Goal: Task Accomplishment & Management: Manage account settings

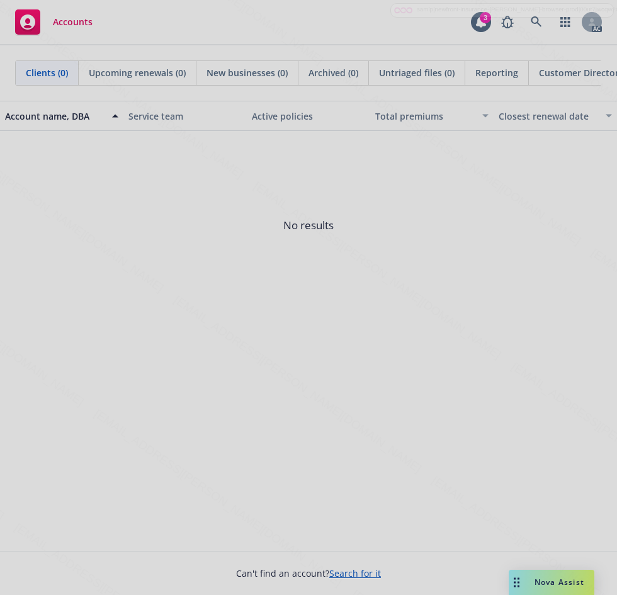
click at [574, 302] on div at bounding box center [308, 297] width 617 height 595
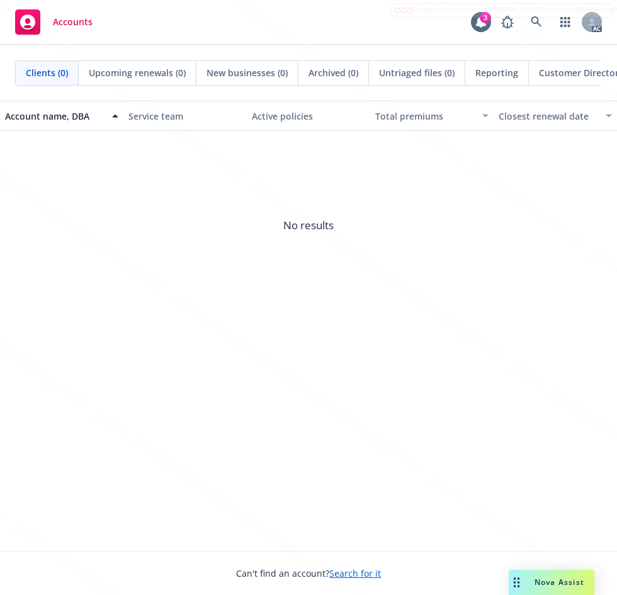
click at [157, 371] on div "Account name, DBA Service team Active policies Total premiums Closest renewal d…" at bounding box center [308, 326] width 617 height 450
click at [535, 19] on icon at bounding box center [536, 21] width 11 height 11
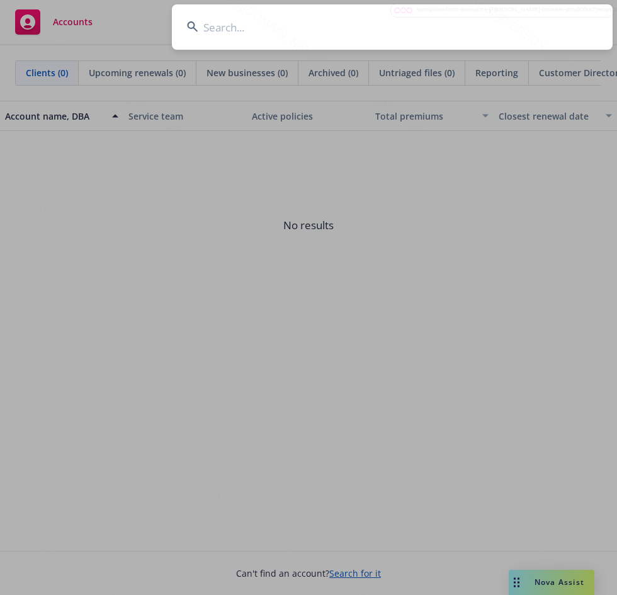
click at [234, 25] on input at bounding box center [392, 26] width 441 height 45
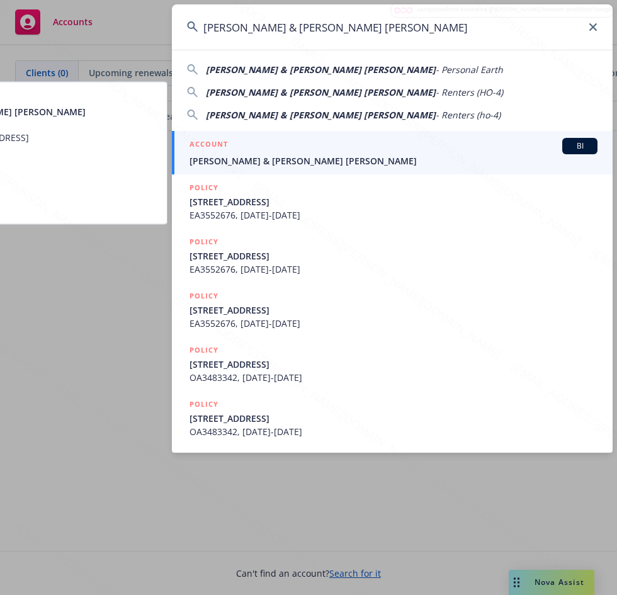
type input "Eric Moore & Jefferey David Brown"
click at [220, 157] on span "Eric Moore & Jefferey David Brown" at bounding box center [394, 160] width 408 height 13
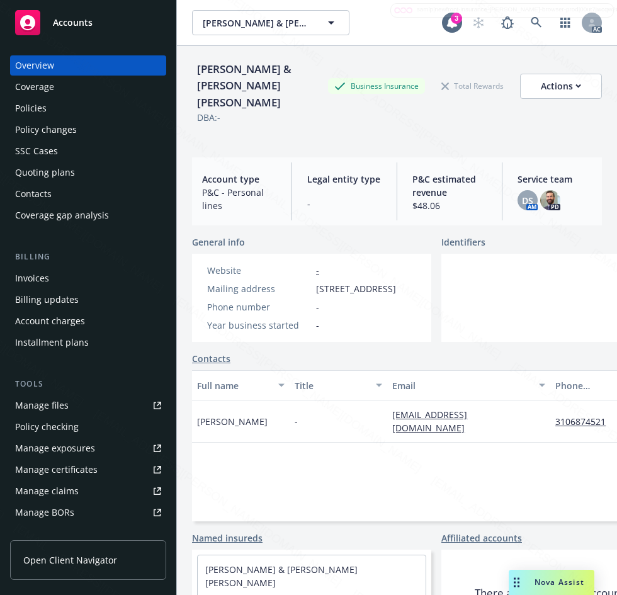
drag, startPoint x: 311, startPoint y: 267, endPoint x: 418, endPoint y: 272, distance: 107.2
click at [401, 282] on div "Mailing address 853 N Edgemont St, Los Angeles, CA, 90029" at bounding box center [301, 288] width 199 height 13
click at [396, 282] on span "853 N Edgemont St, Los Angeles, CA, 90029" at bounding box center [356, 288] width 80 height 13
drag, startPoint x: 395, startPoint y: 274, endPoint x: 290, endPoint y: 281, distance: 105.4
click at [290, 282] on div "Mailing address 853 N Edgemont St, Los Angeles, CA, 90029" at bounding box center [301, 288] width 199 height 13
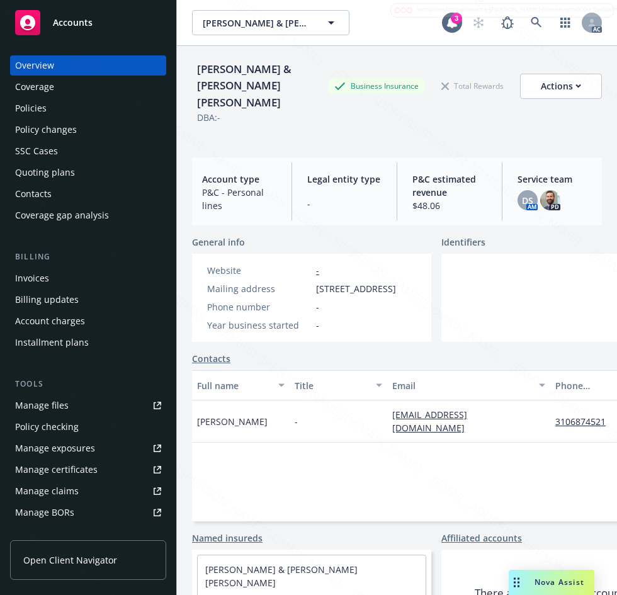
copy div "853 N Edgemont St"
click at [26, 108] on div "Policies" at bounding box center [30, 108] width 31 height 20
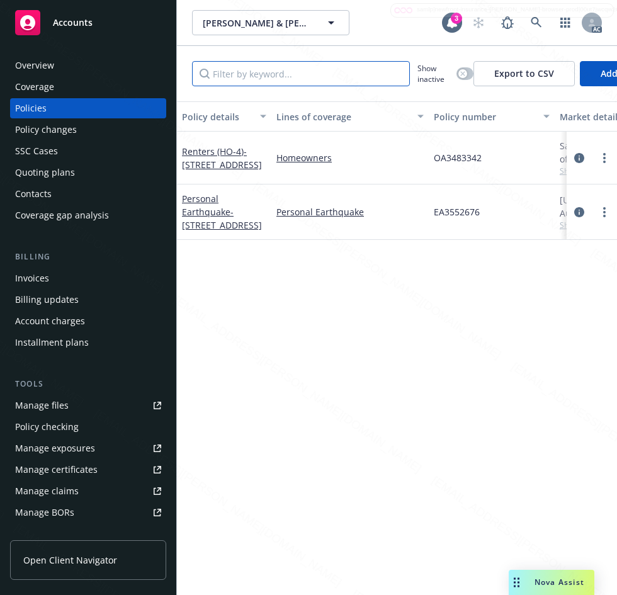
click at [290, 79] on input "Filter by keyword..." at bounding box center [301, 73] width 218 height 25
paste input "OA3483342"
type input "OA3483342"
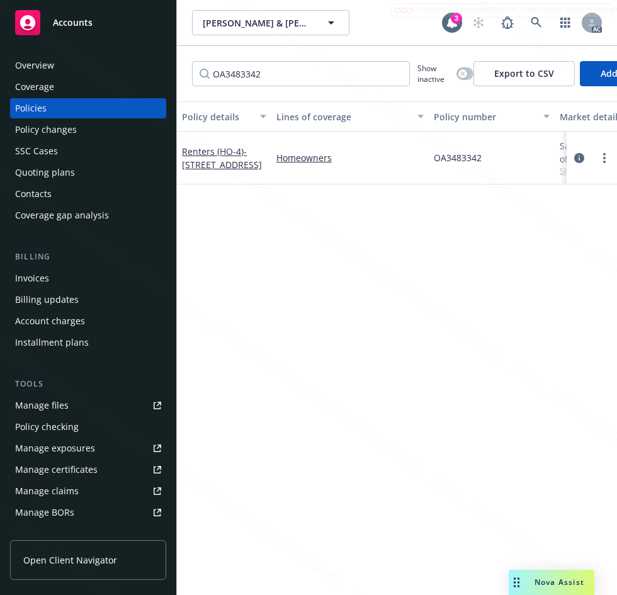
click at [213, 166] on div "Renters (HO-4) - 853 N Edgemont ST Los Angeles CA 90029" at bounding box center [224, 158] width 84 height 26
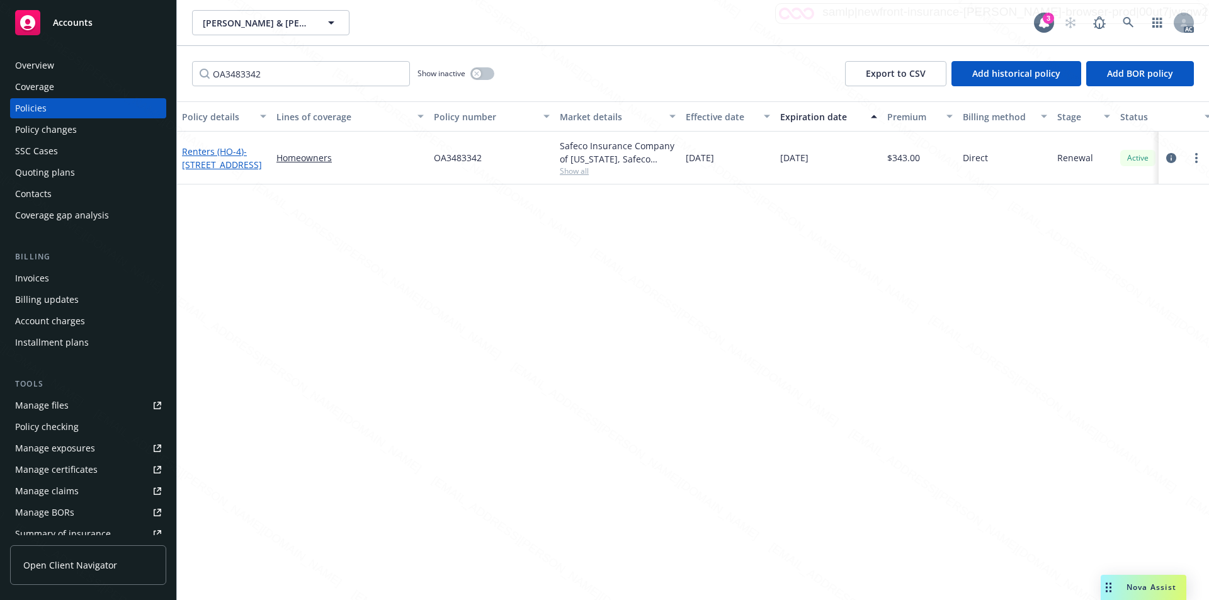
click at [213, 160] on span "- 853 N Edgemont ST Los Angeles CA 90029" at bounding box center [222, 157] width 80 height 25
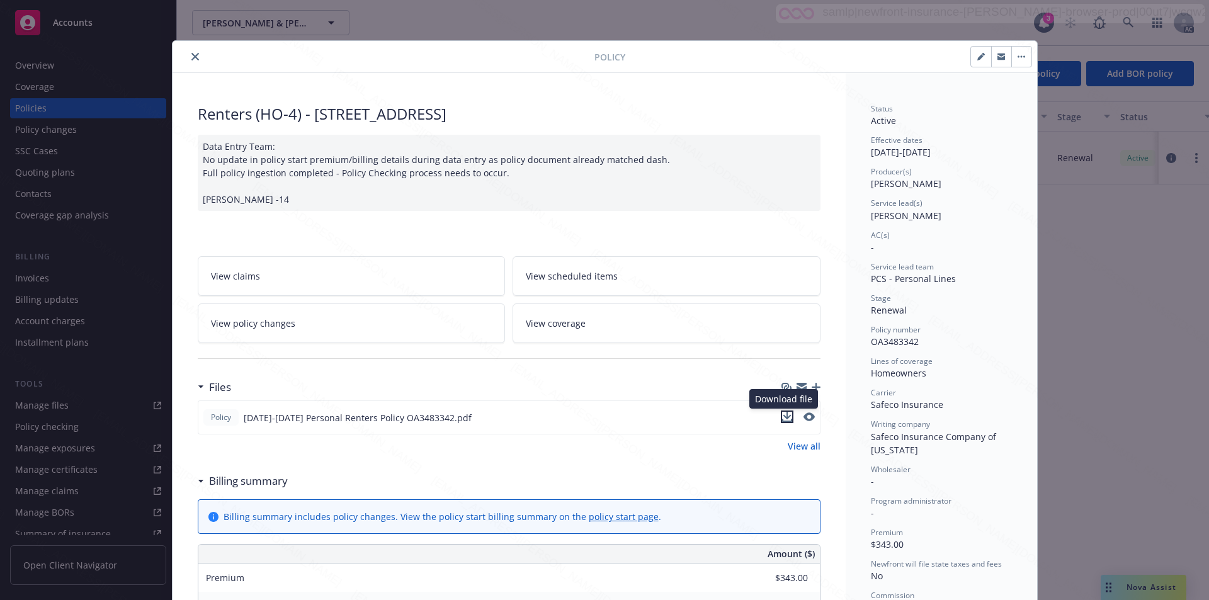
click at [782, 415] on icon "download file" at bounding box center [787, 417] width 10 height 10
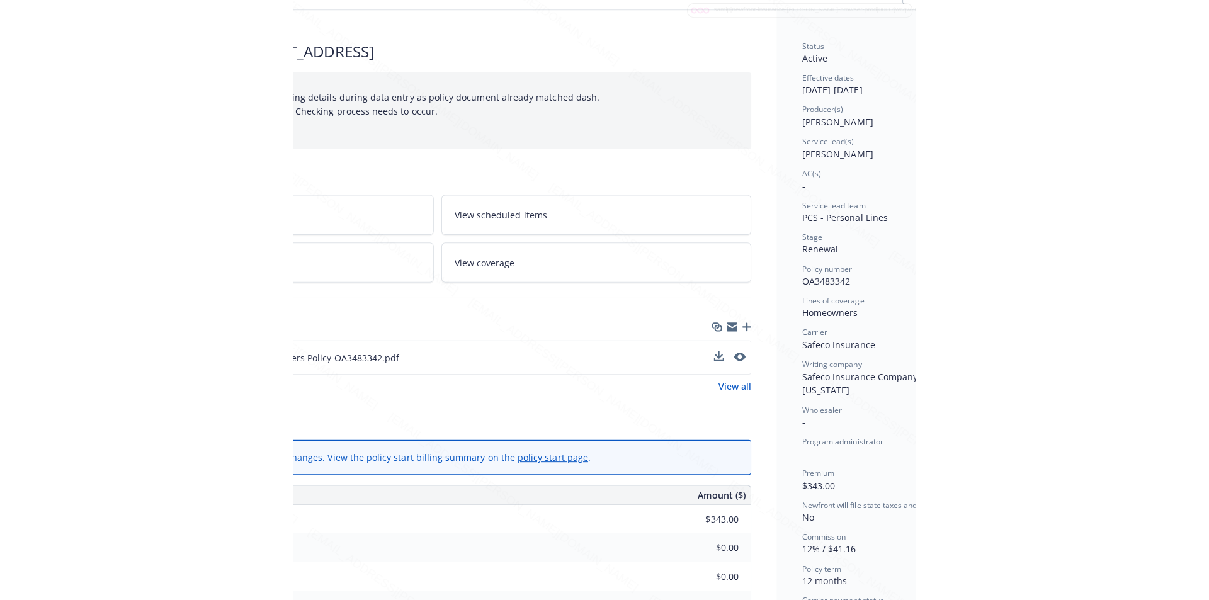
scroll to position [63, 258]
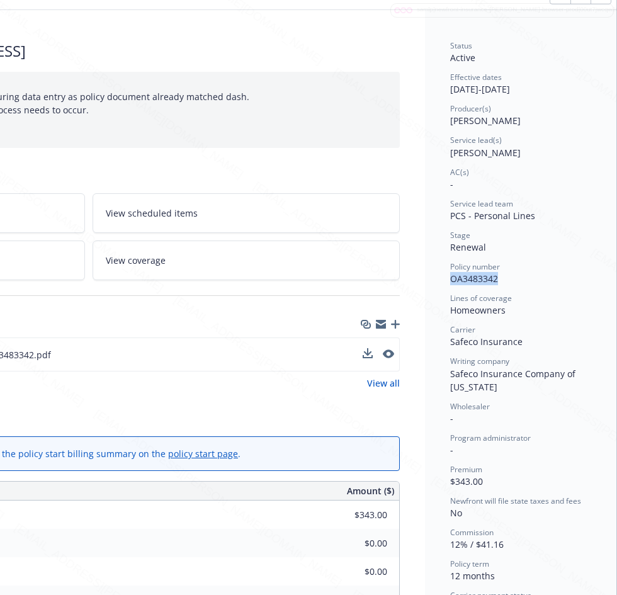
drag, startPoint x: 438, startPoint y: 275, endPoint x: 487, endPoint y: 276, distance: 49.1
click at [487, 276] on div "Status Active Effective dates 01/21/2025 - 01/21/2026 Producer(s) Kelsey Malone…" at bounding box center [520, 549] width 191 height 1079
copy span "OA3483342"
click at [440, 86] on div "Status Active Effective dates 01/21/2025 - 01/21/2026 Producer(s) Kelsey Malone…" at bounding box center [520, 549] width 191 height 1079
drag, startPoint x: 440, startPoint y: 86, endPoint x: 488, endPoint y: 91, distance: 48.1
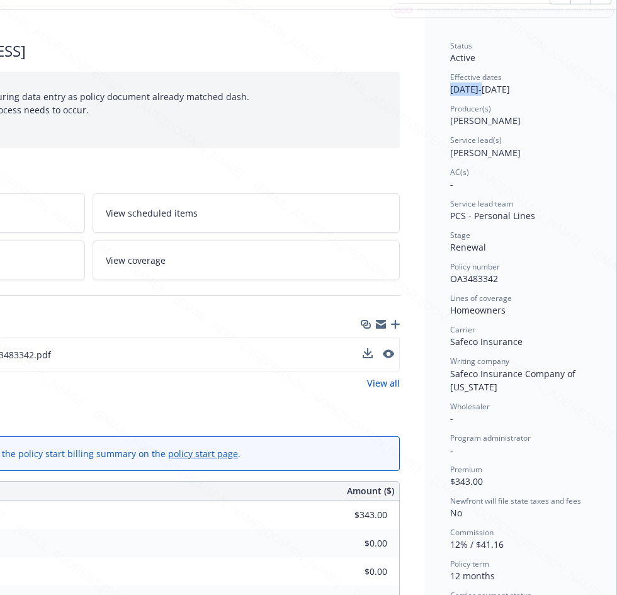
click at [488, 91] on div "Status Active Effective dates 01/21/2025 - 01/21/2026 Producer(s) Kelsey Malone…" at bounding box center [520, 549] width 191 height 1079
click at [487, 99] on div "Status Active Effective dates 01/21/2025 - 01/21/2026 Producer(s) Kelsey Malone…" at bounding box center [520, 343] width 141 height 606
drag, startPoint x: 487, startPoint y: 88, endPoint x: 440, endPoint y: 85, distance: 46.7
click at [440, 85] on div "Status Active Effective dates 01/21/2025 - 01/21/2026 Producer(s) Kelsey Malone…" at bounding box center [520, 549] width 191 height 1079
copy div "01/21/2025"
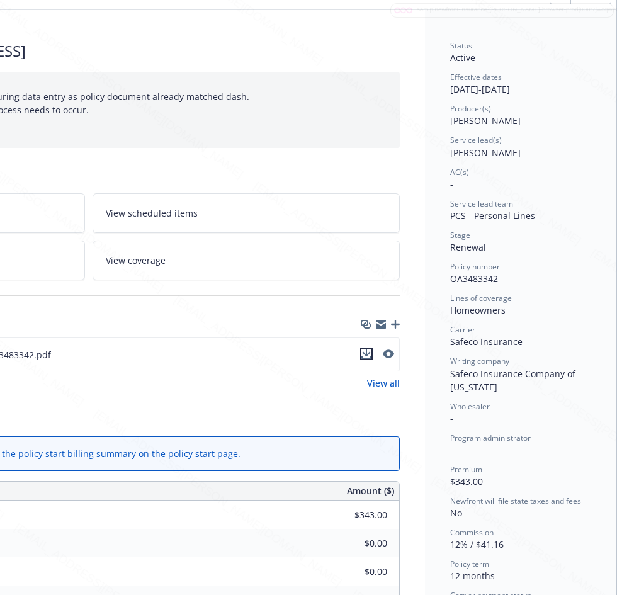
click at [361, 355] on icon "download file" at bounding box center [366, 354] width 10 height 10
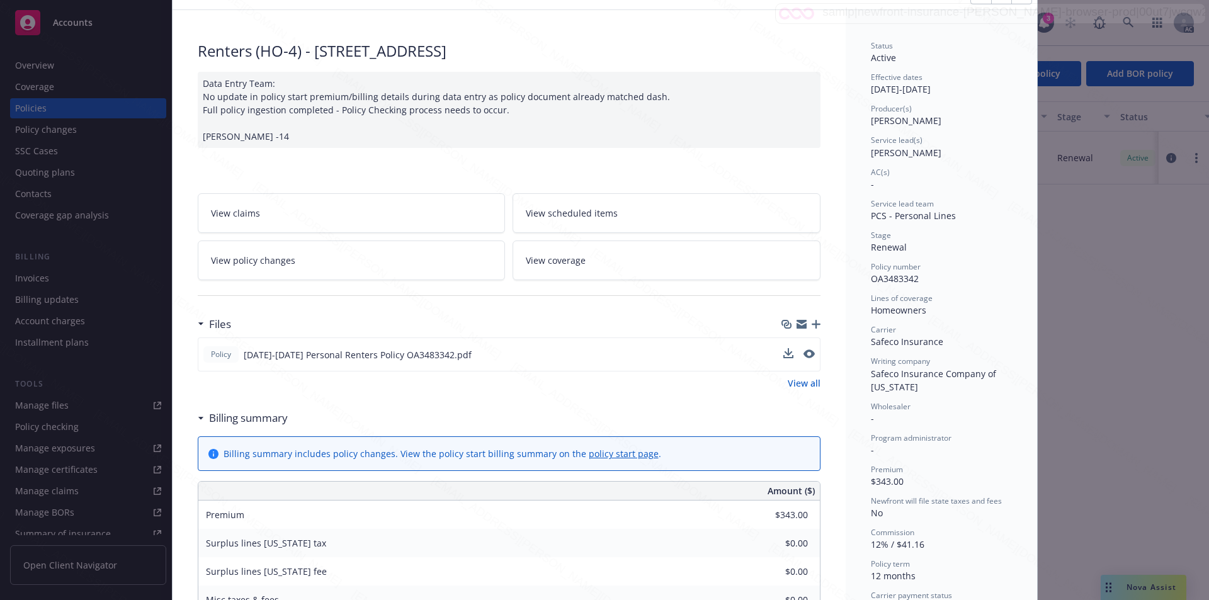
scroll to position [0, 0]
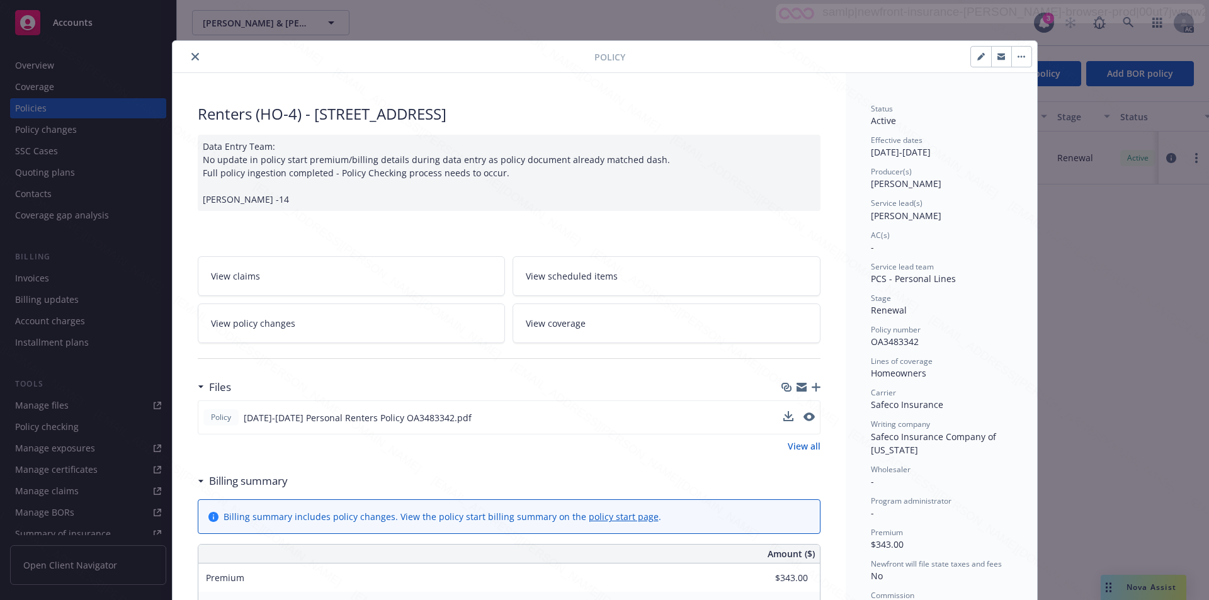
click at [1019, 55] on icon "button" at bounding box center [1022, 56] width 8 height 3
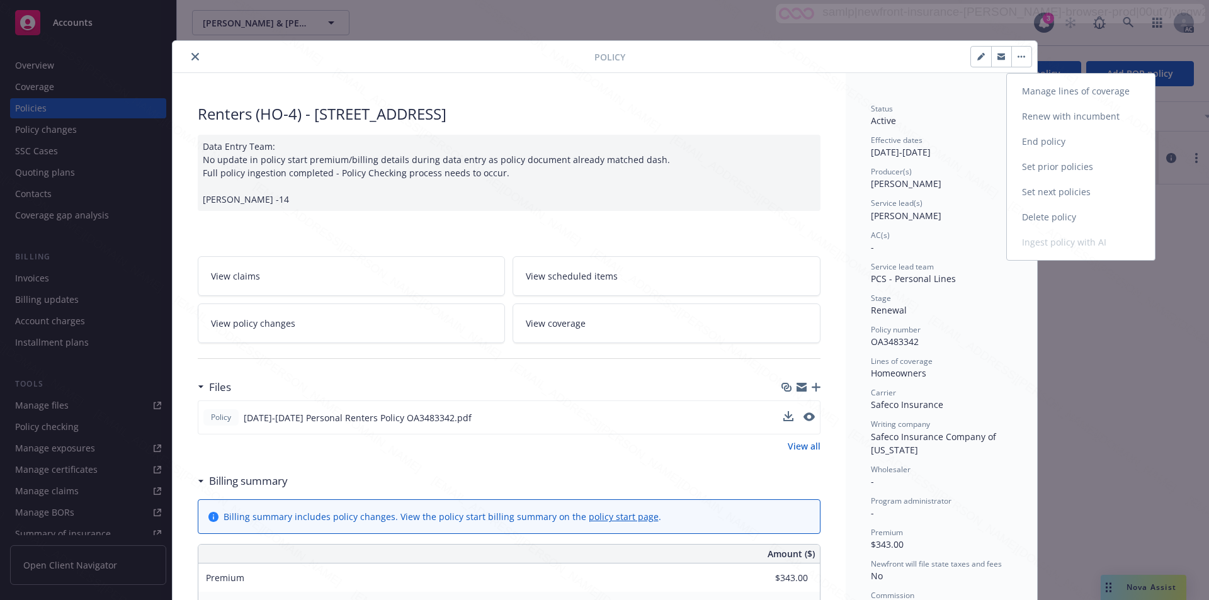
click at [1036, 139] on link "End policy" at bounding box center [1081, 141] width 148 height 25
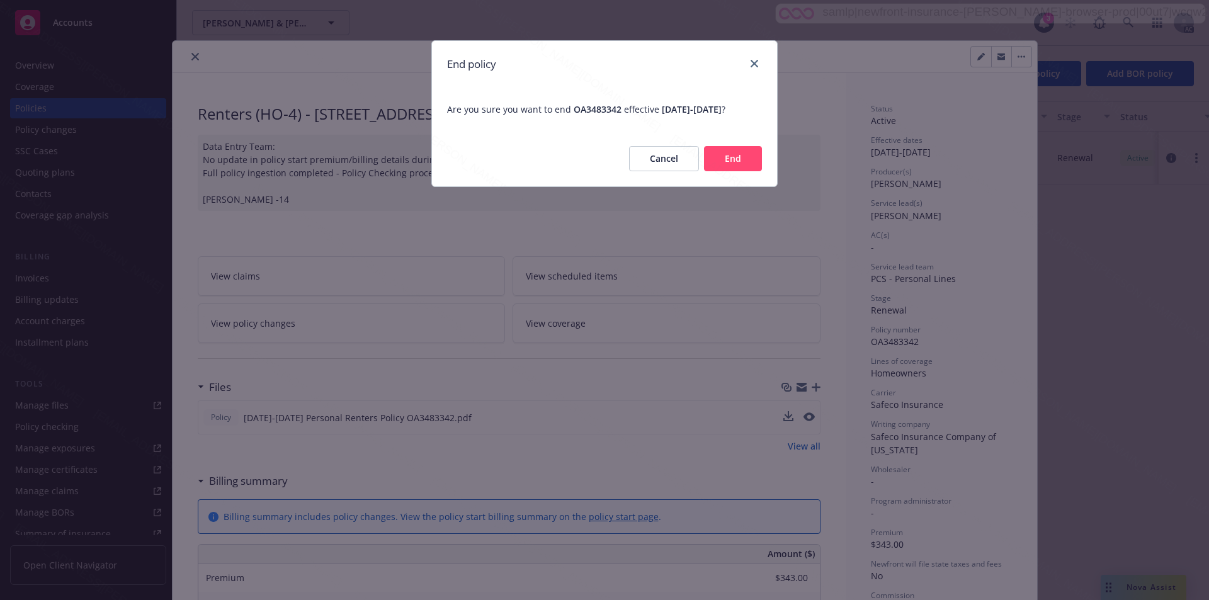
click at [739, 169] on button "End" at bounding box center [733, 158] width 58 height 25
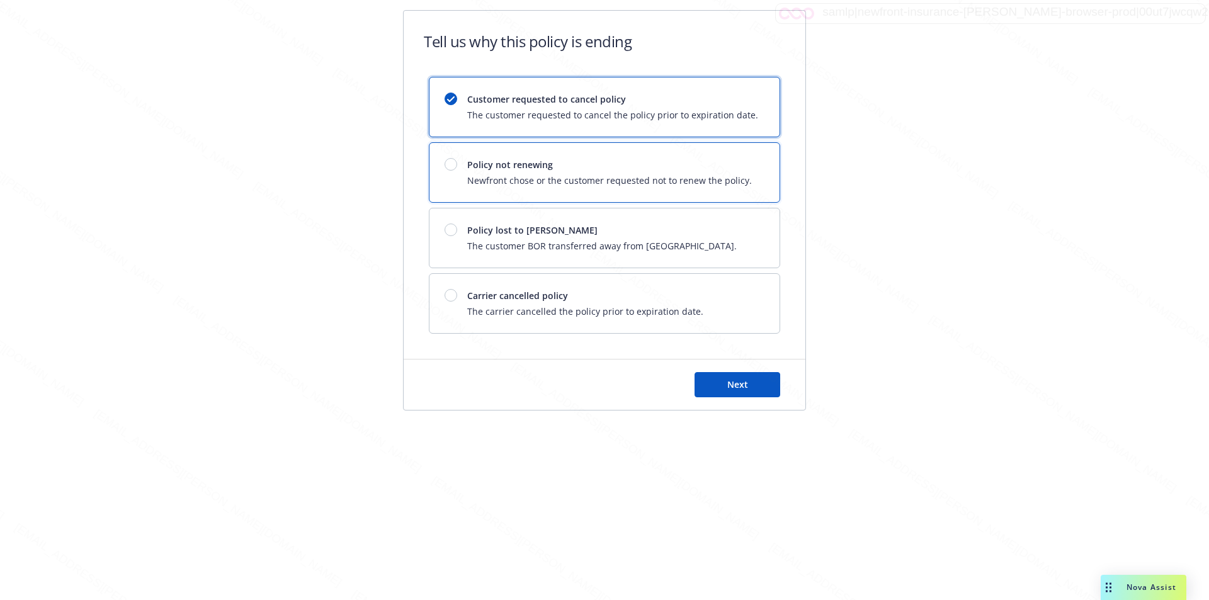
click at [739, 169] on span "Policy not renewing" at bounding box center [609, 164] width 285 height 13
click at [734, 380] on span "Next" at bounding box center [737, 384] width 21 height 12
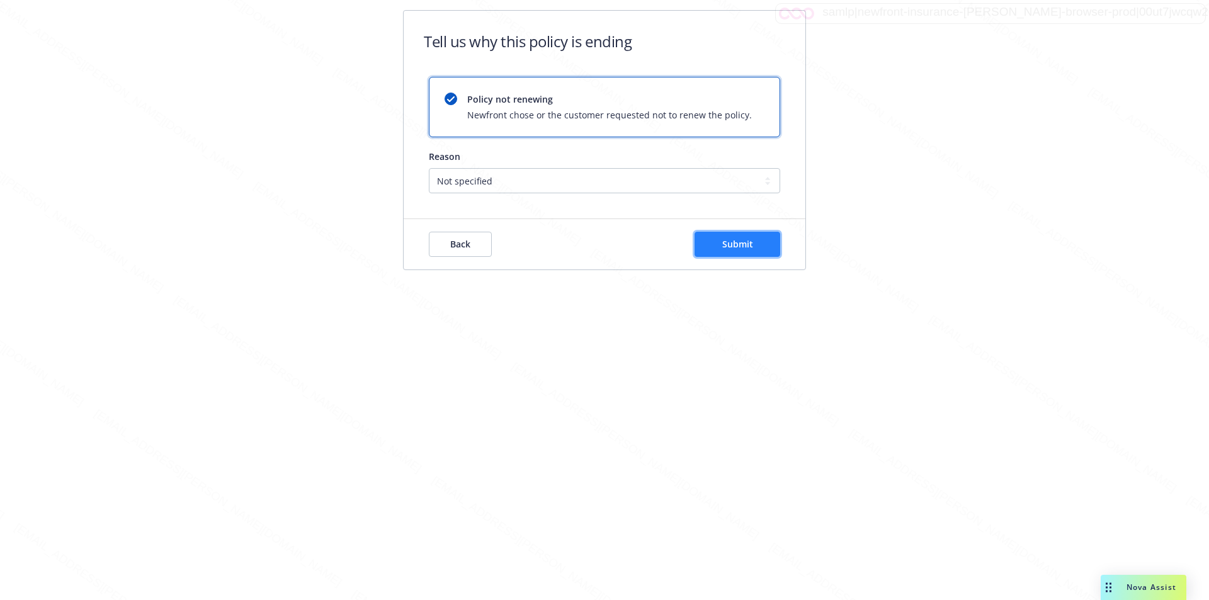
click at [762, 242] on button "Submit" at bounding box center [738, 244] width 86 height 25
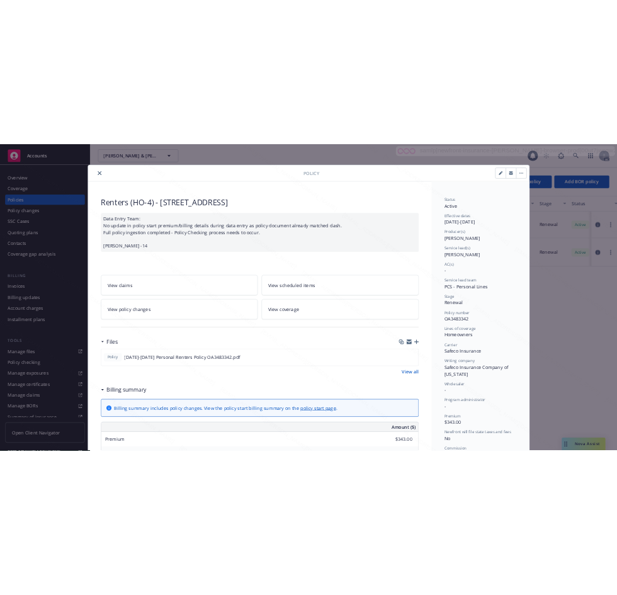
scroll to position [38, 0]
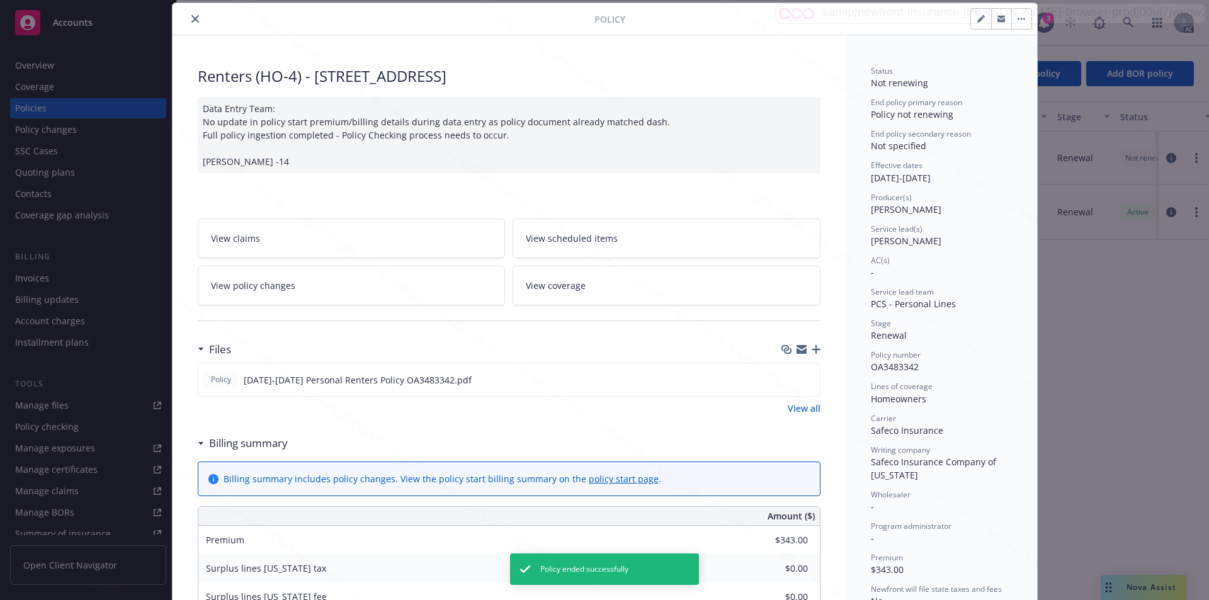
click at [191, 19] on icon "close" at bounding box center [195, 19] width 8 height 8
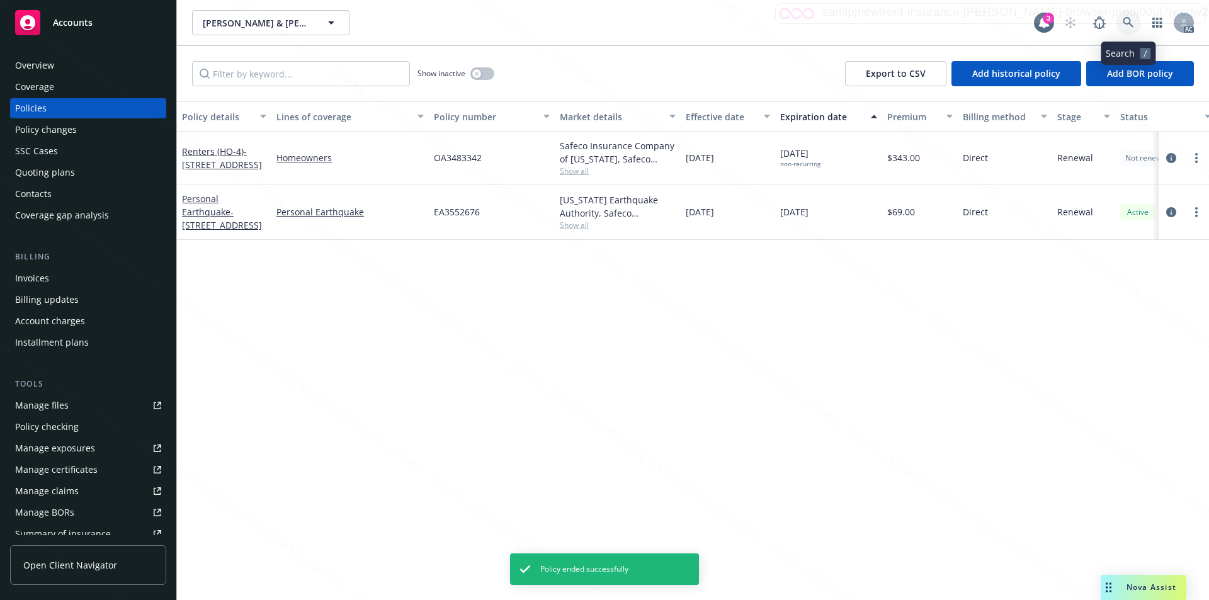
click at [1123, 20] on icon at bounding box center [1128, 22] width 11 height 11
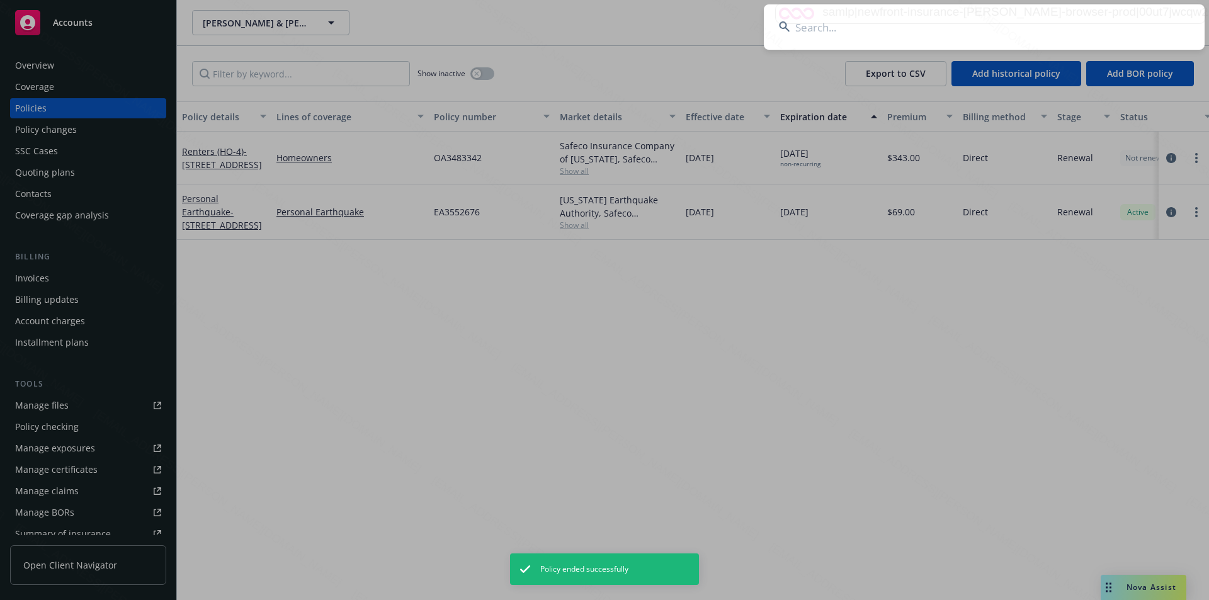
click at [977, 37] on input at bounding box center [984, 26] width 441 height 45
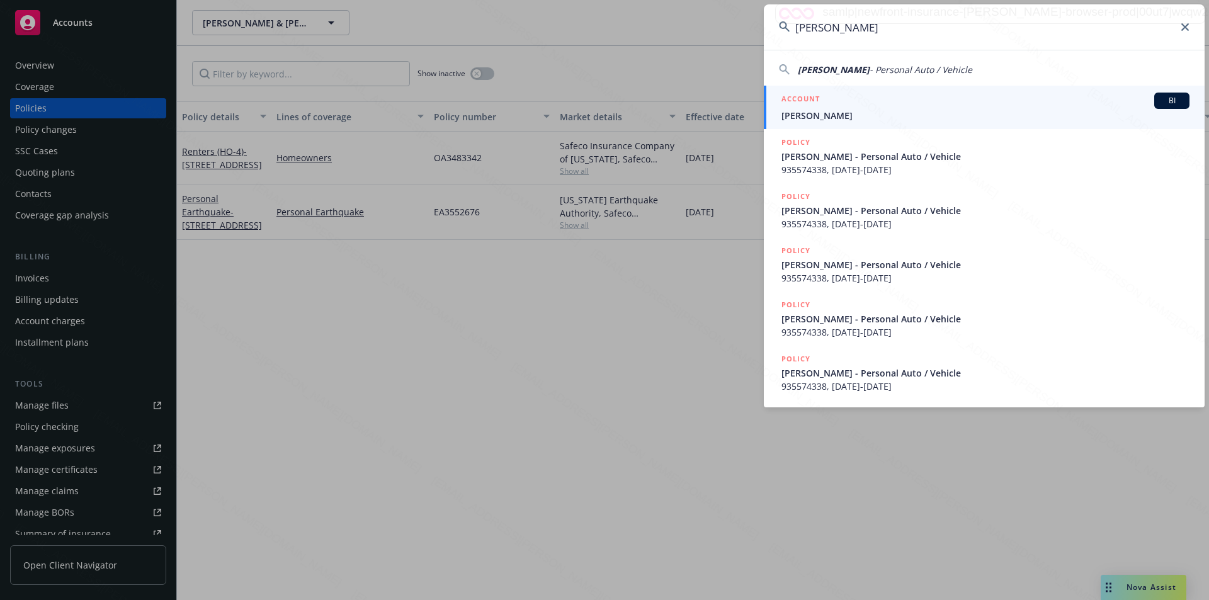
type input "Lisa Erickson"
click at [797, 117] on span "Lisa Erickson" at bounding box center [985, 115] width 408 height 13
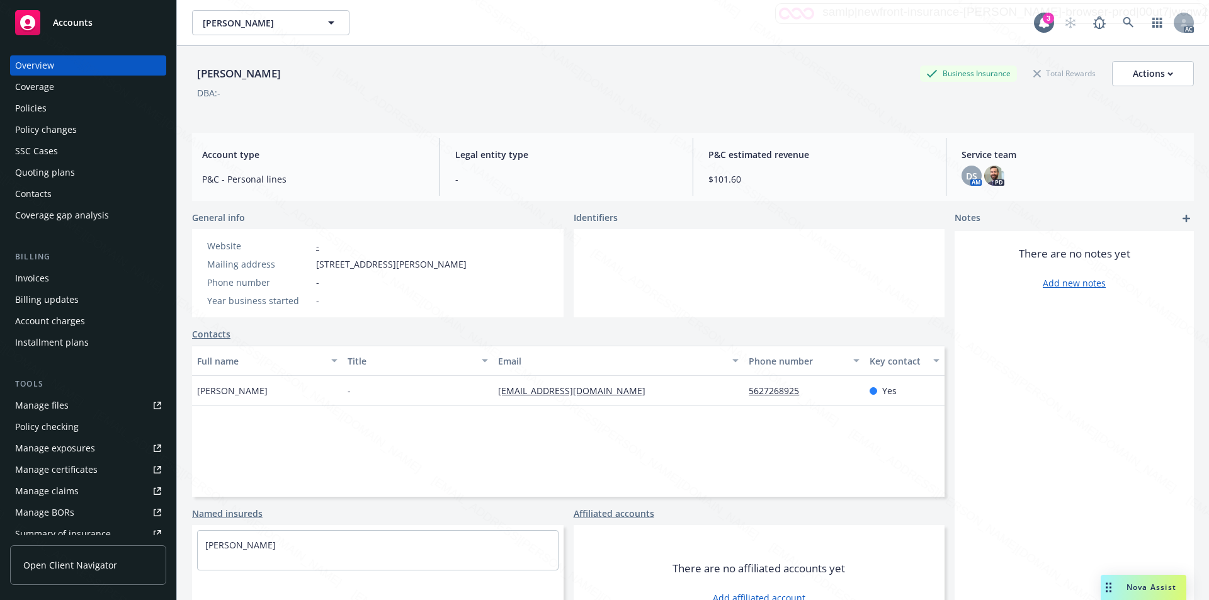
click at [317, 259] on span "3513 Loomis, Lakewood, CA, 90712" at bounding box center [391, 264] width 150 height 13
drag, startPoint x: 310, startPoint y: 259, endPoint x: 370, endPoint y: 268, distance: 59.9
click at [370, 268] on div "Mailing address 3513 Loomis, Lakewood, CA, 90712" at bounding box center [337, 264] width 270 height 13
copy div "3513 Loomis,"
click at [22, 111] on div "Policies" at bounding box center [30, 108] width 31 height 20
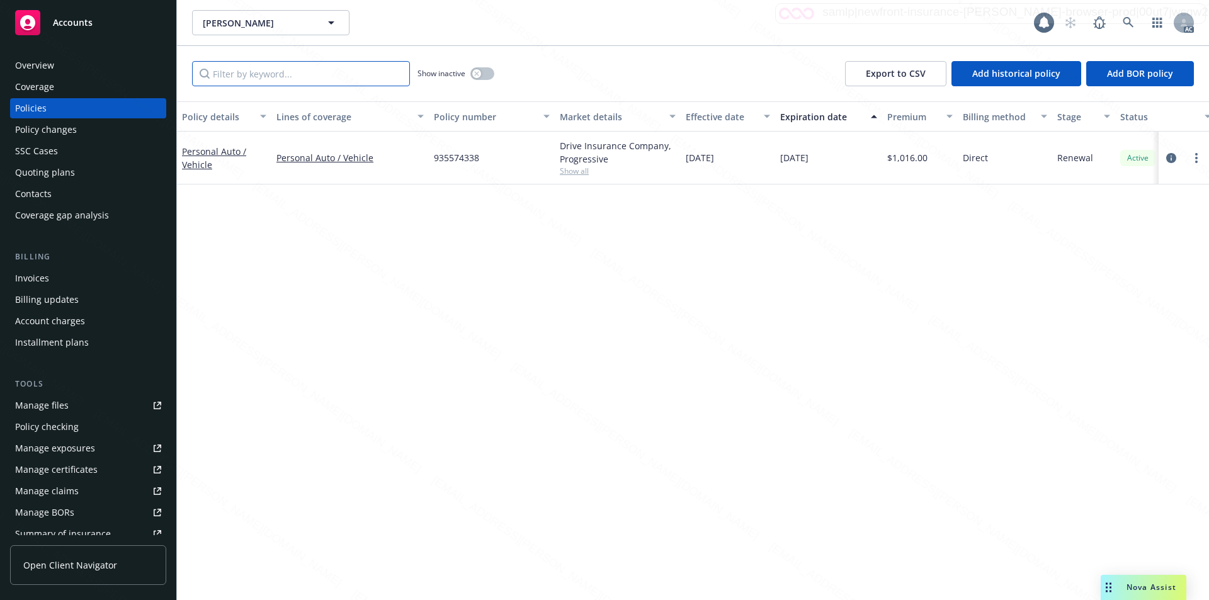
click at [244, 76] on input "Filter by keyword..." at bounding box center [301, 73] width 218 height 25
paste input "935574338"
type input "935574338"
click at [207, 152] on link "Personal Auto / Vehicle" at bounding box center [214, 157] width 64 height 25
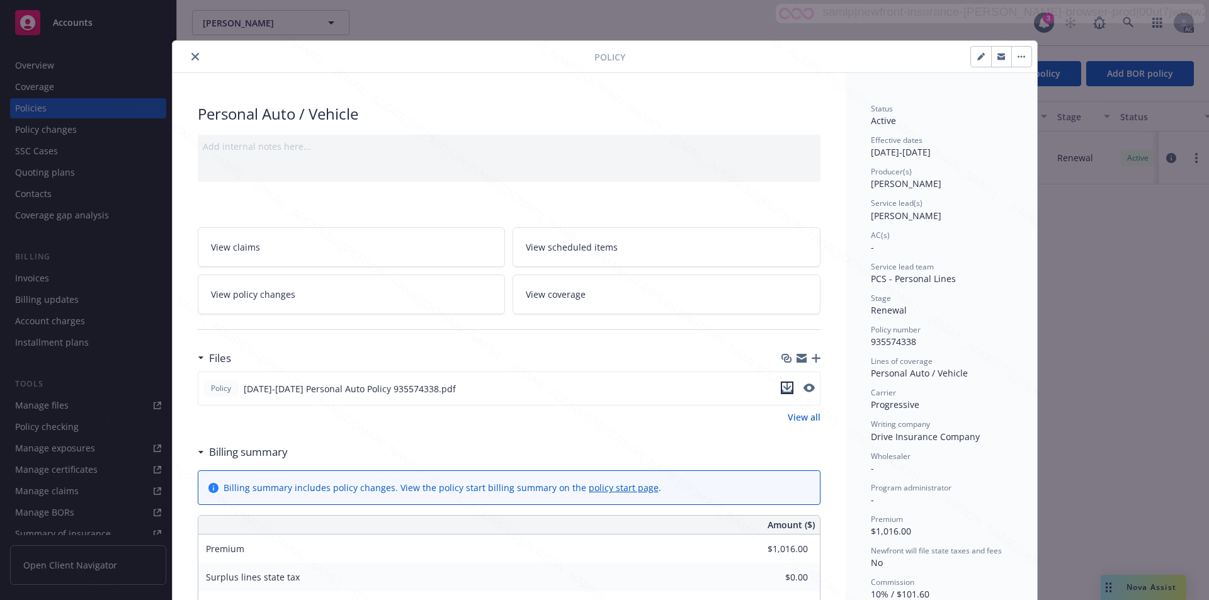
click at [785, 383] on icon "download file" at bounding box center [787, 388] width 10 height 10
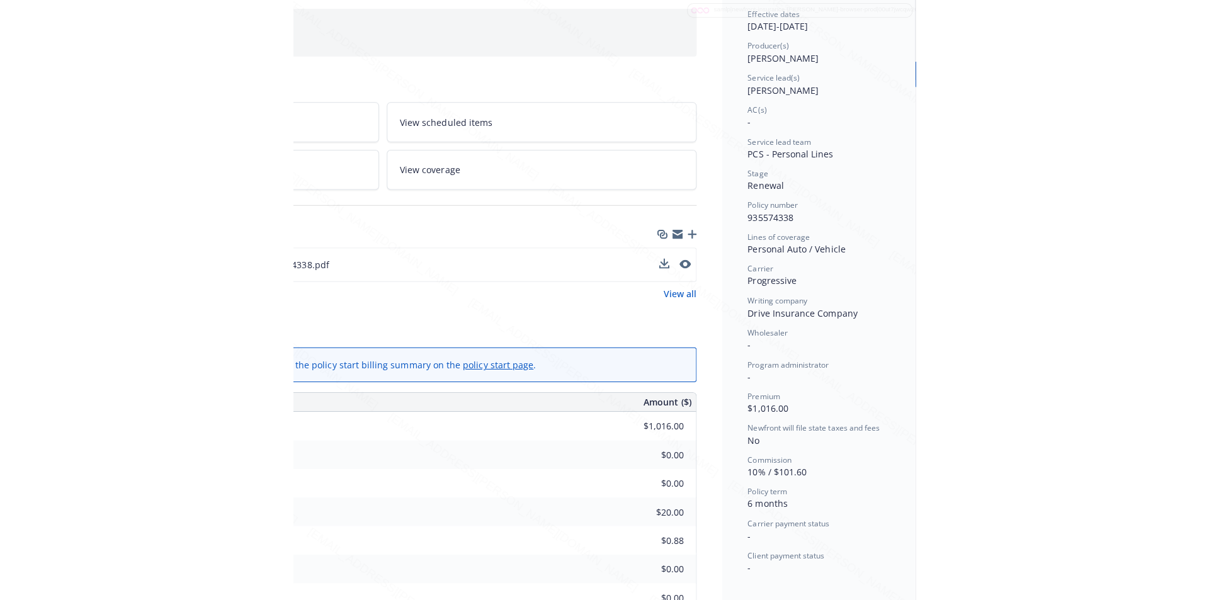
scroll to position [63, 258]
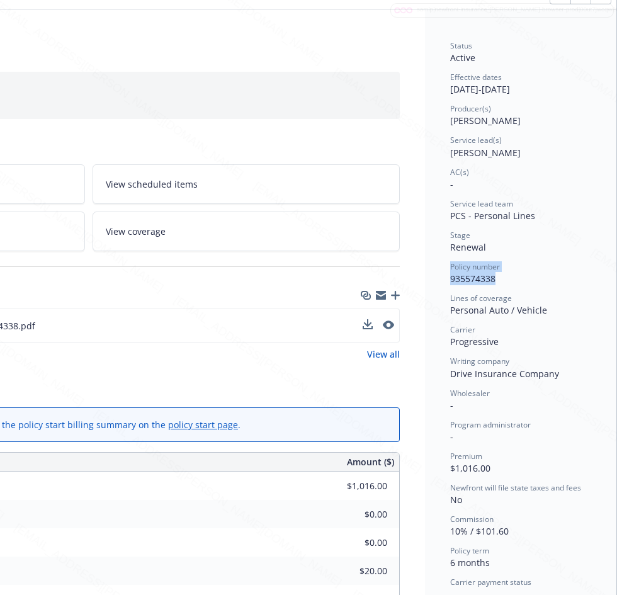
drag, startPoint x: 440, startPoint y: 272, endPoint x: 487, endPoint y: 278, distance: 47.6
click at [487, 278] on div "Status Active Effective dates 07/21/2025 - 01/21/2026 Producer(s) Kelsey Malone…" at bounding box center [520, 549] width 191 height 1078
click at [489, 280] on div "Policy number 935574338" at bounding box center [520, 273] width 141 height 24
drag, startPoint x: 489, startPoint y: 280, endPoint x: 438, endPoint y: 277, distance: 51.1
click at [438, 277] on div "Status Active Effective dates 07/21/2025 - 01/21/2026 Producer(s) Kelsey Malone…" at bounding box center [520, 549] width 191 height 1078
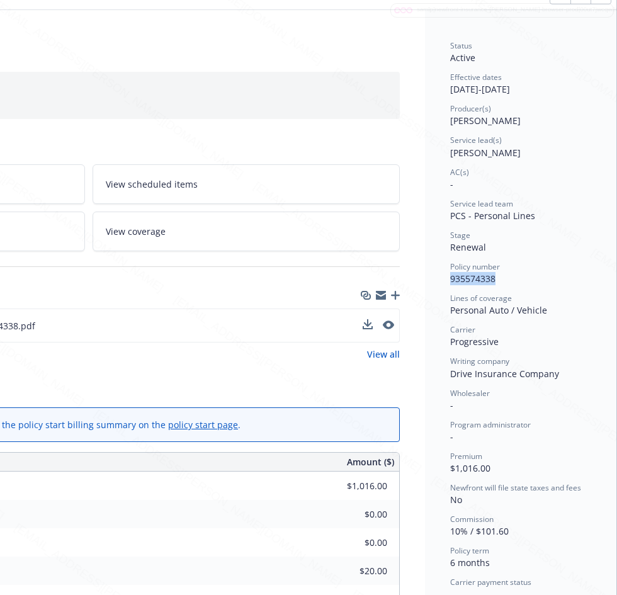
copy span "935574338"
drag, startPoint x: 438, startPoint y: 90, endPoint x: 487, endPoint y: 95, distance: 49.4
click at [487, 95] on div "Status Active Effective dates 07/21/2025 - 01/21/2026 Producer(s) Kelsey Malone…" at bounding box center [520, 549] width 191 height 1078
copy div "07/21/2025"
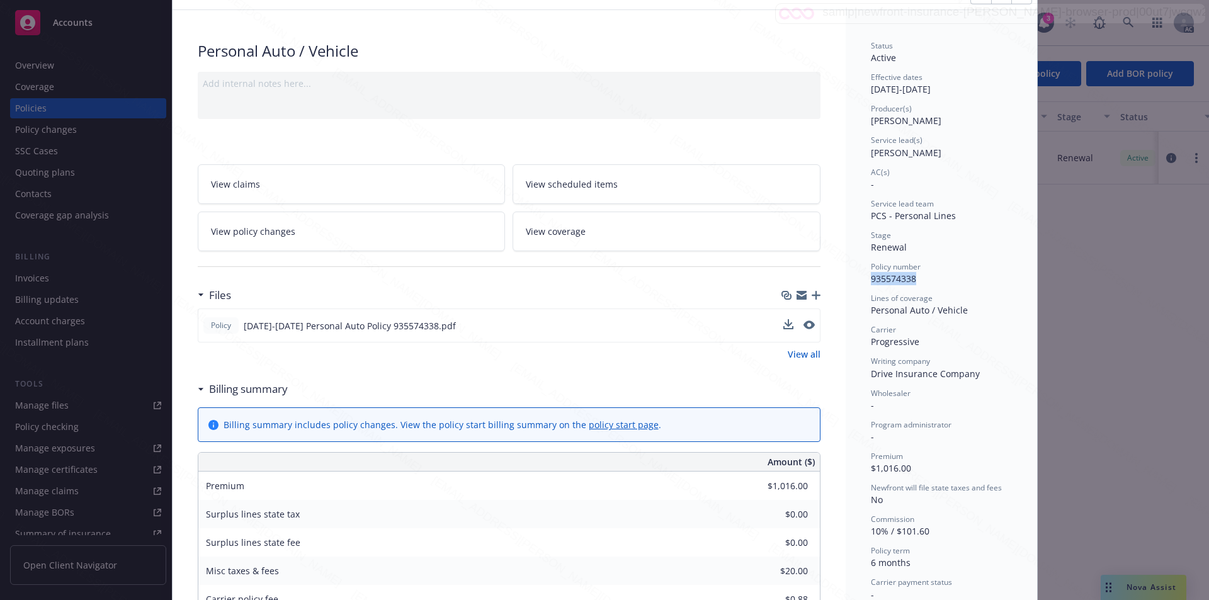
scroll to position [0, 0]
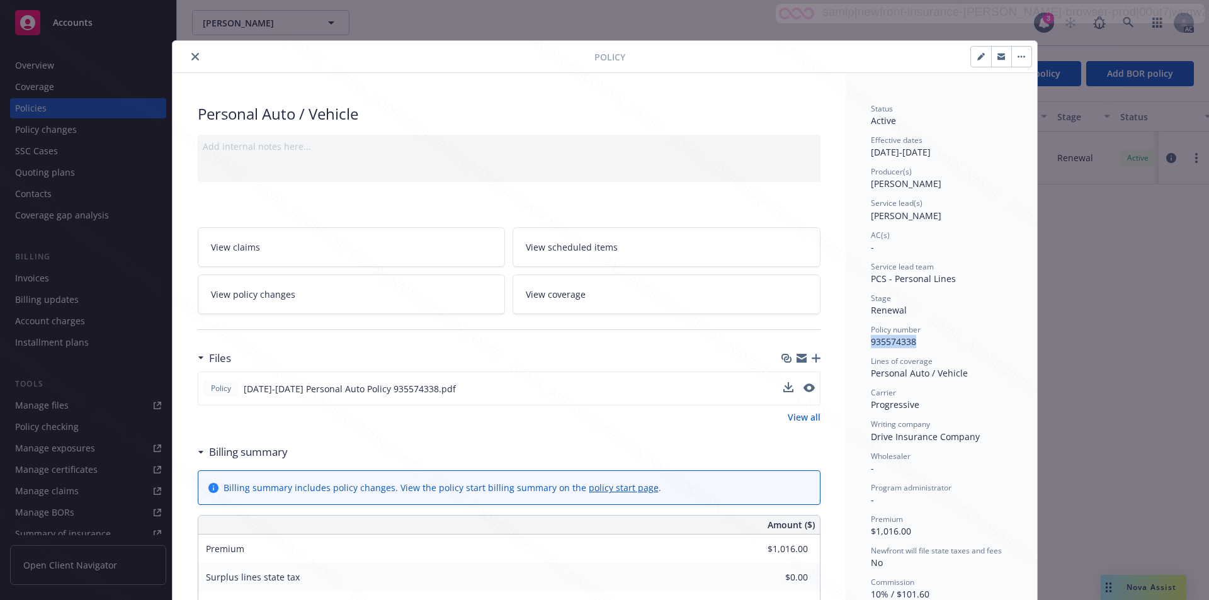
click at [1016, 60] on button "button" at bounding box center [1021, 57] width 20 height 20
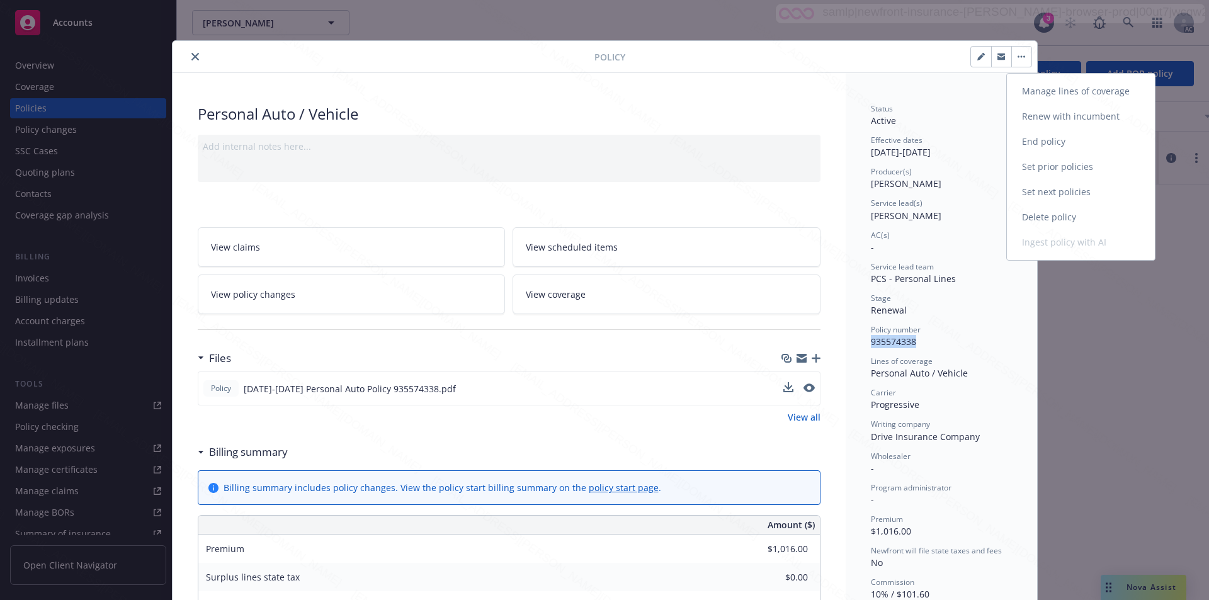
click at [1030, 142] on link "End policy" at bounding box center [1081, 141] width 148 height 25
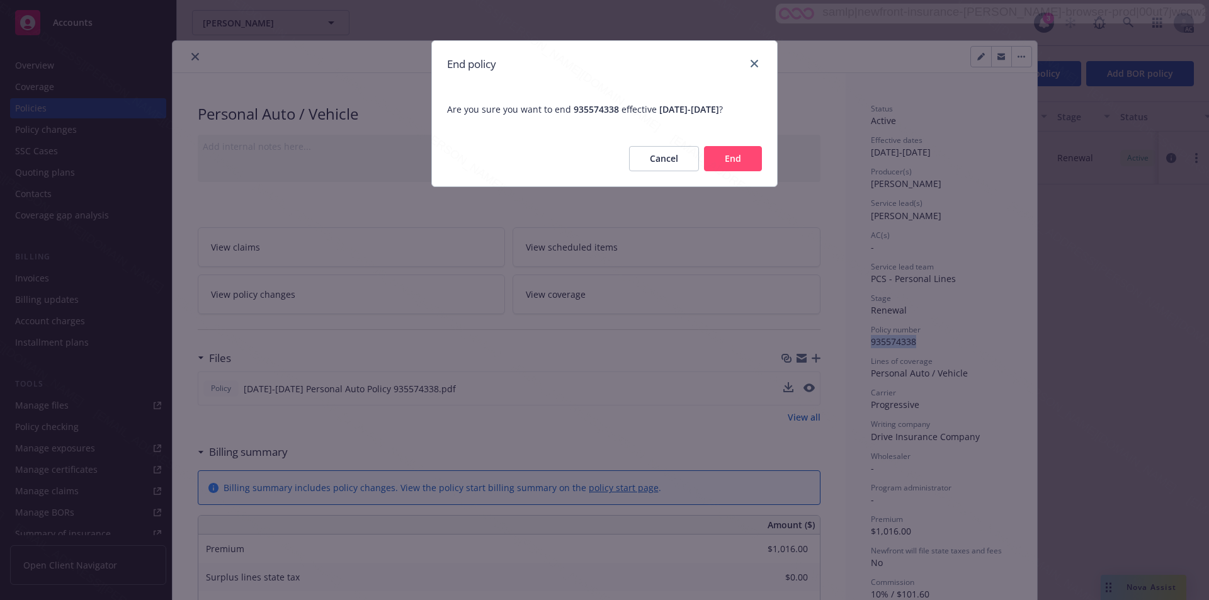
click at [730, 159] on button "End" at bounding box center [733, 158] width 58 height 25
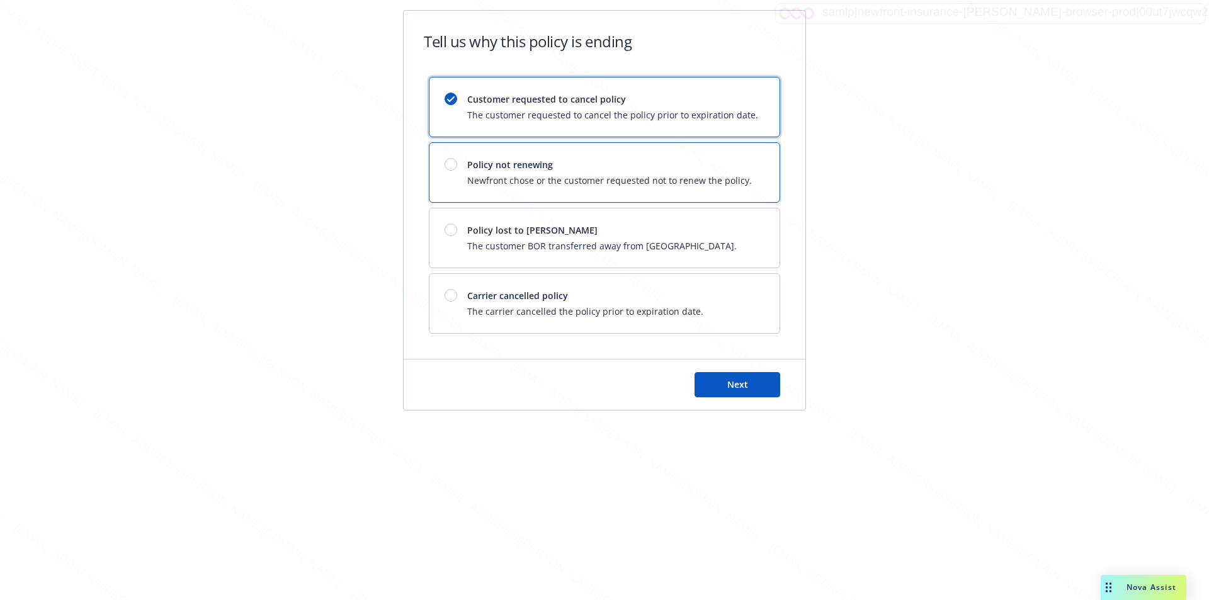
click at [711, 166] on span "Policy not renewing" at bounding box center [609, 164] width 285 height 13
click at [718, 383] on button "Next" at bounding box center [738, 384] width 86 height 25
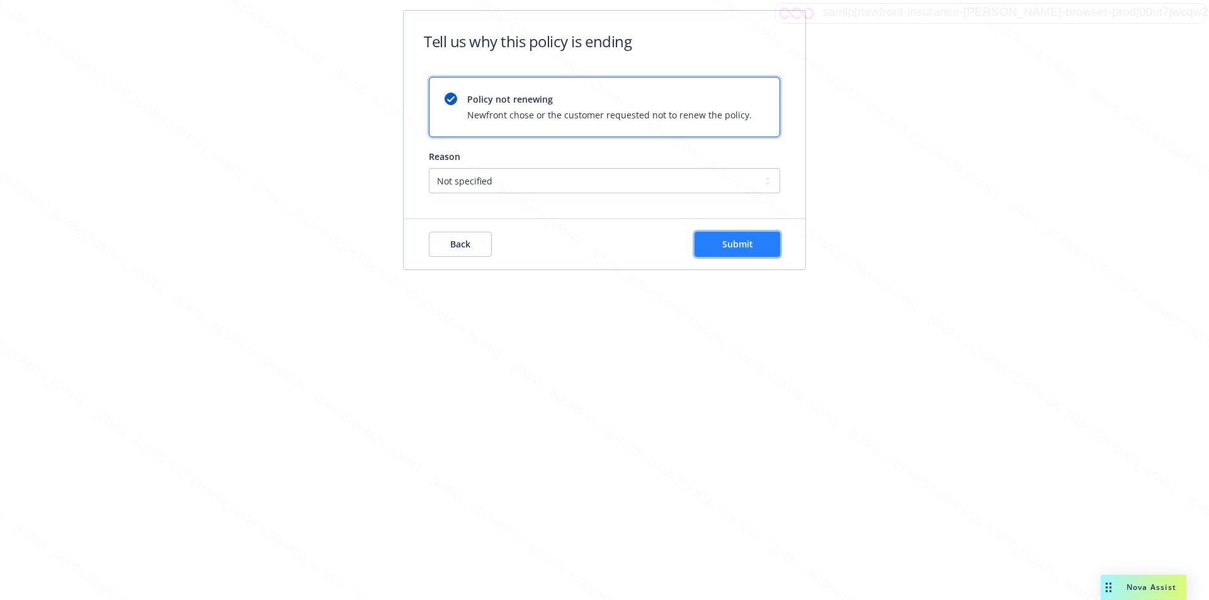
click at [747, 250] on button "Submit" at bounding box center [738, 244] width 86 height 25
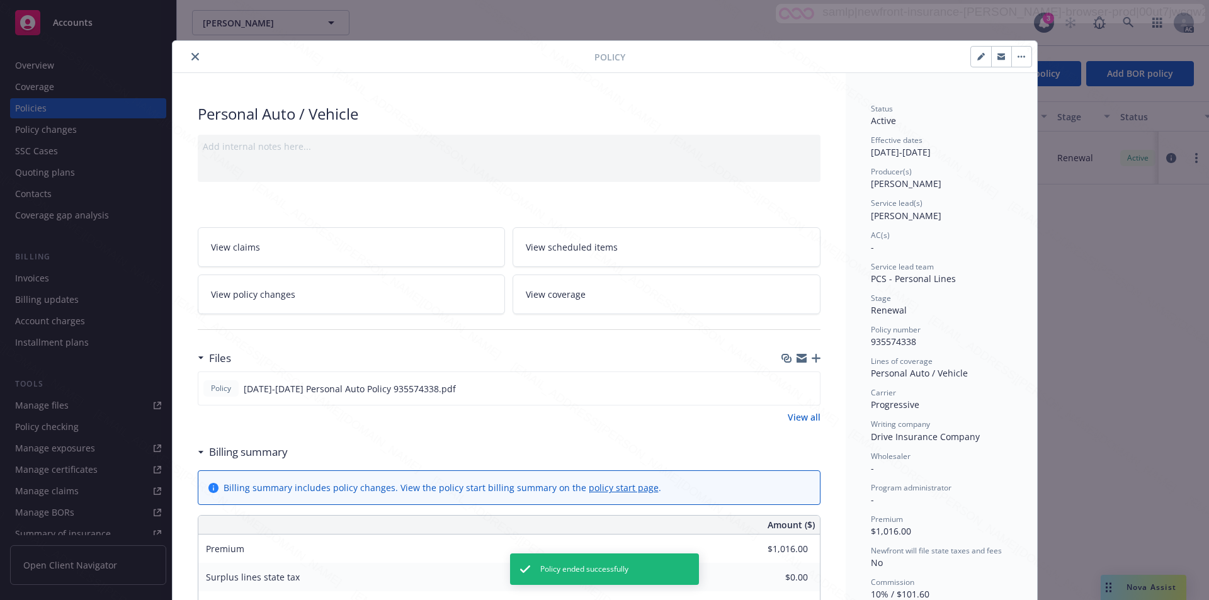
scroll to position [38, 0]
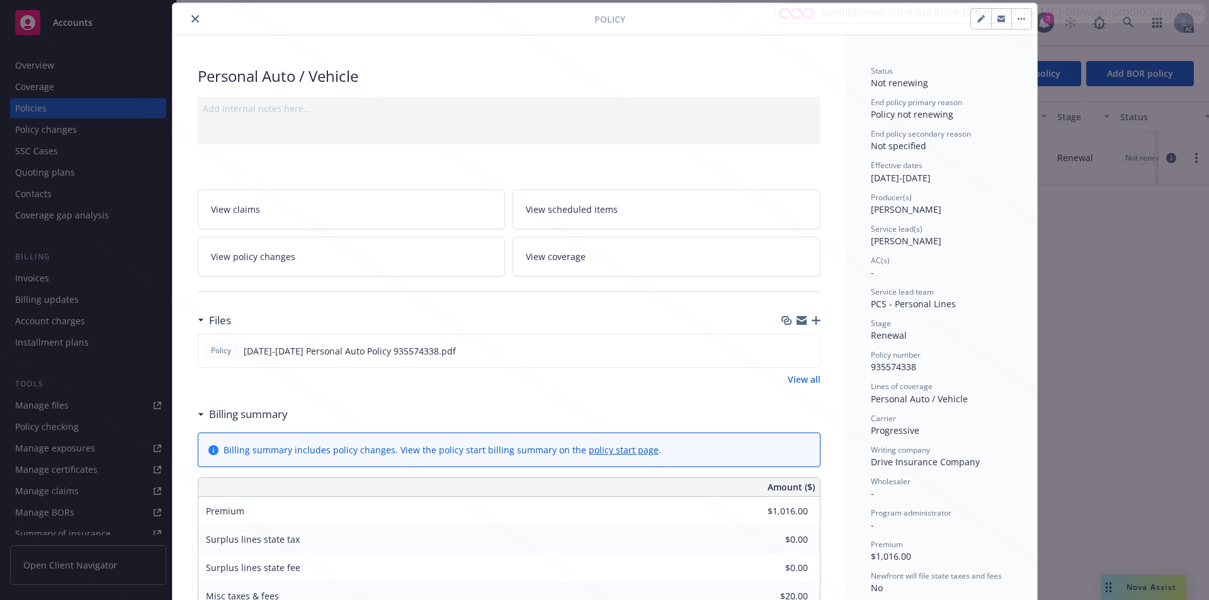
click at [923, 178] on div "Effective dates 07/21/2025 - 01/21/2026" at bounding box center [941, 172] width 141 height 24
drag, startPoint x: 922, startPoint y: 178, endPoint x: 972, endPoint y: 182, distance: 49.9
click at [972, 182] on div "Effective dates 07/21/2025 - 01/21/2026" at bounding box center [941, 172] width 141 height 24
copy div "01/21/2026"
click at [910, 177] on div "Effective dates 07/21/2025 - 01/21/2026" at bounding box center [941, 172] width 141 height 24
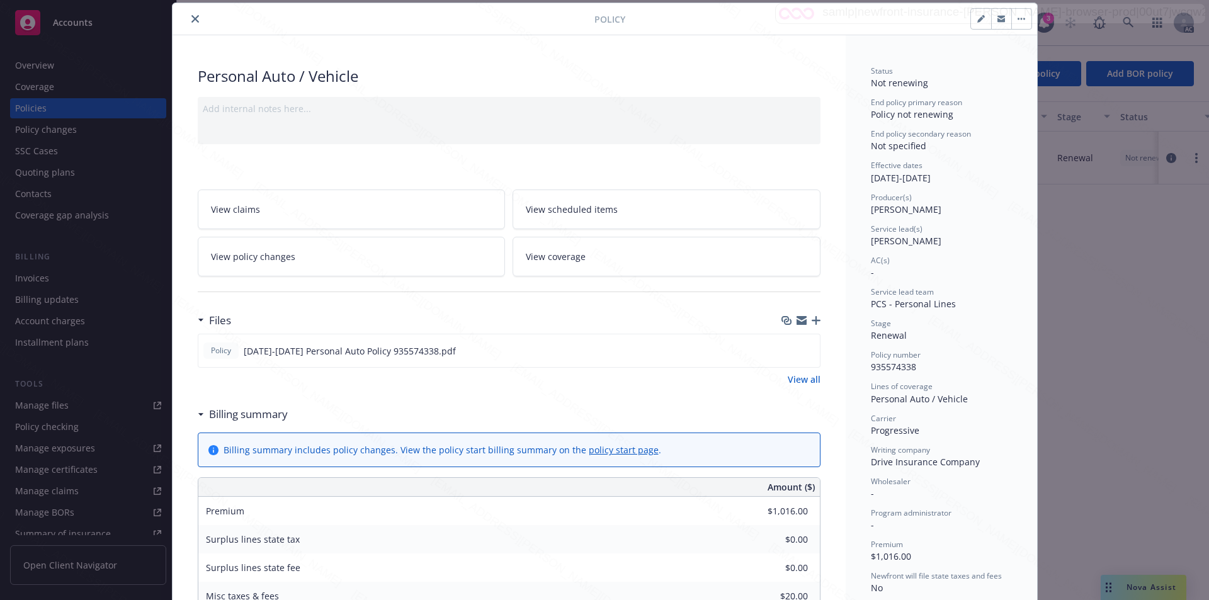
drag, startPoint x: 910, startPoint y: 177, endPoint x: 840, endPoint y: 176, distance: 69.9
click at [840, 176] on div "Personal Auto / Vehicle Add internal notes here... View claims View scheduled i…" at bounding box center [605, 574] width 865 height 1078
click at [914, 176] on div "Effective dates 07/21/2025 - 01/21/2026" at bounding box center [941, 172] width 141 height 24
drag, startPoint x: 914, startPoint y: 178, endPoint x: 851, endPoint y: 178, distance: 62.3
click at [851, 178] on div "Status Not renewing End policy primary reason Policy not renewing End policy se…" at bounding box center [941, 574] width 191 height 1078
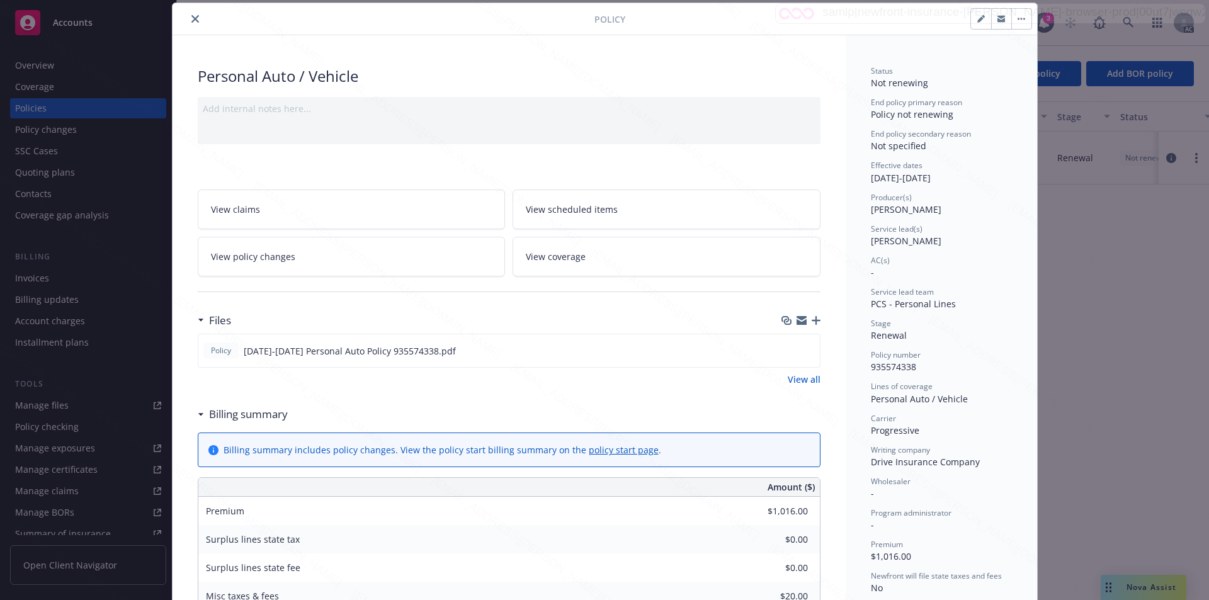
copy div "07/21/2025"
click at [190, 24] on button "close" at bounding box center [195, 18] width 15 height 15
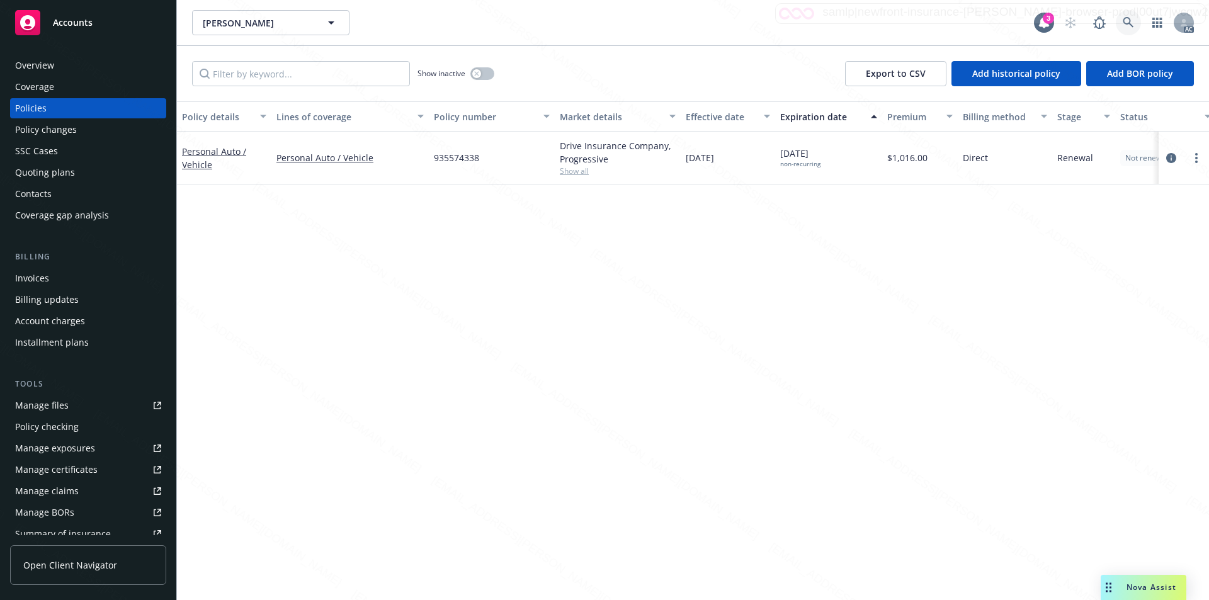
click at [1126, 20] on icon at bounding box center [1128, 22] width 11 height 11
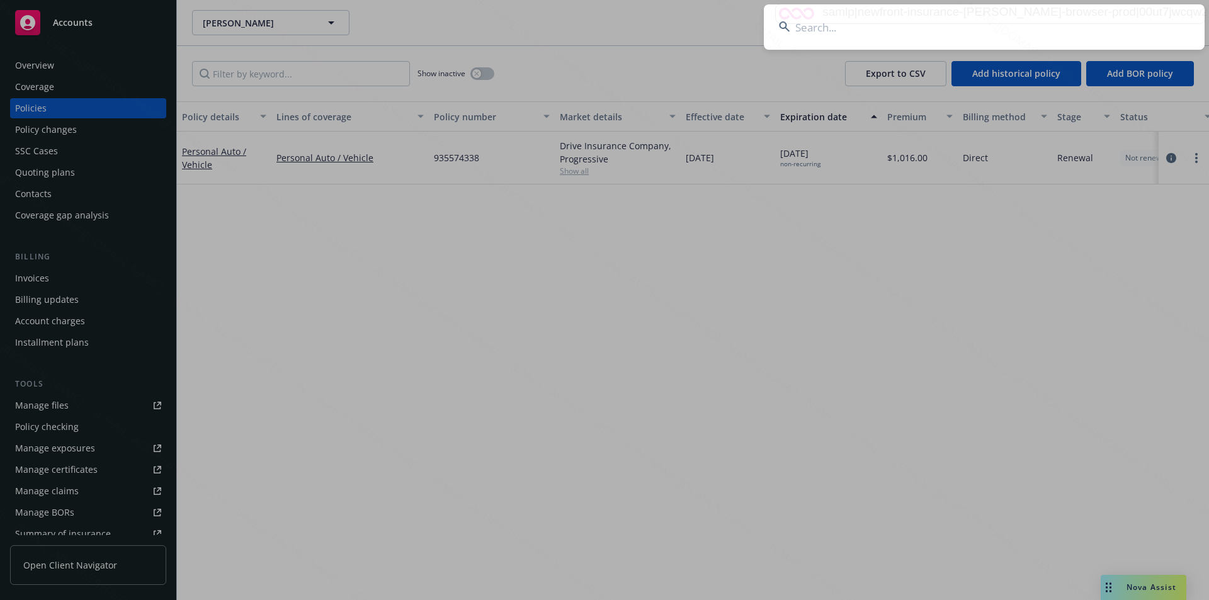
click at [1019, 38] on input at bounding box center [984, 26] width 441 height 45
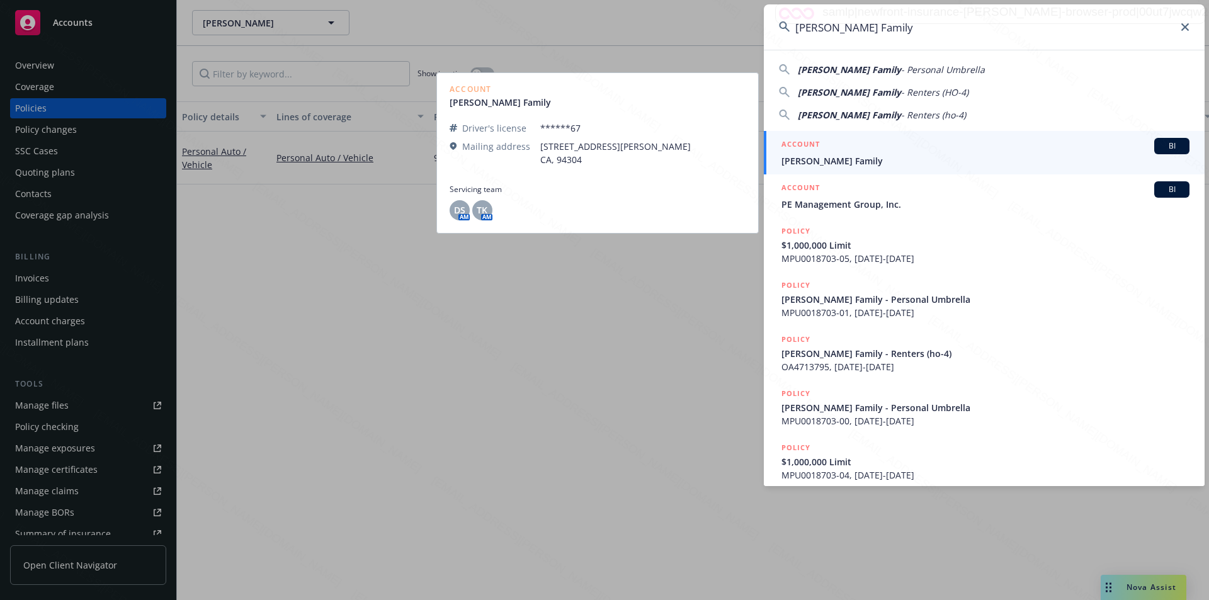
type input "Poole Family"
click at [797, 159] on span "Poole Family" at bounding box center [985, 160] width 408 height 13
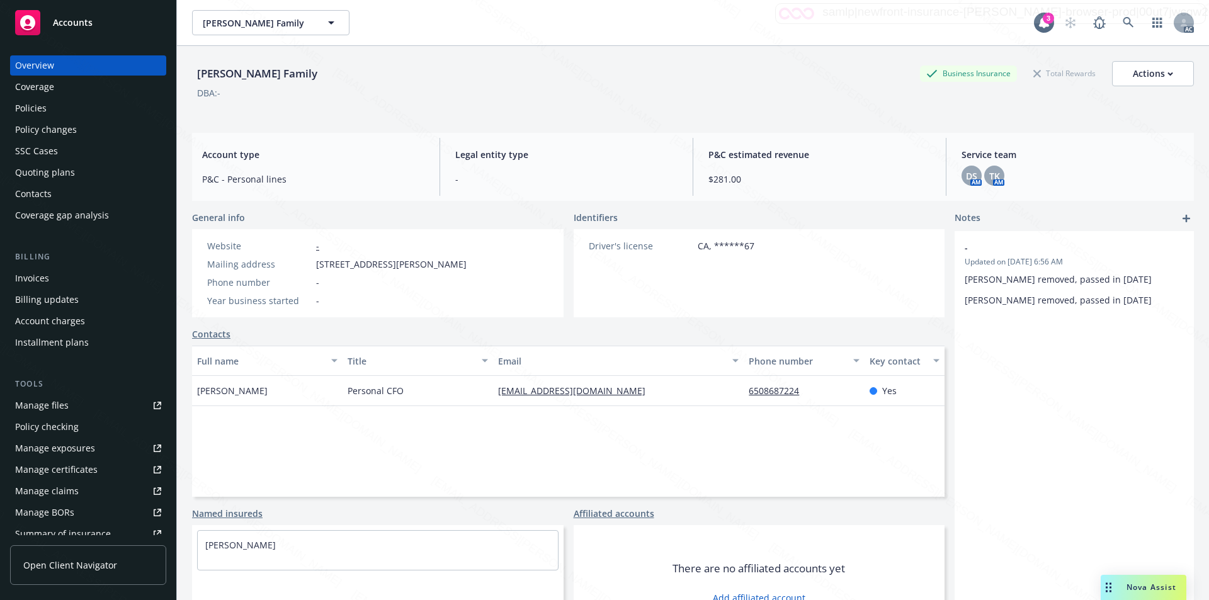
click at [325, 263] on span "620 Sand Hill Rd, Palo Alto, CA, 94304" at bounding box center [391, 264] width 150 height 13
drag, startPoint x: 313, startPoint y: 263, endPoint x: 381, endPoint y: 270, distance: 68.3
click at [381, 270] on div "Mailing address 620 Sand Hill Rd, Palo Alto, CA, 94304" at bounding box center [337, 264] width 270 height 13
copy div "620 Sand Hill Rd"
click at [839, 272] on div "Driver's license CA, ******67" at bounding box center [760, 273] width 372 height 88
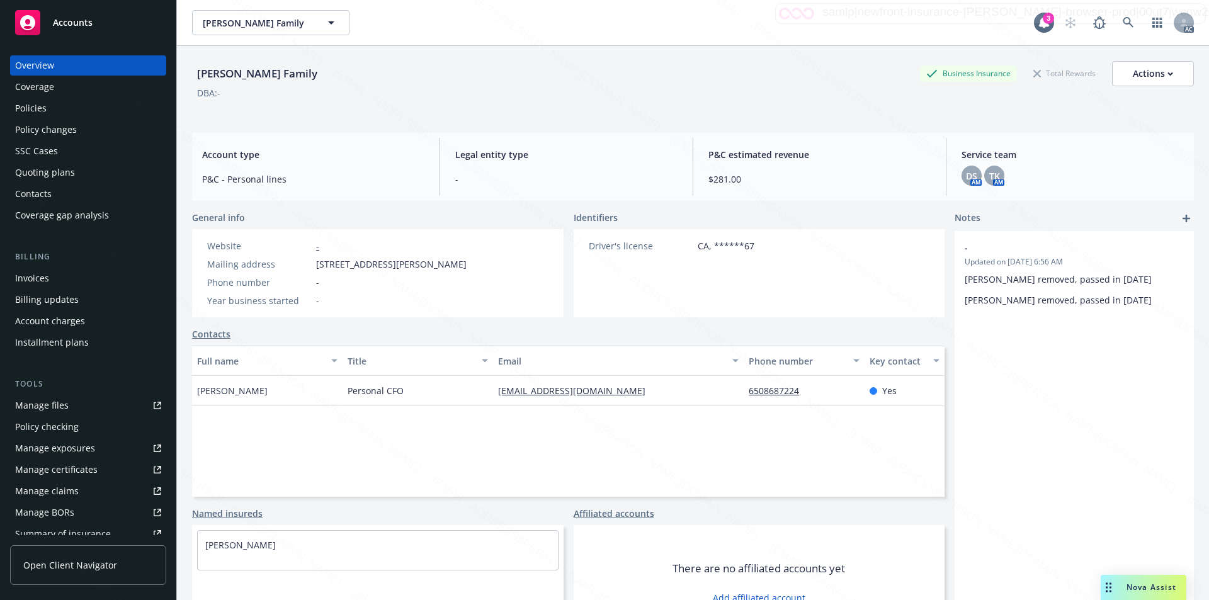
click at [40, 109] on div "Policies" at bounding box center [30, 108] width 31 height 20
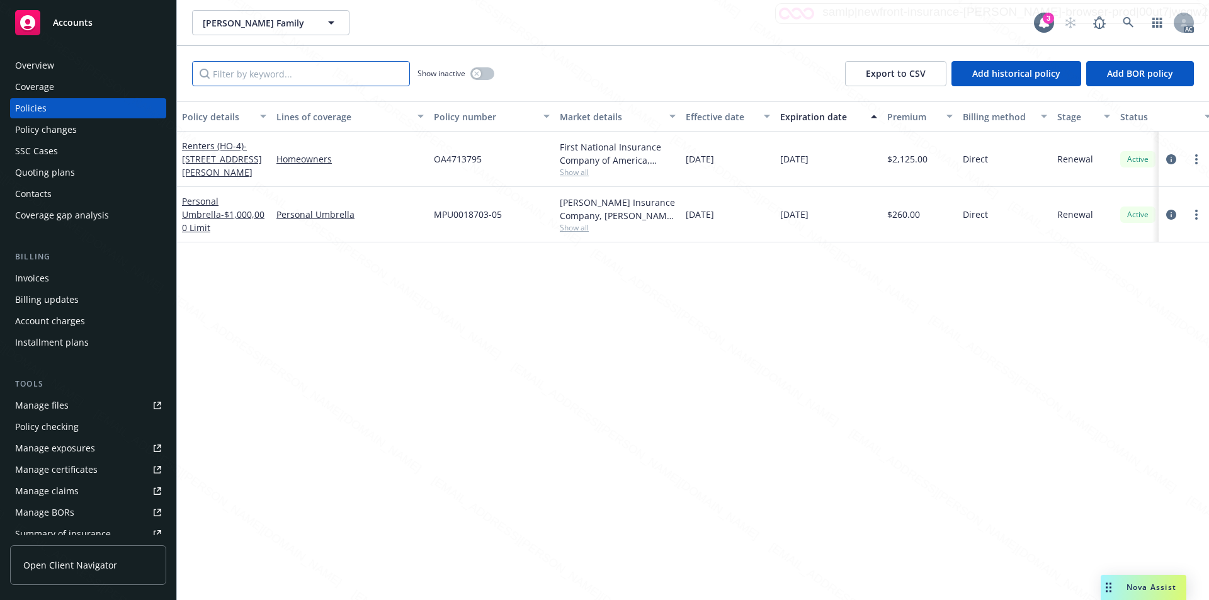
click at [225, 77] on input "Filter by keyword..." at bounding box center [301, 73] width 218 height 25
click at [39, 69] on div "Overview" at bounding box center [34, 65] width 39 height 20
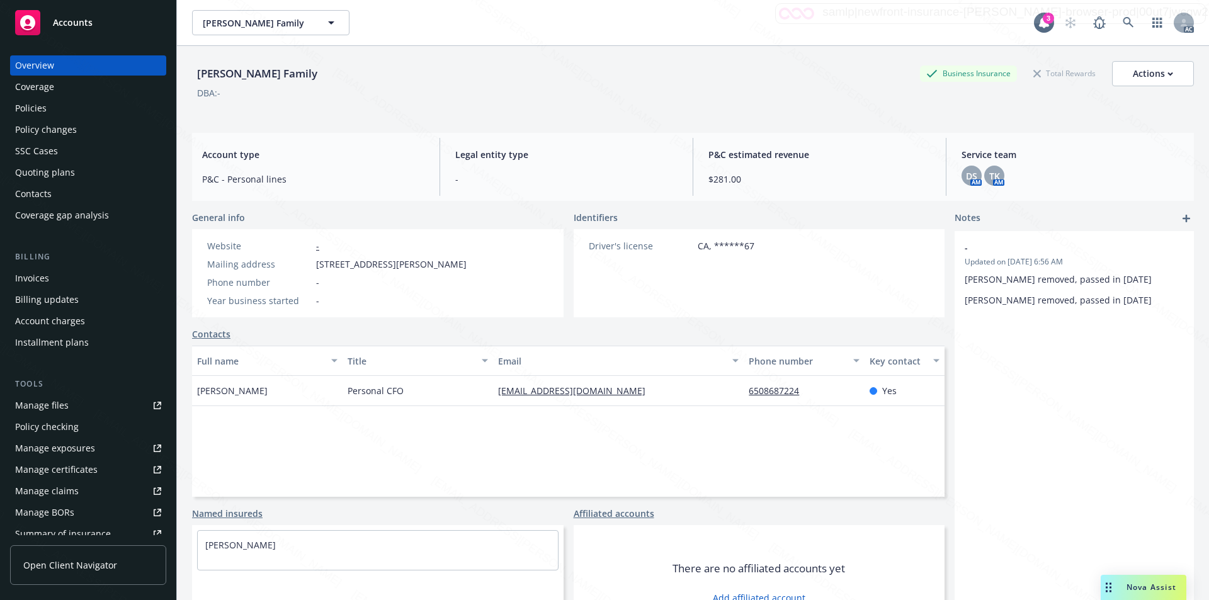
scroll to position [46, 0]
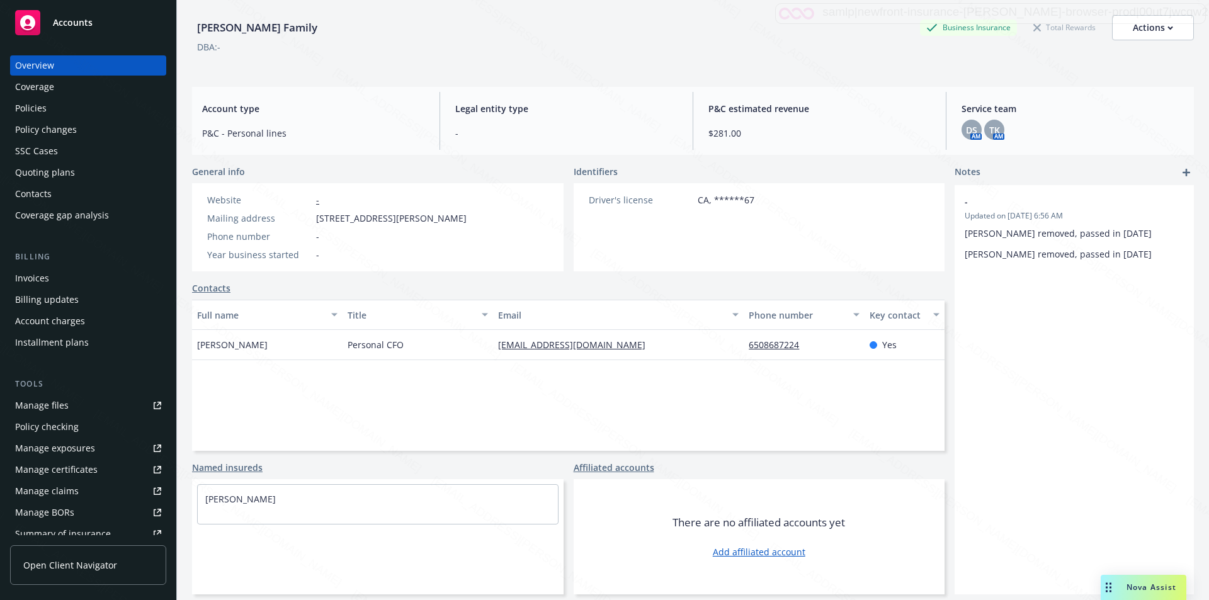
click at [31, 106] on div "Policies" at bounding box center [30, 108] width 31 height 20
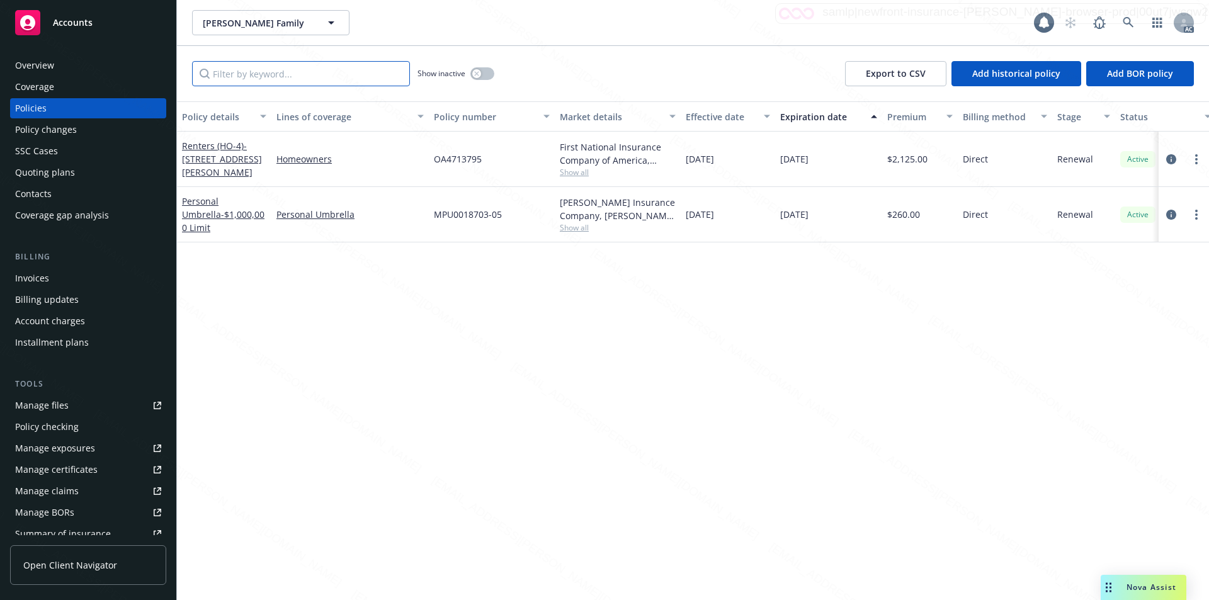
click at [246, 79] on input "Filter by keyword..." at bounding box center [301, 73] width 218 height 25
paste input "MPU0018703-05"
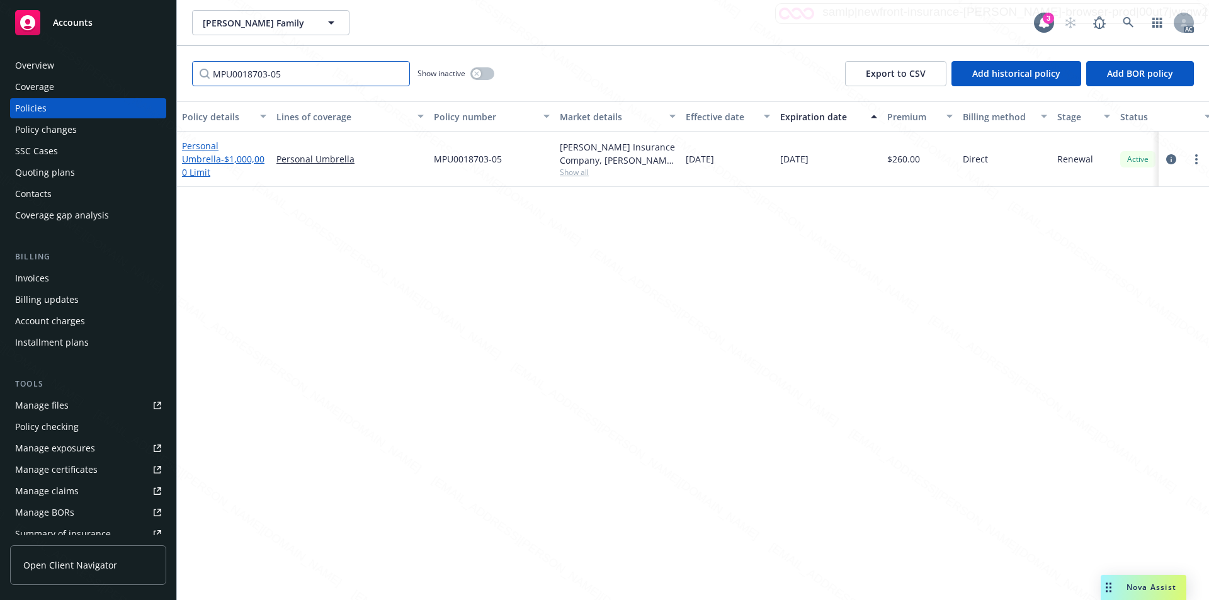
type input "MPU0018703-05"
click at [222, 159] on span "- $1,000,000 Limit" at bounding box center [223, 165] width 82 height 25
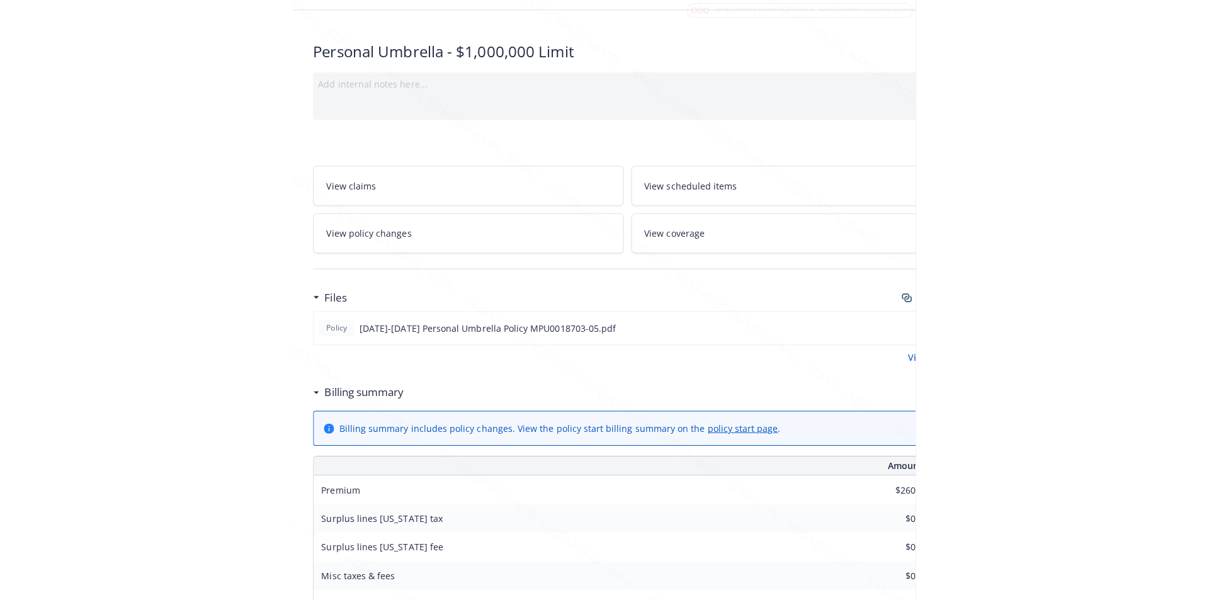
scroll to position [63, 258]
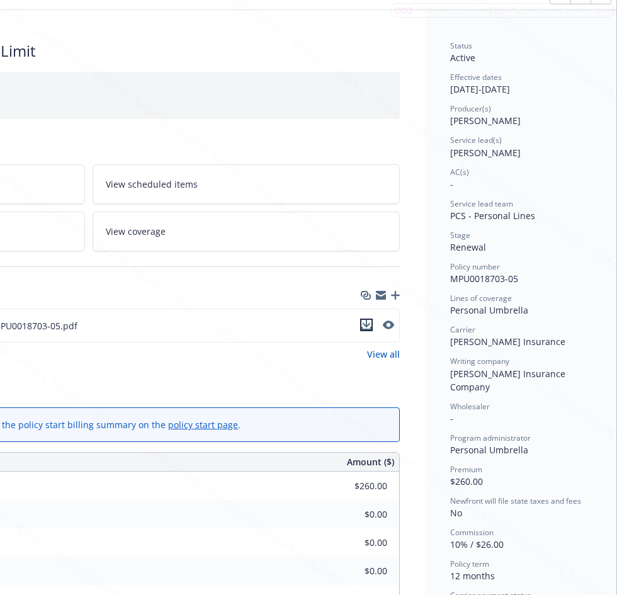
click at [361, 323] on icon "download file" at bounding box center [366, 325] width 10 height 10
drag, startPoint x: 440, startPoint y: 280, endPoint x: 514, endPoint y: 279, distance: 73.7
click at [514, 279] on div "Status Active Effective dates 01/21/2025 - 01/21/2026 Producer(s) Tiffany Kippe…" at bounding box center [520, 549] width 191 height 1078
copy span "MPU0018703-05"
drag, startPoint x: 438, startPoint y: 90, endPoint x: 486, endPoint y: 89, distance: 47.9
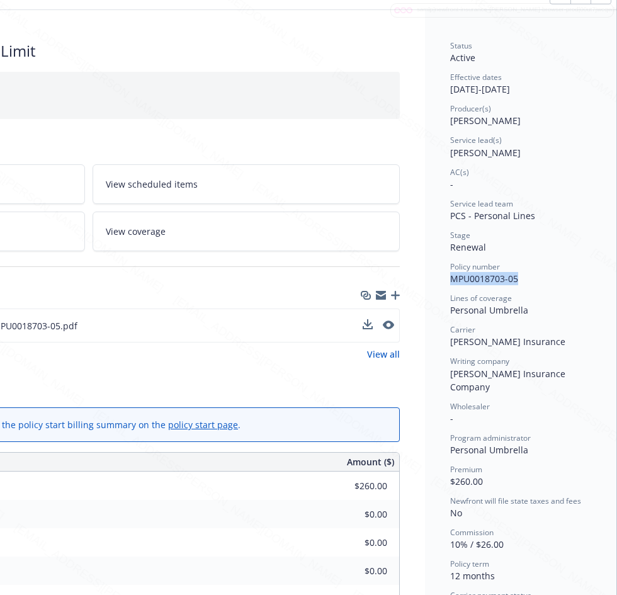
click at [486, 89] on div "Status Active Effective dates 01/21/2025 - 01/21/2026 Producer(s) Tiffany Kippe…" at bounding box center [520, 549] width 191 height 1078
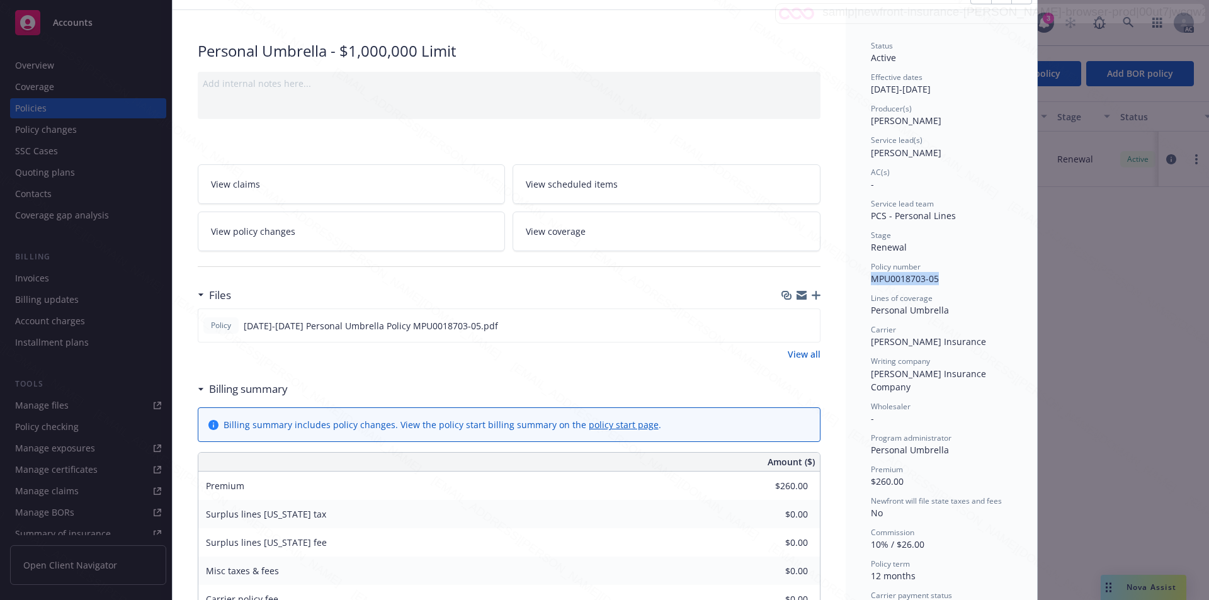
scroll to position [0, 0]
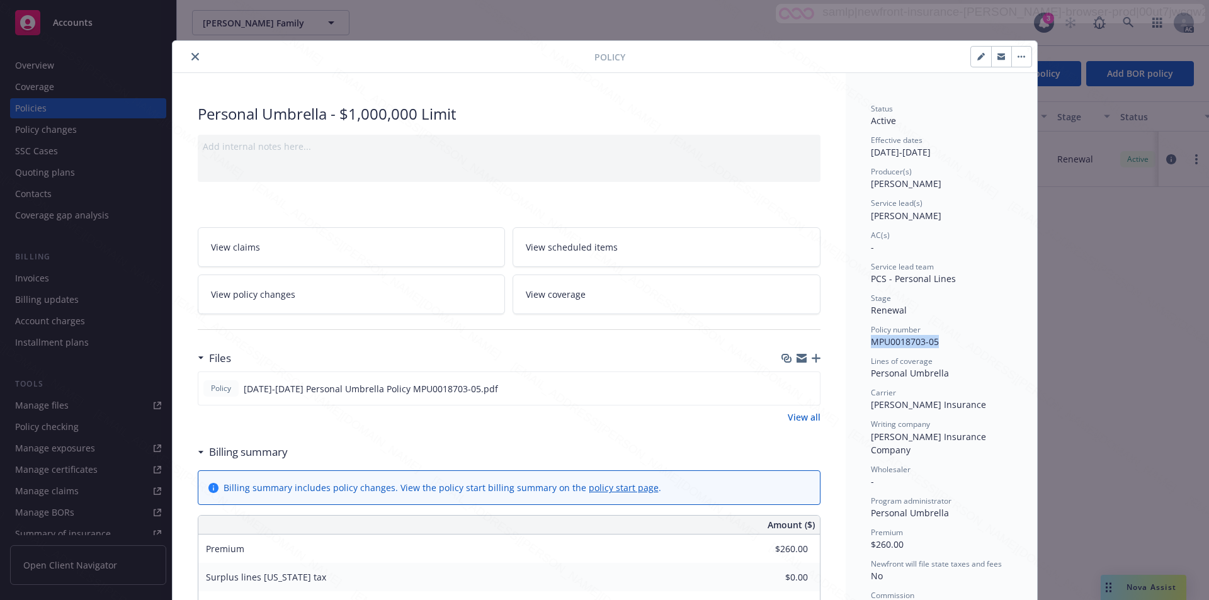
click at [1018, 53] on button "button" at bounding box center [1021, 57] width 20 height 20
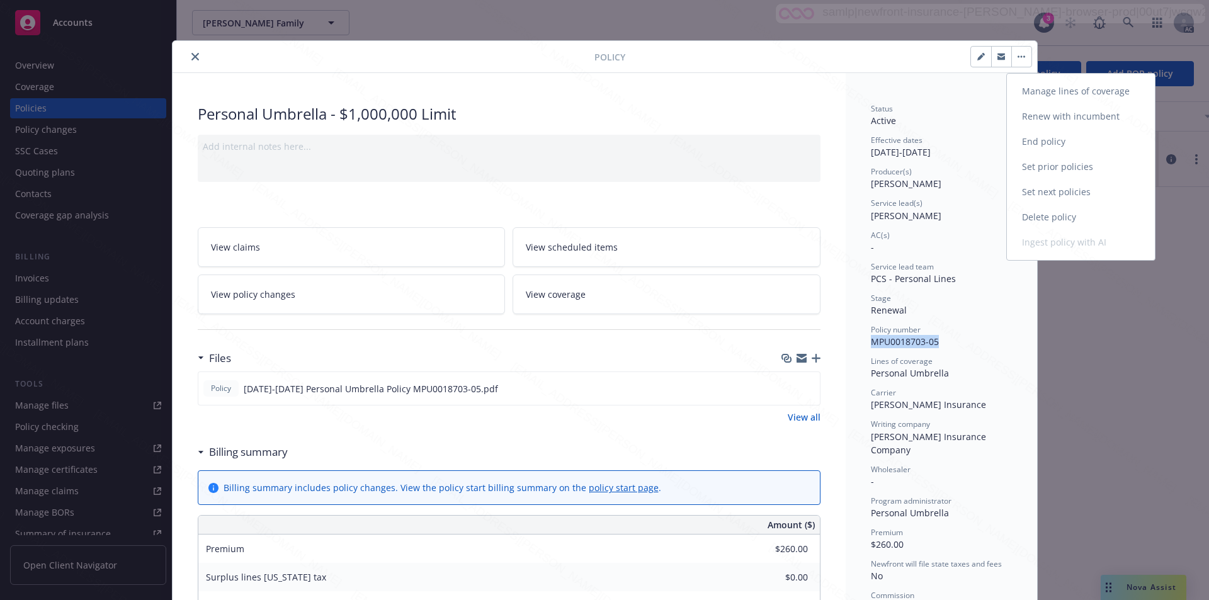
click at [1031, 139] on link "End policy" at bounding box center [1081, 141] width 148 height 25
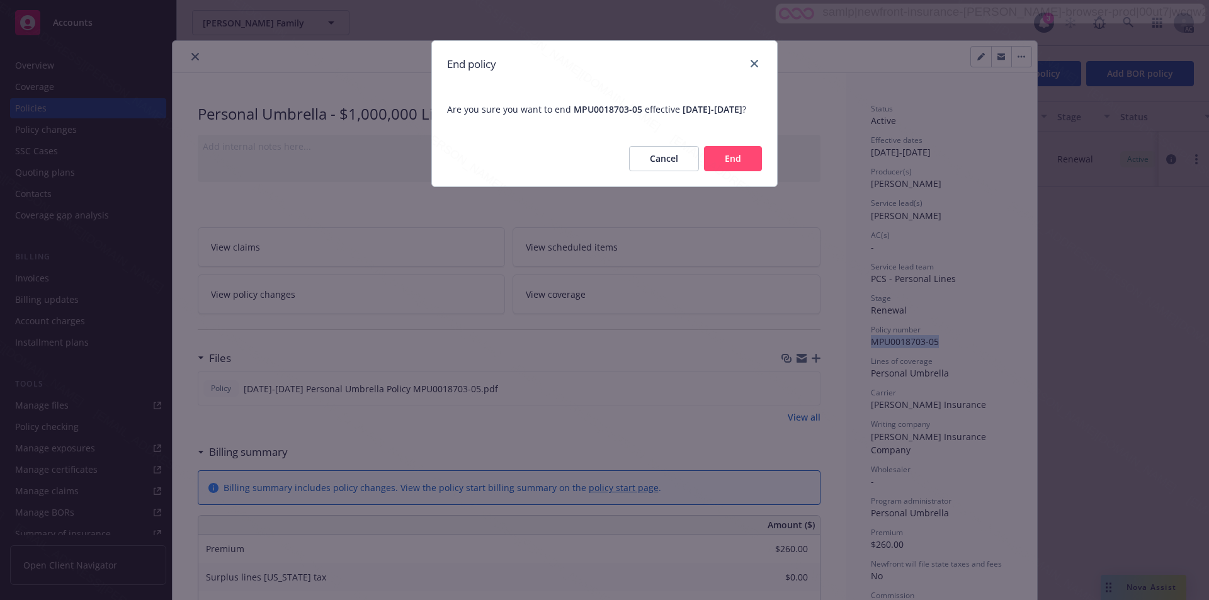
click at [744, 170] on button "End" at bounding box center [733, 158] width 58 height 25
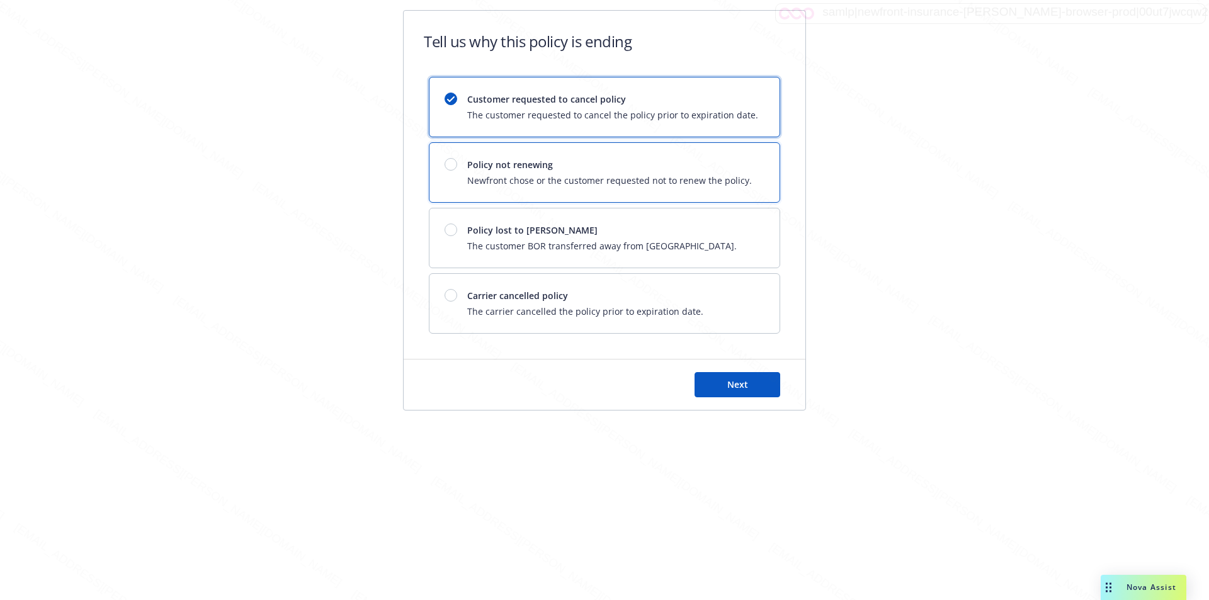
drag, startPoint x: 742, startPoint y: 178, endPoint x: 760, endPoint y: 186, distance: 19.4
click at [760, 186] on div "Policy not renewing Newfront chose or the customer requested not to renew the p…" at bounding box center [604, 172] width 350 height 59
click at [725, 382] on button "Next" at bounding box center [738, 384] width 86 height 25
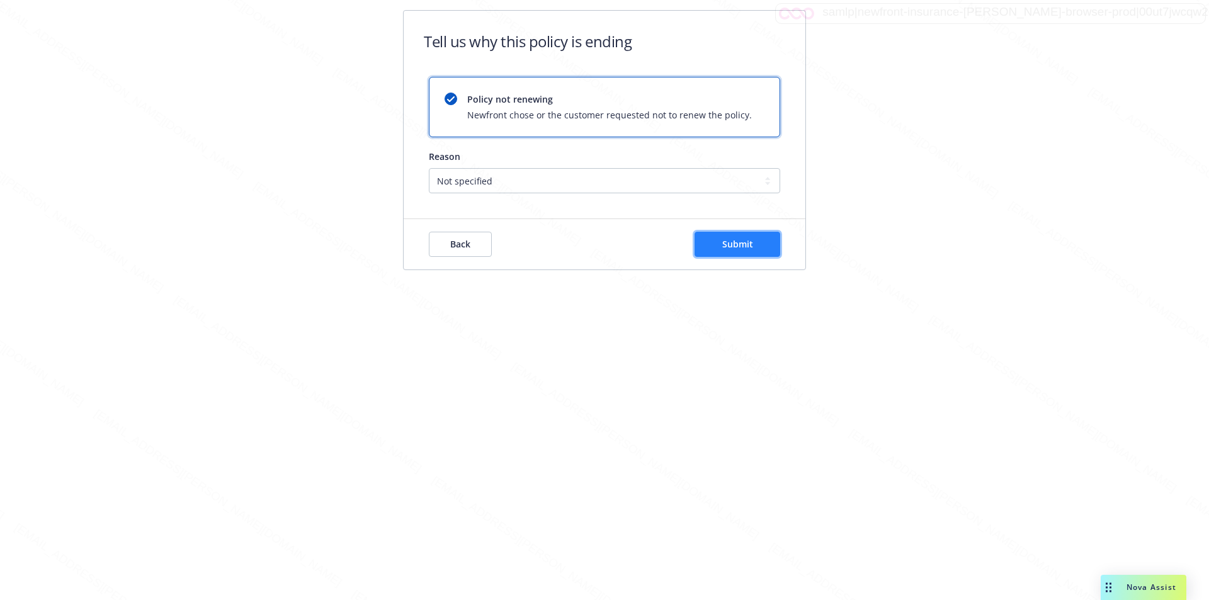
click at [720, 239] on button "Submit" at bounding box center [738, 244] width 86 height 25
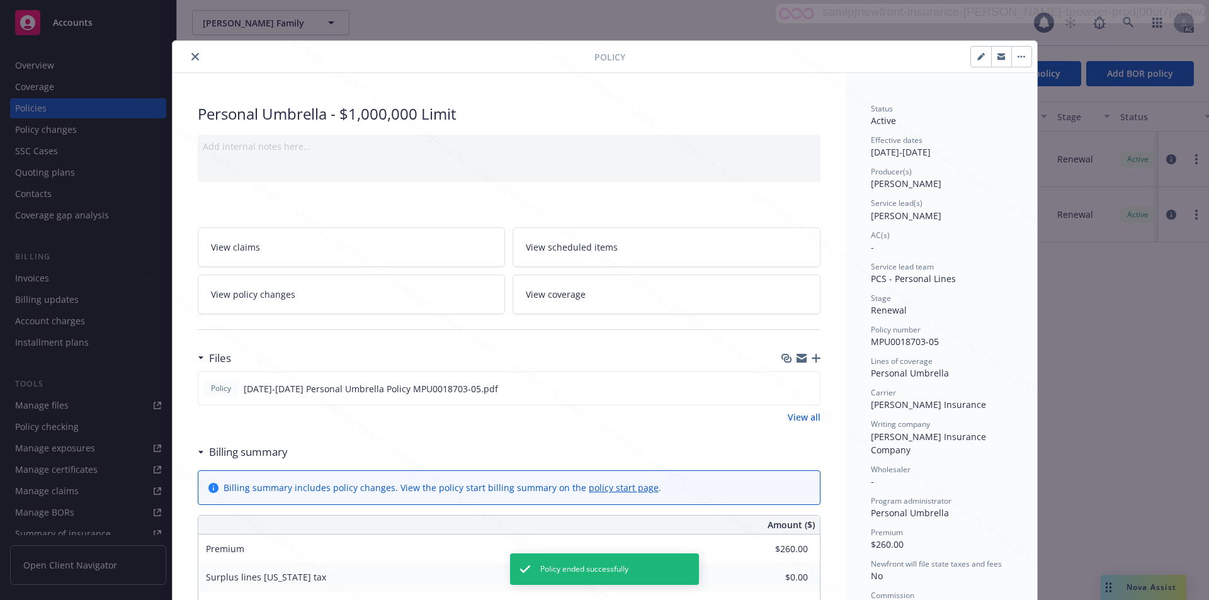
scroll to position [38, 0]
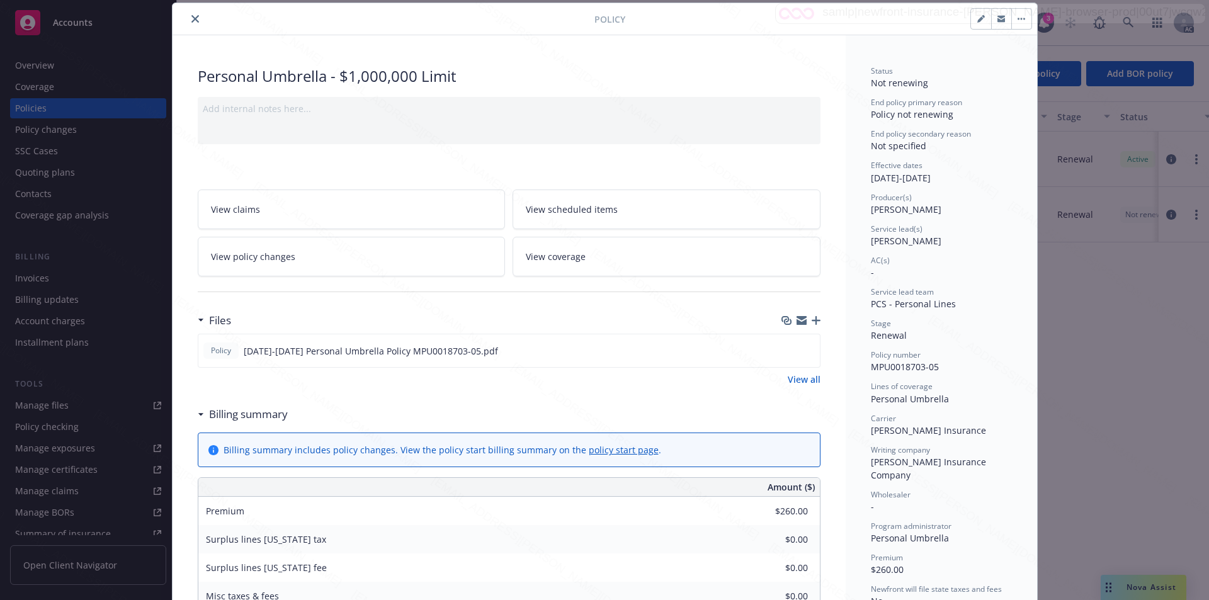
click at [188, 17] on button "close" at bounding box center [195, 18] width 15 height 15
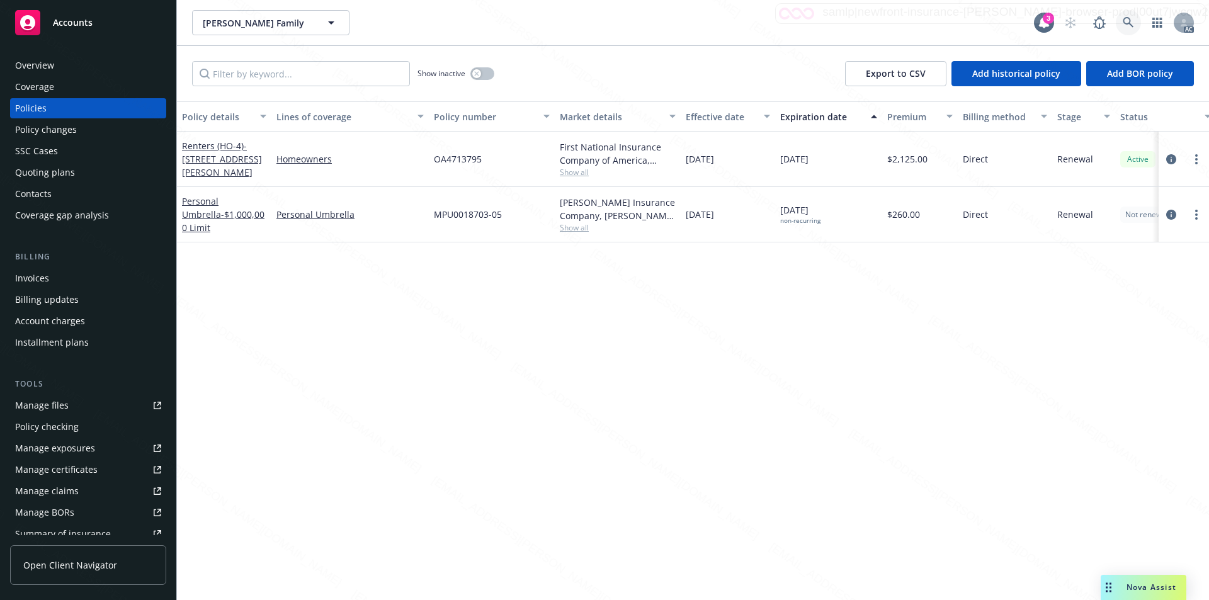
click at [1128, 22] on icon at bounding box center [1128, 22] width 11 height 11
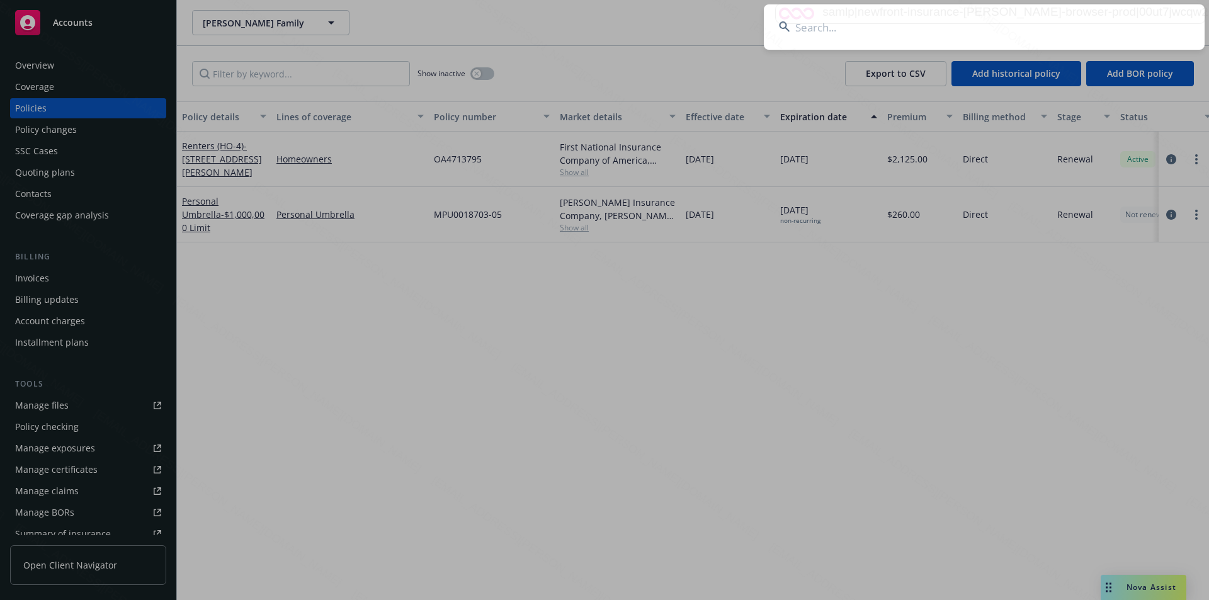
click at [814, 24] on input at bounding box center [984, 26] width 441 height 45
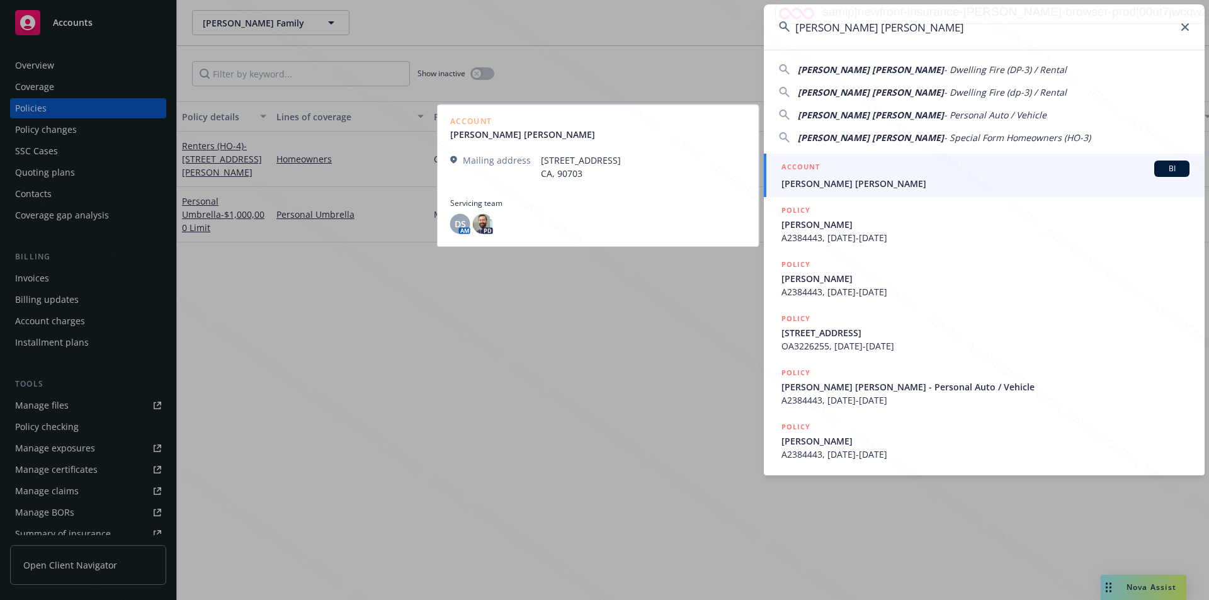
type input "James Chia-Ho Lin"
click at [810, 176] on div "ACCOUNT BI" at bounding box center [985, 169] width 408 height 16
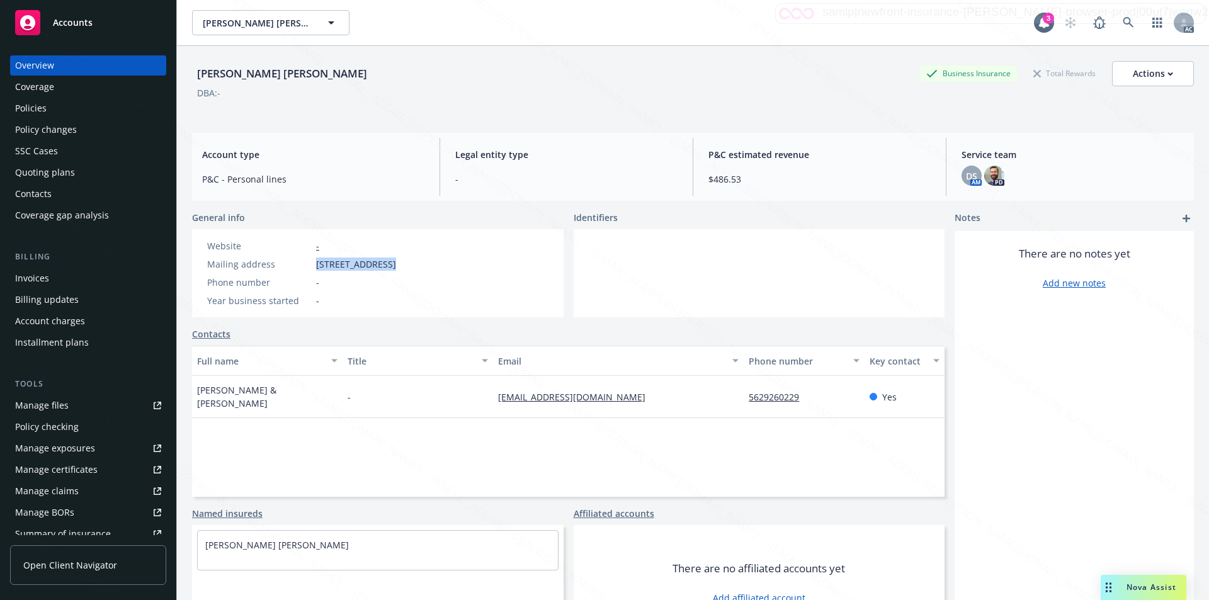
drag, startPoint x: 312, startPoint y: 267, endPoint x: 385, endPoint y: 270, distance: 73.7
click at [385, 270] on div "Mailing address 13503 Destino St, Cerritos, CA, 90703" at bounding box center [301, 264] width 199 height 13
click at [696, 248] on div at bounding box center [760, 273] width 372 height 88
click at [33, 108] on div "Policies" at bounding box center [30, 108] width 31 height 20
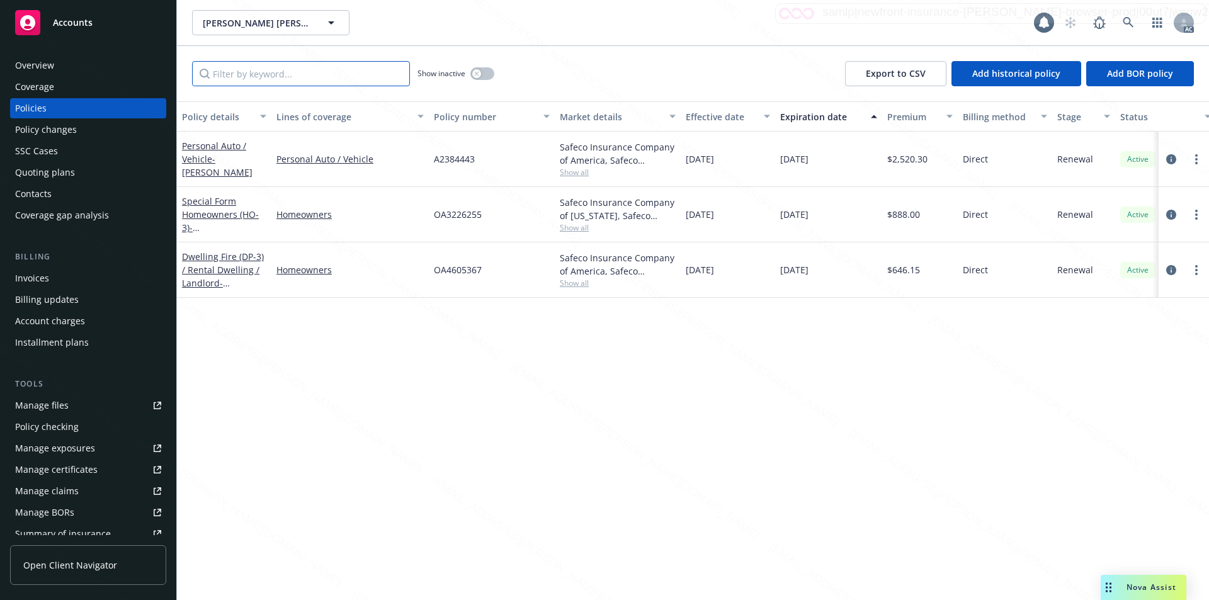
click at [270, 72] on input "Filter by keyword..." at bounding box center [301, 73] width 218 height 25
paste input "A2384443"
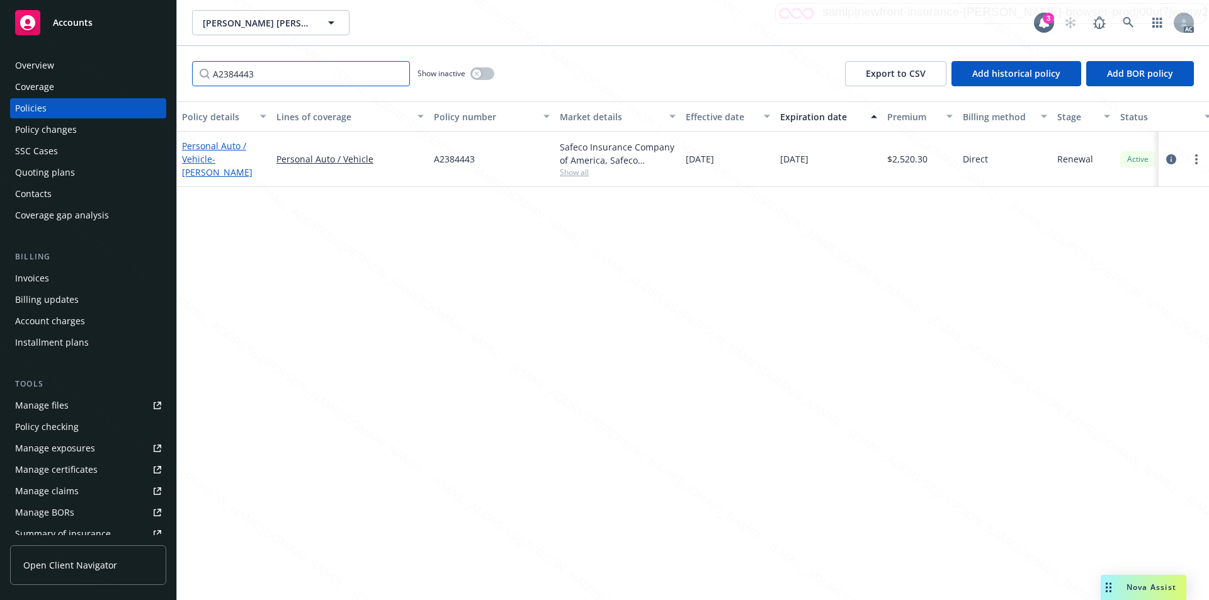
type input "A2384443"
click at [224, 159] on span "- JAMES LIN" at bounding box center [217, 165] width 71 height 25
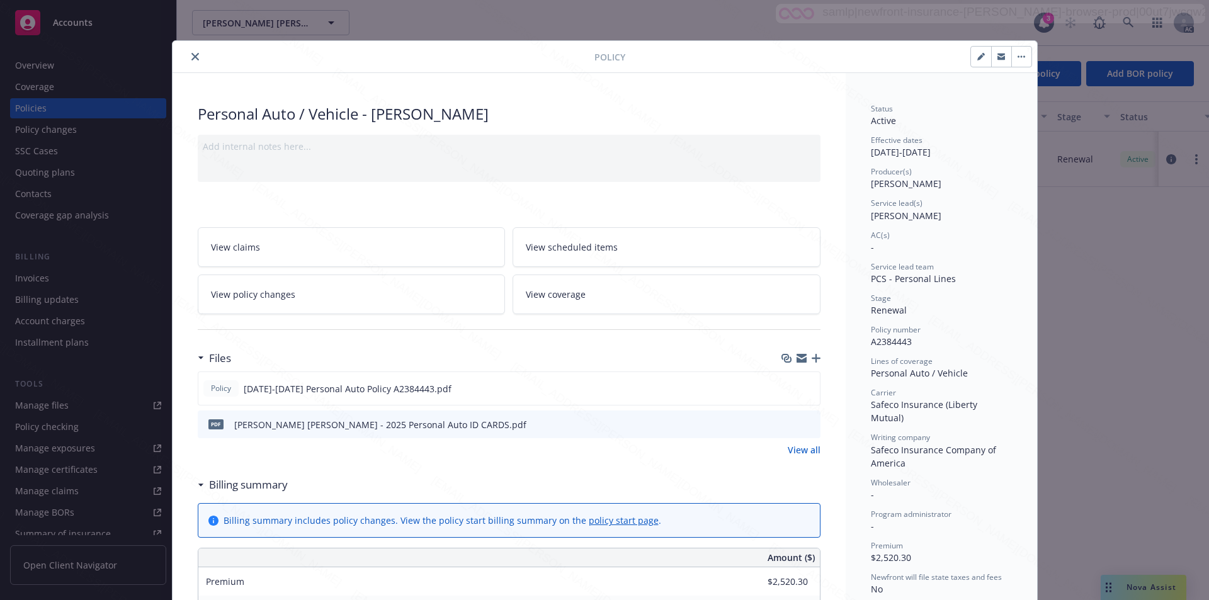
click at [327, 291] on link "View policy changes" at bounding box center [352, 295] width 308 height 40
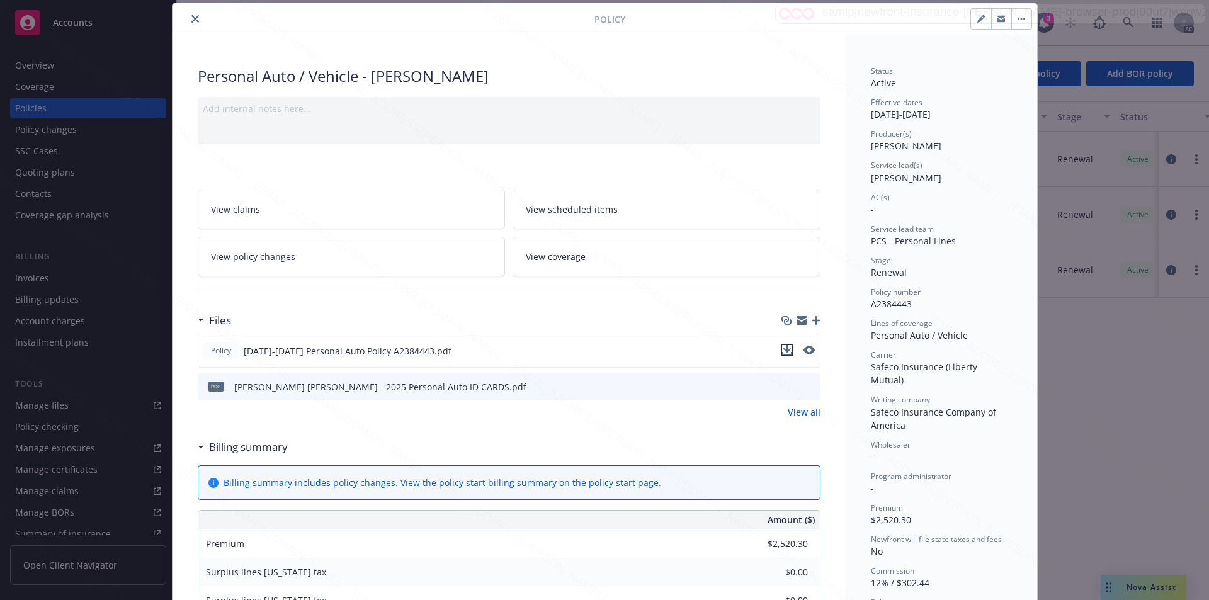
click at [782, 346] on icon "download file" at bounding box center [787, 350] width 10 height 10
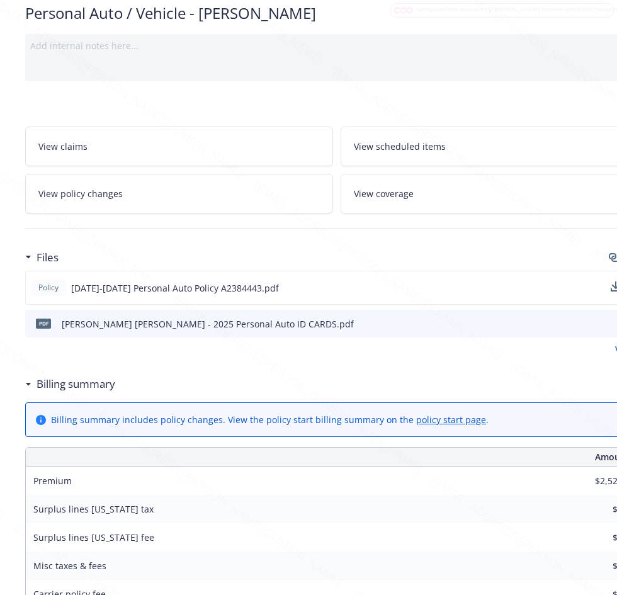
scroll to position [101, 258]
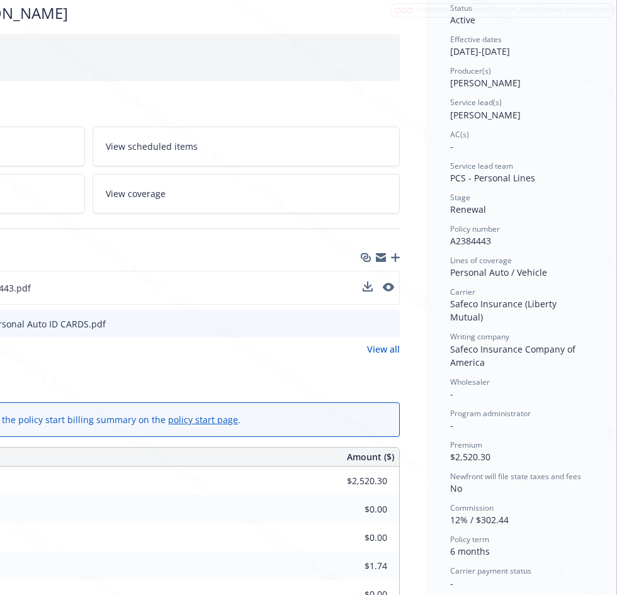
click at [438, 52] on div "Status Active Effective dates 07/22/2025 - 01/22/2026 Producer(s) Kelsey Malone…" at bounding box center [520, 527] width 191 height 1111
drag, startPoint x: 438, startPoint y: 52, endPoint x: 484, endPoint y: 52, distance: 45.3
click at [484, 52] on div "Status Active Effective dates 07/22/2025 - 01/22/2026 Producer(s) Kelsey Malone…" at bounding box center [520, 527] width 191 height 1111
click at [499, 52] on div "Effective dates 07/22/2025 - 01/22/2026" at bounding box center [520, 46] width 141 height 24
drag, startPoint x: 496, startPoint y: 51, endPoint x: 545, endPoint y: 54, distance: 49.2
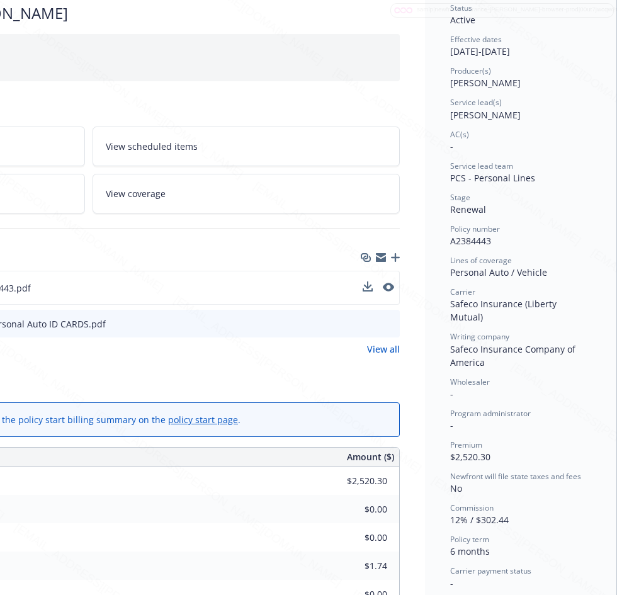
click at [545, 54] on div "Effective dates 07/22/2025 - 01/22/2026" at bounding box center [520, 46] width 141 height 24
click at [432, 239] on div "Status Active Effective dates 07/22/2025 - 01/22/2026 Producer(s) Kelsey Malone…" at bounding box center [520, 527] width 191 height 1111
click at [435, 241] on div "Status Active Effective dates 07/22/2025 - 01/22/2026 Producer(s) Kelsey Malone…" at bounding box center [520, 527] width 191 height 1111
drag, startPoint x: 439, startPoint y: 242, endPoint x: 481, endPoint y: 241, distance: 42.2
click at [482, 241] on div "Status Active Effective dates 07/22/2025 - 01/22/2026 Producer(s) Kelsey Malone…" at bounding box center [520, 527] width 191 height 1111
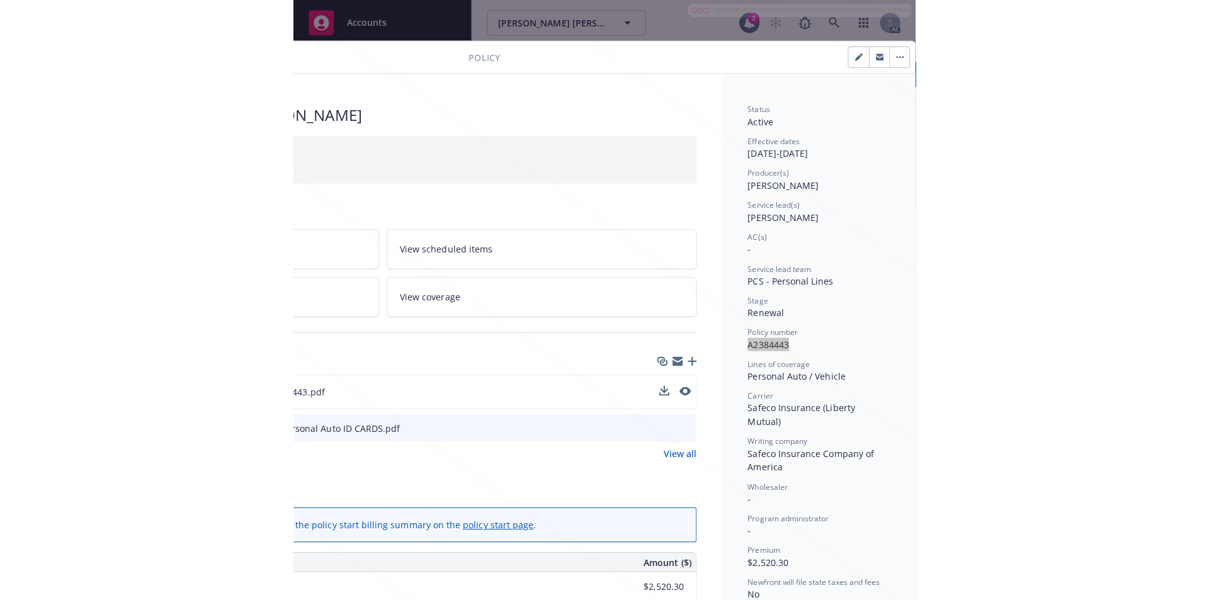
scroll to position [0, 0]
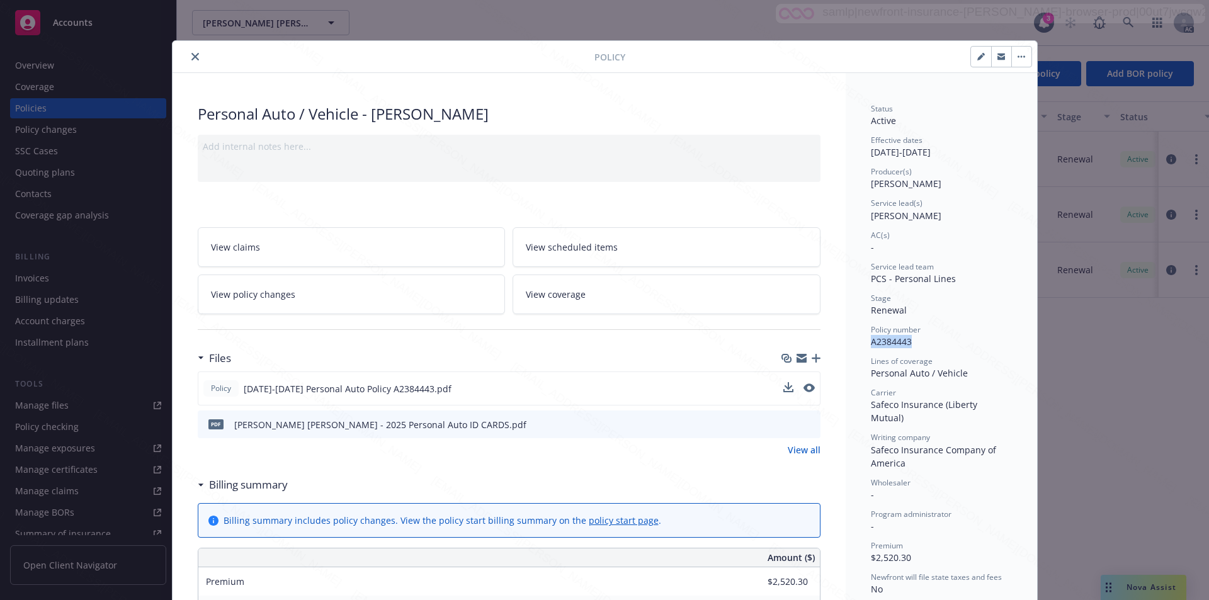
click at [1021, 58] on button "button" at bounding box center [1021, 57] width 20 height 20
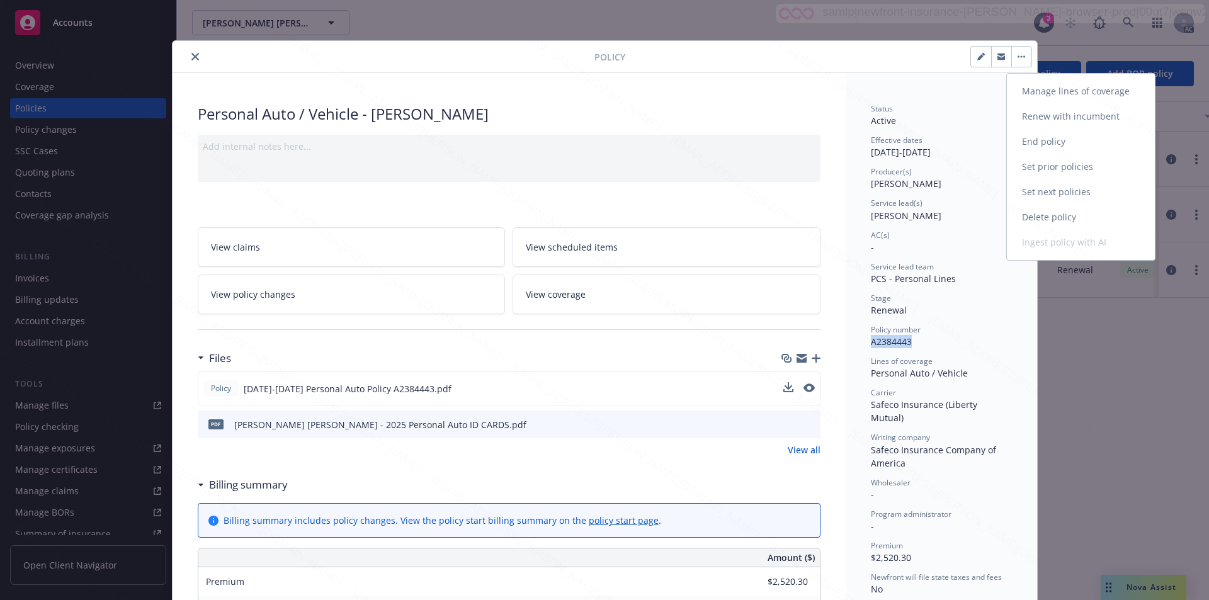
click at [1031, 147] on link "End policy" at bounding box center [1081, 141] width 148 height 25
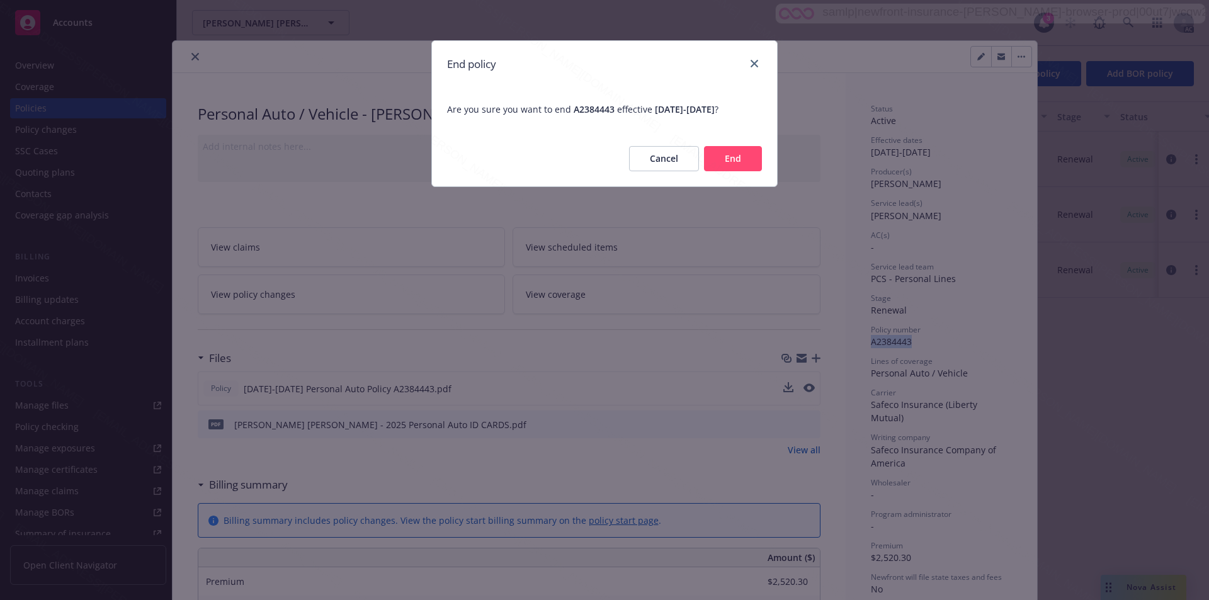
click at [736, 154] on button "End" at bounding box center [733, 158] width 58 height 25
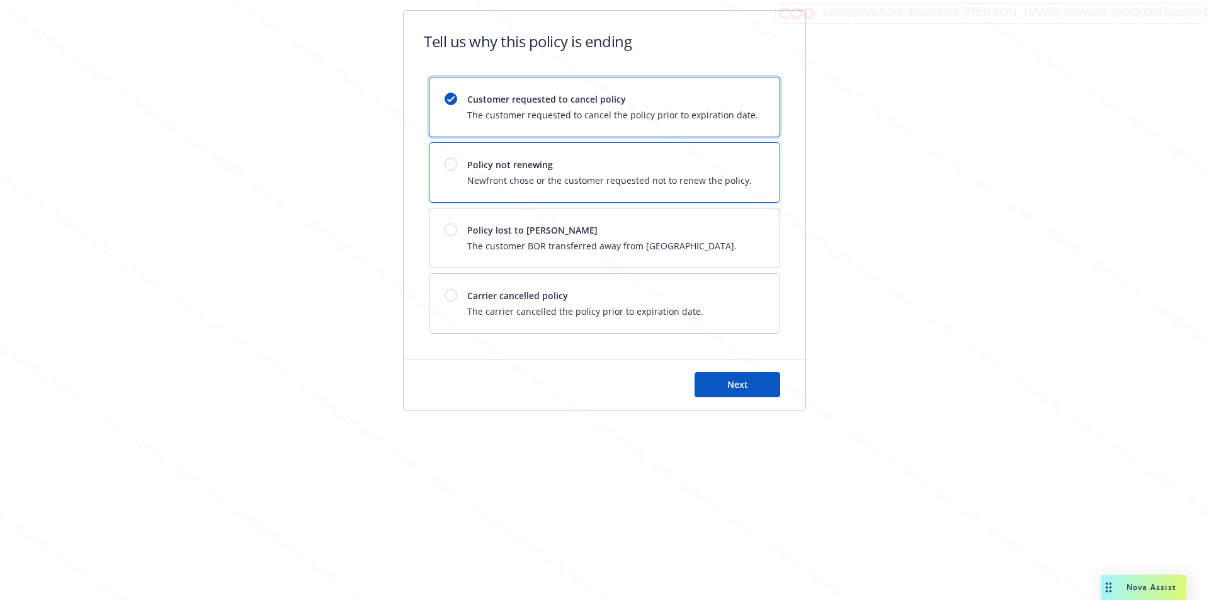
click at [720, 173] on div "Policy not renewing Newfront chose or the customer requested not to renew the p…" at bounding box center [609, 172] width 285 height 29
click at [729, 387] on span "Next" at bounding box center [737, 384] width 21 height 12
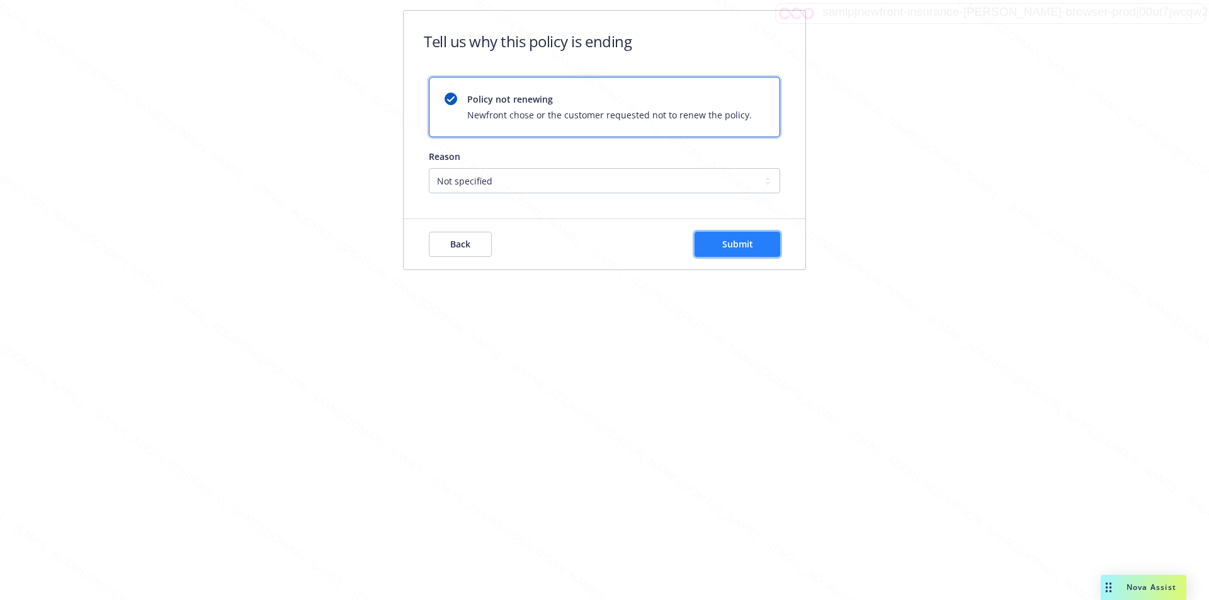
click at [742, 247] on span "Submit" at bounding box center [737, 244] width 31 height 12
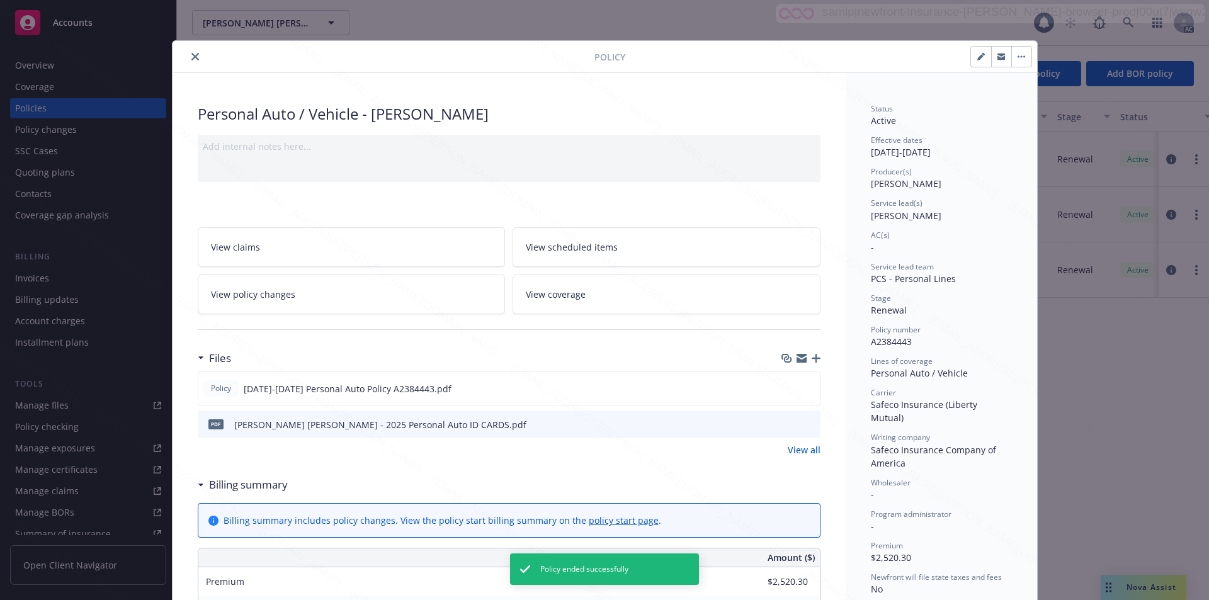
scroll to position [38, 0]
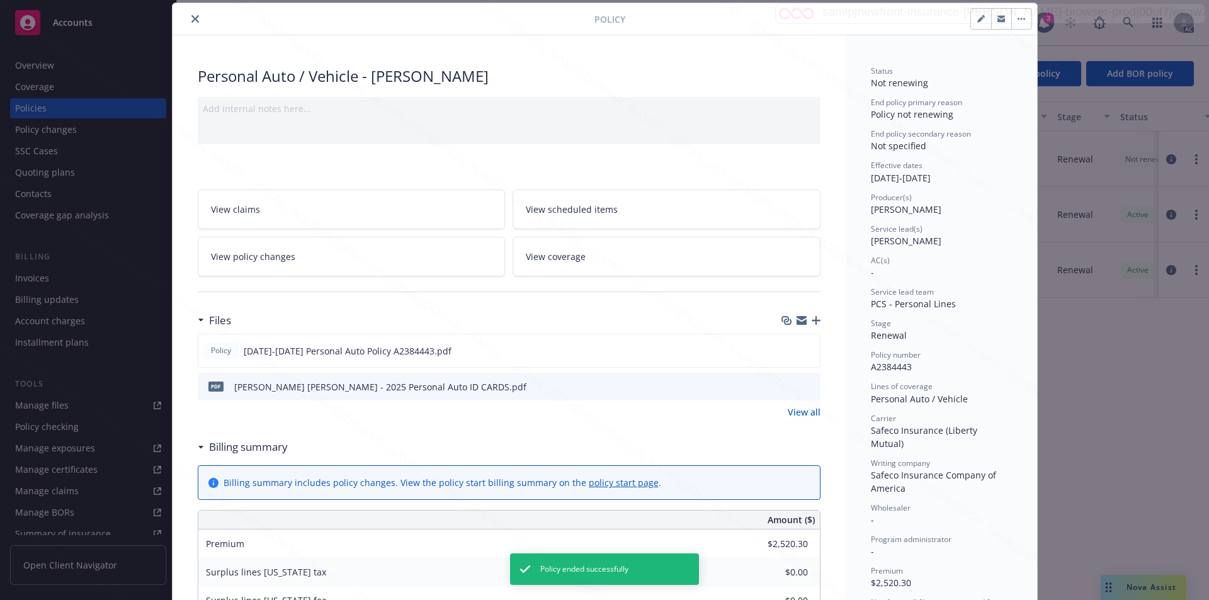
click at [191, 16] on icon "close" at bounding box center [195, 19] width 8 height 8
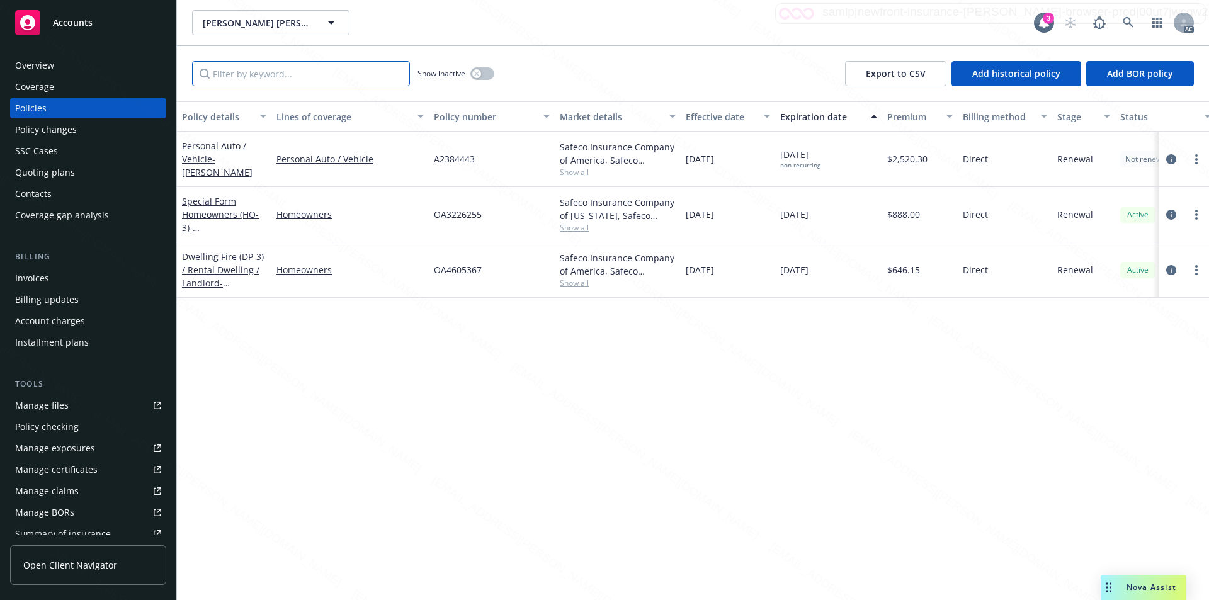
click at [327, 78] on input "Filter by keyword..." at bounding box center [301, 73] width 218 height 25
paste input "OA3226255"
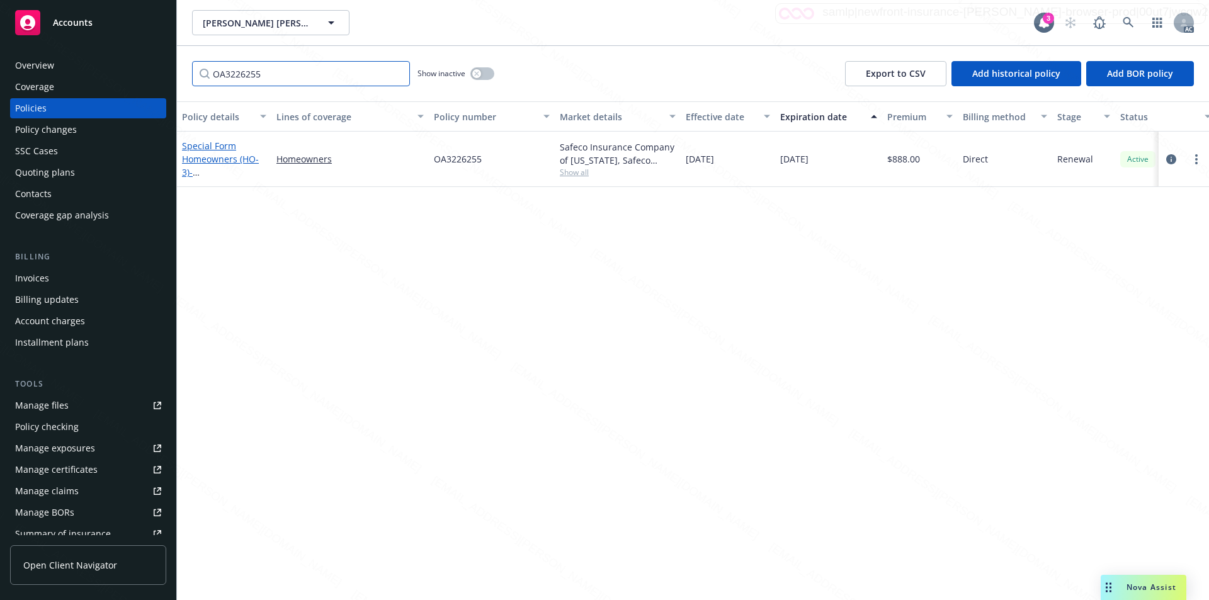
type input "OA3226255"
click at [222, 149] on link "Special Form Homeowners (HO-3) - 13503 Destino ST Cerritos CA 90703" at bounding box center [222, 166] width 80 height 52
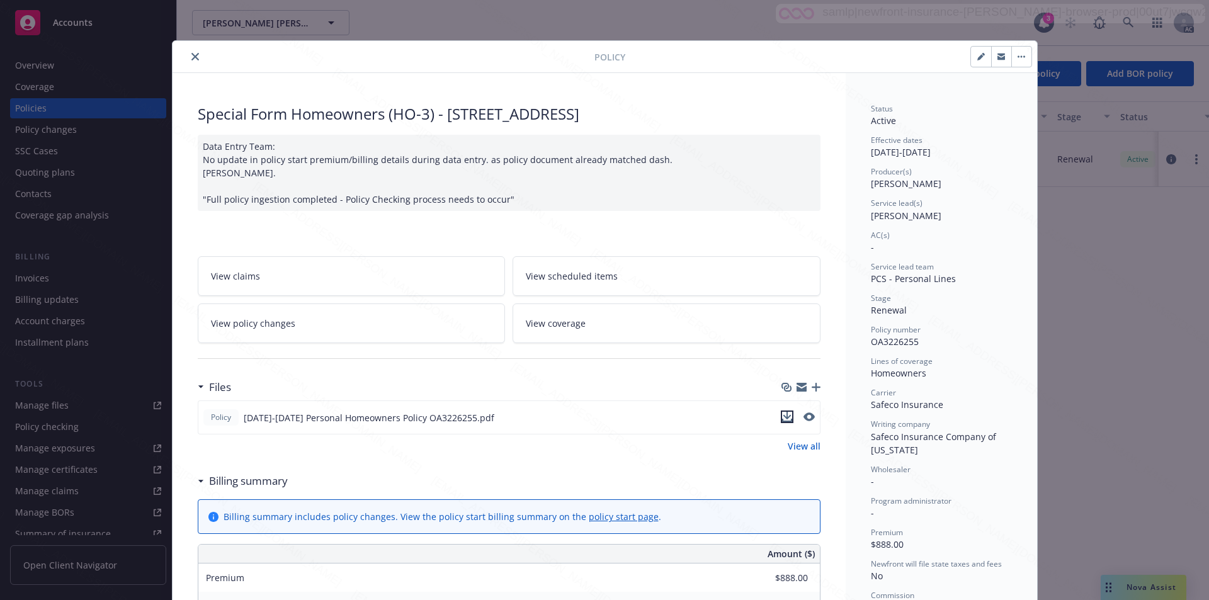
click at [783, 416] on icon "download file" at bounding box center [787, 416] width 8 height 8
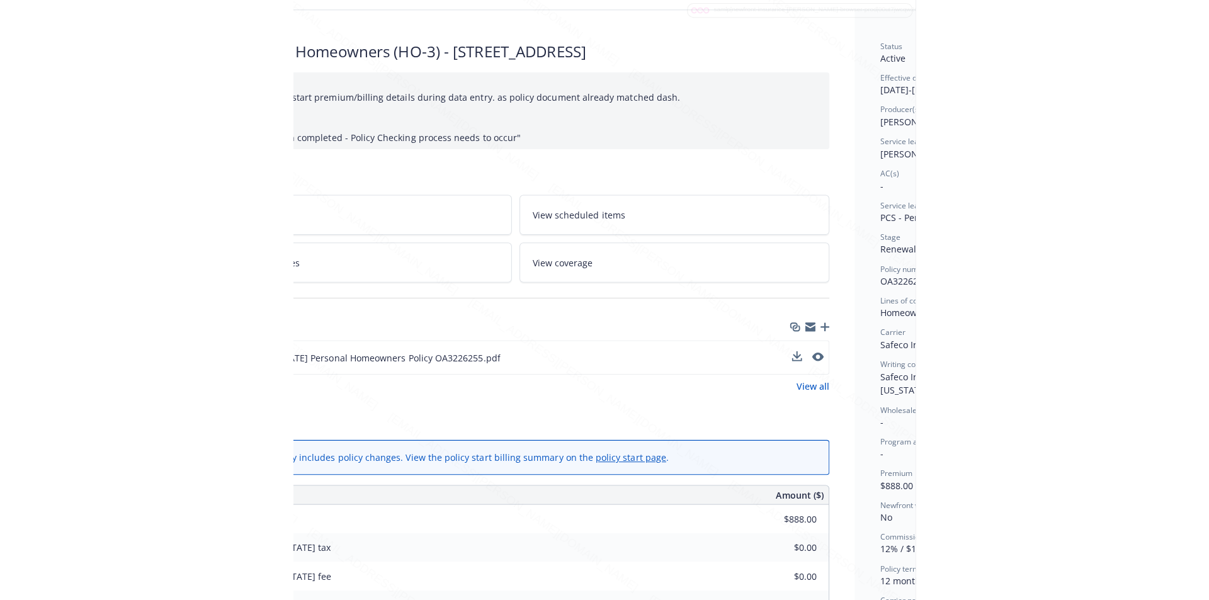
scroll to position [63, 248]
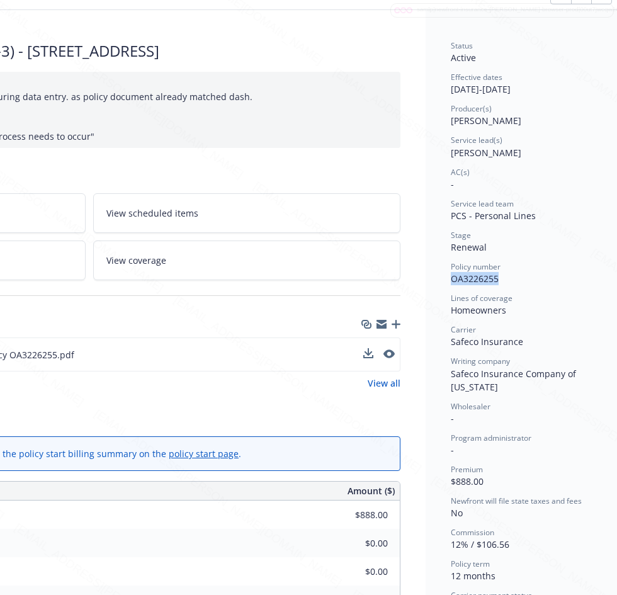
drag, startPoint x: 452, startPoint y: 277, endPoint x: 497, endPoint y: 285, distance: 46.1
click at [497, 285] on div "Policy number OA3226255" at bounding box center [521, 273] width 141 height 24
drag, startPoint x: 451, startPoint y: 88, endPoint x: 496, endPoint y: 94, distance: 45.1
click at [496, 94] on div "Effective dates 01/22/2025 - 01/22/2026" at bounding box center [521, 84] width 141 height 24
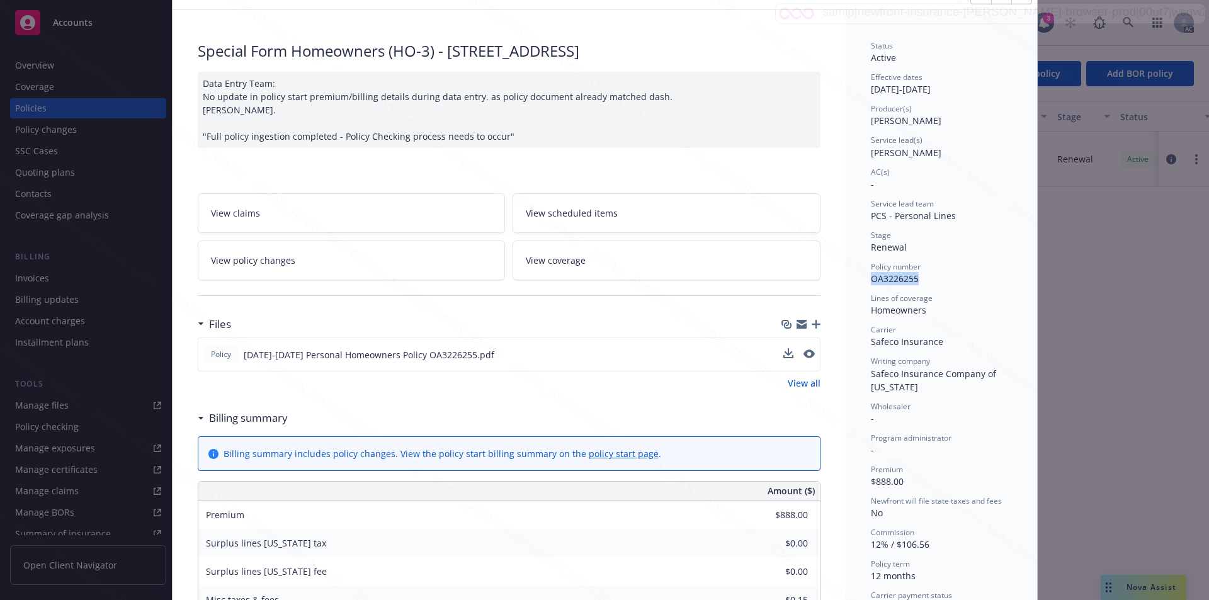
scroll to position [0, 0]
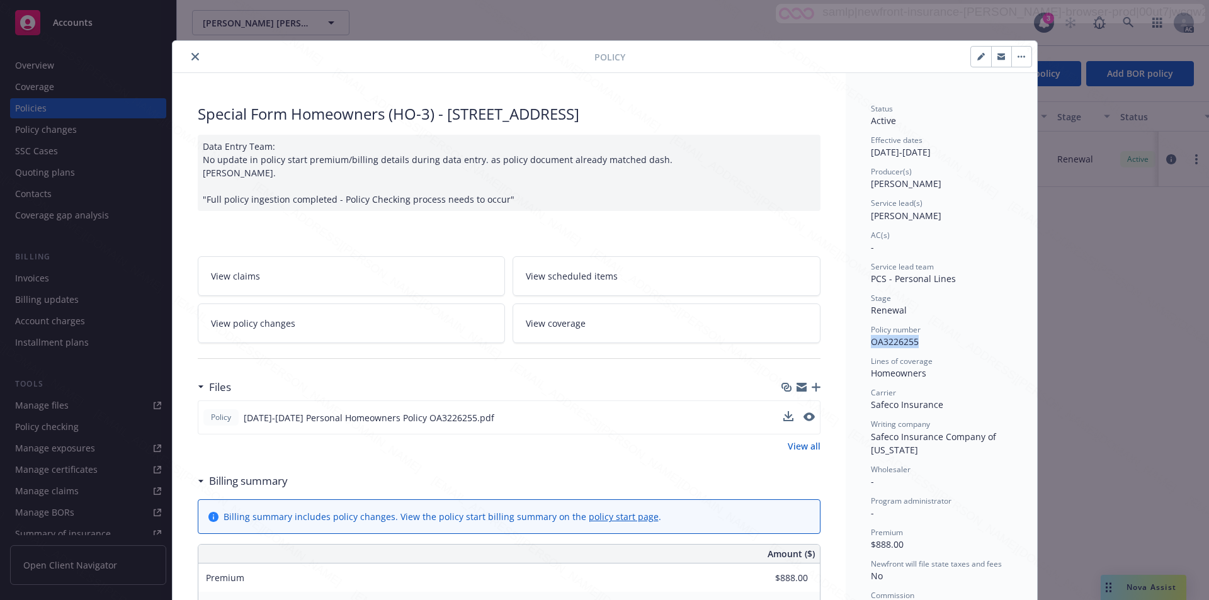
click at [1023, 53] on button "button" at bounding box center [1021, 57] width 20 height 20
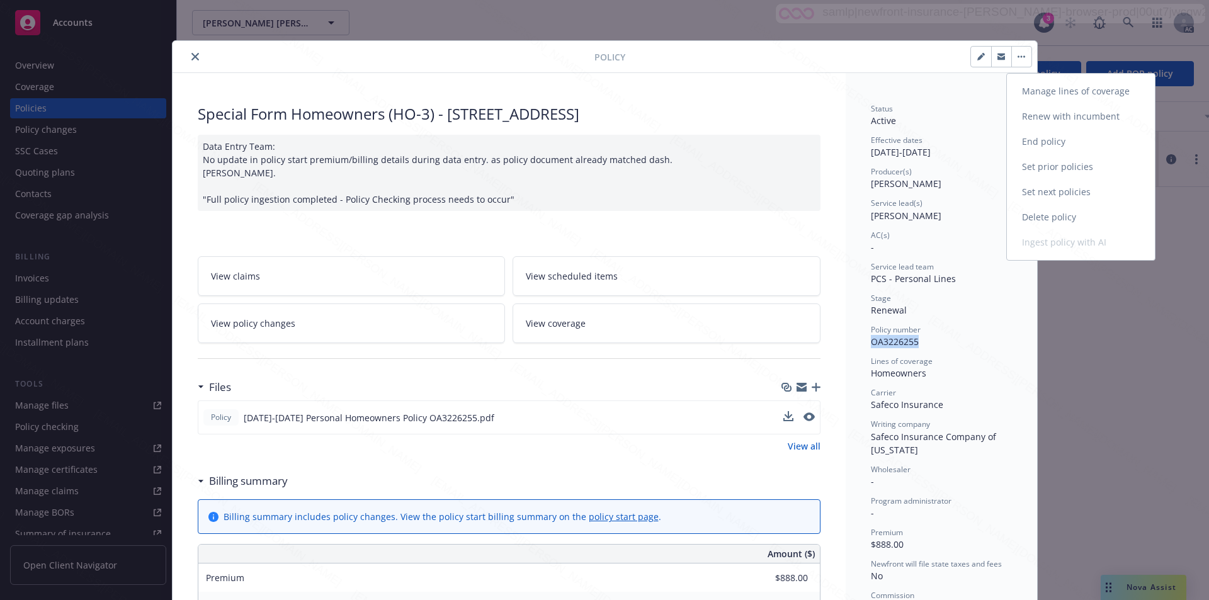
click at [1041, 135] on link "End policy" at bounding box center [1081, 141] width 148 height 25
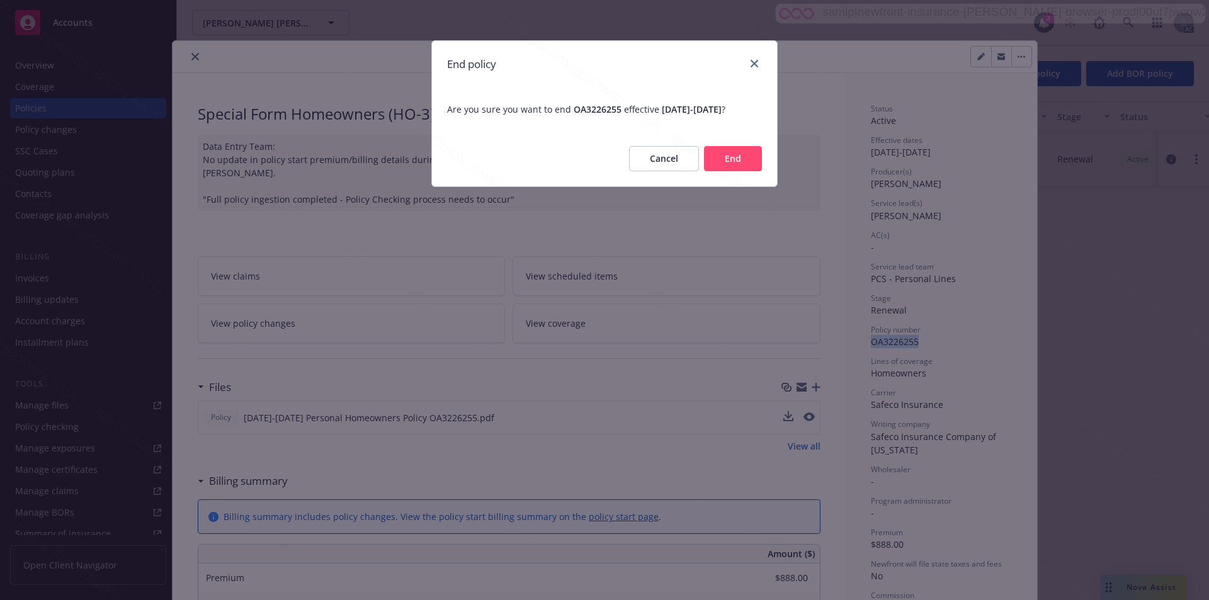
click at [748, 171] on button "End" at bounding box center [733, 158] width 58 height 25
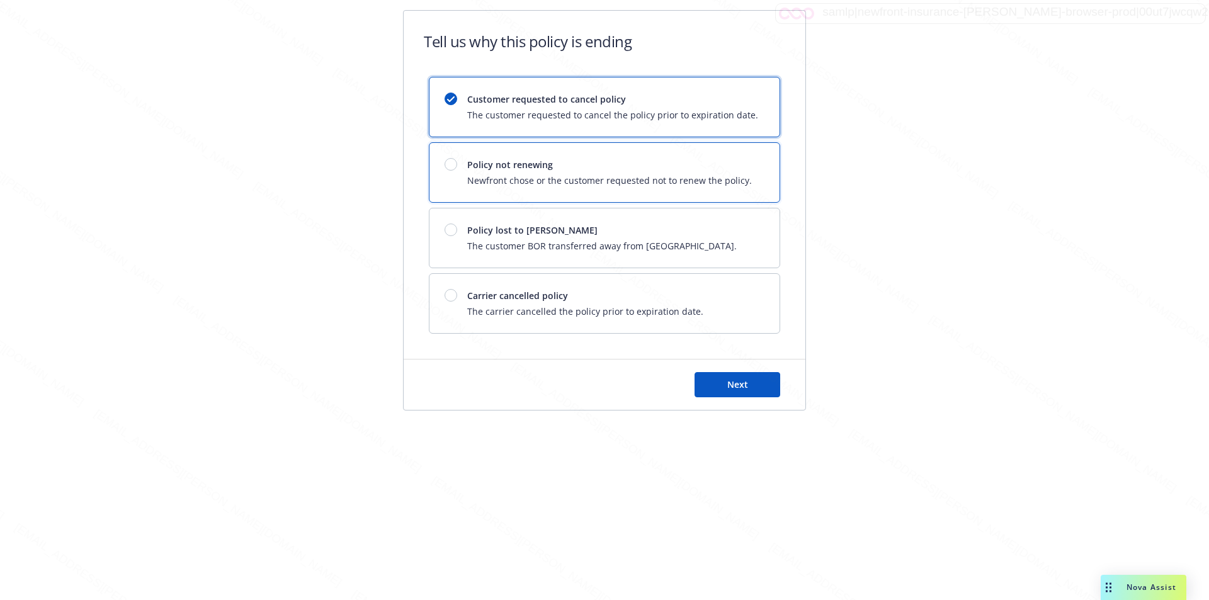
click at [701, 173] on div "Policy not renewing Newfront chose or the customer requested not to renew the p…" at bounding box center [609, 172] width 285 height 29
click at [726, 396] on button "Next" at bounding box center [738, 384] width 86 height 25
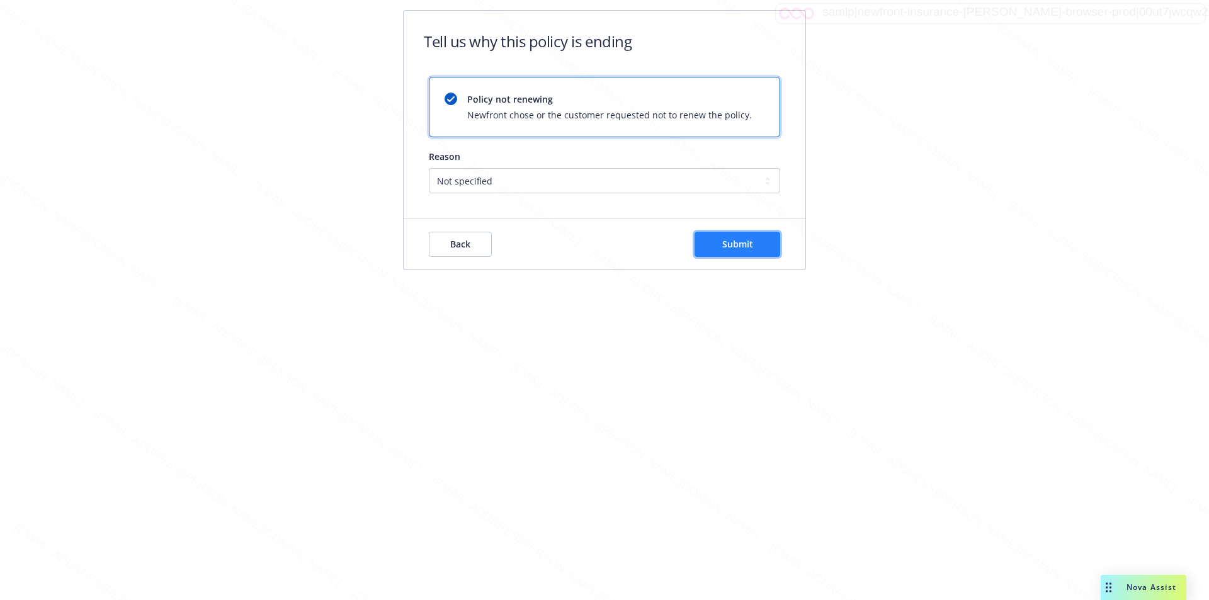
click at [730, 246] on span "Submit" at bounding box center [737, 244] width 31 height 12
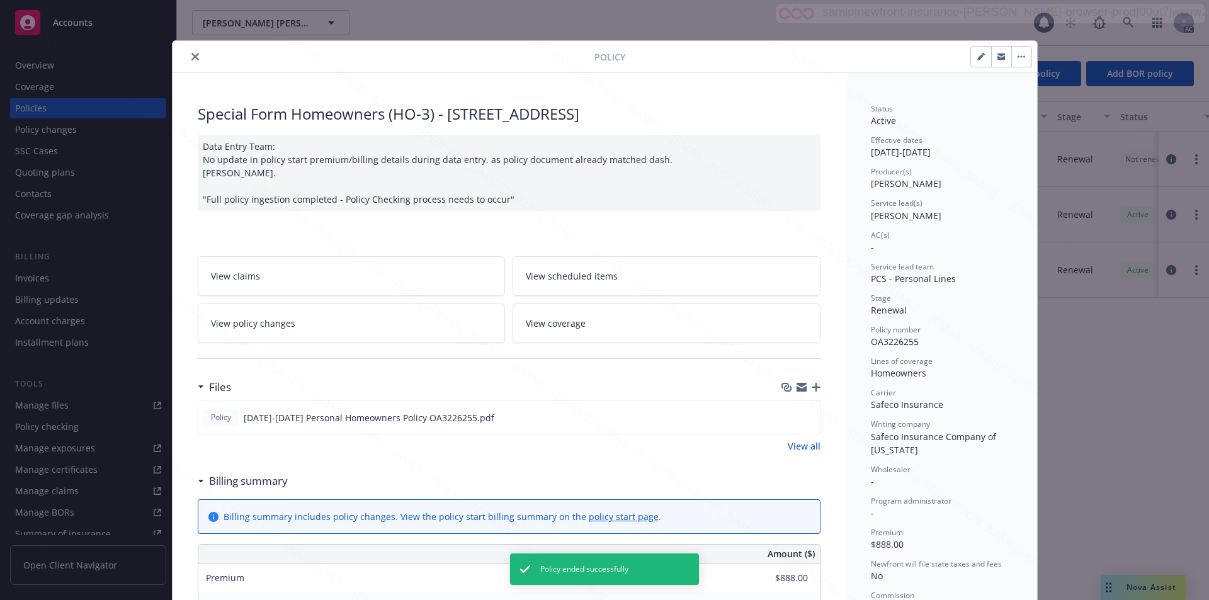
scroll to position [38, 0]
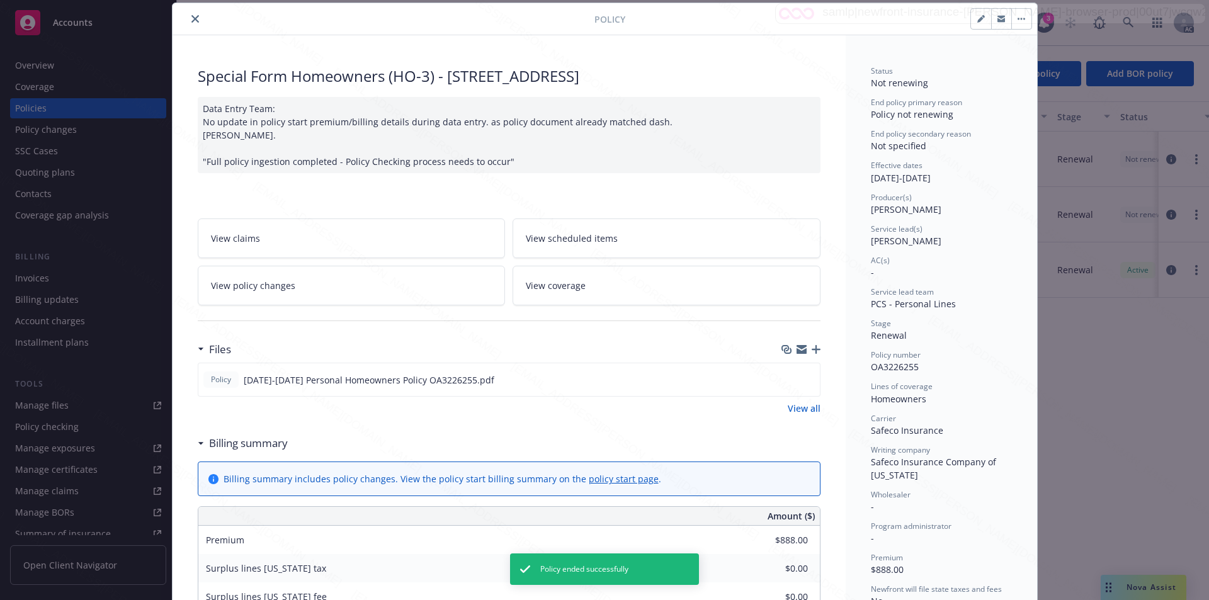
click at [188, 14] on button "close" at bounding box center [195, 18] width 15 height 15
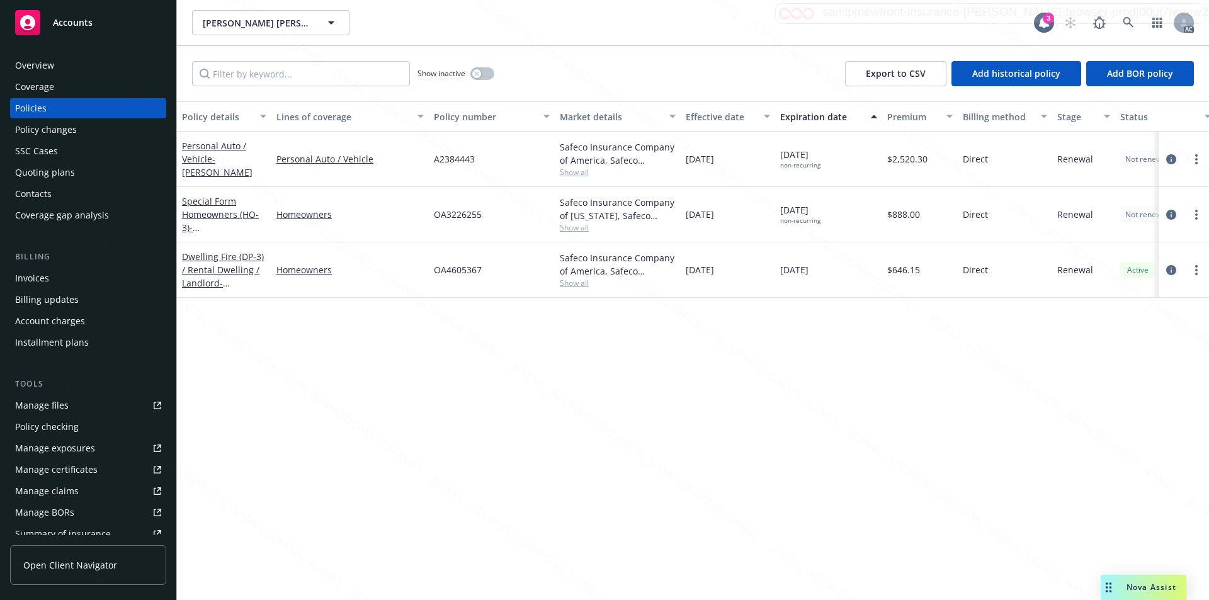
click at [759, 463] on div "Policy details Lines of coverage Policy number Market details Effective date Ex…" at bounding box center [693, 350] width 1032 height 499
click at [1128, 23] on icon at bounding box center [1128, 22] width 11 height 11
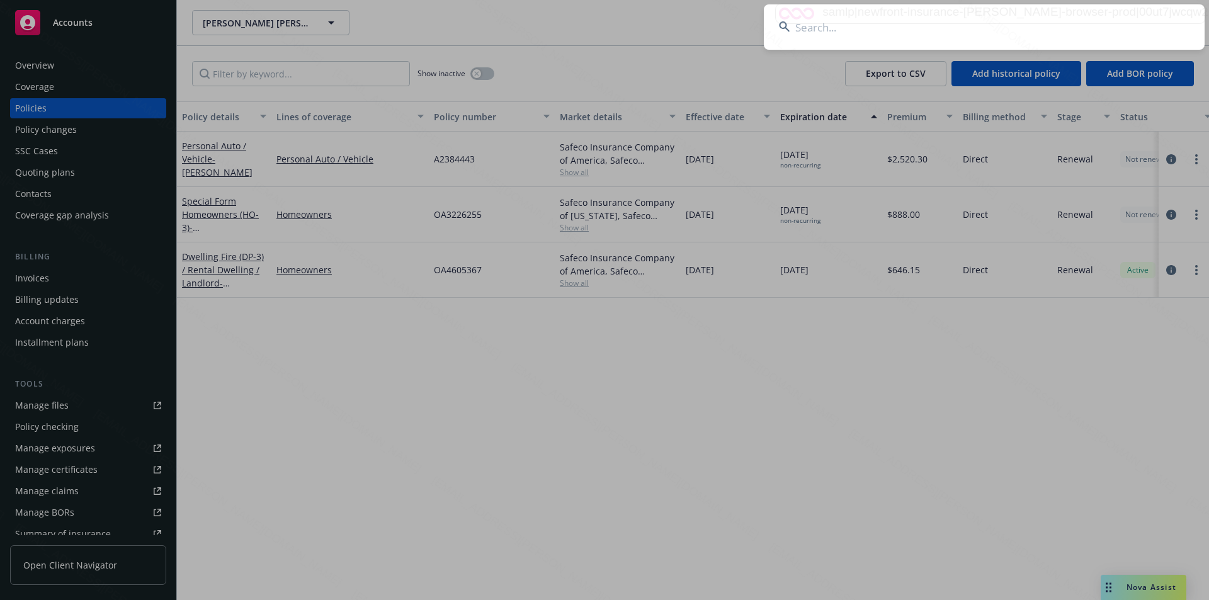
click at [1030, 39] on input at bounding box center [984, 26] width 441 height 45
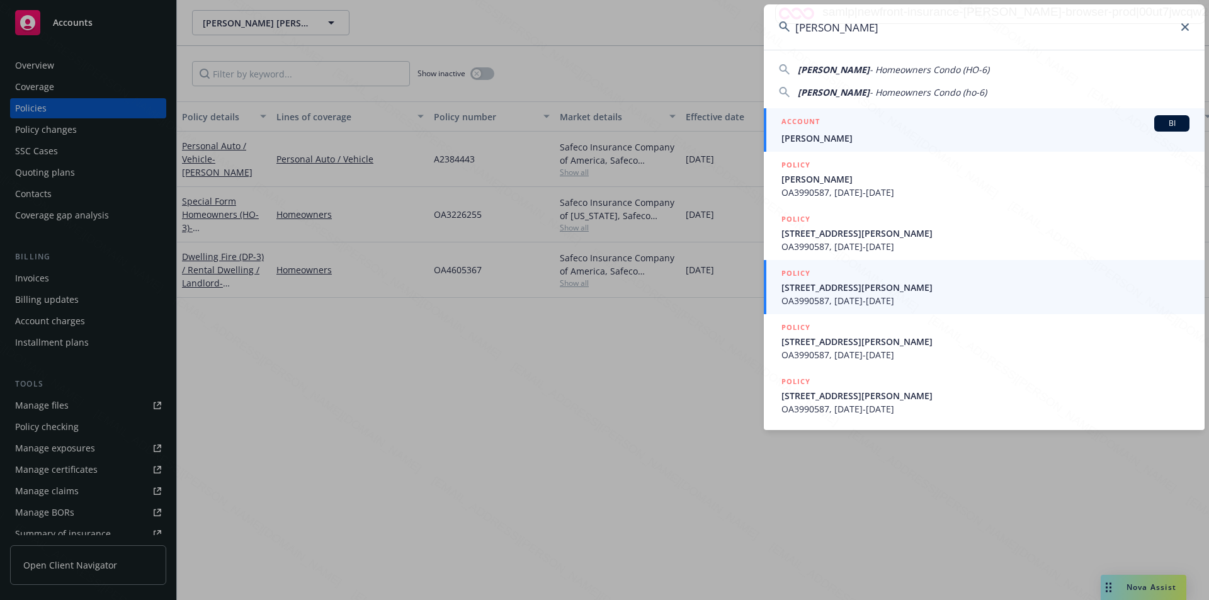
type input "Schoen, Scott"
click at [818, 138] on span "Schoen, Scott" at bounding box center [985, 138] width 408 height 13
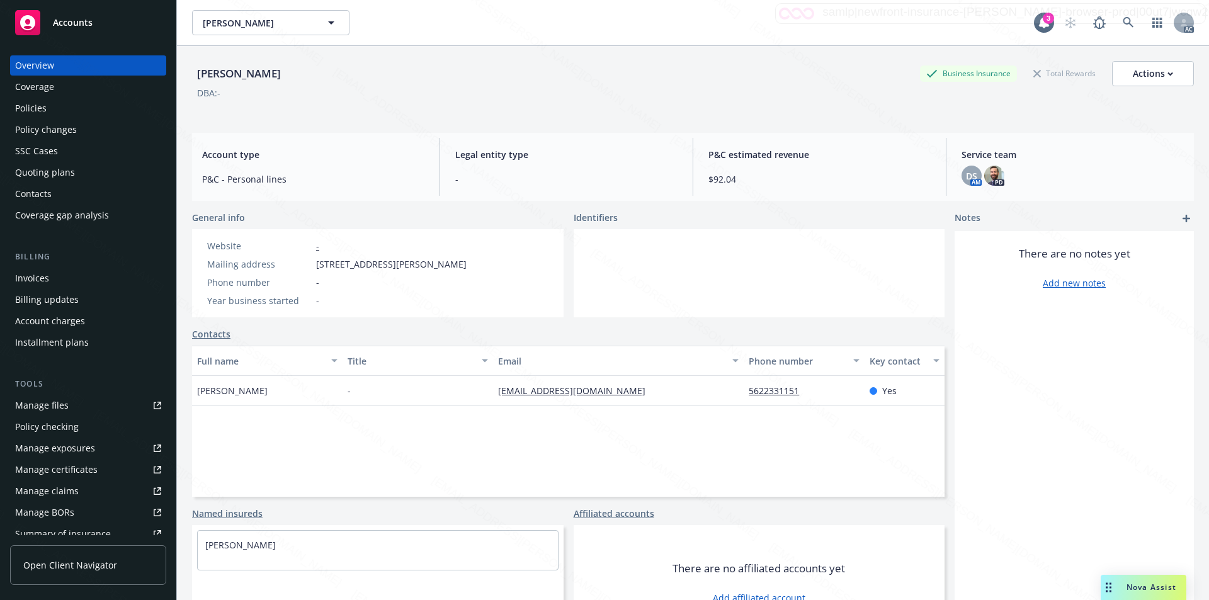
click at [315, 260] on div "Mailing address 1655 Clark Ave Unit 223, Long Beach, CA, 90815" at bounding box center [337, 264] width 270 height 13
drag, startPoint x: 413, startPoint y: 264, endPoint x: 287, endPoint y: 270, distance: 126.1
click at [287, 270] on div "Mailing address 1655 Clark Ave Unit 223, Long Beach, CA, 90815" at bounding box center [337, 264] width 270 height 13
click at [719, 268] on div at bounding box center [760, 273] width 372 height 88
click at [24, 109] on div "Policies" at bounding box center [30, 108] width 31 height 20
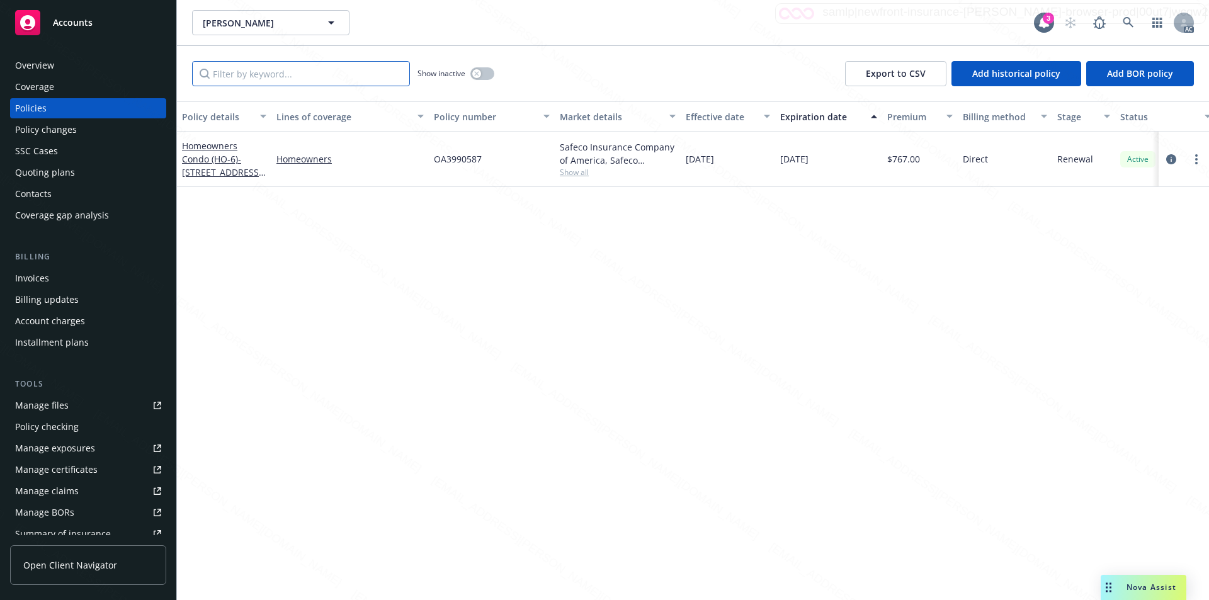
click at [309, 84] on input "Filter by keyword..." at bounding box center [301, 73] width 218 height 25
paste input "OA3990587"
type input "OA3990587"
click at [209, 163] on link "Homeowners Condo (HO-6) - 1655 Clark Ave Unit 223 Long Beach CA 90815" at bounding box center [222, 166] width 80 height 52
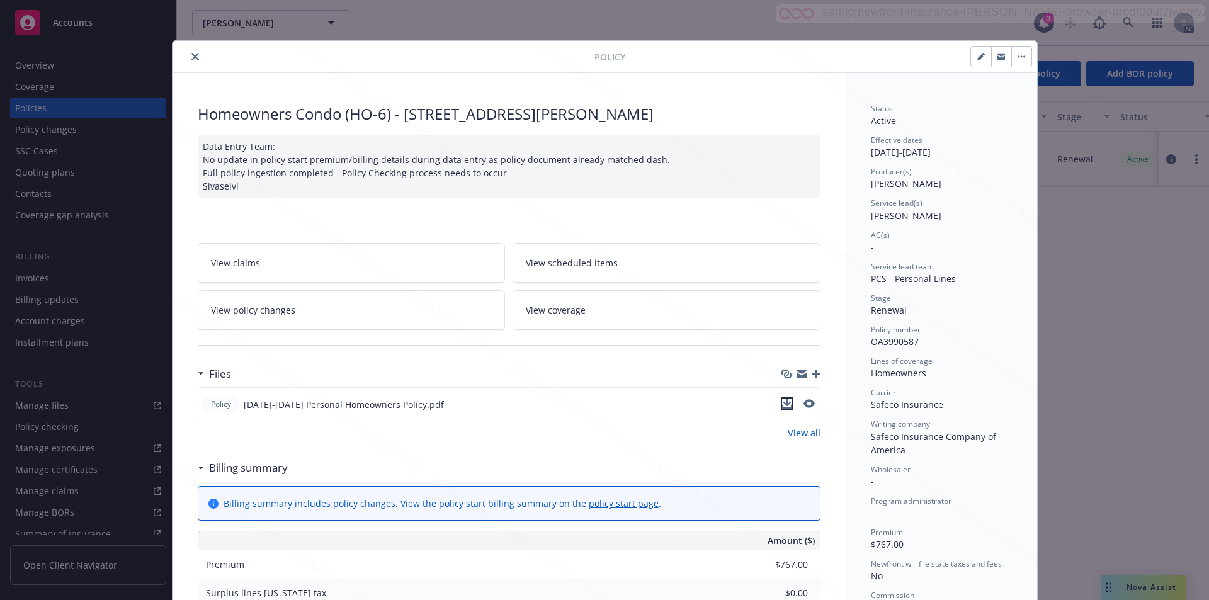
click at [783, 407] on icon "download file" at bounding box center [787, 407] width 10 height 3
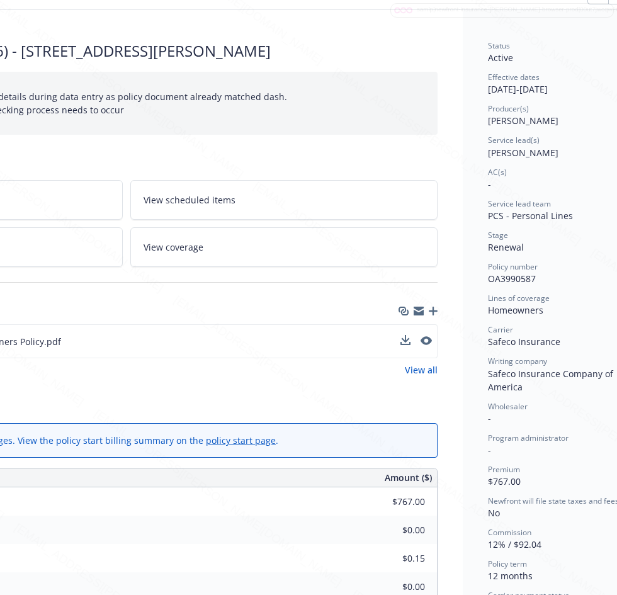
scroll to position [63, 258]
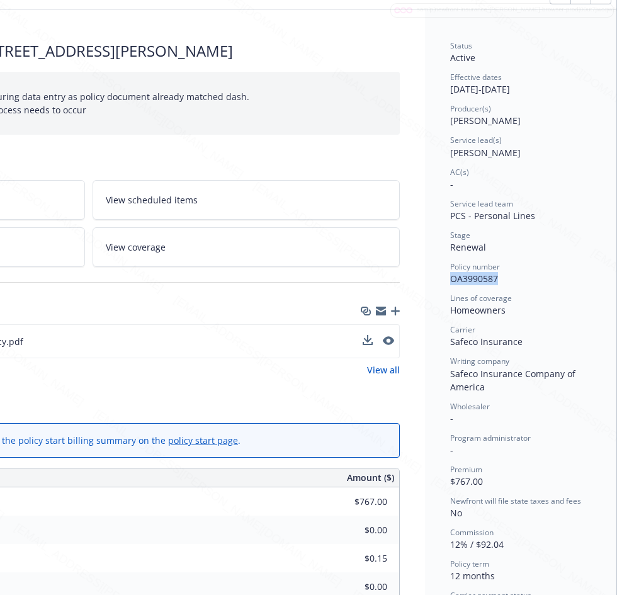
drag, startPoint x: 438, startPoint y: 281, endPoint x: 492, endPoint y: 279, distance: 53.6
click at [492, 279] on div "Status Active Effective dates 01/22/2025 - 01/22/2026 Producer(s) Kelsey Malone…" at bounding box center [520, 557] width 191 height 1094
drag, startPoint x: 438, startPoint y: 88, endPoint x: 486, endPoint y: 89, distance: 47.9
click at [486, 89] on div "Status Active Effective dates 01/22/2025 - 01/22/2026 Producer(s) Kelsey Malone…" at bounding box center [520, 557] width 191 height 1094
click at [560, 50] on div "Status" at bounding box center [520, 45] width 141 height 11
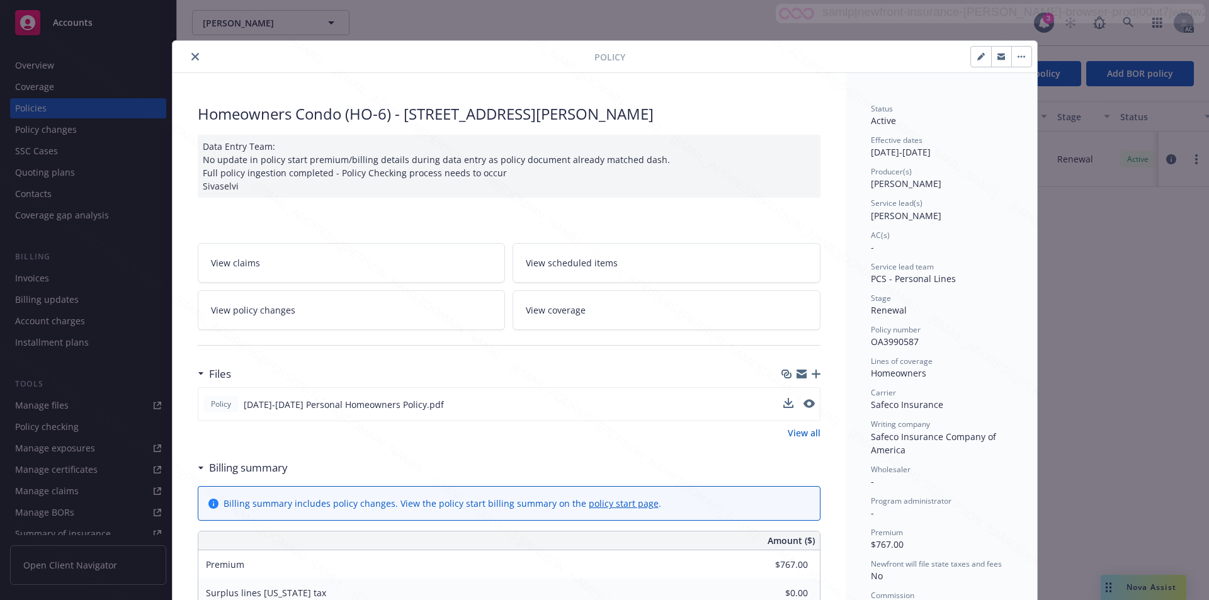
scroll to position [0, 0]
click at [1018, 55] on icon "button" at bounding box center [1022, 56] width 8 height 3
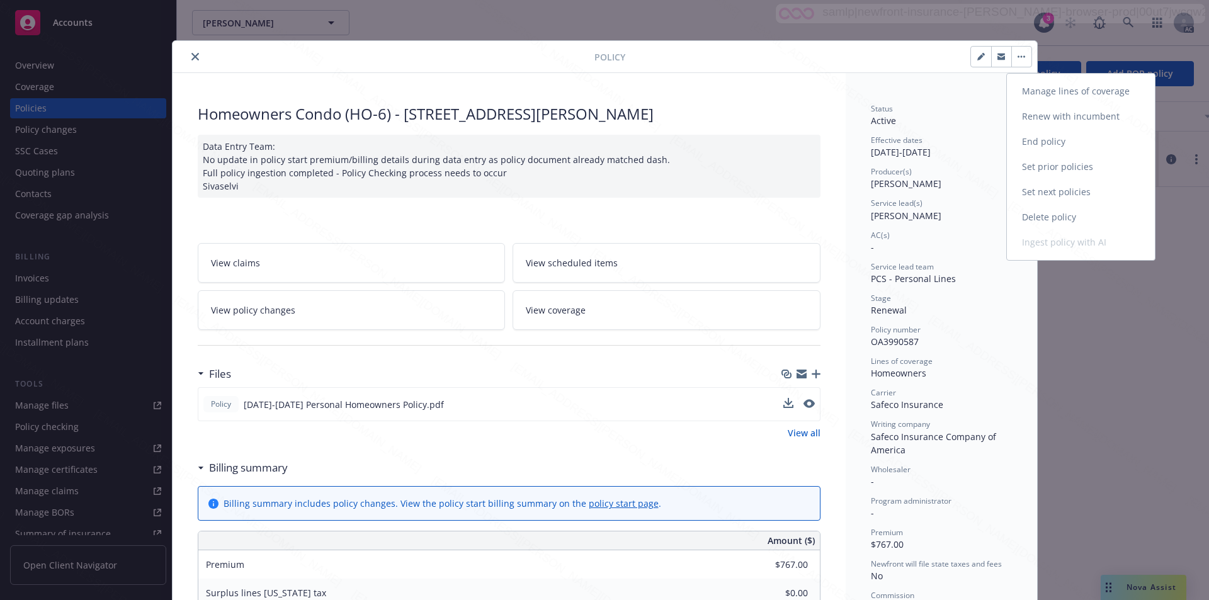
click at [1029, 142] on link "End policy" at bounding box center [1081, 141] width 148 height 25
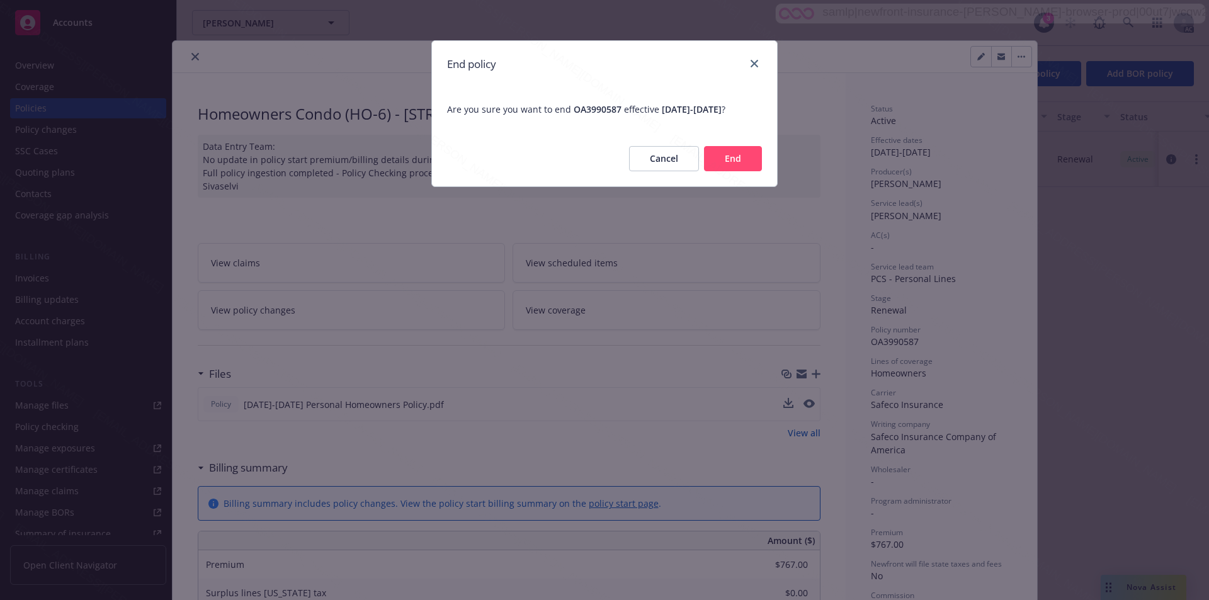
click at [730, 171] on button "End" at bounding box center [733, 158] width 58 height 25
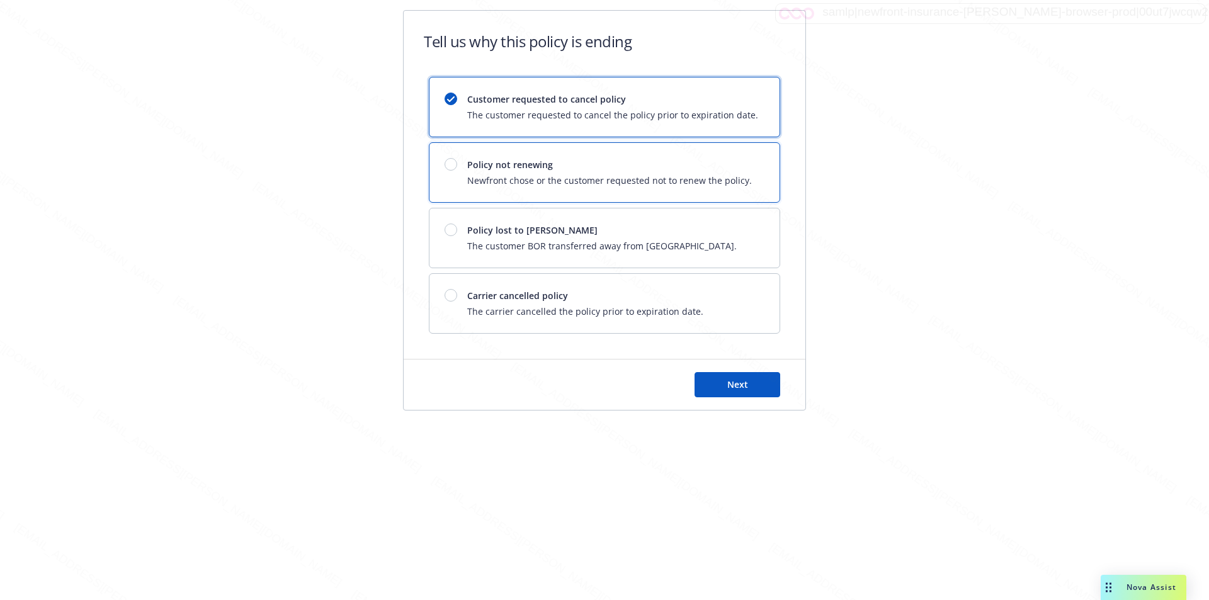
click at [730, 178] on span "Newfront chose or the customer requested not to renew the policy." at bounding box center [609, 180] width 285 height 13
click at [725, 388] on button "Next" at bounding box center [738, 384] width 86 height 25
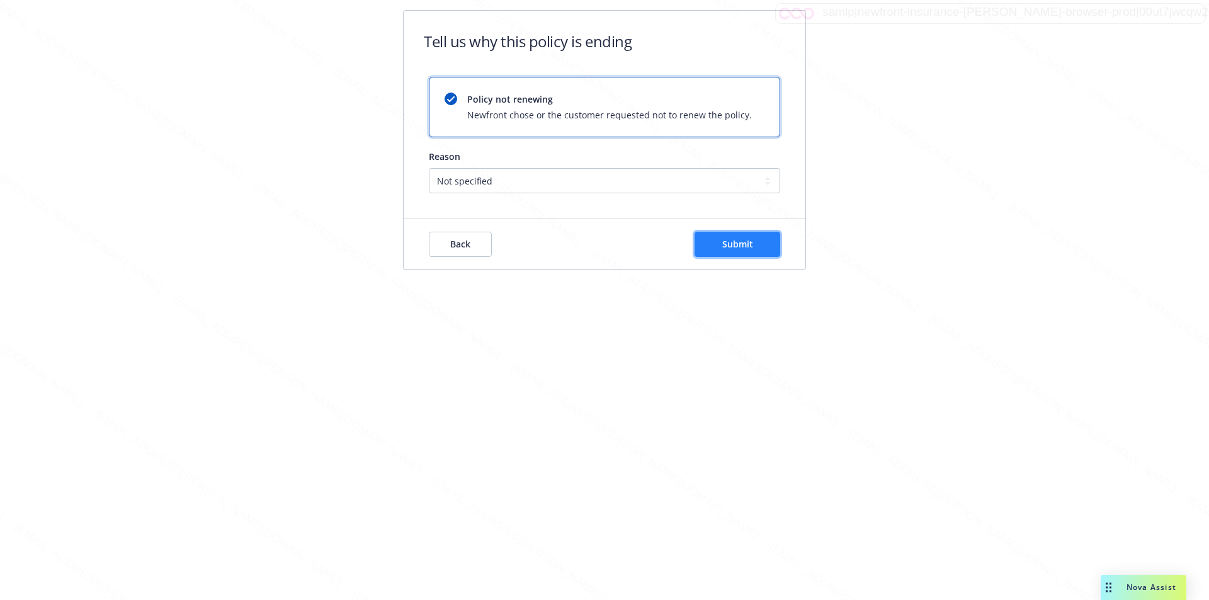
click at [729, 243] on span "Submit" at bounding box center [737, 244] width 31 height 12
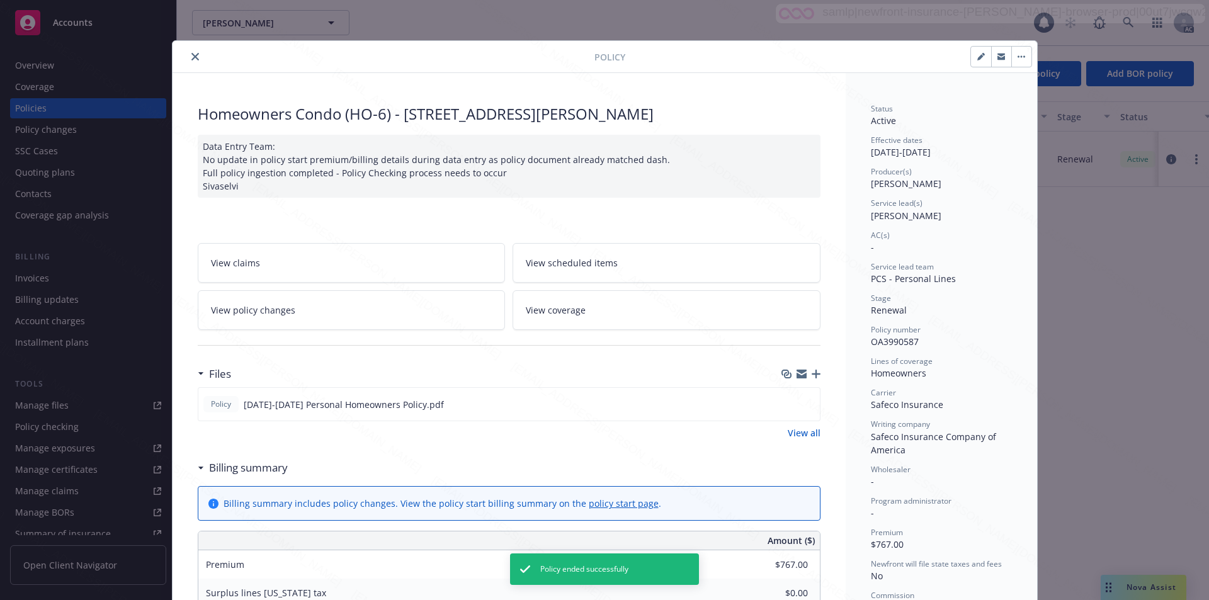
scroll to position [38, 0]
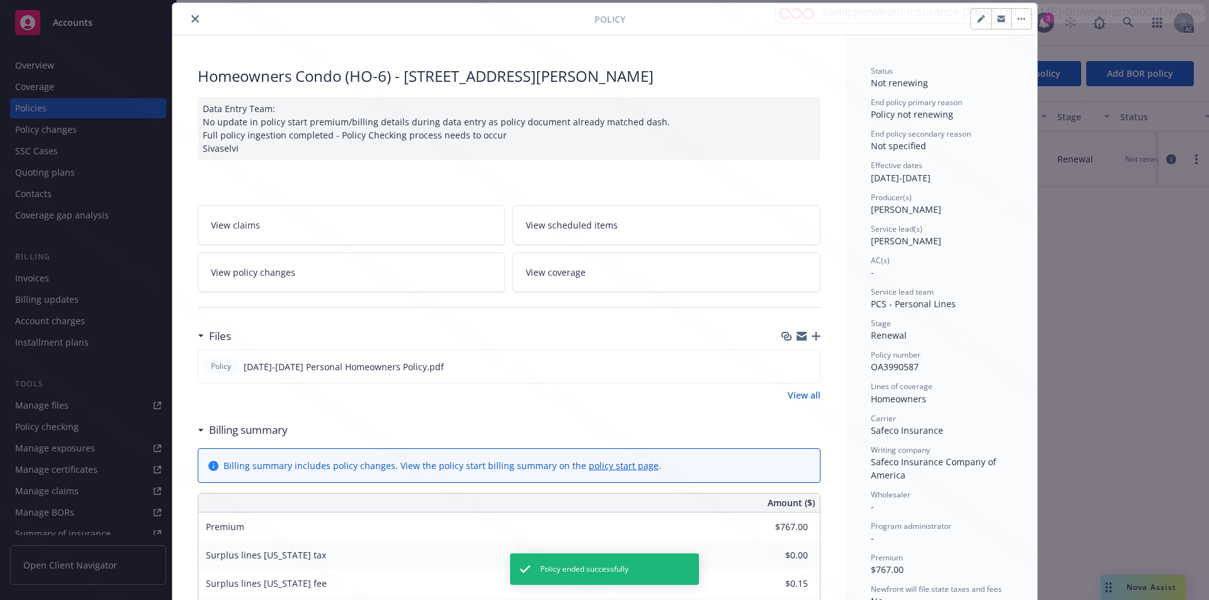
click at [191, 16] on icon "close" at bounding box center [195, 19] width 8 height 8
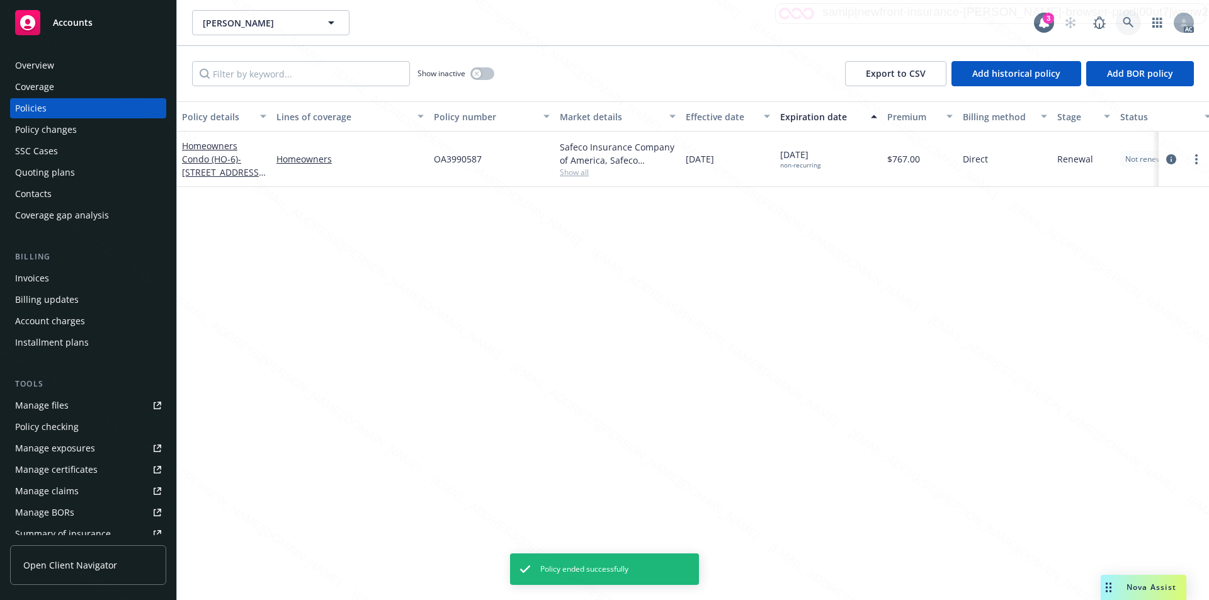
click at [1127, 21] on icon at bounding box center [1128, 22] width 11 height 11
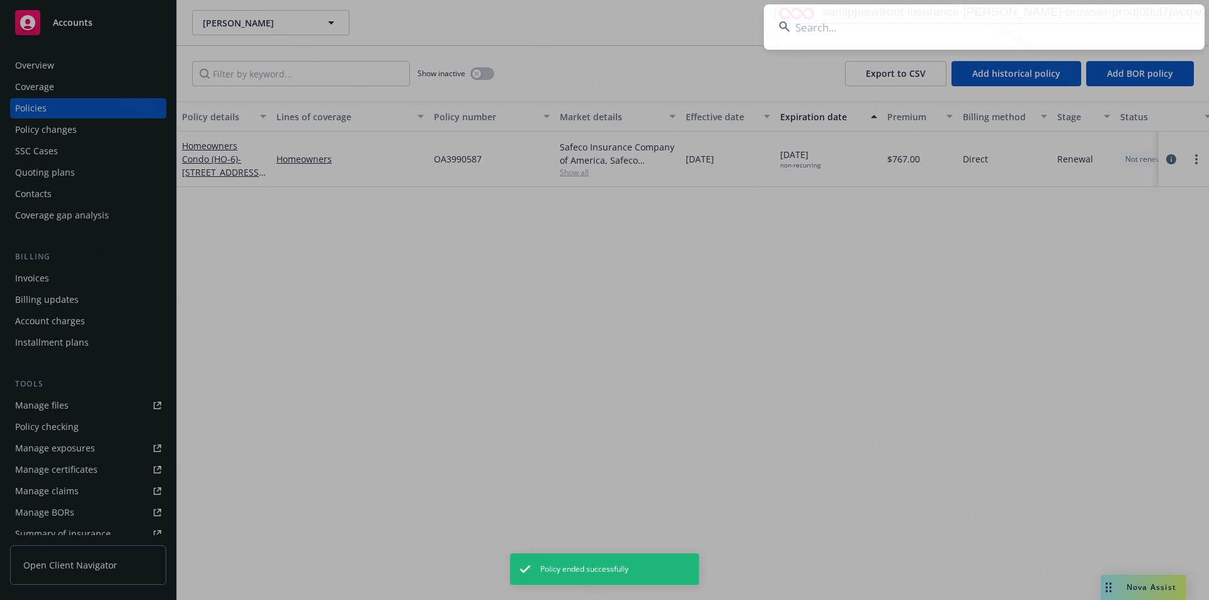
click at [959, 38] on input at bounding box center [984, 26] width 441 height 45
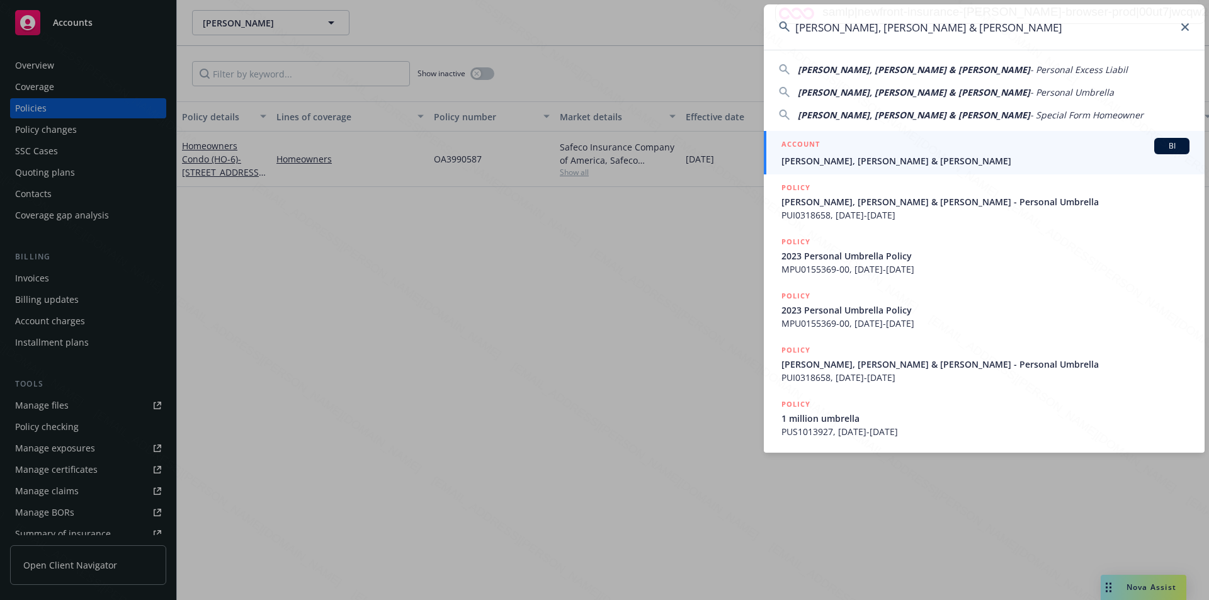
type input "Smith, Rico Louis & Ganae"
click at [790, 161] on span "Smith, Rico Louis & Ganae" at bounding box center [985, 160] width 408 height 13
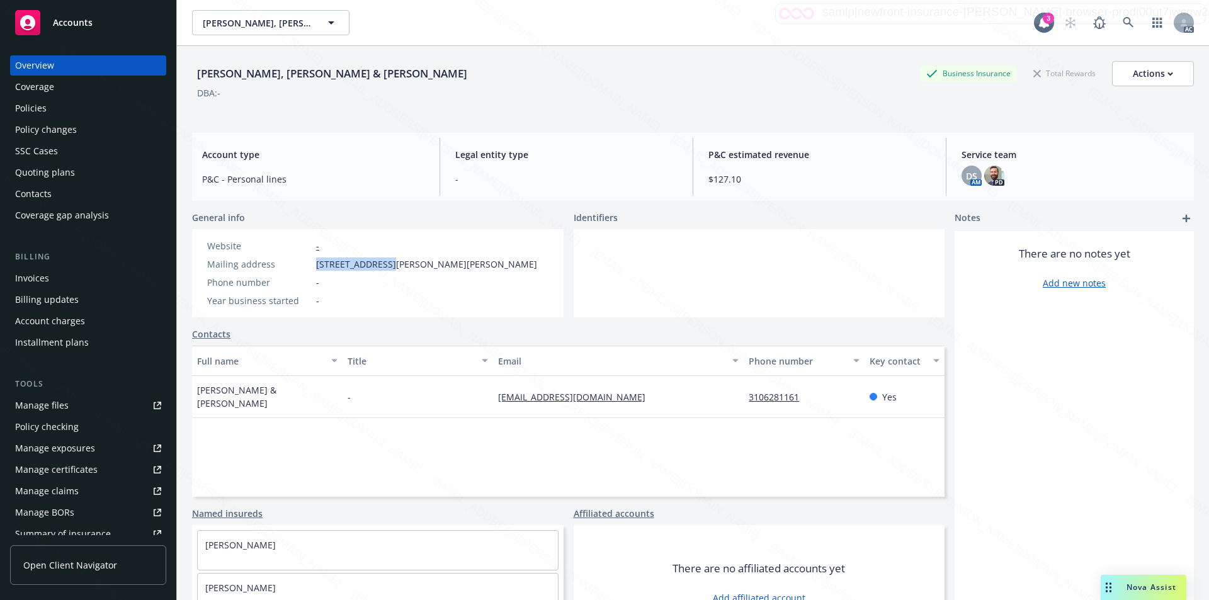
drag, startPoint x: 316, startPoint y: 260, endPoint x: 383, endPoint y: 266, distance: 67.6
click at [383, 266] on span "3037 Michelle Dr., Colton, CA, 92324" at bounding box center [426, 264] width 221 height 13
click at [885, 285] on div at bounding box center [760, 273] width 372 height 88
click at [37, 108] on div "Policies" at bounding box center [30, 108] width 31 height 20
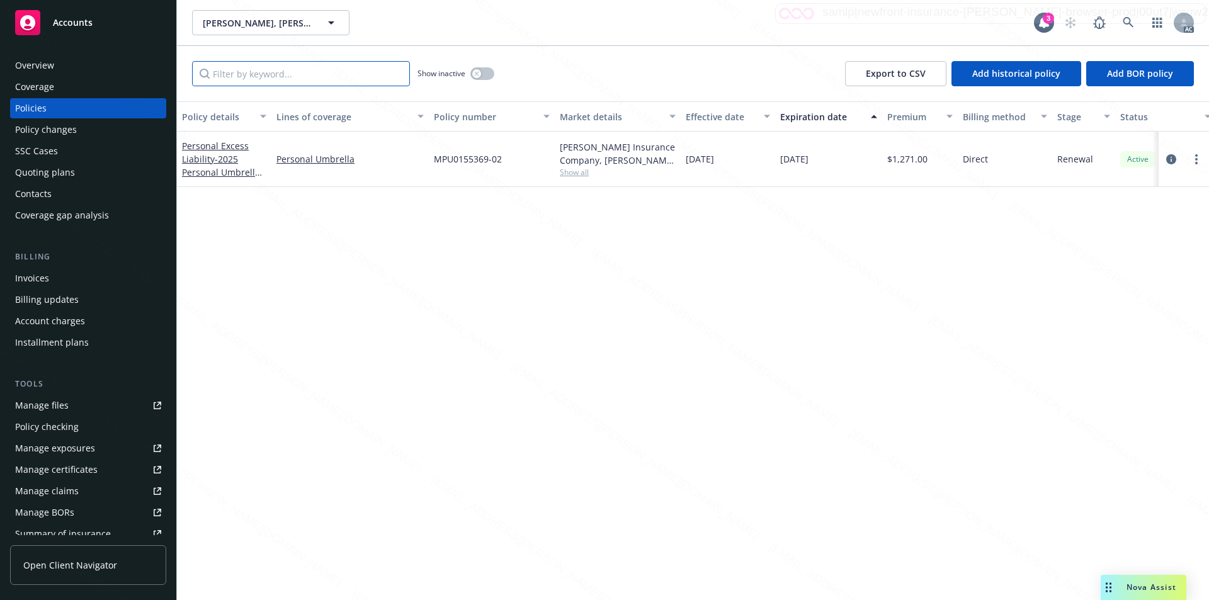
click at [321, 80] on input "Filter by keyword..." at bounding box center [301, 73] width 218 height 25
paste input "MPU0155369-02"
type input "MPU0155369-02"
click at [212, 162] on link "Personal Excess Liability - 2025 Personal Umbrella Policy" at bounding box center [221, 166] width 78 height 52
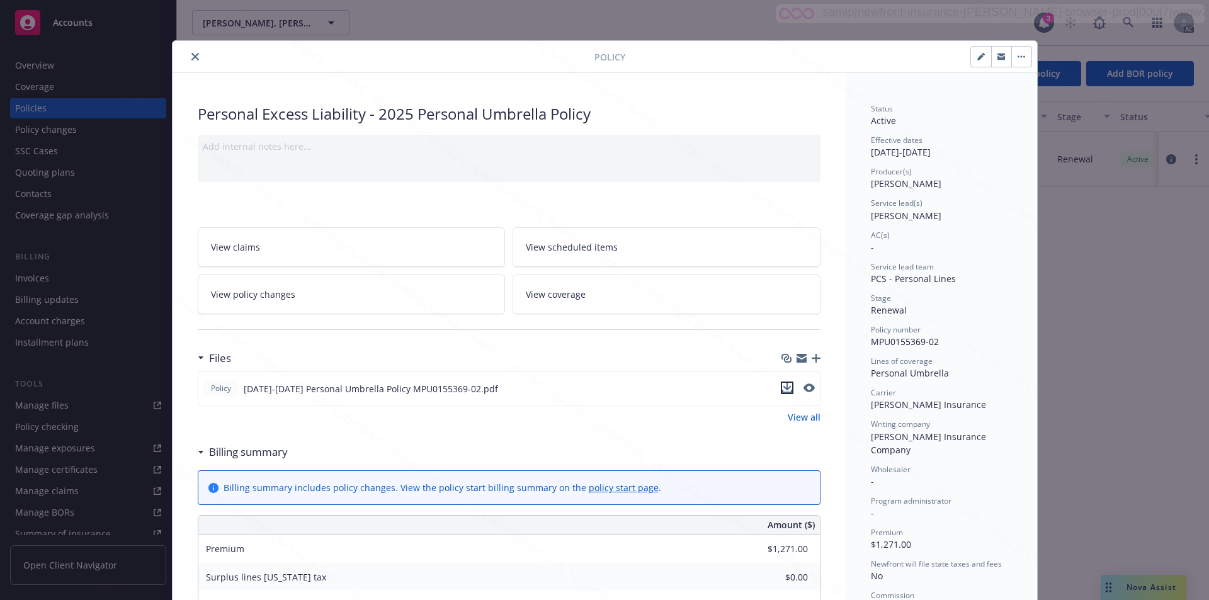
click at [783, 387] on icon "download file" at bounding box center [787, 387] width 8 height 8
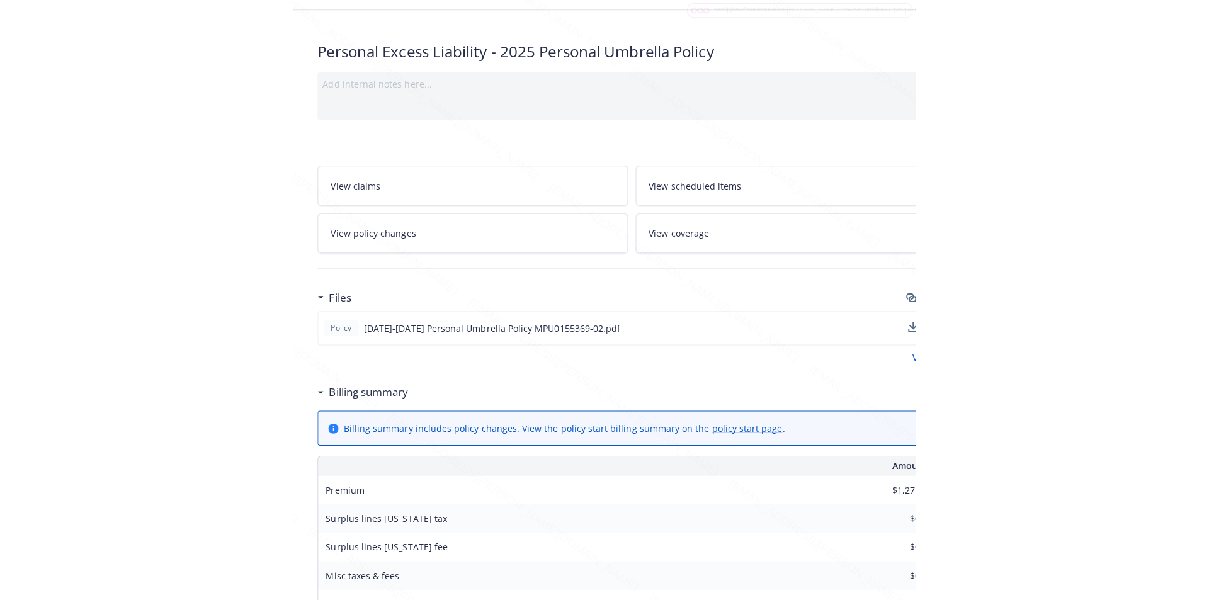
scroll to position [63, 258]
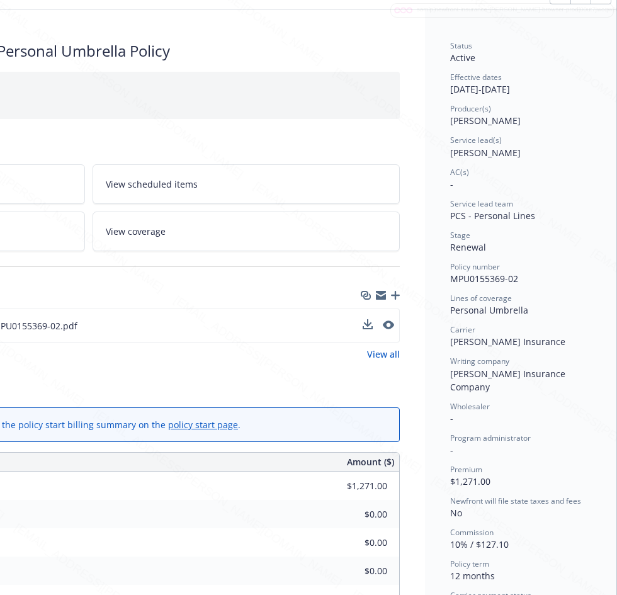
drag, startPoint x: 437, startPoint y: 276, endPoint x: 521, endPoint y: 272, distance: 84.5
click at [521, 272] on div "Status Active Effective dates 01/22/2025 - 01/22/2026 Producer(s) Kelsey Malone…" at bounding box center [520, 549] width 191 height 1078
click at [512, 273] on div "Policy number MPU0155369-02" at bounding box center [520, 273] width 141 height 24
drag, startPoint x: 509, startPoint y: 276, endPoint x: 438, endPoint y: 279, distance: 71.2
click at [438, 279] on div "Status Active Effective dates 01/22/2025 - 01/22/2026 Producer(s) Kelsey Malone…" at bounding box center [520, 549] width 191 height 1078
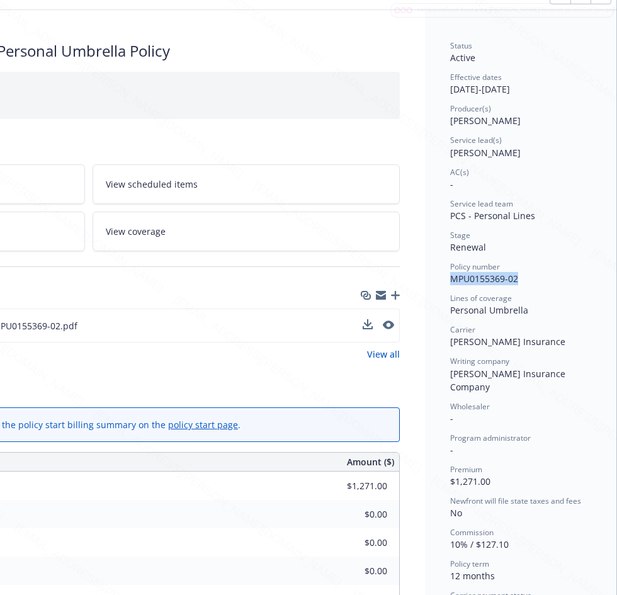
drag, startPoint x: 437, startPoint y: 88, endPoint x: 486, endPoint y: 91, distance: 48.6
click at [486, 91] on div "Status Active Effective dates 01/22/2025 - 01/22/2026 Producer(s) Kelsey Malone…" at bounding box center [520, 549] width 191 height 1078
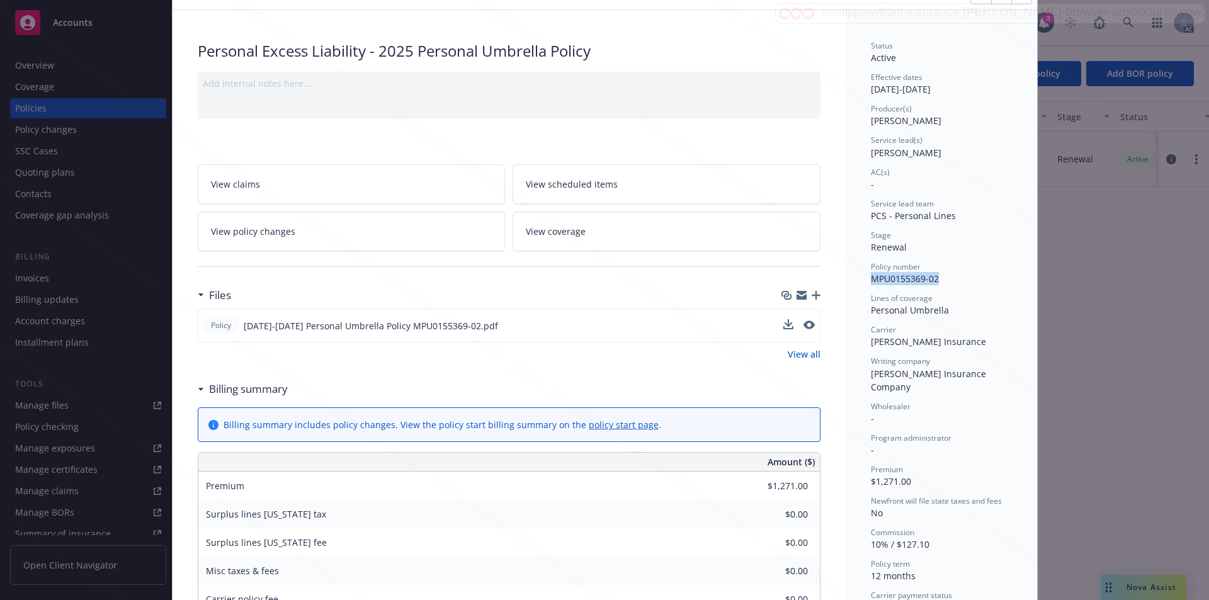
scroll to position [0, 0]
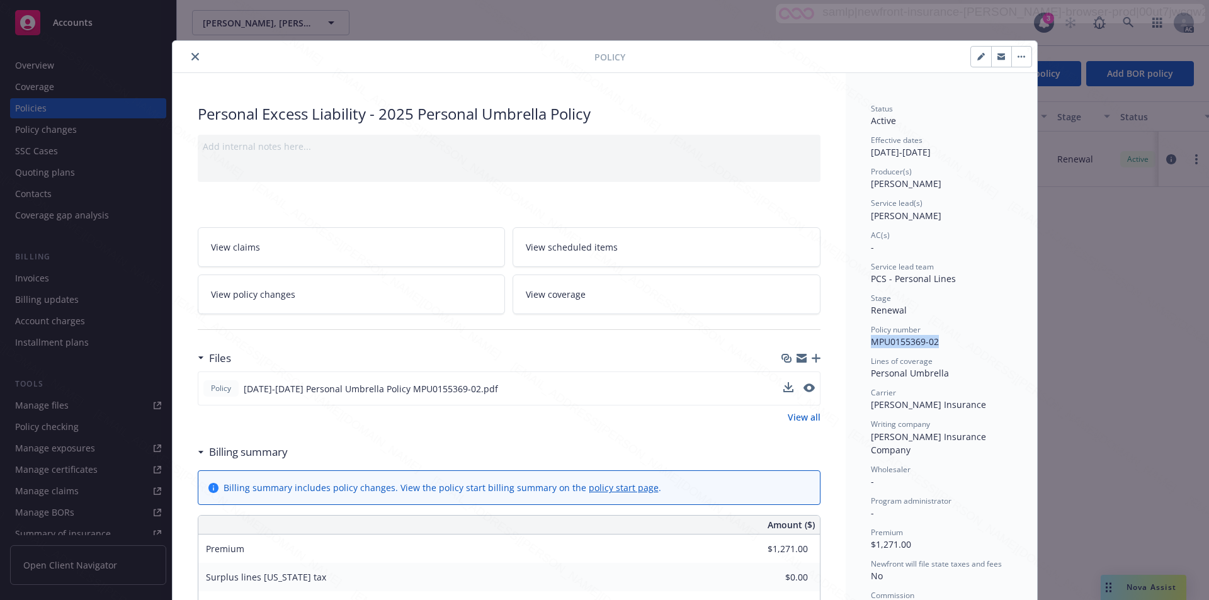
click at [1016, 55] on button "button" at bounding box center [1021, 57] width 20 height 20
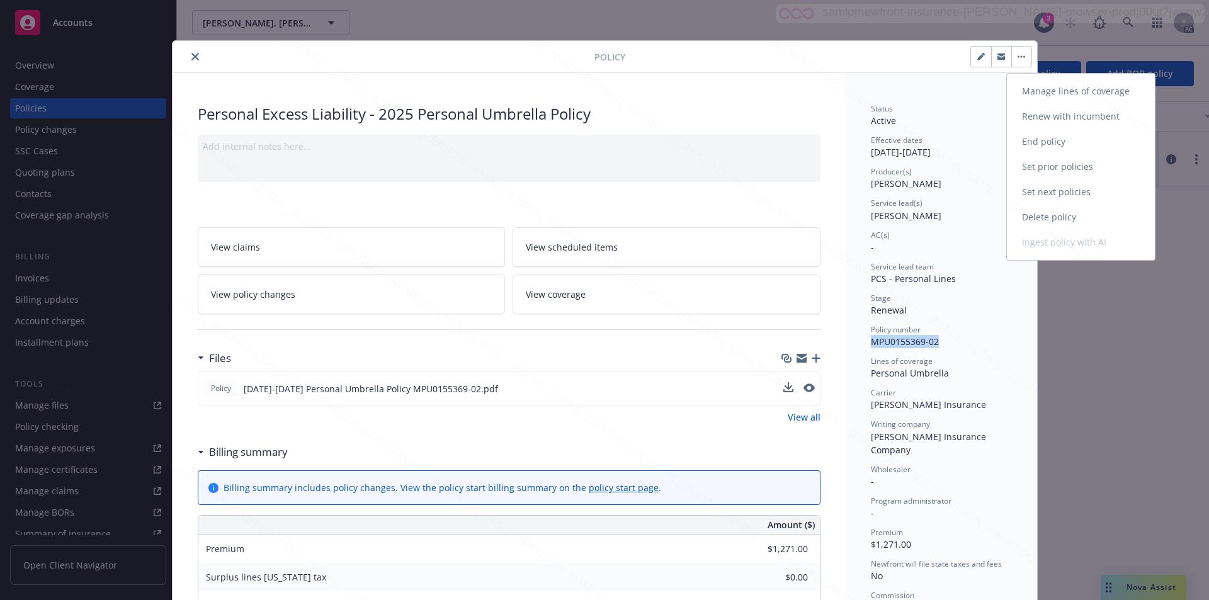
click at [1035, 135] on link "End policy" at bounding box center [1081, 141] width 148 height 25
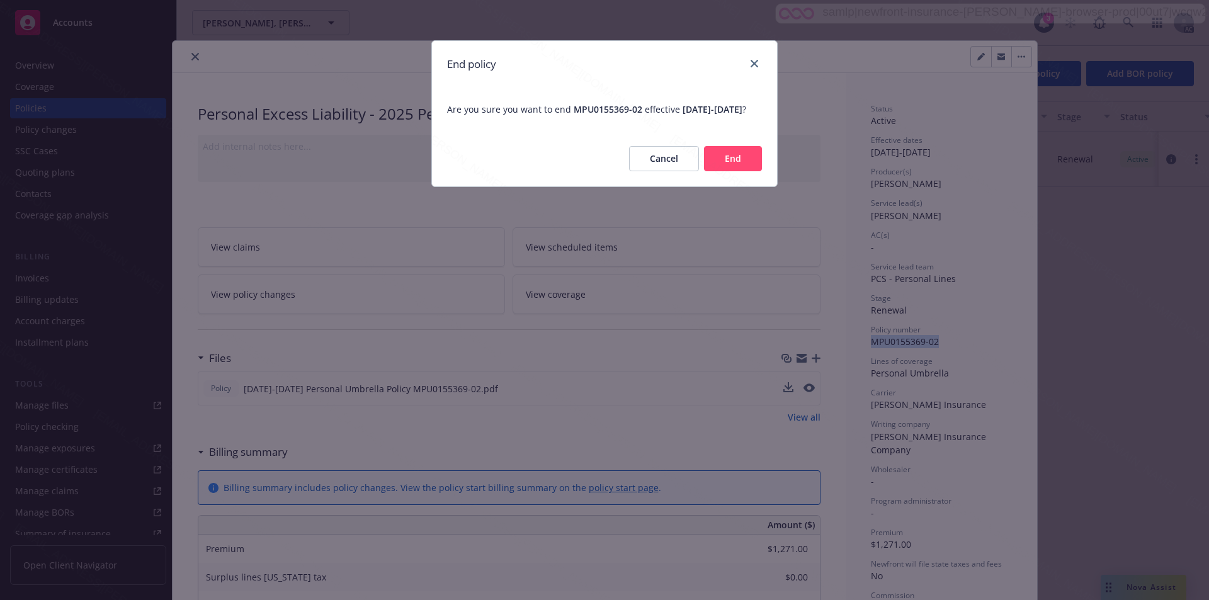
click at [740, 166] on button "End" at bounding box center [733, 158] width 58 height 25
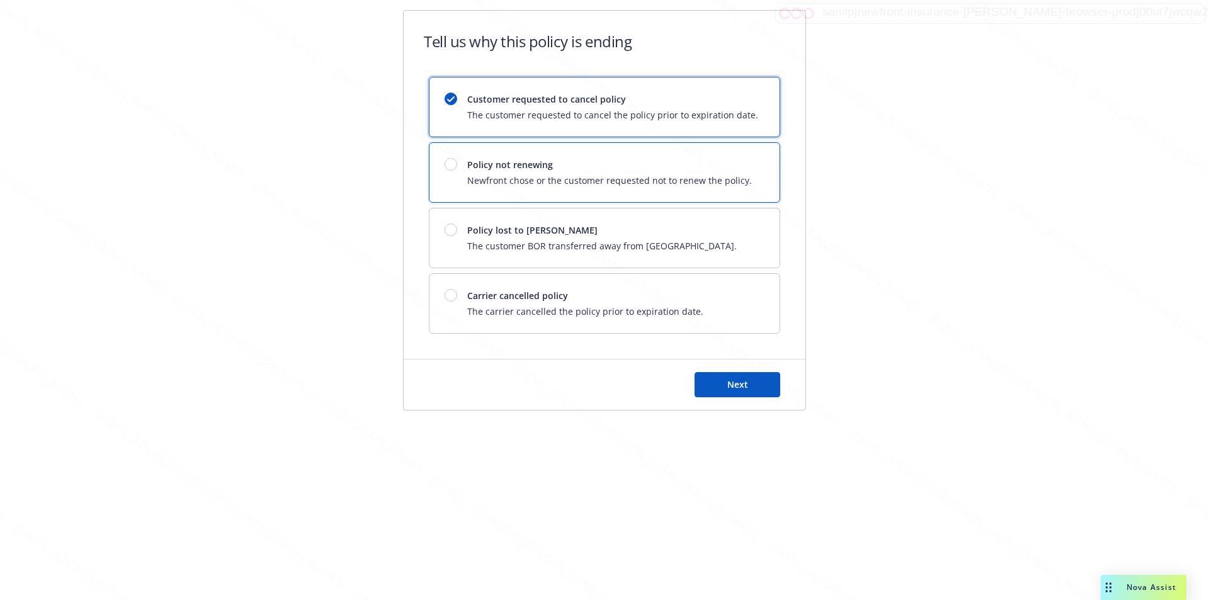
click at [710, 185] on span "Newfront chose or the customer requested not to renew the policy." at bounding box center [609, 180] width 285 height 13
click at [732, 387] on span "Next" at bounding box center [737, 384] width 21 height 12
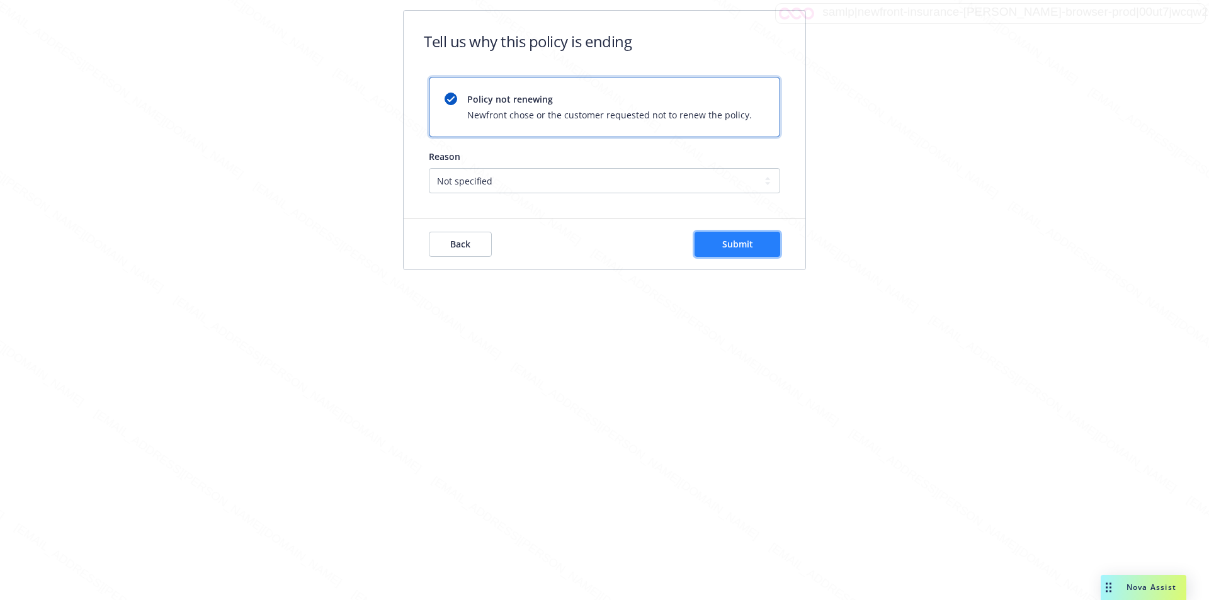
click at [731, 244] on span "Submit" at bounding box center [737, 244] width 31 height 12
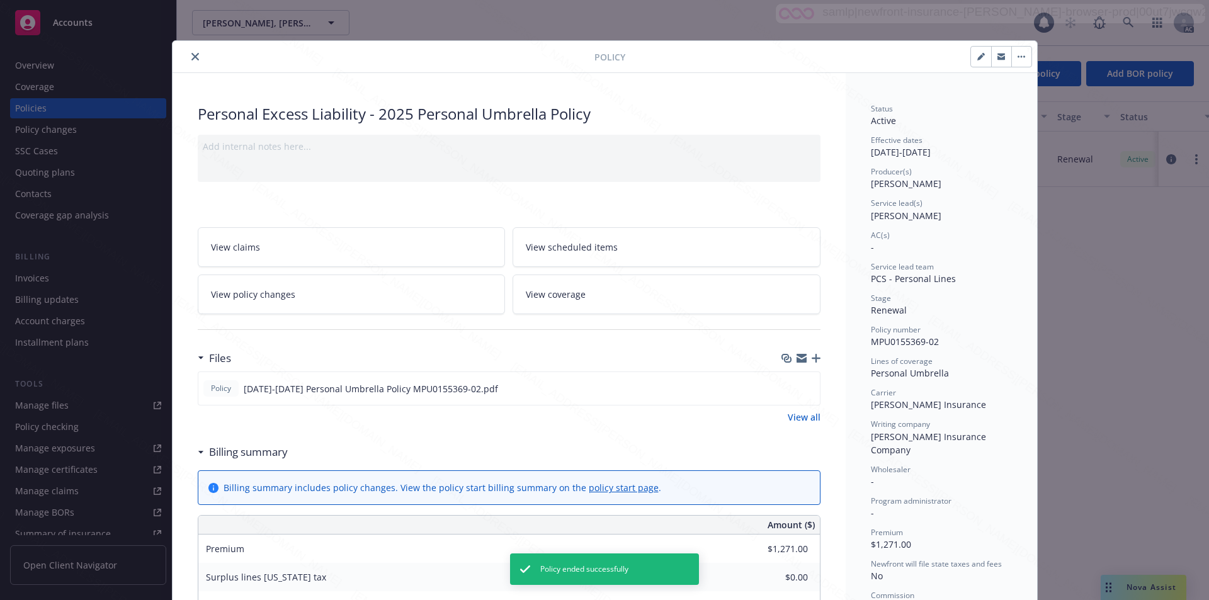
scroll to position [38, 0]
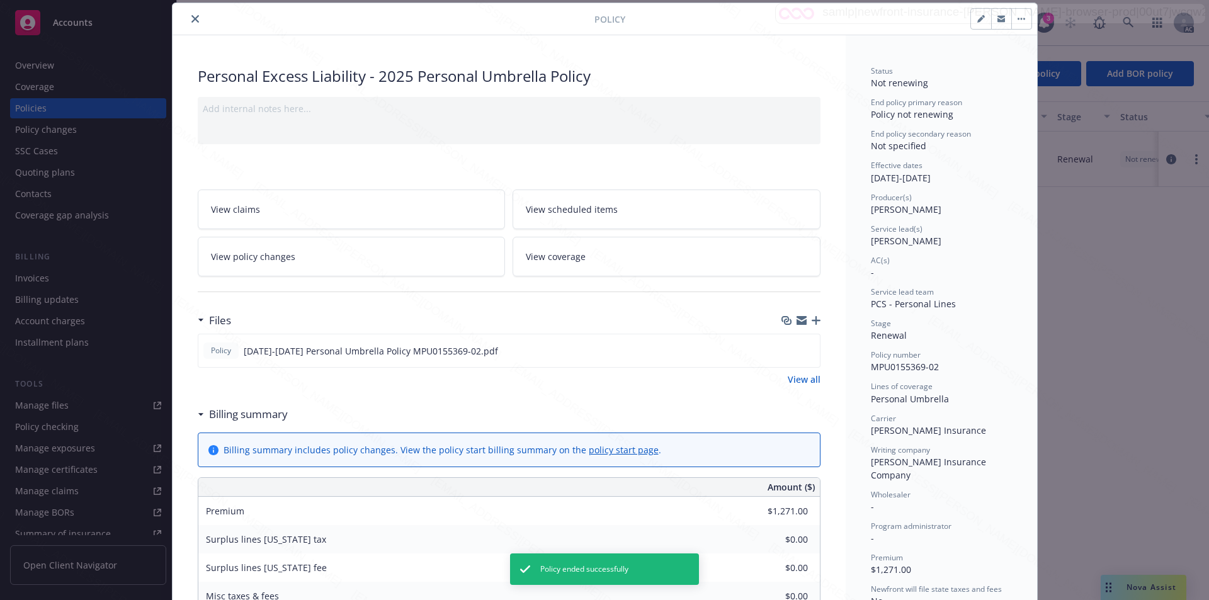
click at [188, 18] on button "close" at bounding box center [195, 18] width 15 height 15
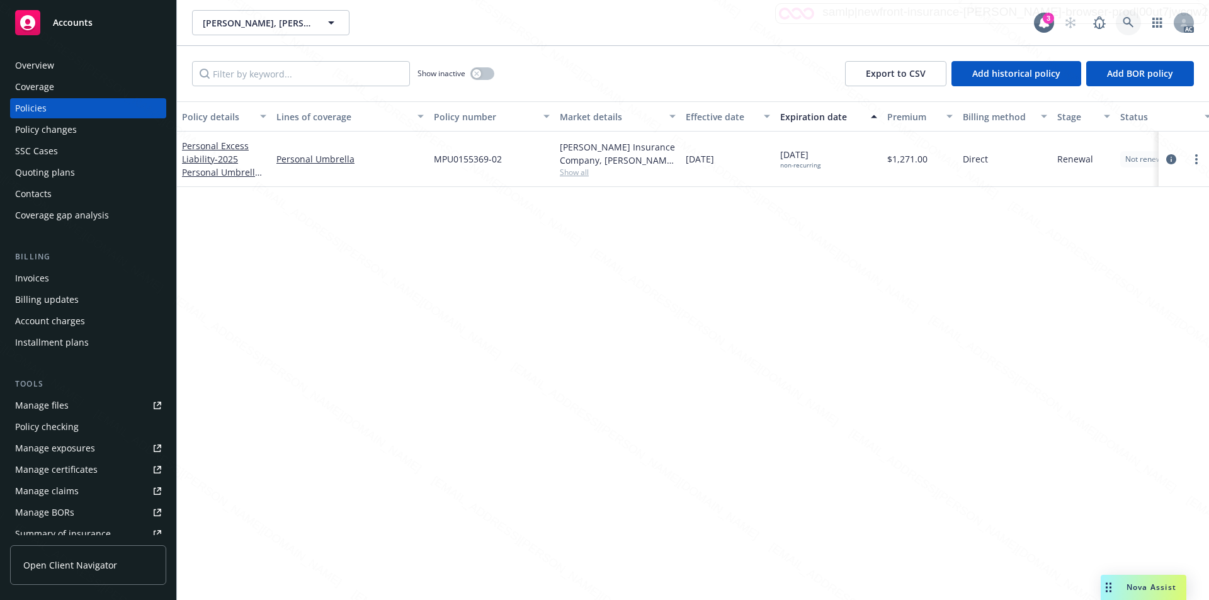
click at [1126, 19] on icon at bounding box center [1128, 22] width 11 height 11
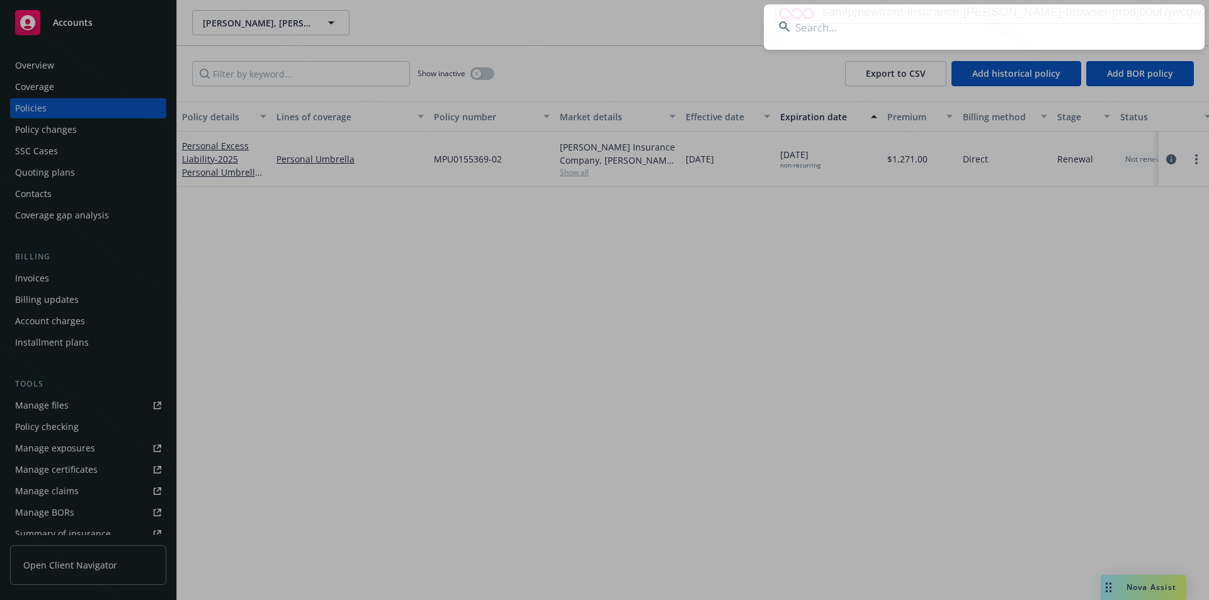
click at [906, 37] on input at bounding box center [984, 26] width 441 height 45
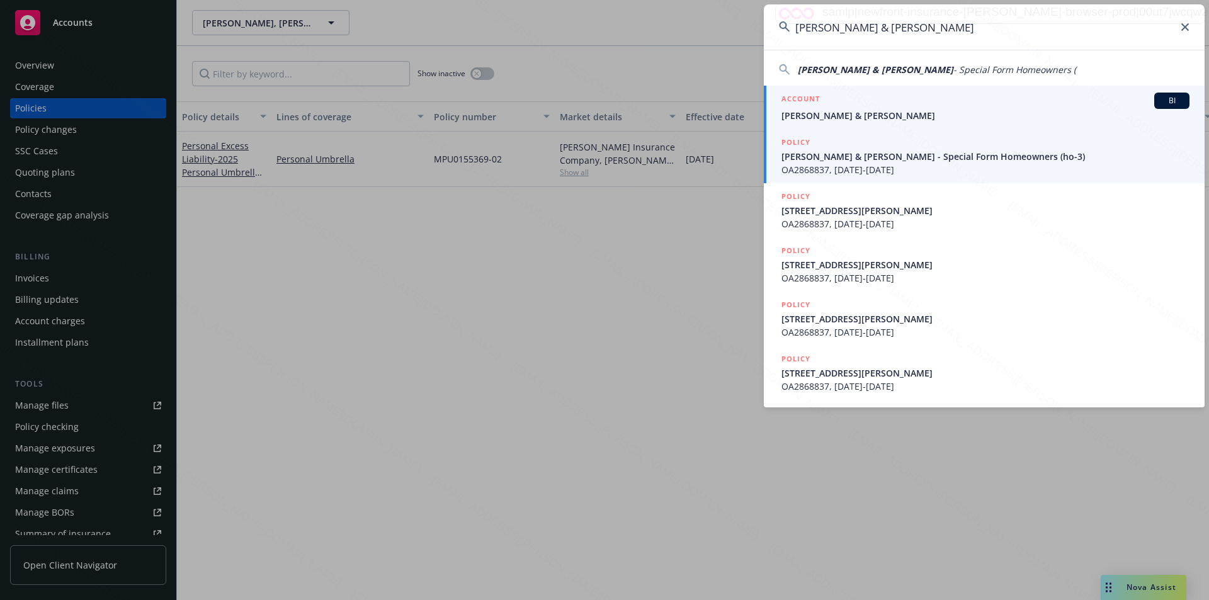
type input "Smith, Roger & Joerain"
click at [870, 115] on span "Smith, Roger & Joerain" at bounding box center [985, 115] width 408 height 13
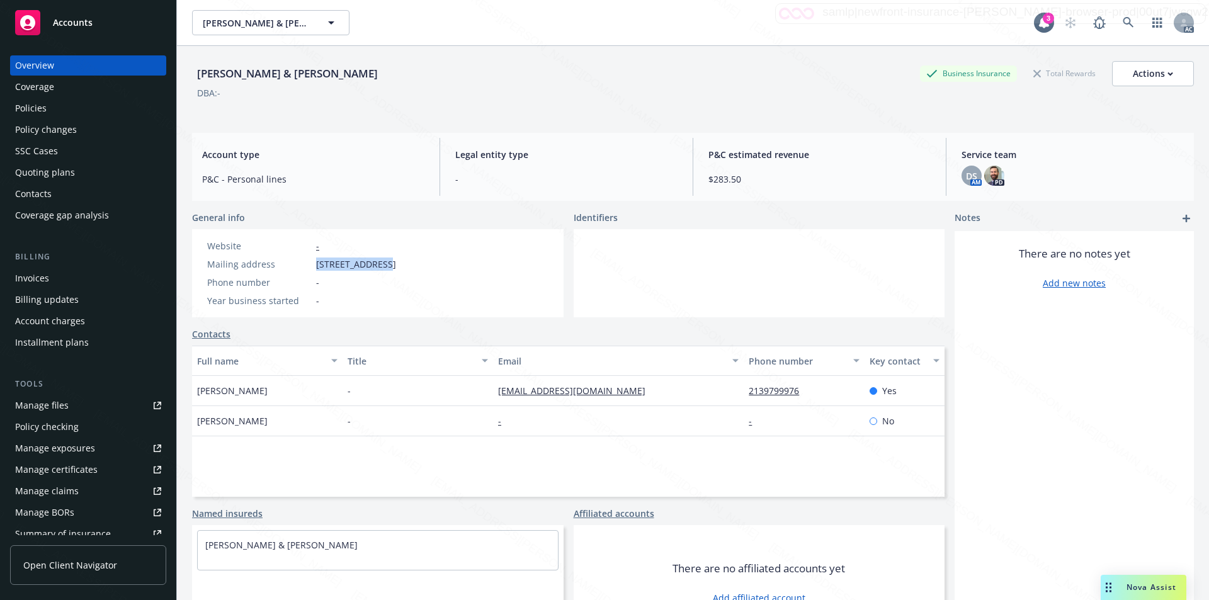
drag, startPoint x: 317, startPoint y: 261, endPoint x: 384, endPoint y: 267, distance: 67.7
click at [384, 267] on span "19303 Caney Ave, Carson, CA, 90746" at bounding box center [356, 264] width 80 height 13
click at [768, 268] on div at bounding box center [760, 273] width 372 height 88
click at [38, 108] on div "Policies" at bounding box center [30, 108] width 31 height 20
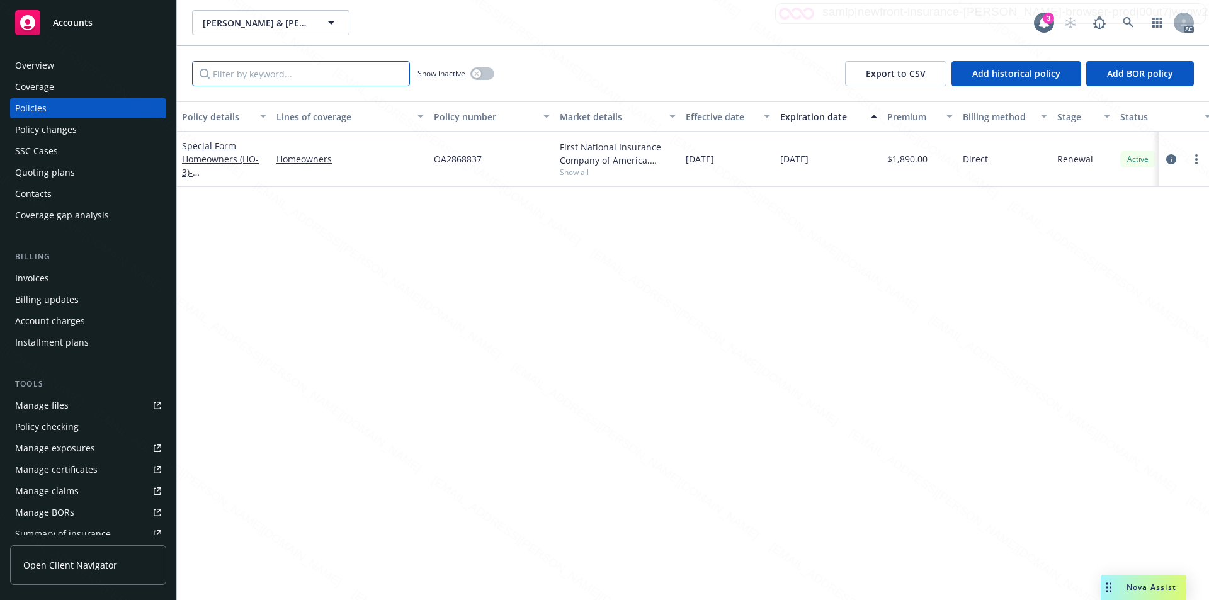
click at [318, 70] on input "Filter by keyword..." at bounding box center [301, 73] width 218 height 25
paste input "OA2868837"
type input "OA2868837"
click at [224, 151] on link "Special Form Homeowners (HO-3) - 19303 Caney Ave Carson NV 90746" at bounding box center [222, 172] width 80 height 65
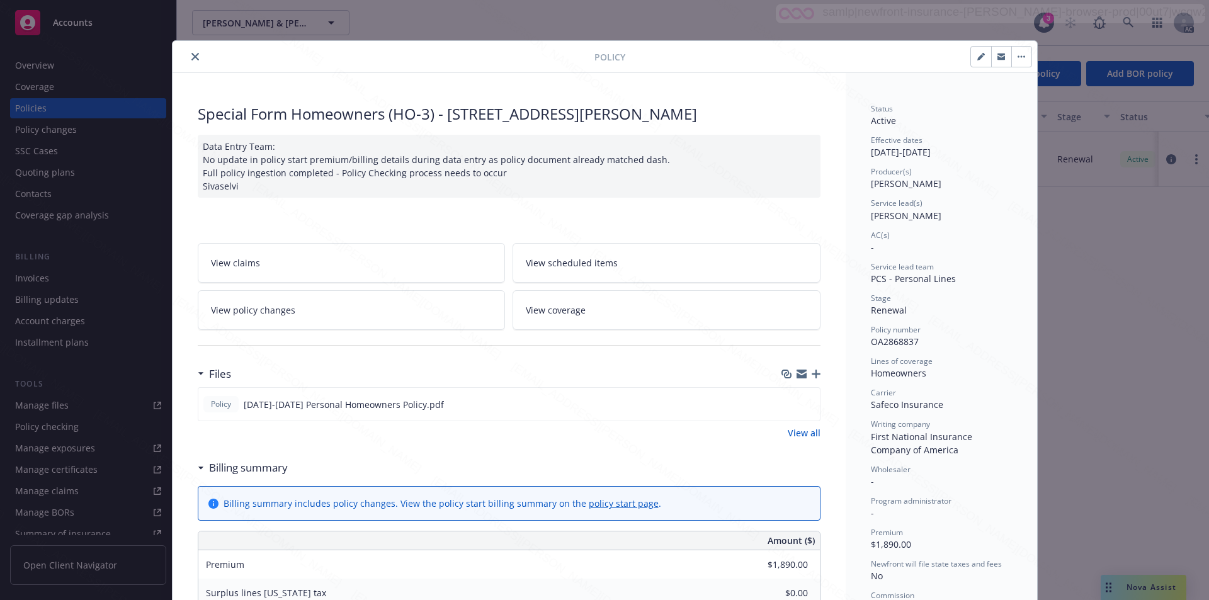
click at [785, 361] on div "Files" at bounding box center [509, 374] width 623 height 26
click at [614, 361] on div "Files" at bounding box center [509, 374] width 623 height 26
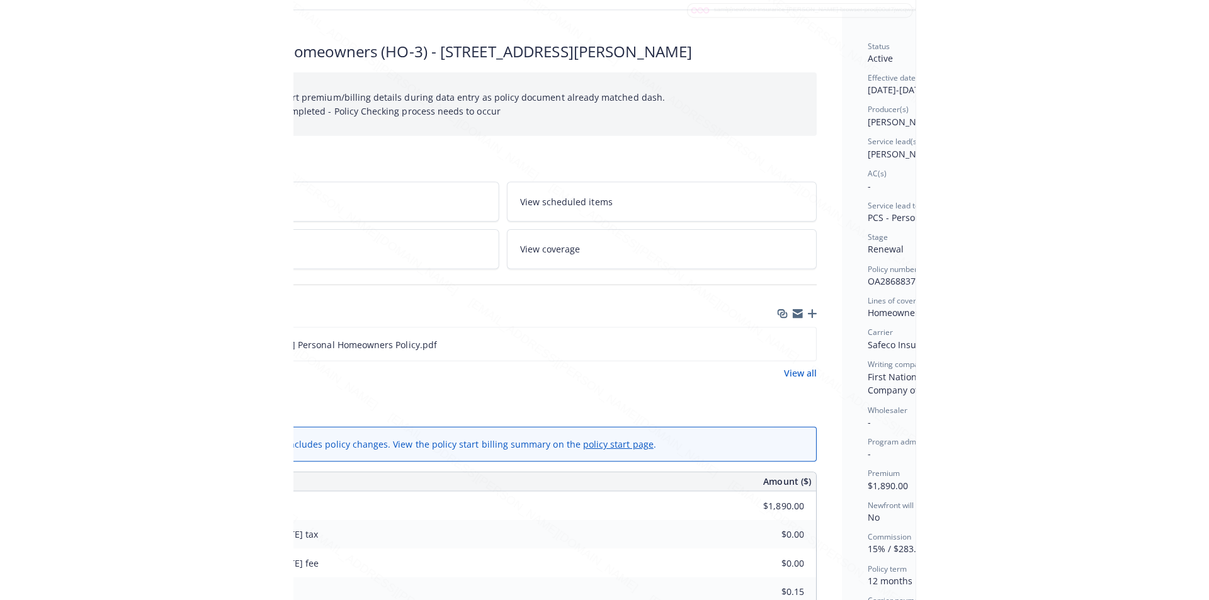
scroll to position [63, 258]
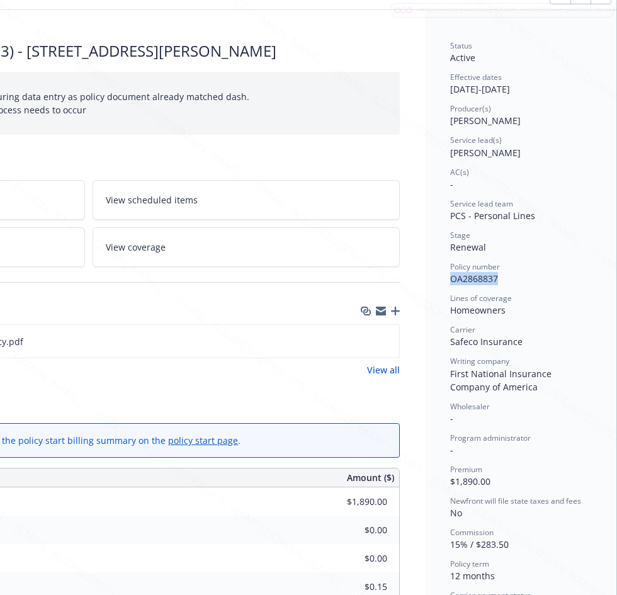
drag, startPoint x: 436, startPoint y: 275, endPoint x: 487, endPoint y: 277, distance: 51.1
click at [487, 277] on div "Status Active Effective dates 01/22/2025 - 01/22/2026 Producer(s) Kelsey Malone…" at bounding box center [520, 557] width 191 height 1094
drag, startPoint x: 438, startPoint y: 89, endPoint x: 487, endPoint y: 89, distance: 49.7
click at [487, 89] on div "Status Active Effective dates 01/22/2025 - 01/22/2026 Producer(s) Kelsey Malone…" at bounding box center [520, 557] width 191 height 1094
click at [361, 340] on icon "download file" at bounding box center [366, 341] width 10 height 10
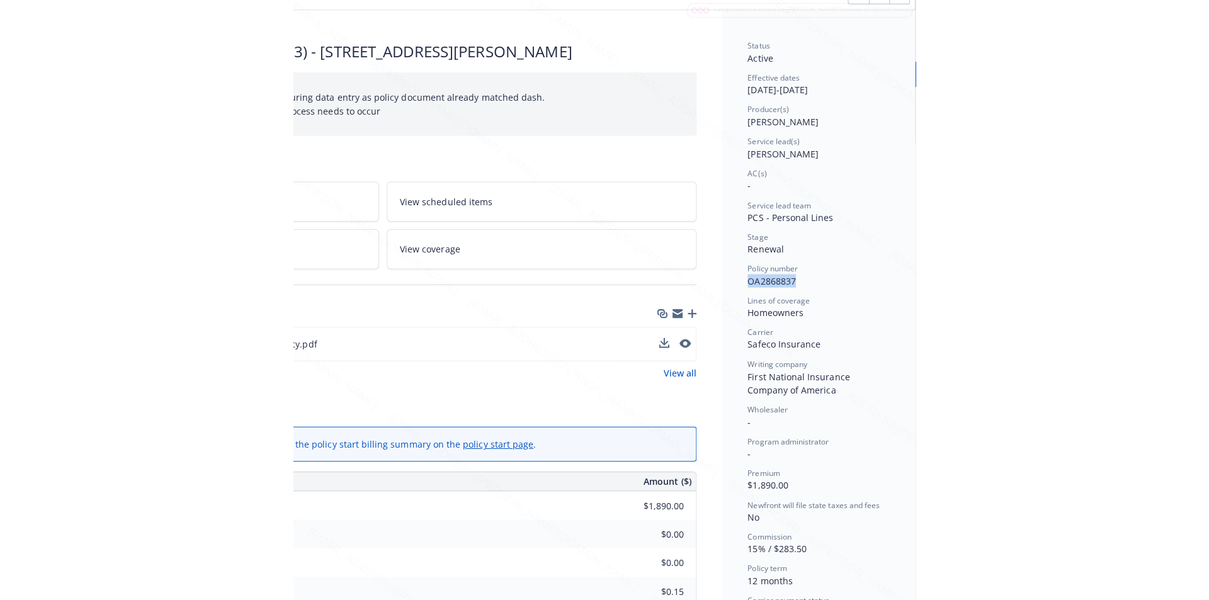
scroll to position [63, 0]
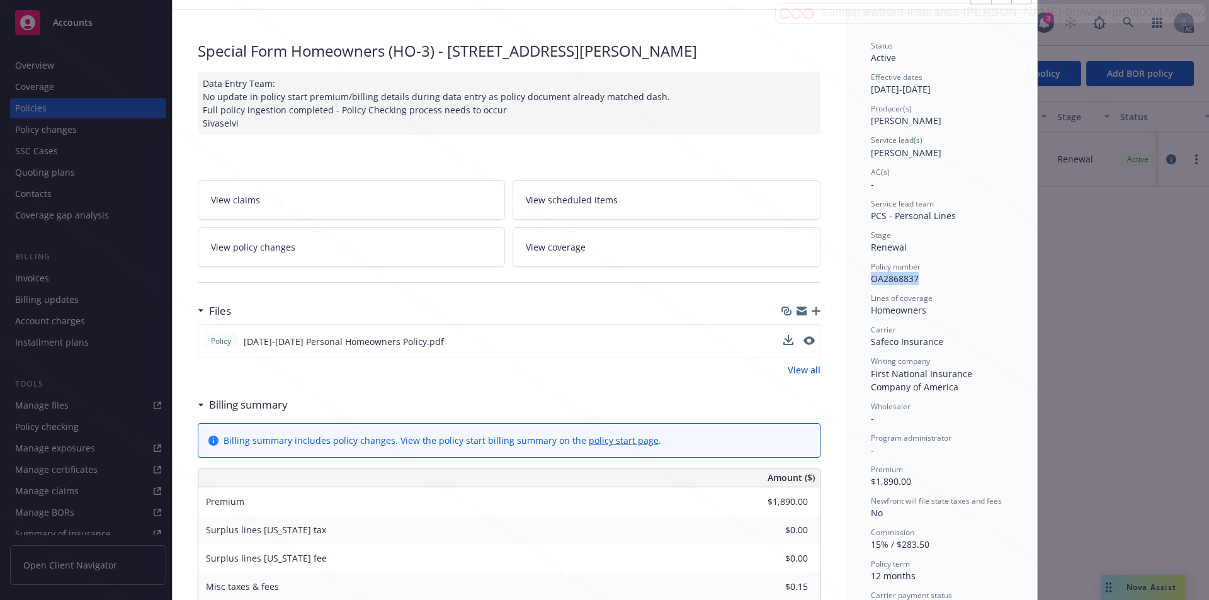
click at [989, 124] on div "Producer(s) Kelsey Malone" at bounding box center [941, 115] width 141 height 24
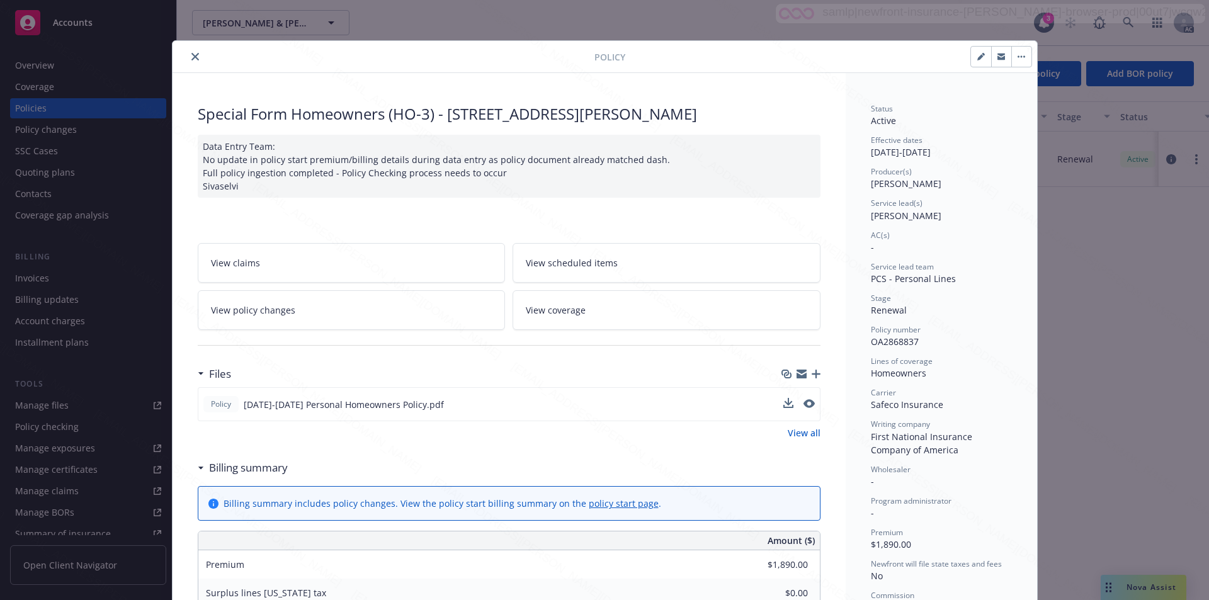
click at [1017, 59] on button "button" at bounding box center [1021, 57] width 20 height 20
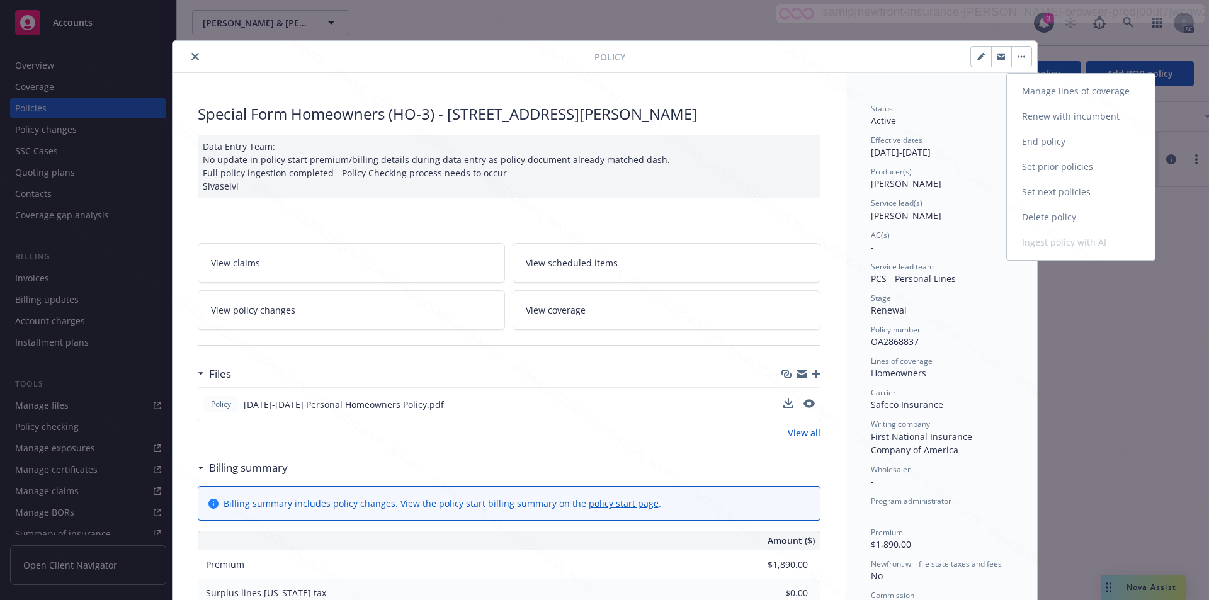
click at [1028, 143] on link "End policy" at bounding box center [1081, 141] width 148 height 25
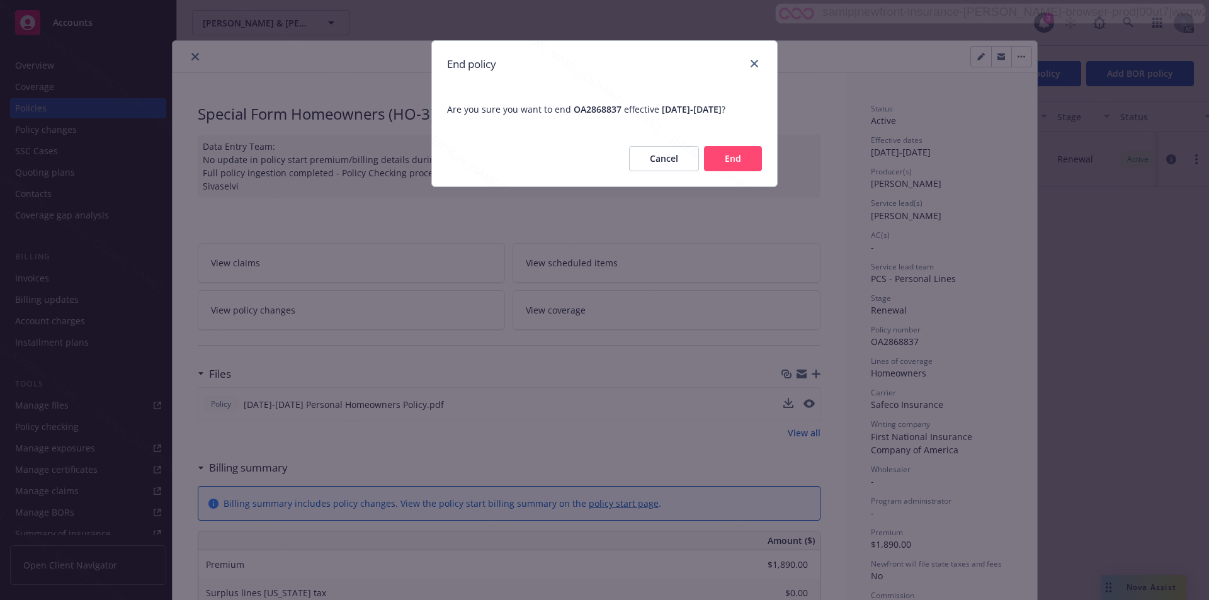
click at [732, 169] on button "End" at bounding box center [733, 158] width 58 height 25
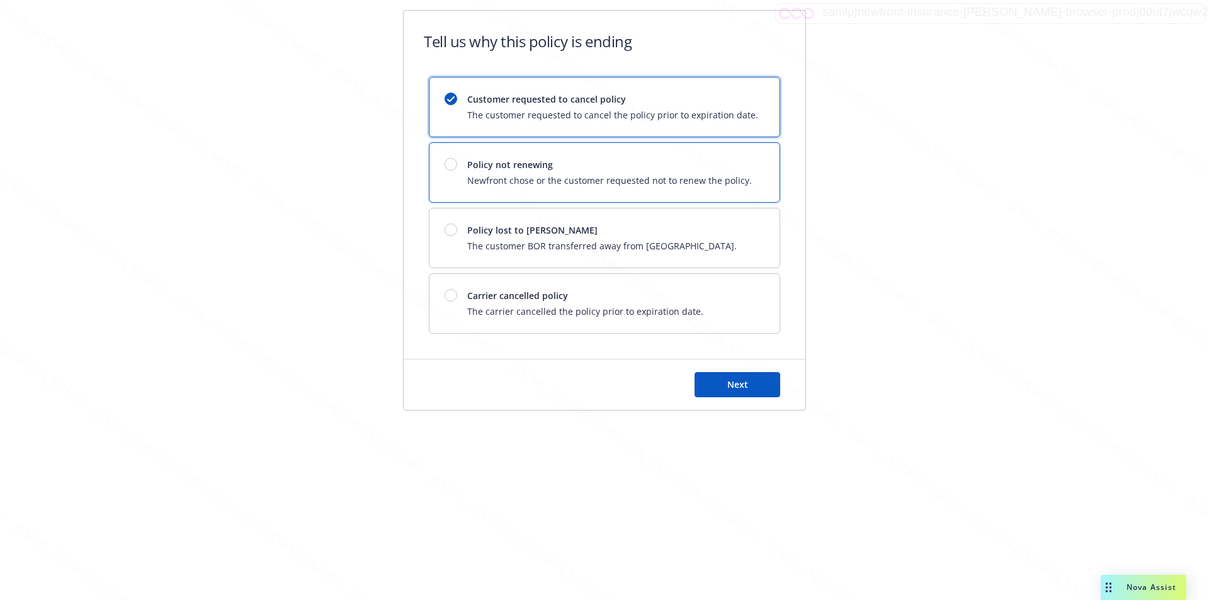
click at [732, 169] on span "Policy not renewing" at bounding box center [609, 164] width 285 height 13
click at [737, 375] on button "Next" at bounding box center [738, 384] width 86 height 25
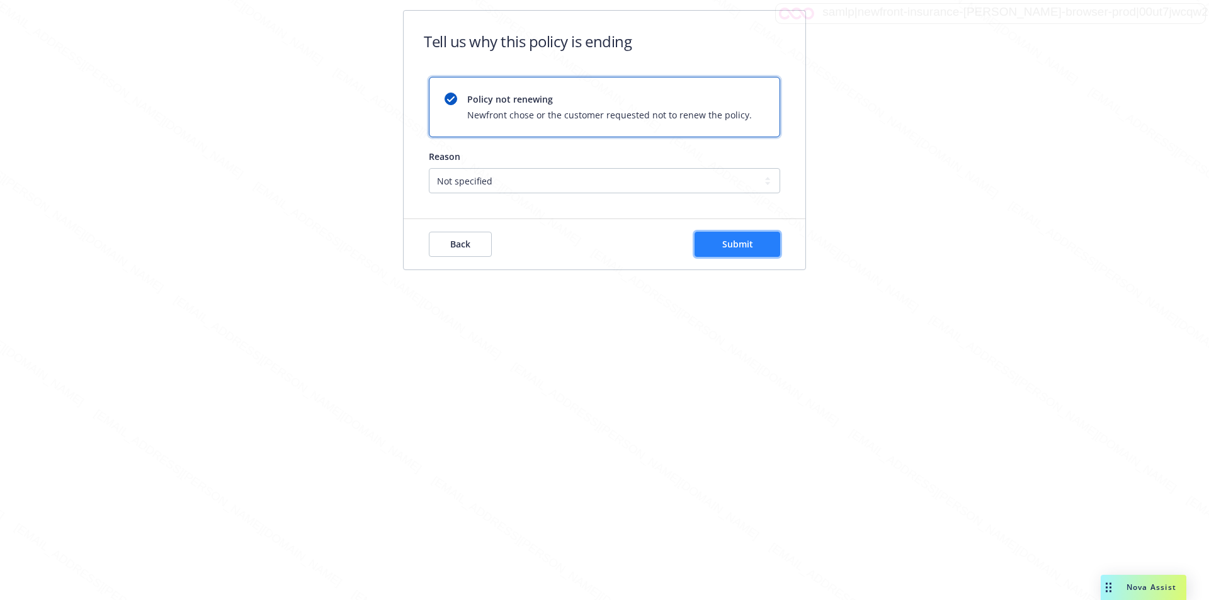
click at [731, 246] on span "Submit" at bounding box center [737, 244] width 31 height 12
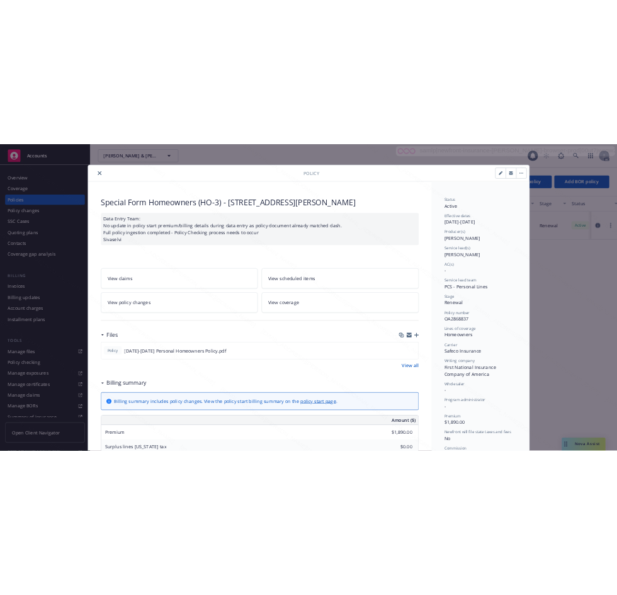
scroll to position [38, 0]
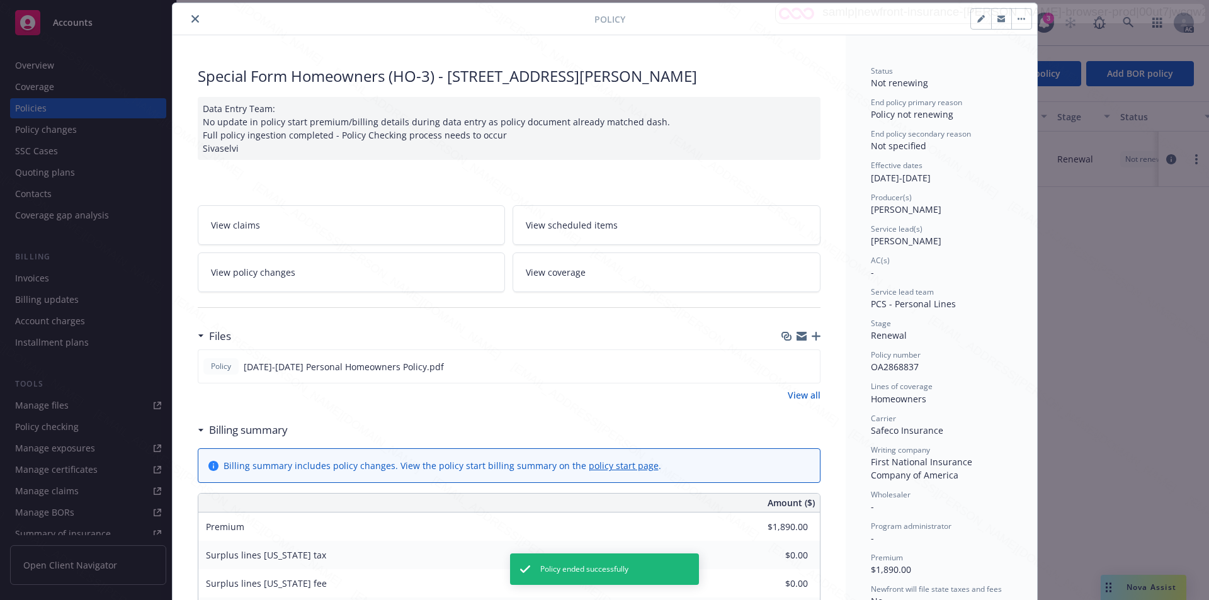
click at [191, 21] on icon "close" at bounding box center [195, 19] width 8 height 8
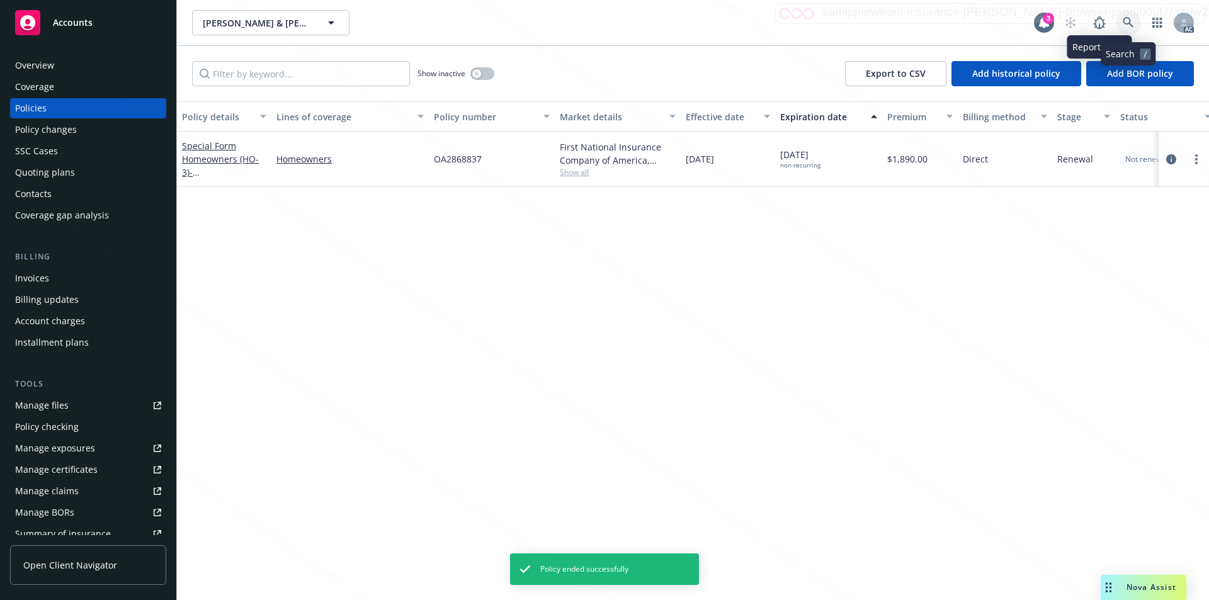
click at [1122, 20] on link at bounding box center [1128, 22] width 25 height 25
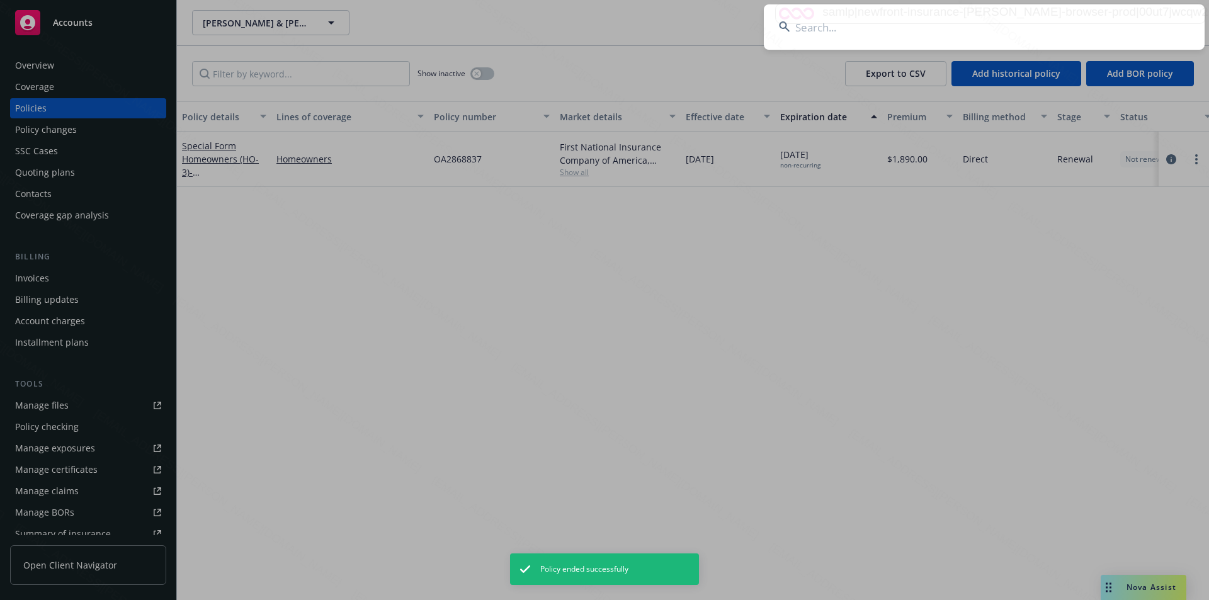
click at [979, 41] on input at bounding box center [984, 26] width 441 height 45
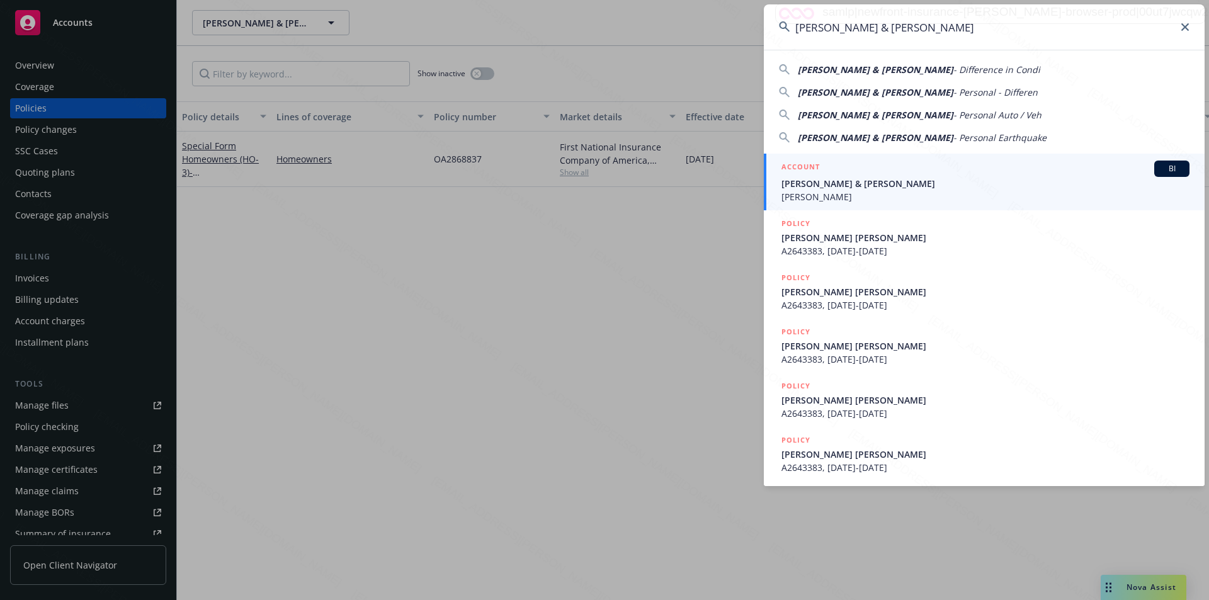
type input "Kowarsky, Brandon & Margaret"
click at [843, 182] on span "Kowarsky, Brandon & Margaret" at bounding box center [985, 183] width 408 height 13
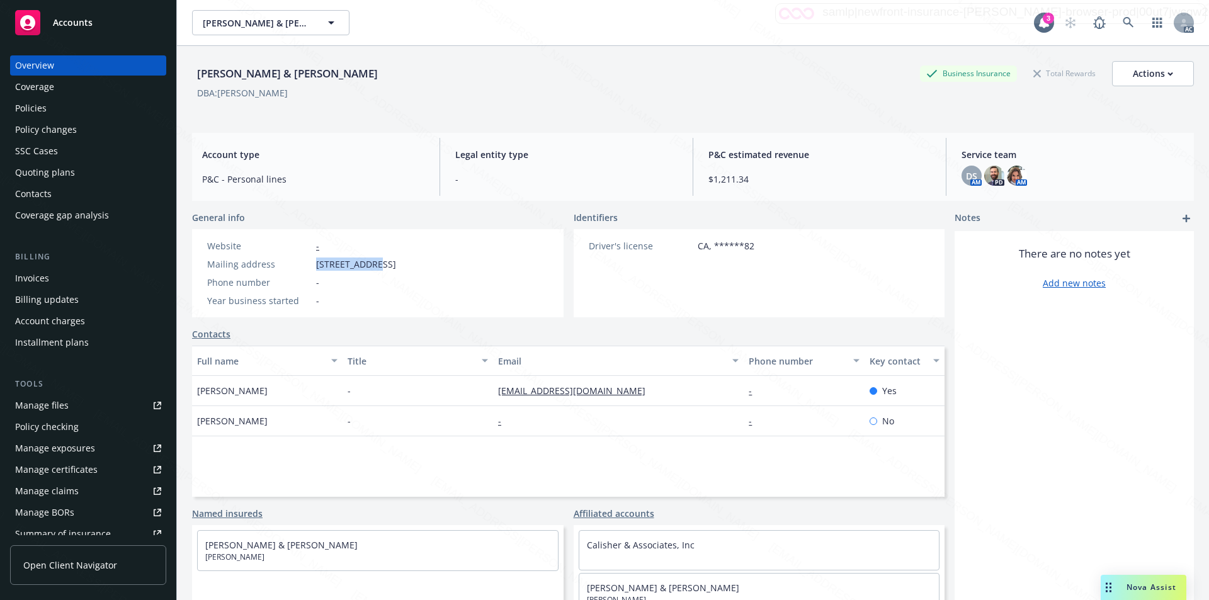
drag, startPoint x: 310, startPoint y: 267, endPoint x: 368, endPoint y: 270, distance: 57.4
click at [368, 270] on div "Mailing address 9 Clematis St, Ladera Ranch, CA, 92694" at bounding box center [301, 264] width 199 height 13
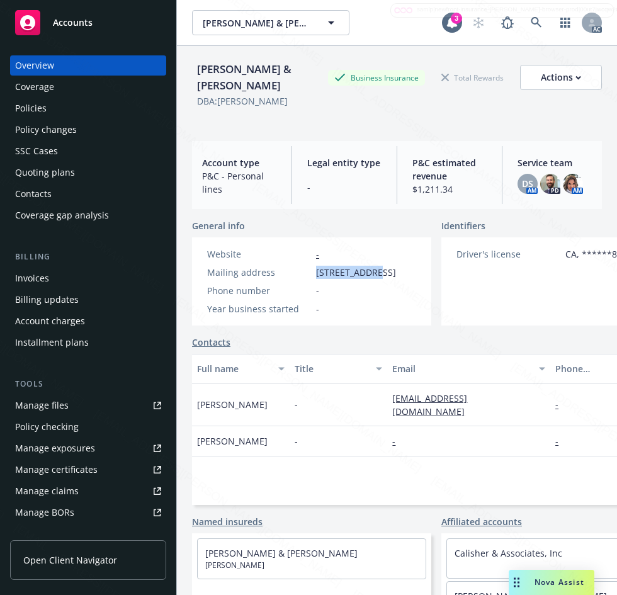
click at [401, 297] on div "Phone number -" at bounding box center [301, 290] width 199 height 13
click at [26, 111] on div "Policies" at bounding box center [30, 108] width 31 height 20
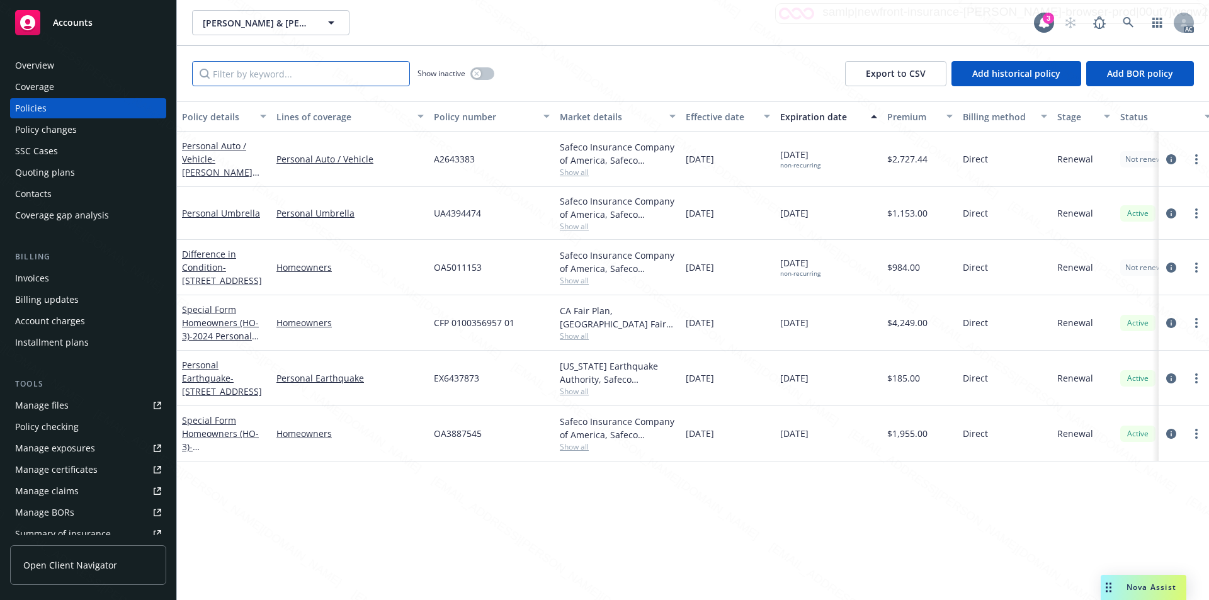
click at [329, 80] on input "Filter by keyword..." at bounding box center [301, 73] width 218 height 25
paste input "UA4394474"
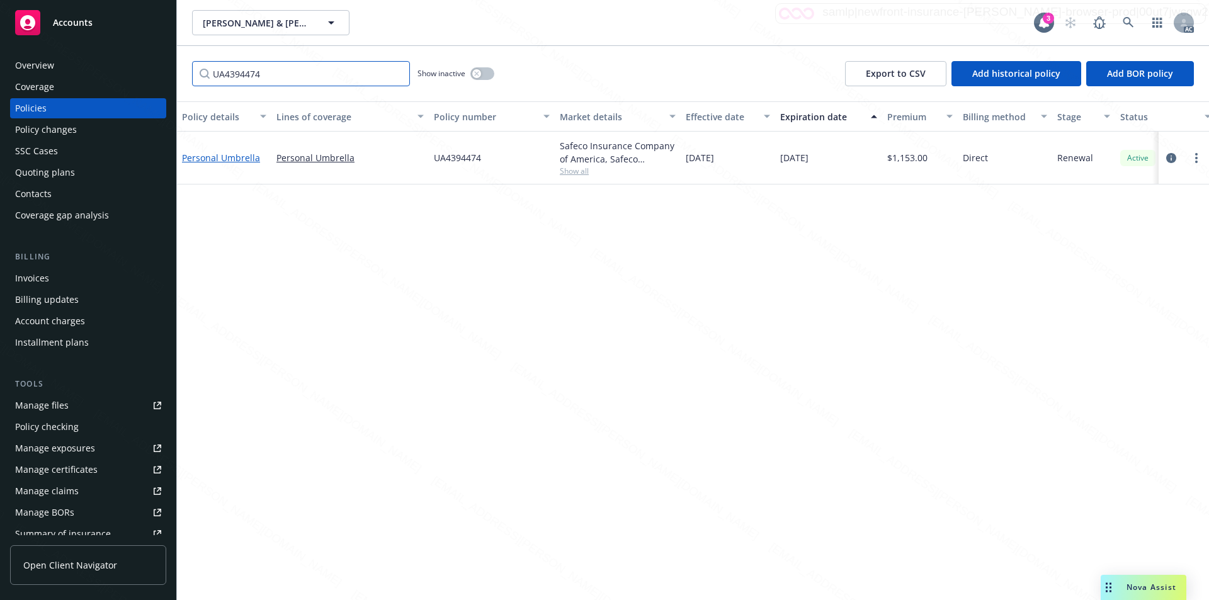
type input "UA4394474"
click at [213, 156] on link "Personal Umbrella" at bounding box center [221, 158] width 78 height 12
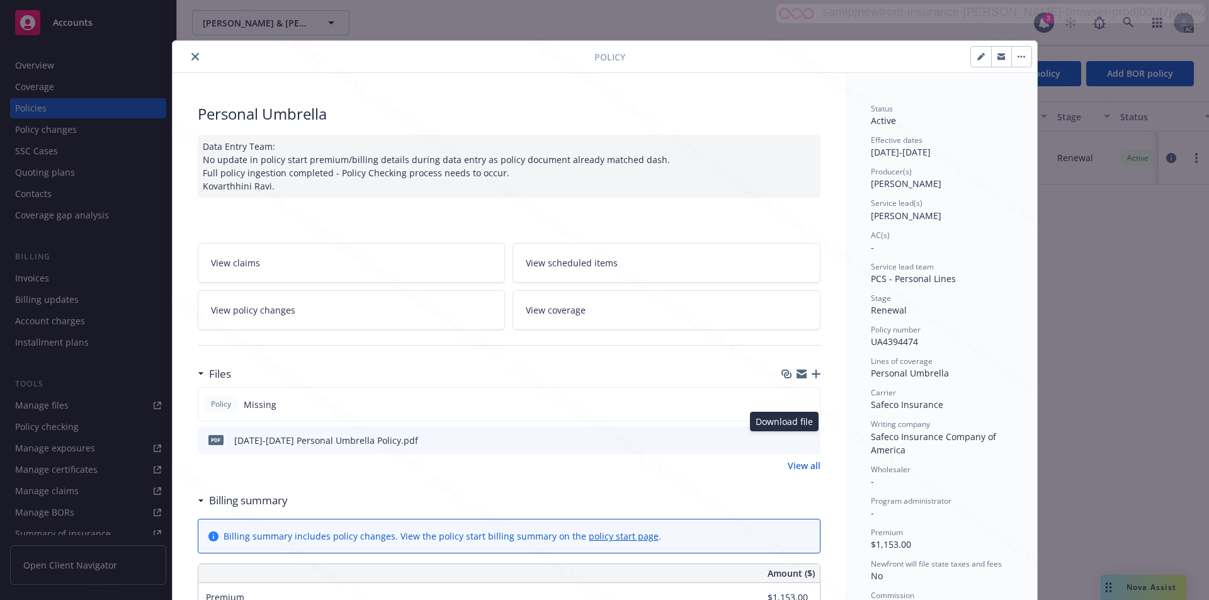
click at [789, 437] on div "Download file Download file" at bounding box center [799, 440] width 31 height 13
click at [783, 438] on icon "download file" at bounding box center [788, 439] width 10 height 10
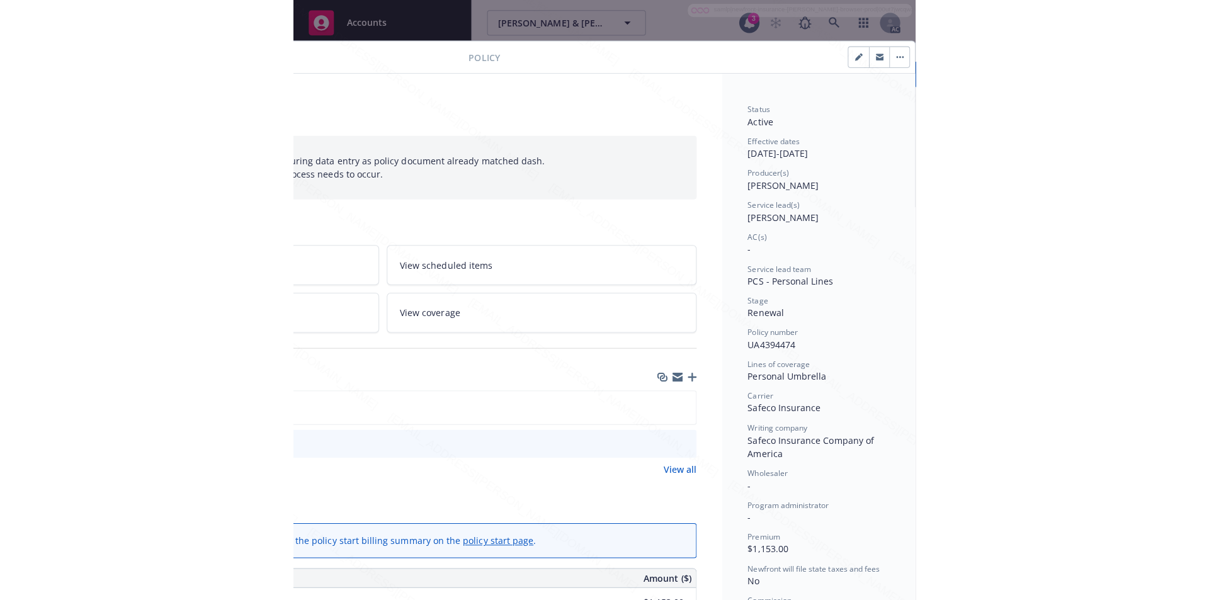
scroll to position [63, 258]
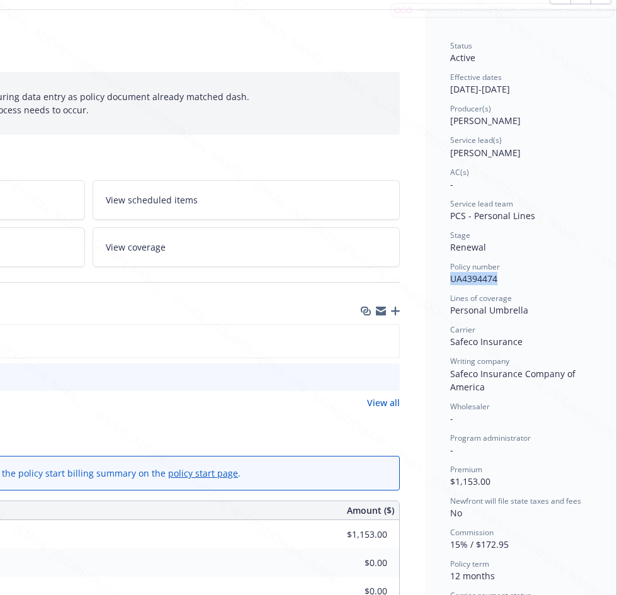
drag, startPoint x: 439, startPoint y: 274, endPoint x: 486, endPoint y: 278, distance: 47.4
click at [486, 278] on div "Status Active Effective dates 01/23/2025 - 01/23/2026 Producer(s) Kelsey Malone…" at bounding box center [520, 559] width 191 height 1098
drag, startPoint x: 440, startPoint y: 84, endPoint x: 486, endPoint y: 87, distance: 46.7
click at [486, 87] on div "Status Active Effective dates 01/23/2025 - 01/23/2026 Producer(s) Kelsey Malone…" at bounding box center [520, 559] width 191 height 1098
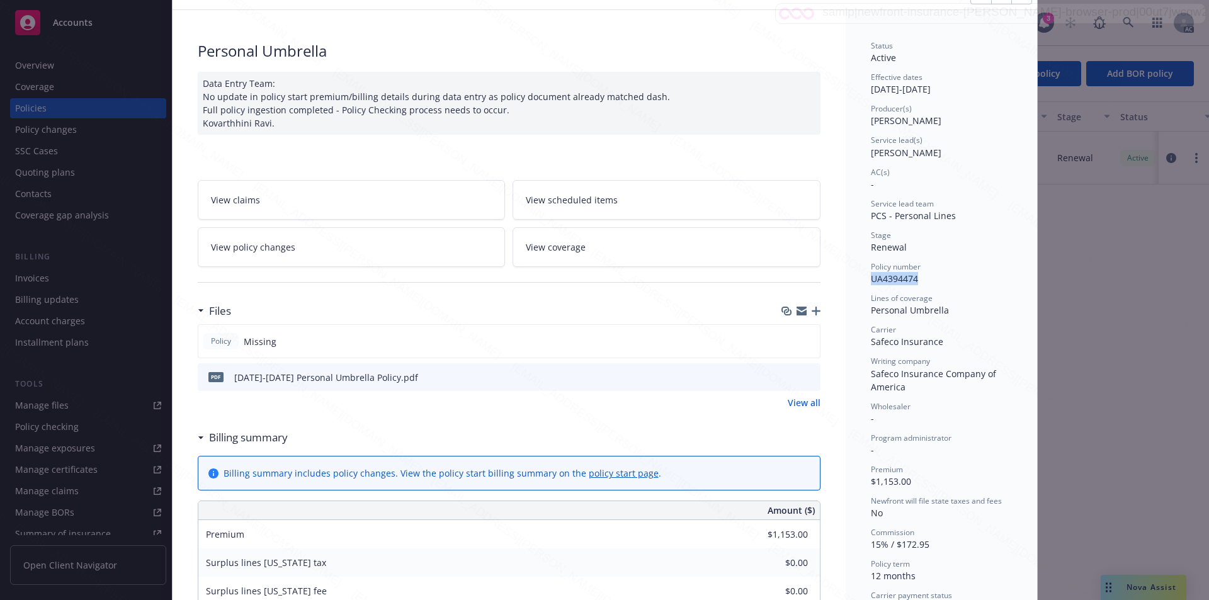
scroll to position [0, 0]
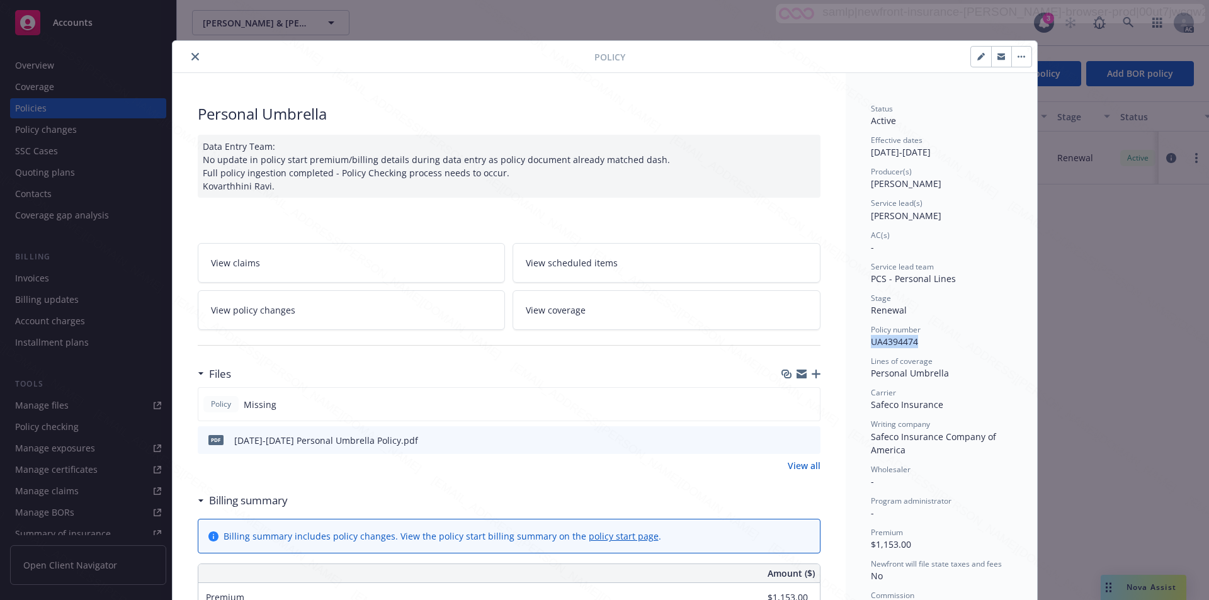
click at [1016, 61] on button "button" at bounding box center [1021, 57] width 20 height 20
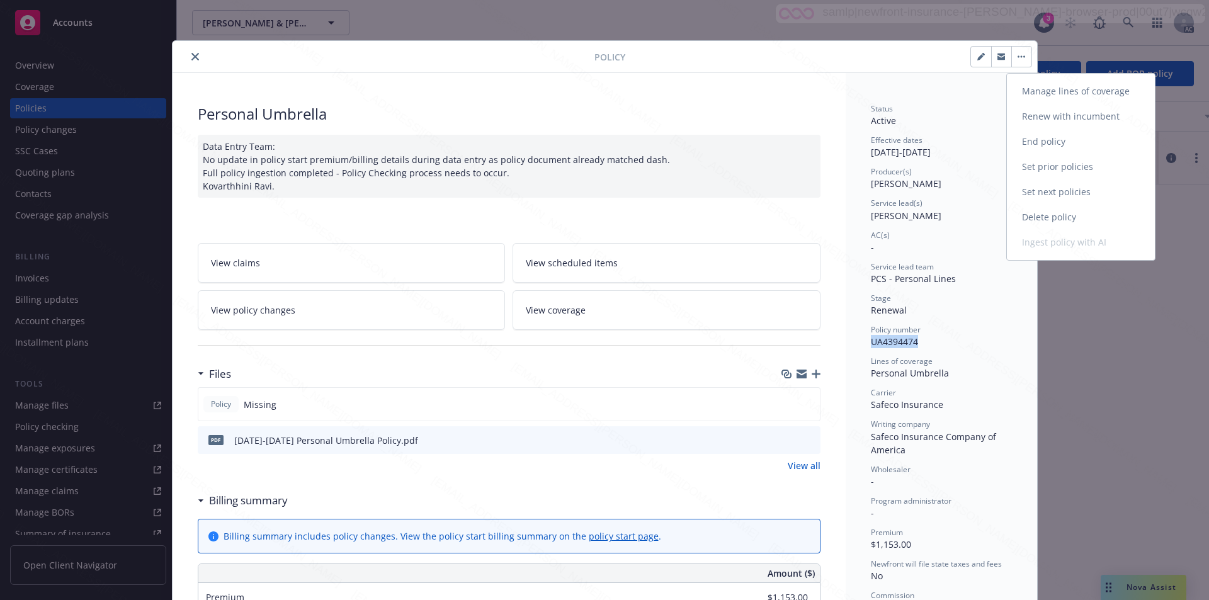
click at [1030, 142] on link "End policy" at bounding box center [1081, 141] width 148 height 25
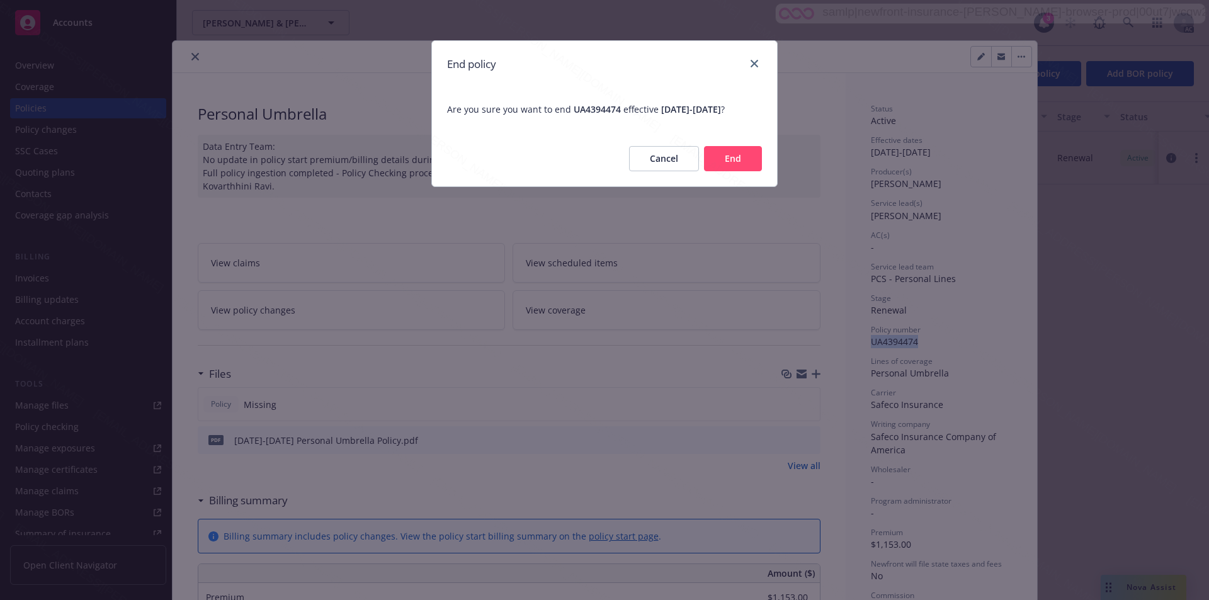
click at [729, 167] on button "End" at bounding box center [733, 158] width 58 height 25
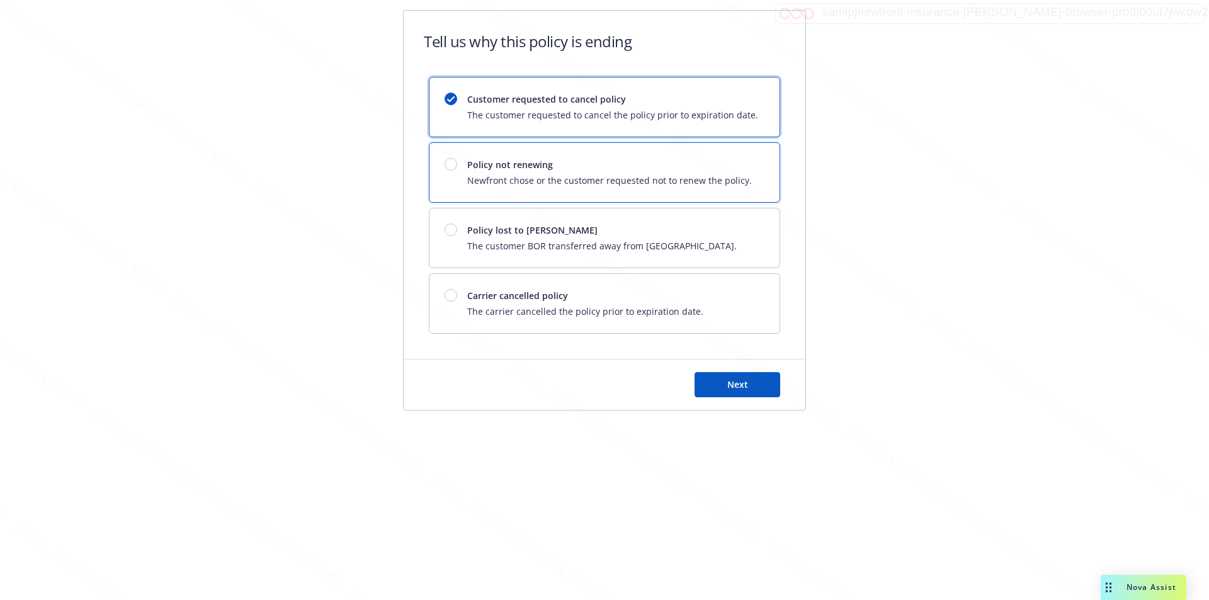
click at [698, 164] on span "Policy not renewing" at bounding box center [609, 164] width 285 height 13
click at [713, 380] on button "Next" at bounding box center [738, 384] width 86 height 25
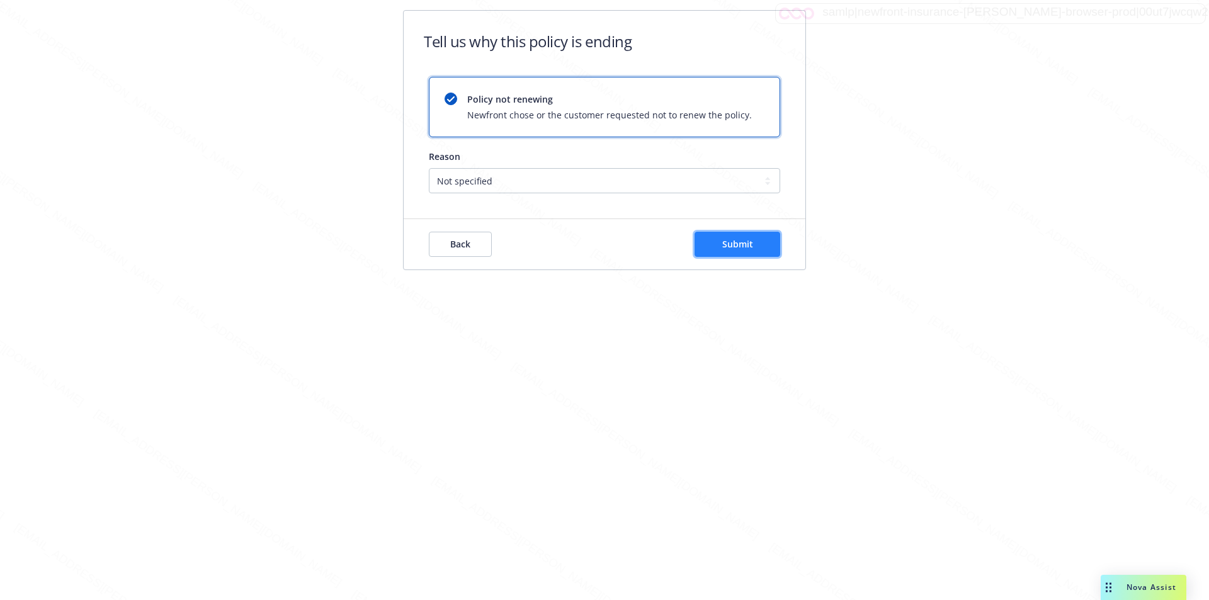
click at [737, 244] on span "Submit" at bounding box center [737, 244] width 31 height 12
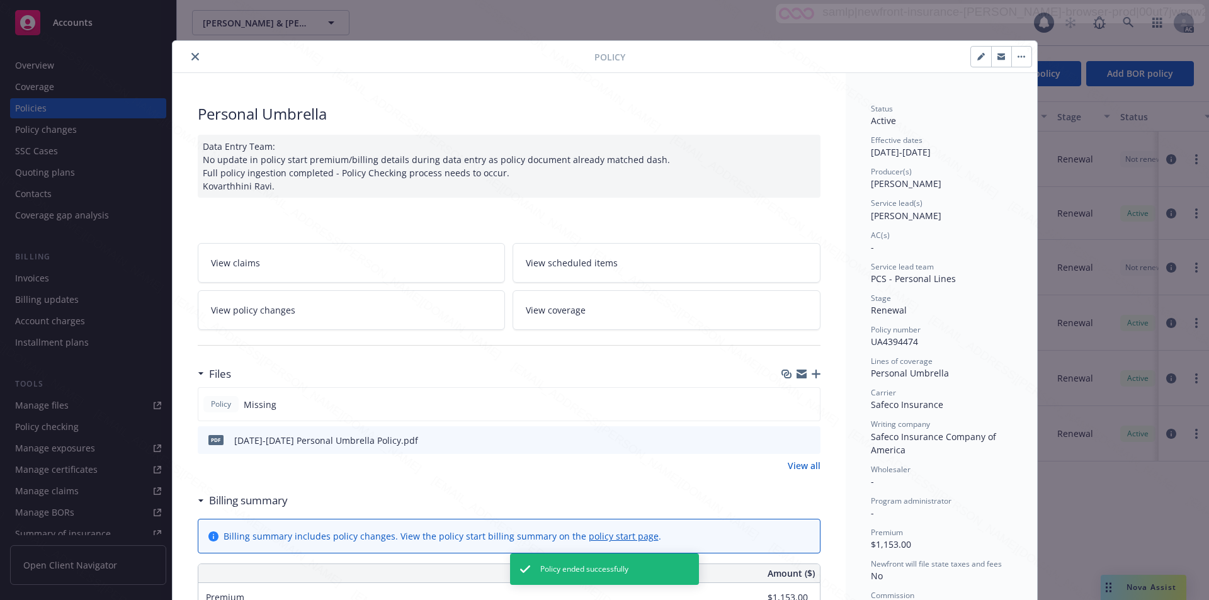
scroll to position [38, 0]
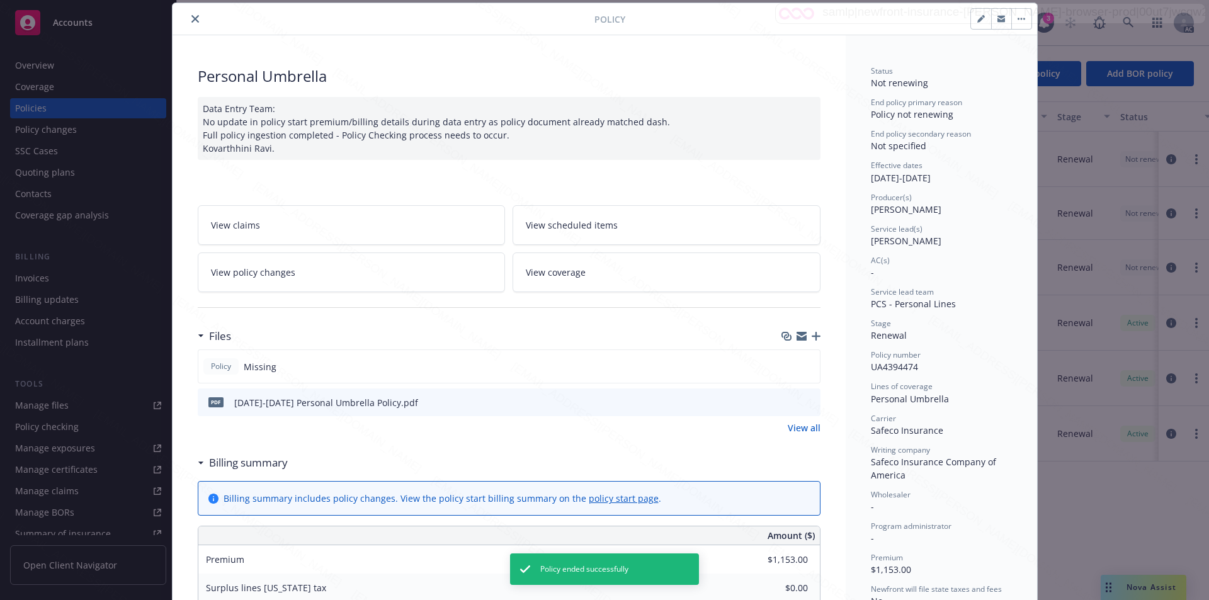
click at [191, 20] on icon "close" at bounding box center [195, 19] width 8 height 8
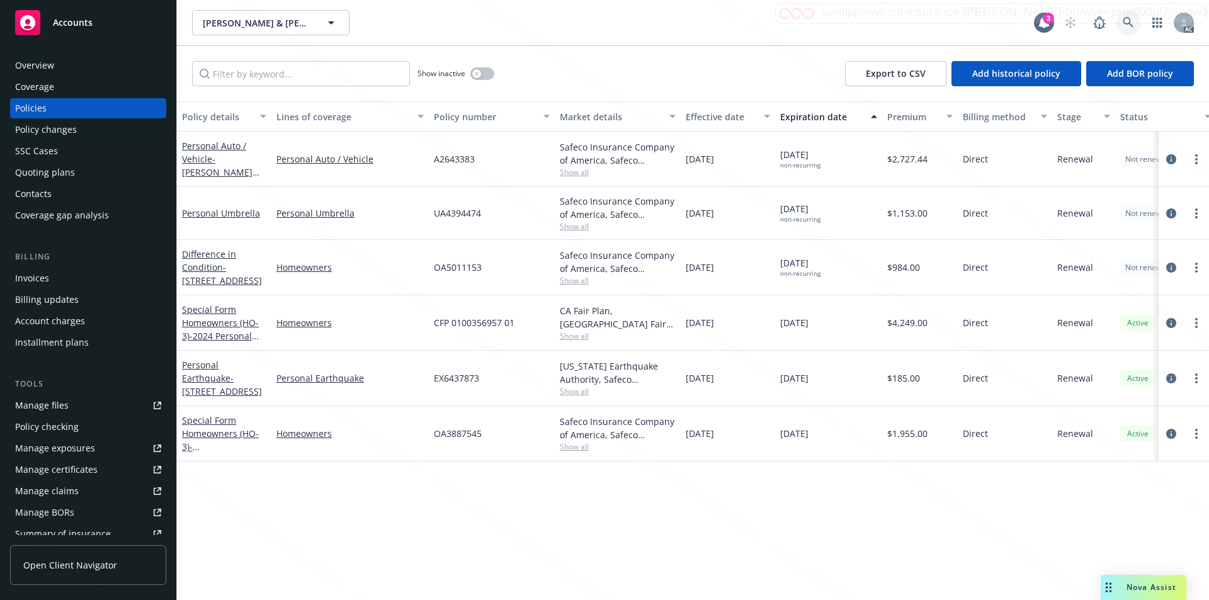
click at [1132, 24] on icon at bounding box center [1128, 22] width 11 height 11
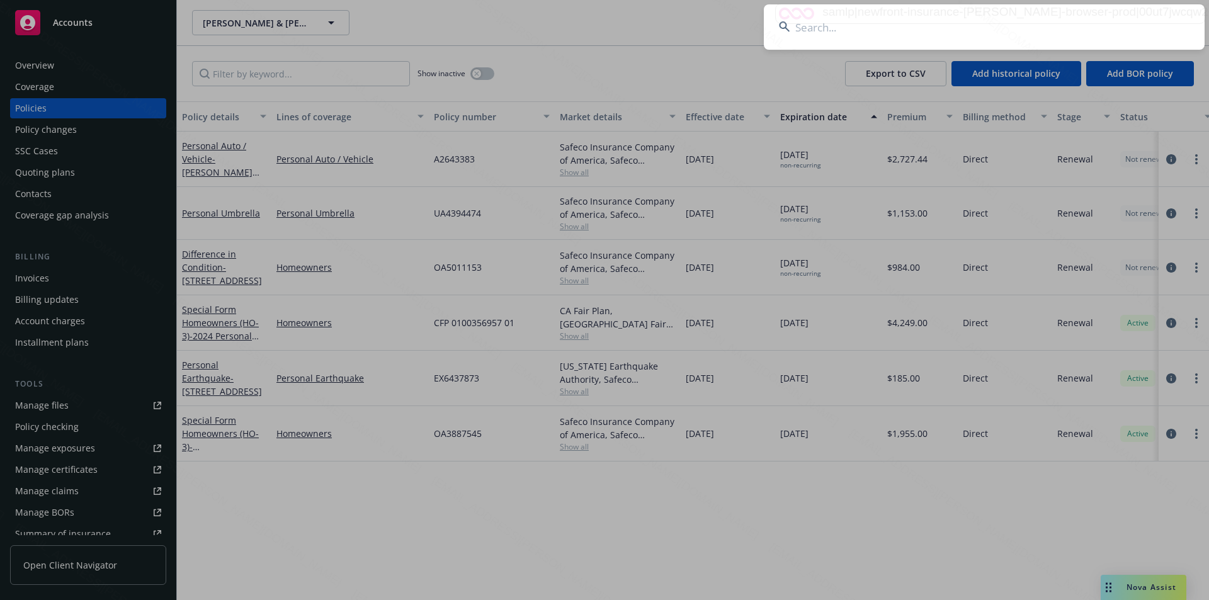
click at [1013, 34] on input at bounding box center [984, 26] width 441 height 45
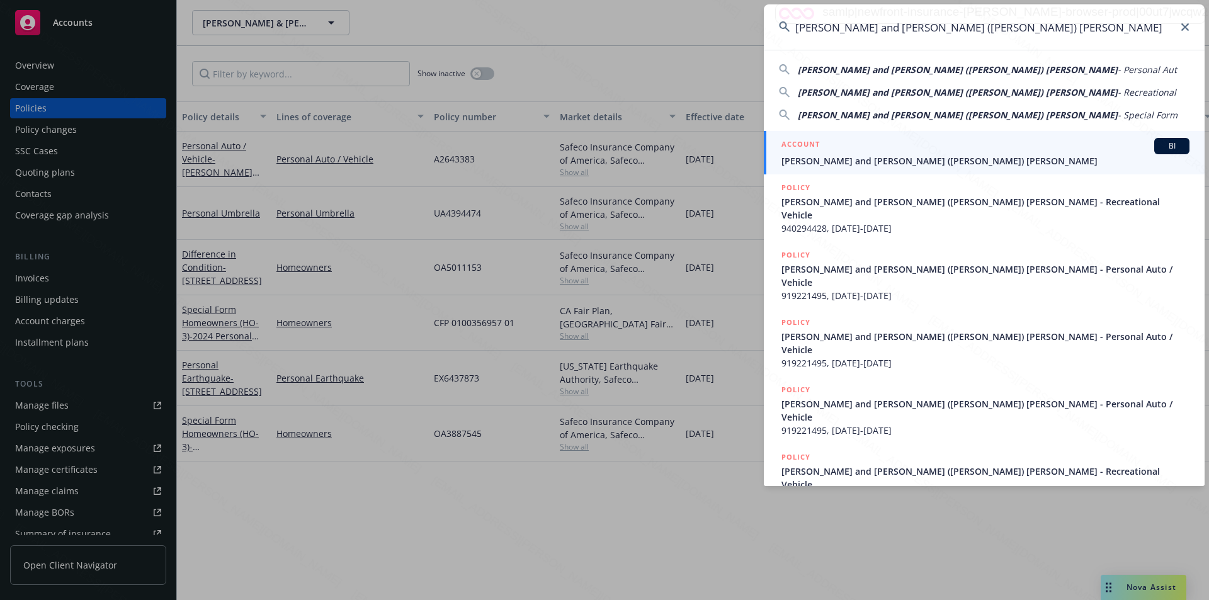
type input "Sheena and Michael (Joe) Giovannoni"
click at [846, 154] on div "ACCOUNT BI" at bounding box center [985, 146] width 408 height 16
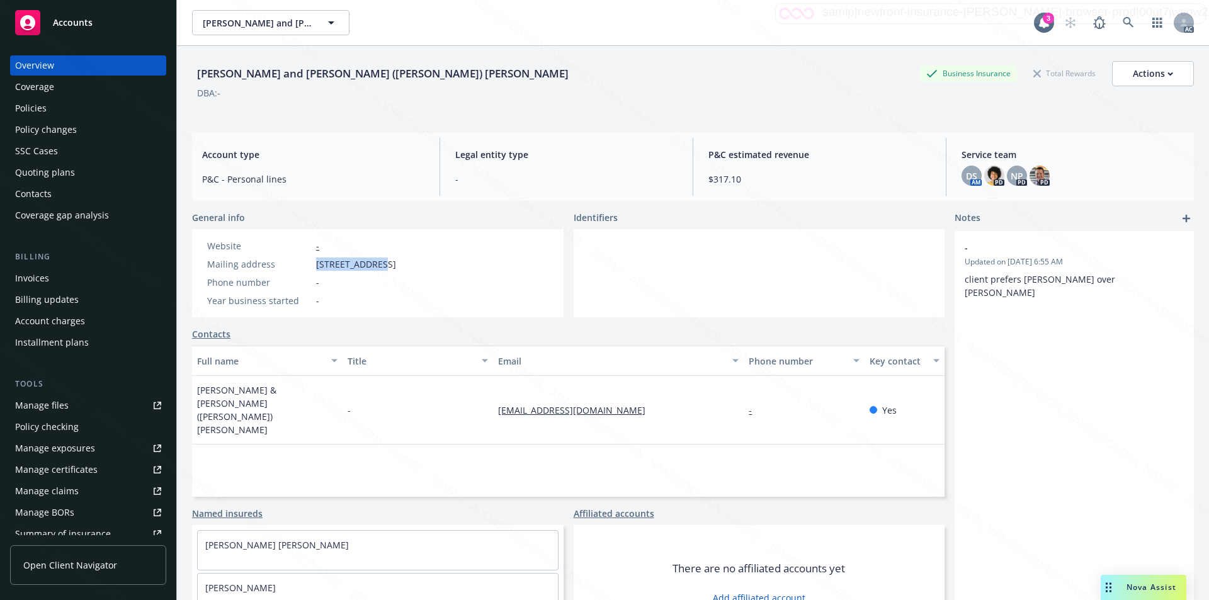
drag, startPoint x: 315, startPoint y: 264, endPoint x: 374, endPoint y: 271, distance: 59.6
click at [374, 271] on div "Website - Mailing address 3720 Argyle St, Napa, CA, 94558 Phone number - Year b…" at bounding box center [301, 273] width 199 height 68
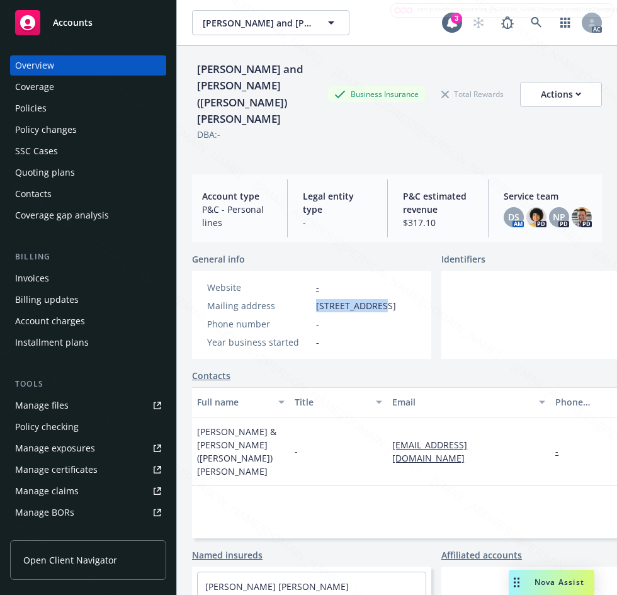
click at [483, 271] on div at bounding box center [560, 315] width 239 height 88
click at [27, 109] on div "Policies" at bounding box center [30, 108] width 31 height 20
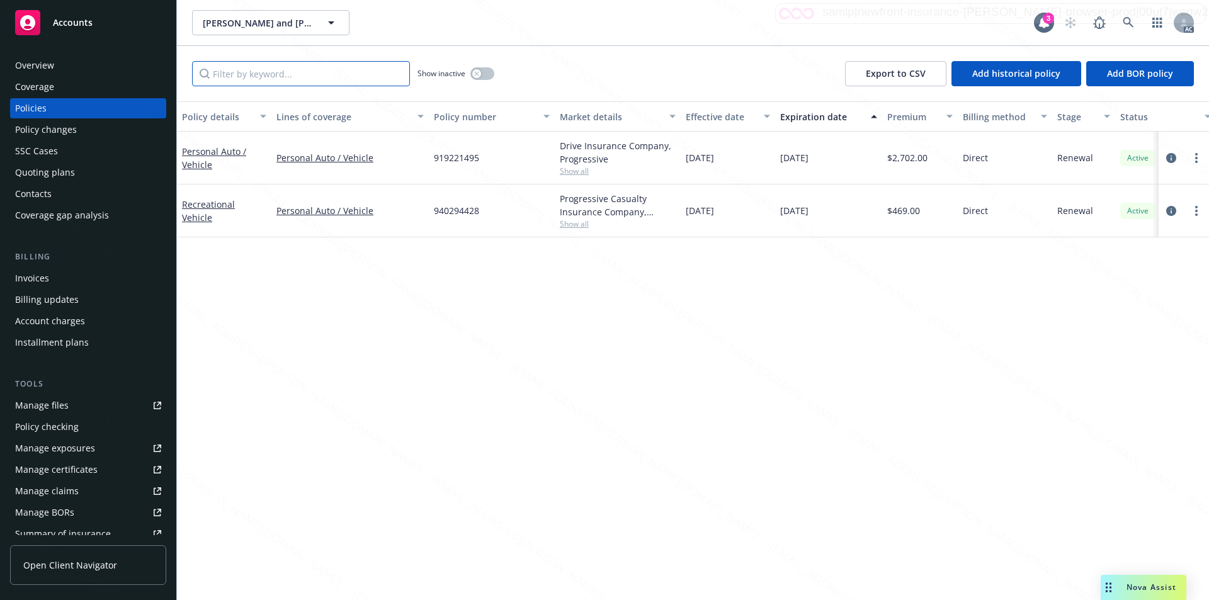
click at [306, 71] on input "Filter by keyword..." at bounding box center [301, 73] width 218 height 25
paste input "919221495"
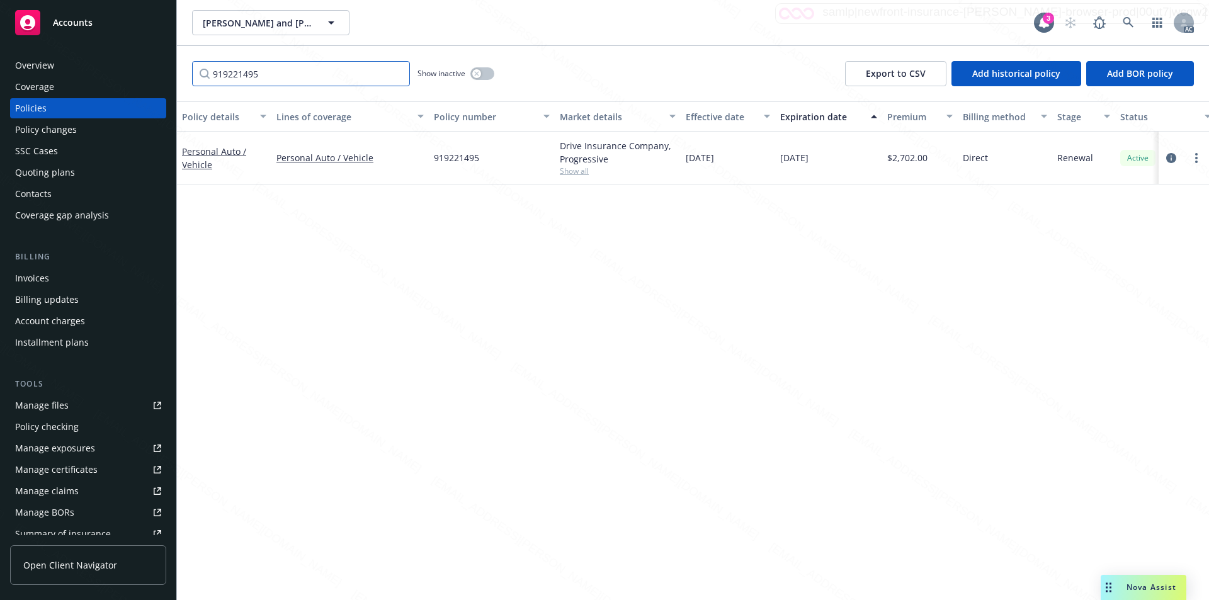
type input "919221495"
click at [208, 157] on div "Personal Auto / Vehicle" at bounding box center [224, 158] width 84 height 26
click at [207, 154] on link "Personal Auto / Vehicle" at bounding box center [214, 157] width 64 height 25
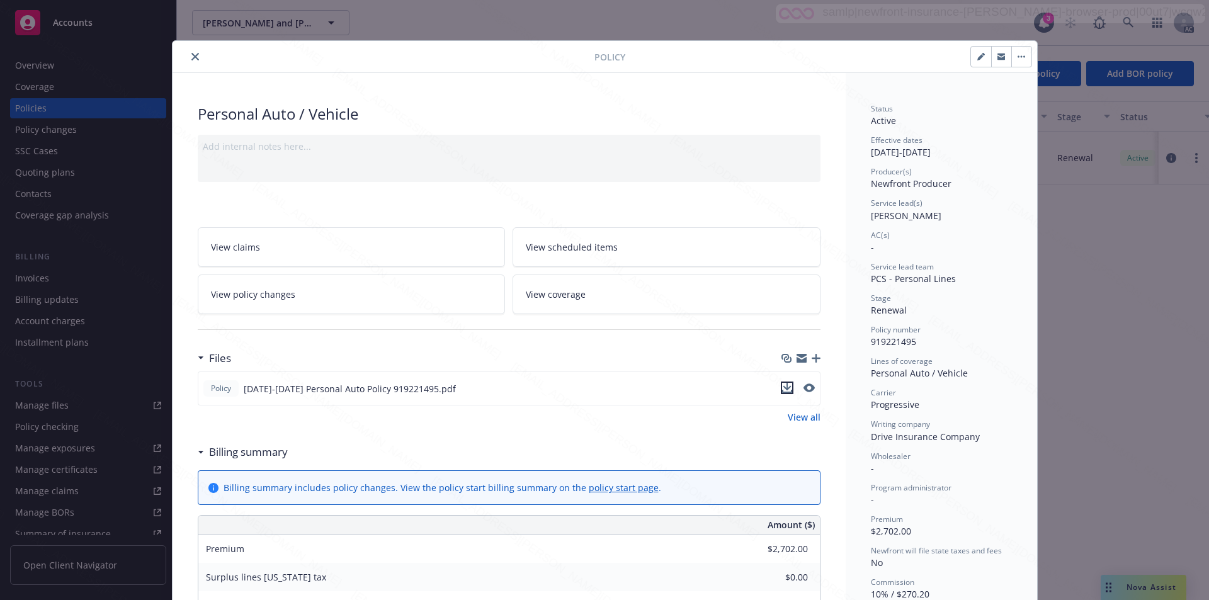
click at [783, 387] on icon "download file" at bounding box center [787, 387] width 8 height 8
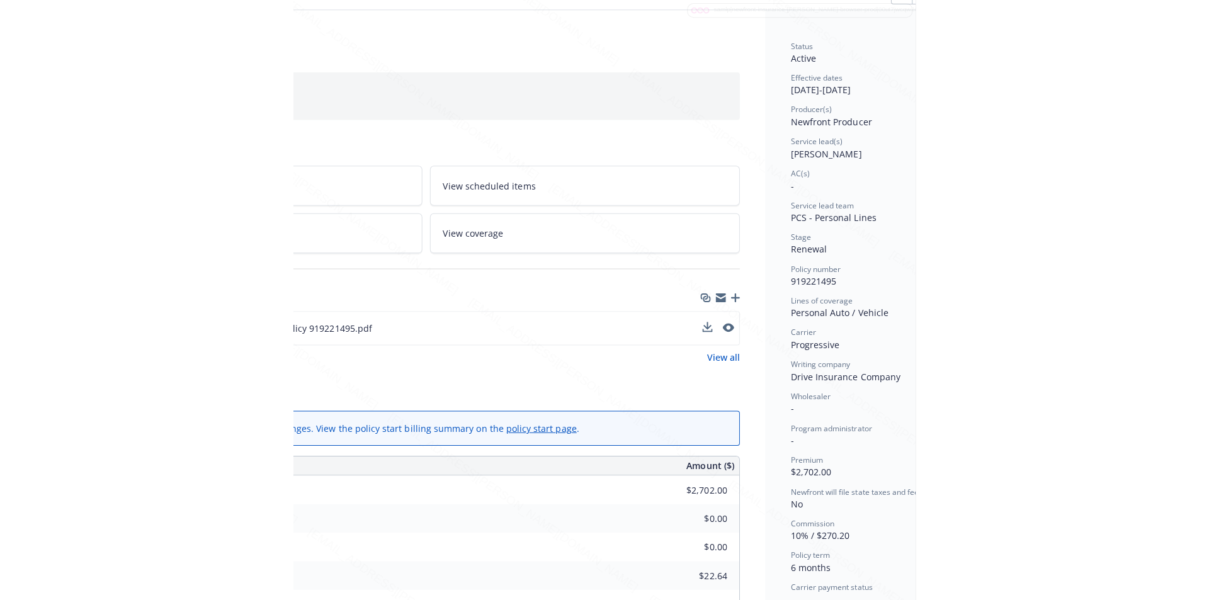
scroll to position [63, 258]
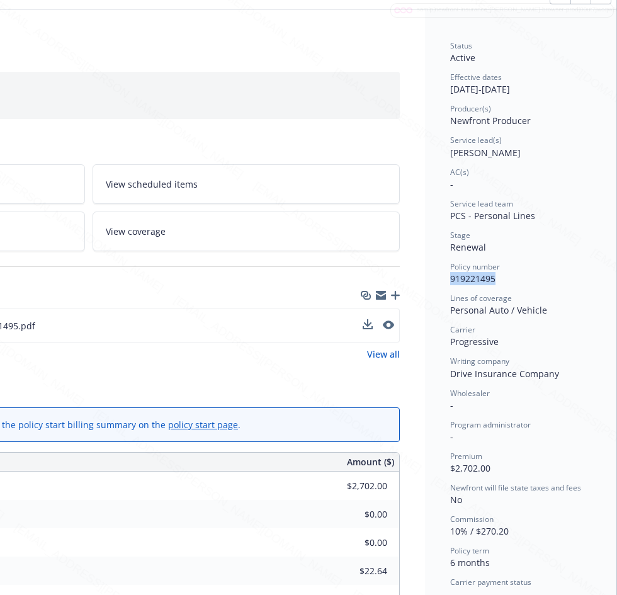
drag, startPoint x: 433, startPoint y: 279, endPoint x: 487, endPoint y: 281, distance: 53.6
click at [487, 281] on div "Status Active Effective dates 07/23/2025 - 01/23/2026 Producer(s) Newfront Prod…" at bounding box center [520, 549] width 191 height 1078
drag, startPoint x: 440, startPoint y: 89, endPoint x: 487, endPoint y: 86, distance: 46.7
click at [487, 86] on div "Status Active Effective dates 07/23/2025 - 01/23/2026 Producer(s) Newfront Prod…" at bounding box center [520, 549] width 191 height 1078
drag, startPoint x: 497, startPoint y: 89, endPoint x: 542, endPoint y: 88, distance: 44.7
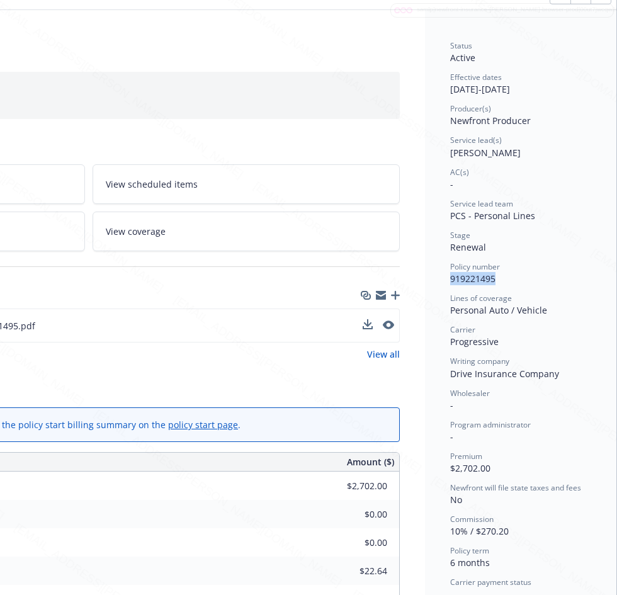
click at [542, 88] on div "Effective dates 07/23/2025 - 01/23/2026" at bounding box center [520, 84] width 141 height 24
click at [162, 363] on div "Files Policy 2025-2026 Personal Auto Policy 919221495.pdf View all" at bounding box center [88, 329] width 623 height 94
click at [353, 323] on div "Policy 2025-2026 Personal Auto Policy 919221495.pdf" at bounding box center [88, 326] width 623 height 34
click at [363, 326] on icon "download file" at bounding box center [367, 324] width 8 height 8
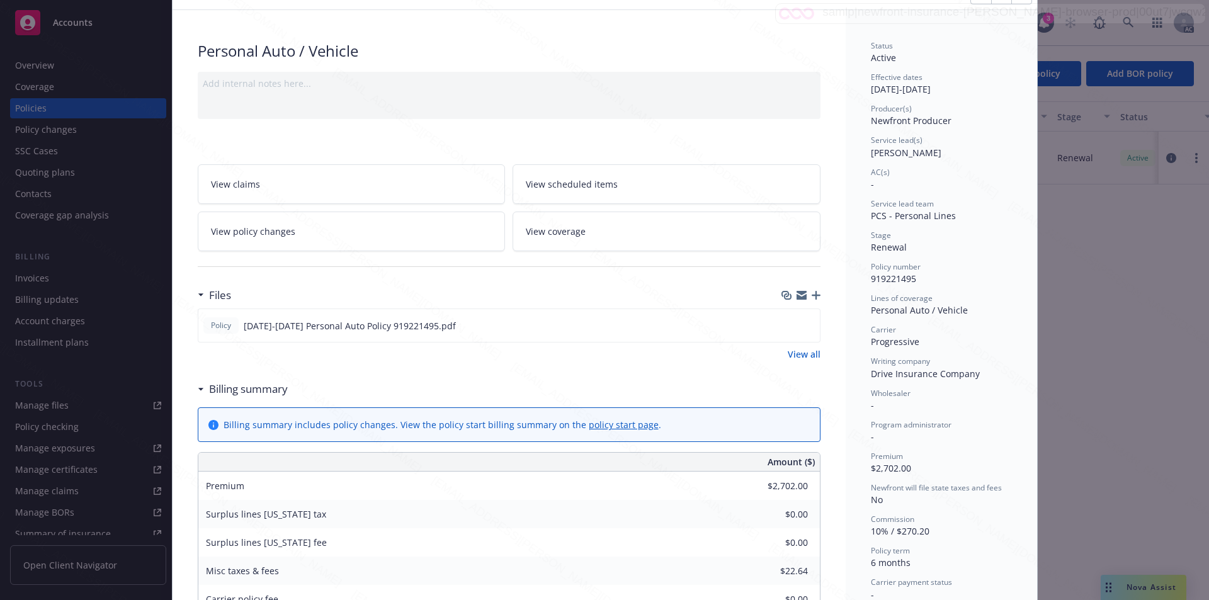
scroll to position [0, 0]
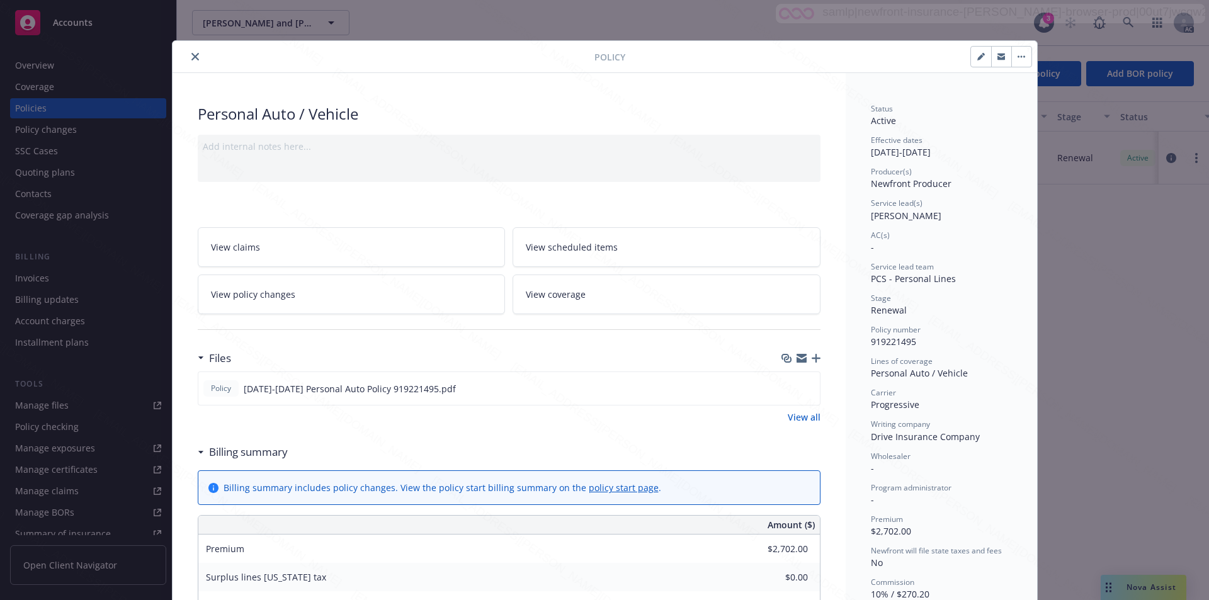
click at [1018, 58] on button "button" at bounding box center [1021, 57] width 20 height 20
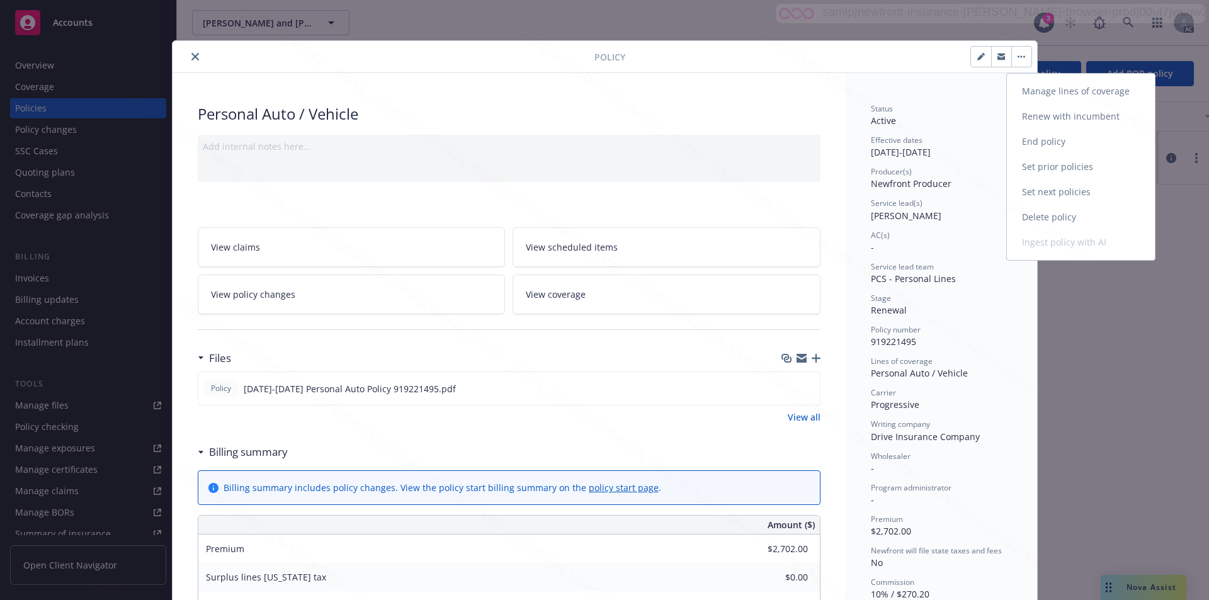
click at [1024, 144] on link "End policy" at bounding box center [1081, 141] width 148 height 25
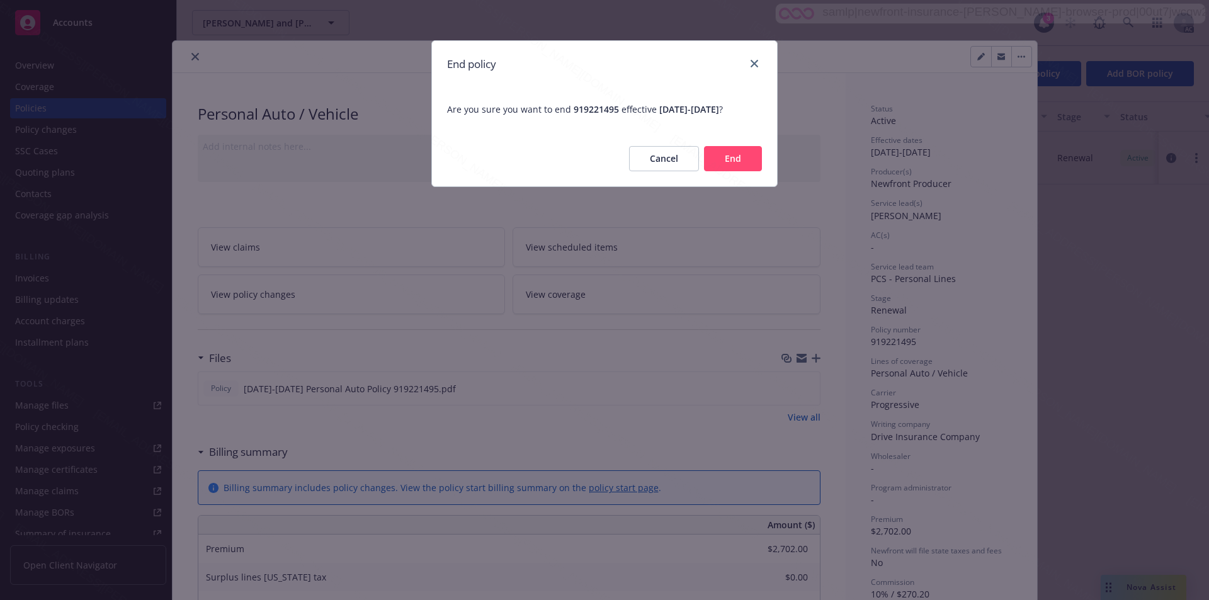
click at [746, 156] on button "End" at bounding box center [733, 158] width 58 height 25
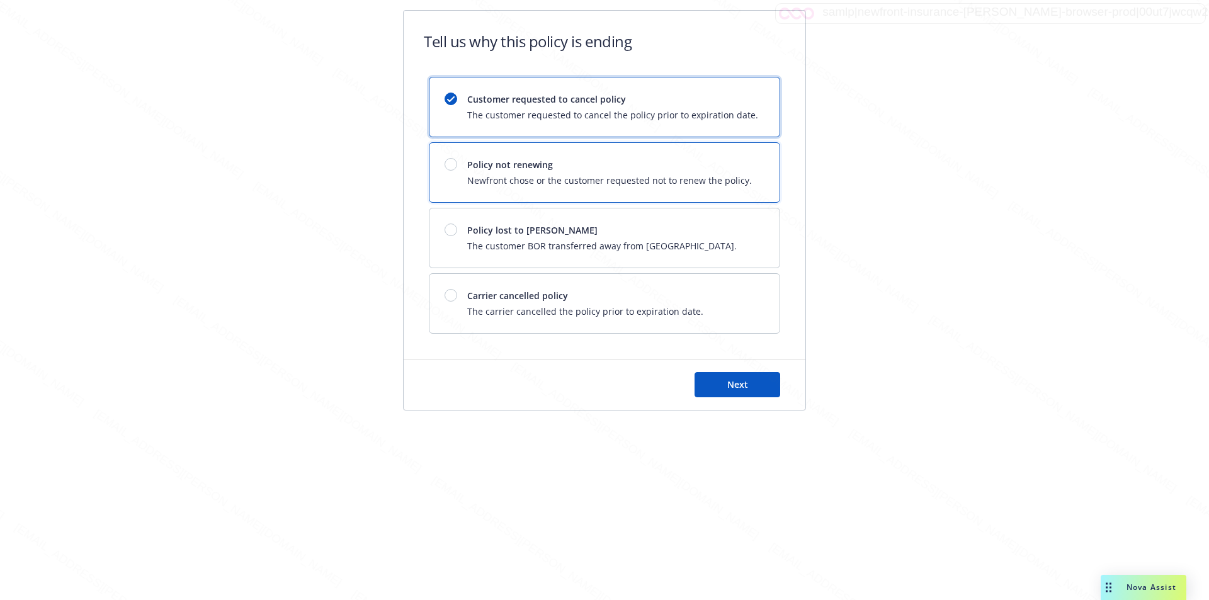
click at [729, 173] on div "Policy not renewing Newfront chose or the customer requested not to renew the p…" at bounding box center [609, 172] width 285 height 29
click at [730, 379] on span "Next" at bounding box center [737, 384] width 21 height 12
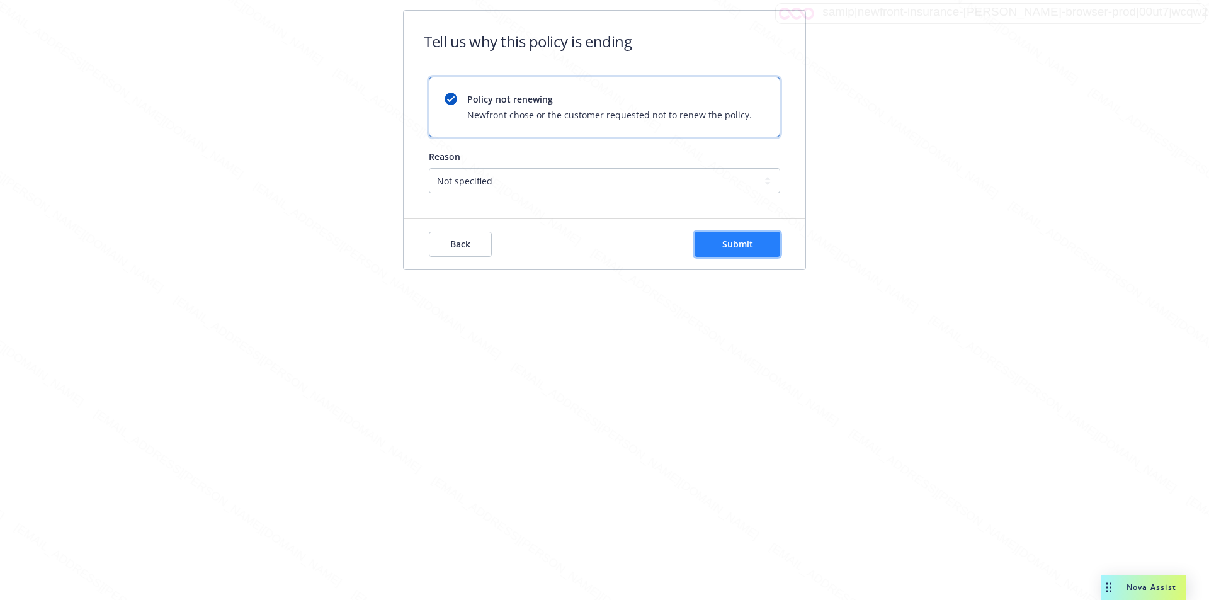
click at [744, 245] on span "Submit" at bounding box center [737, 244] width 31 height 12
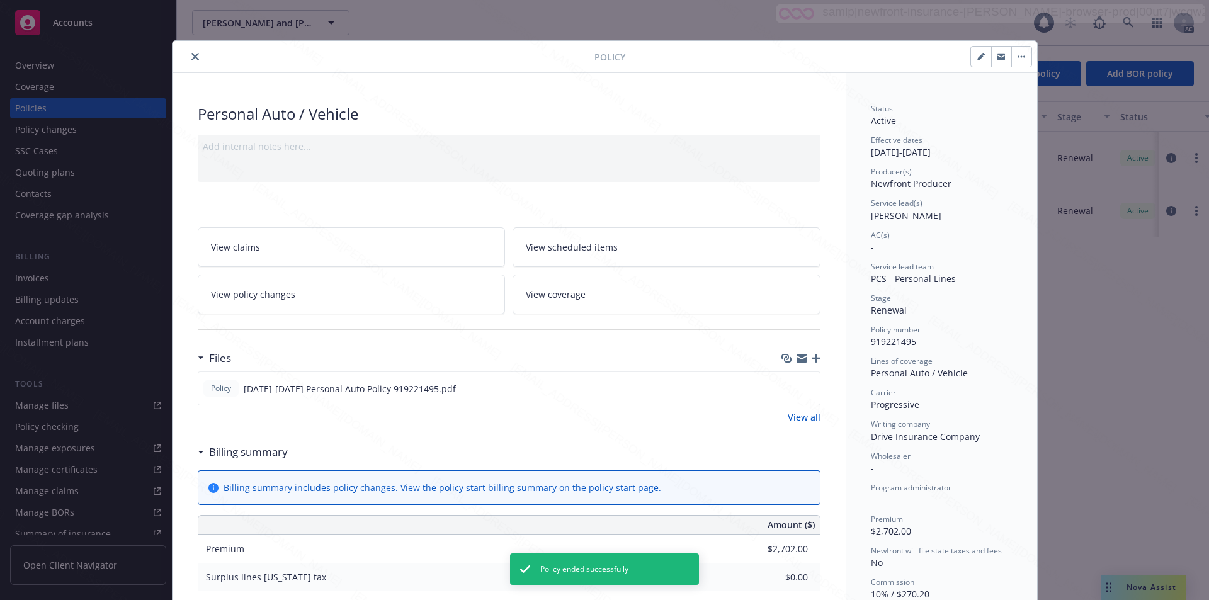
scroll to position [38, 0]
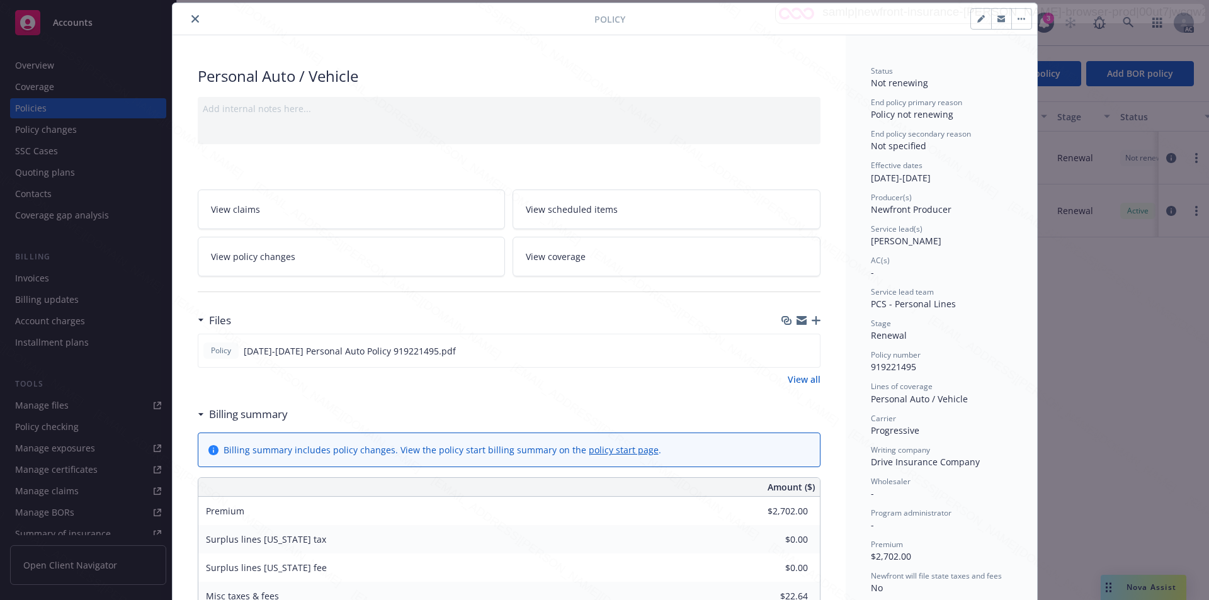
click at [191, 17] on icon "close" at bounding box center [195, 19] width 8 height 8
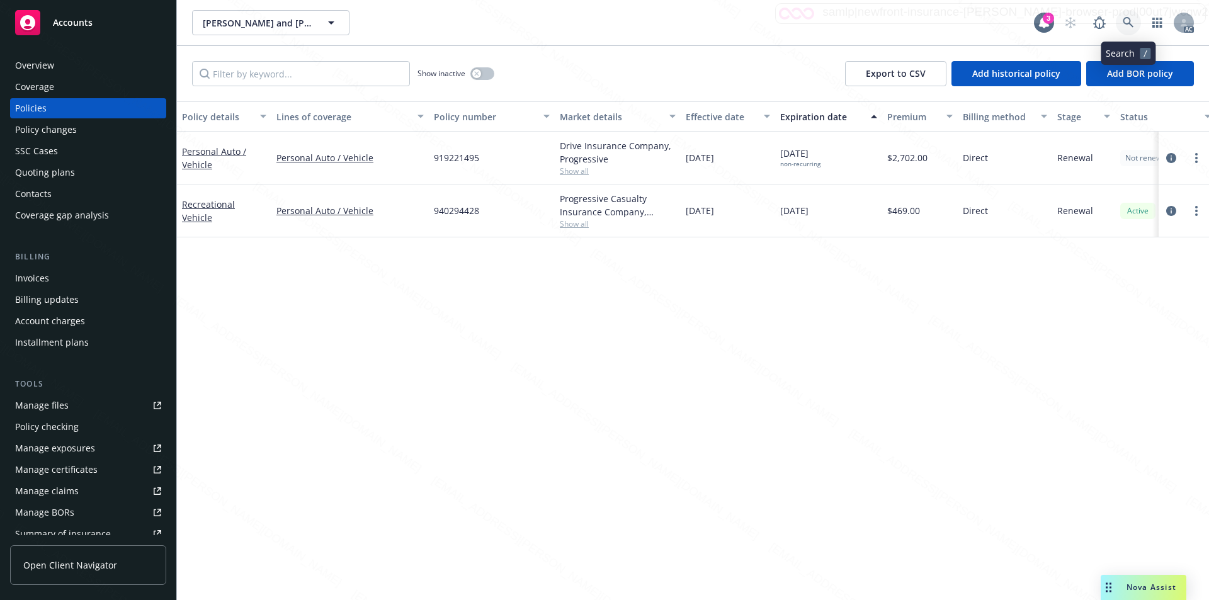
click at [1129, 18] on icon at bounding box center [1128, 22] width 11 height 11
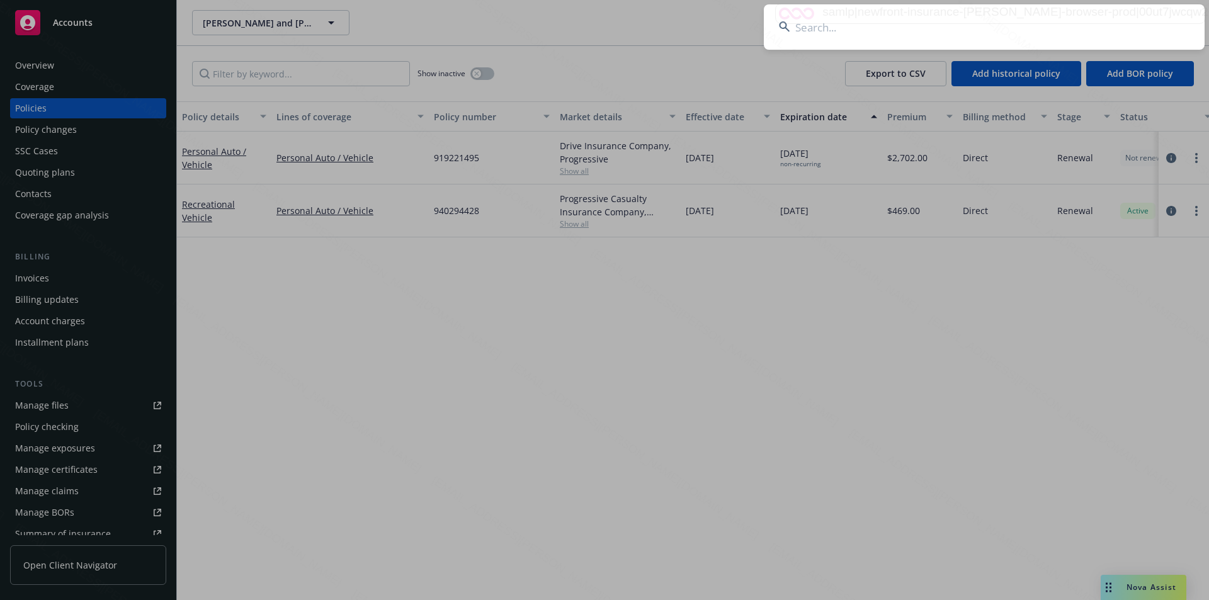
click at [897, 26] on input at bounding box center [984, 26] width 441 height 45
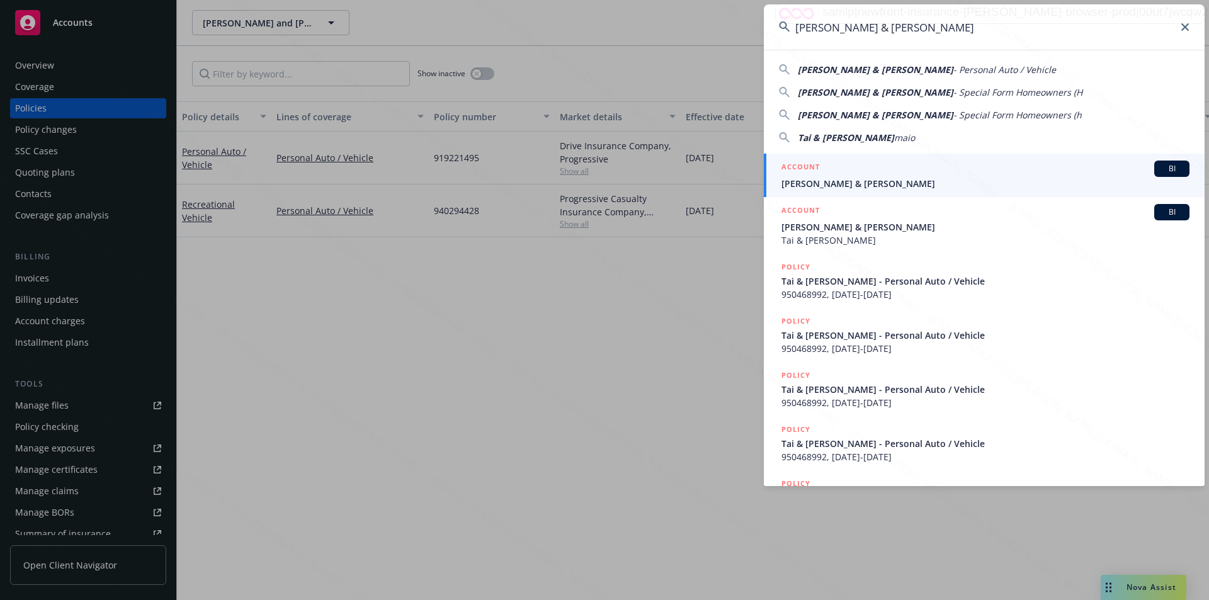
type input "[PERSON_NAME] & [PERSON_NAME]"
click at [821, 185] on span "[PERSON_NAME] & [PERSON_NAME]" at bounding box center [985, 183] width 408 height 13
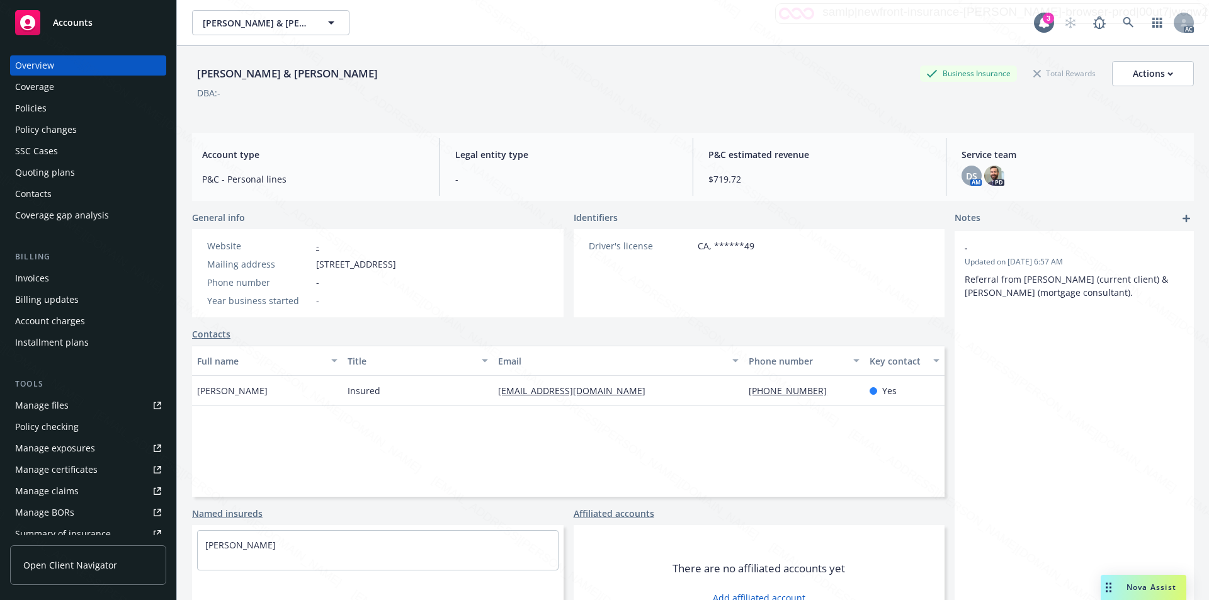
drag, startPoint x: 316, startPoint y: 261, endPoint x: 398, endPoint y: 268, distance: 82.2
click at [396, 268] on span "[STREET_ADDRESS]" at bounding box center [356, 264] width 80 height 13
click at [839, 284] on div "Driver's license CA, ******49" at bounding box center [760, 273] width 372 height 88
click at [45, 109] on div "Policies" at bounding box center [30, 108] width 31 height 20
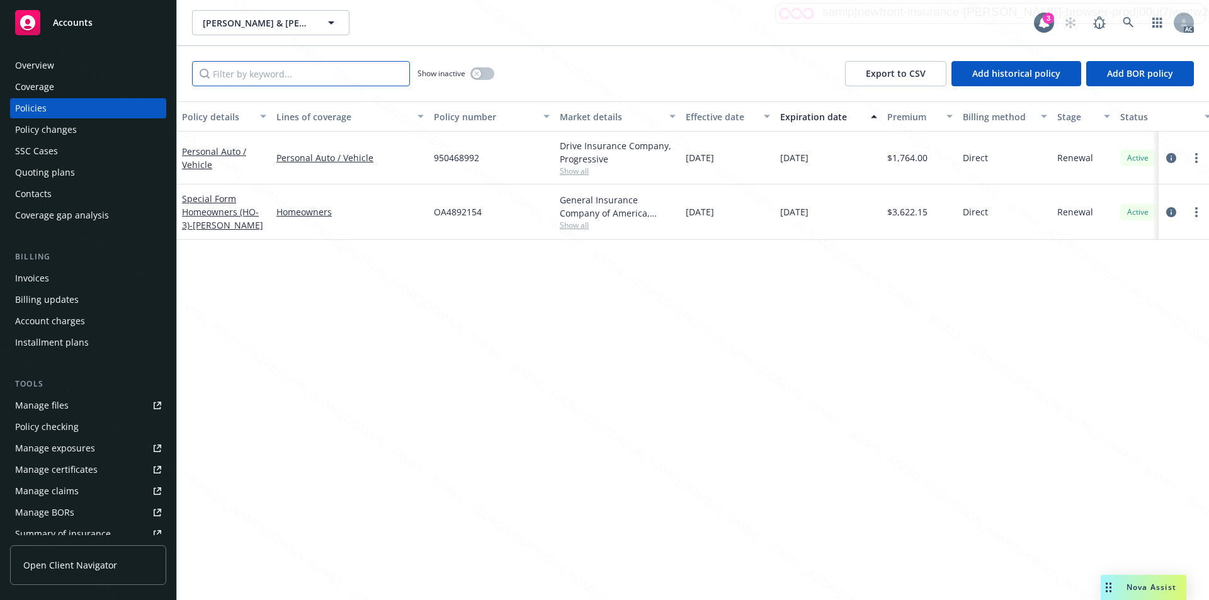
click at [296, 76] on input "Filter by keyword..." at bounding box center [301, 73] width 218 height 25
paste input "950468992"
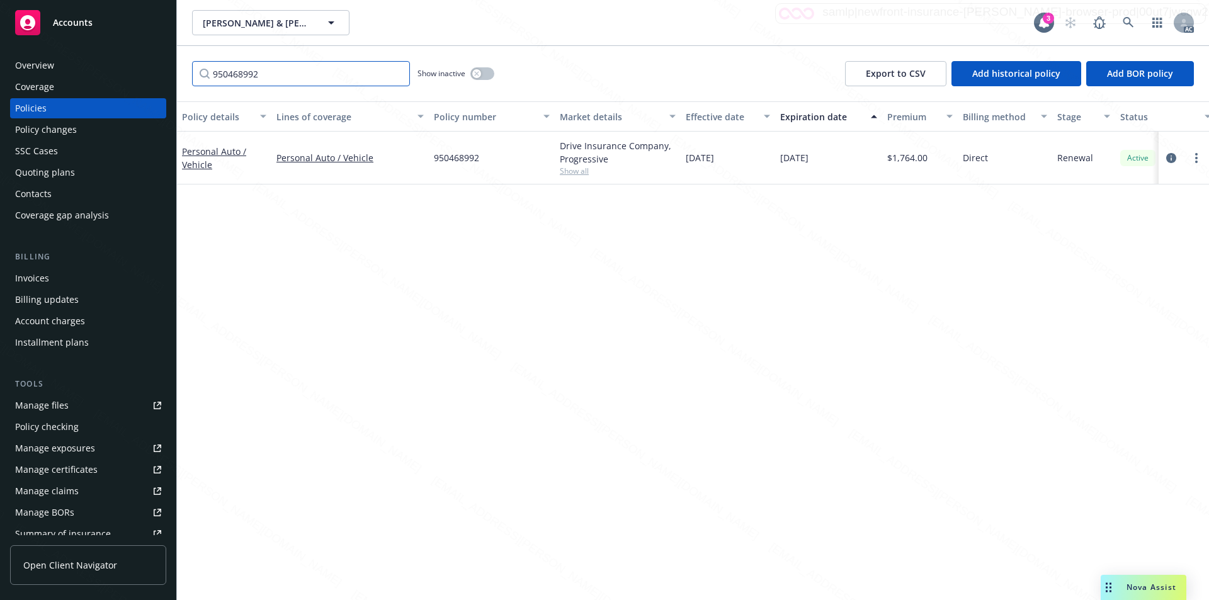
type input "950468992"
click at [207, 157] on div "Personal Auto / Vehicle" at bounding box center [224, 158] width 84 height 26
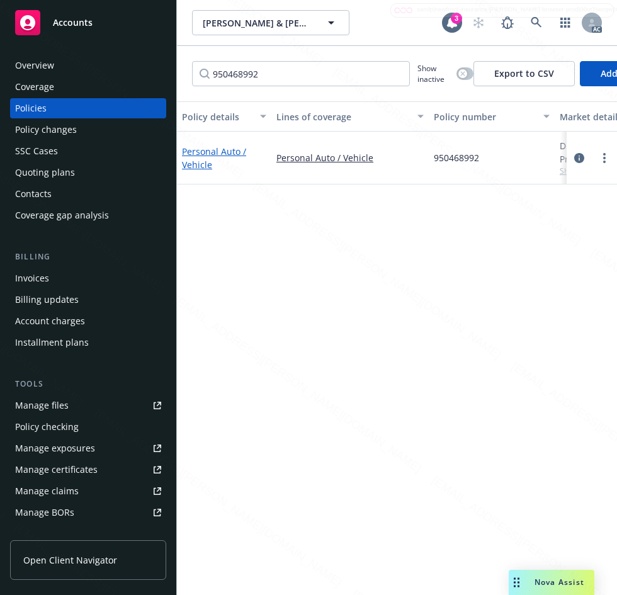
click at [210, 150] on link "Personal Auto / Vehicle" at bounding box center [214, 157] width 64 height 25
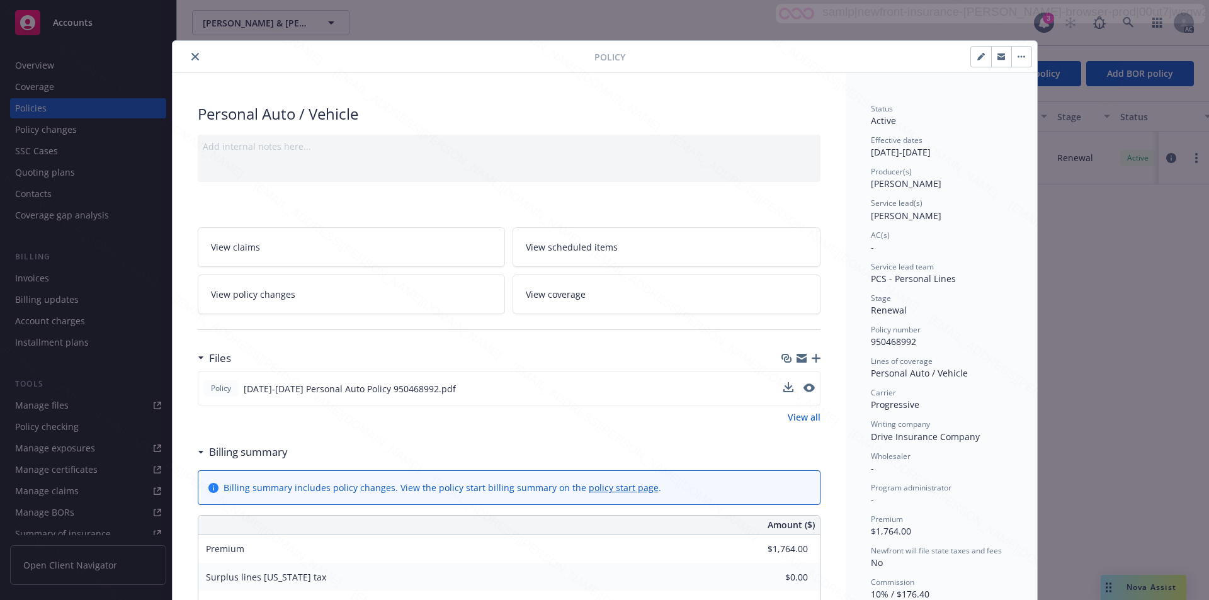
click at [745, 397] on div "Policy 2025-2026 Personal Auto Policy 950468992.pdf" at bounding box center [509, 389] width 623 height 34
click at [783, 382] on button "download file" at bounding box center [787, 388] width 13 height 13
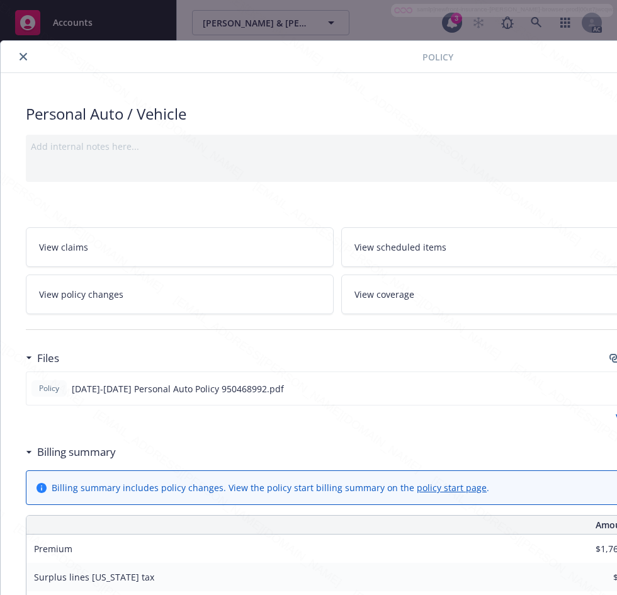
click at [295, 295] on link "View policy changes" at bounding box center [180, 295] width 308 height 40
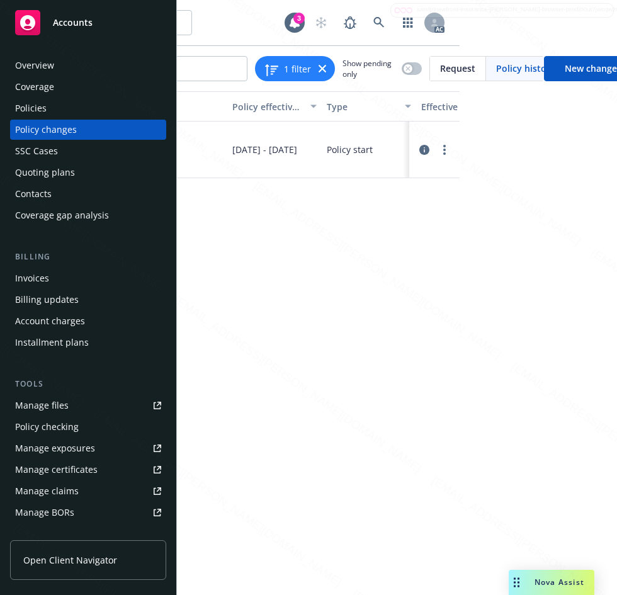
scroll to position [0, 210]
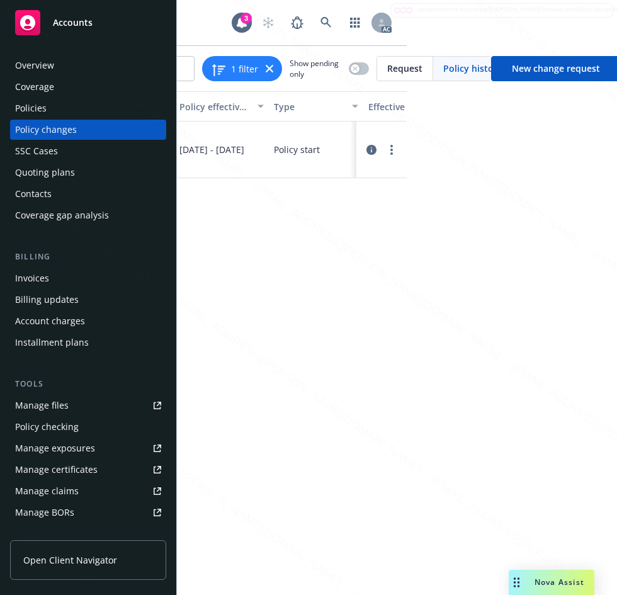
click at [544, 13] on div "[PERSON_NAME] & [PERSON_NAME] [PERSON_NAME] & [PERSON_NAME] 3 AC 1 filter Show …" at bounding box center [397, 297] width 440 height 595
click at [38, 109] on div "Policies" at bounding box center [30, 108] width 31 height 20
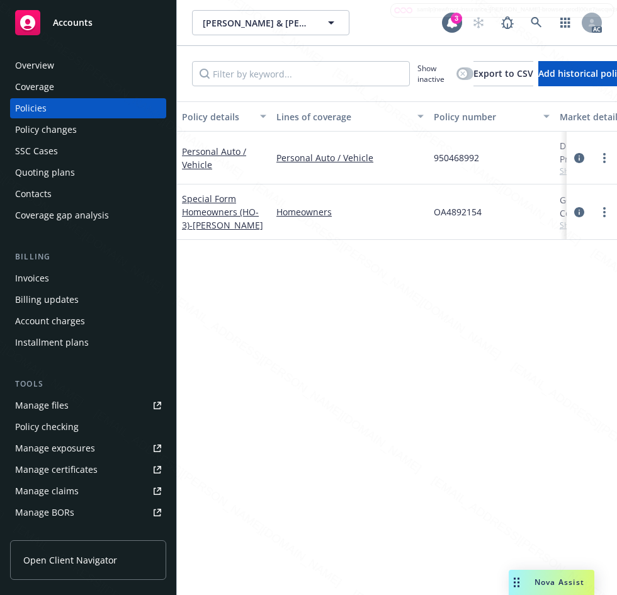
click at [38, 109] on div "Policies" at bounding box center [30, 108] width 31 height 20
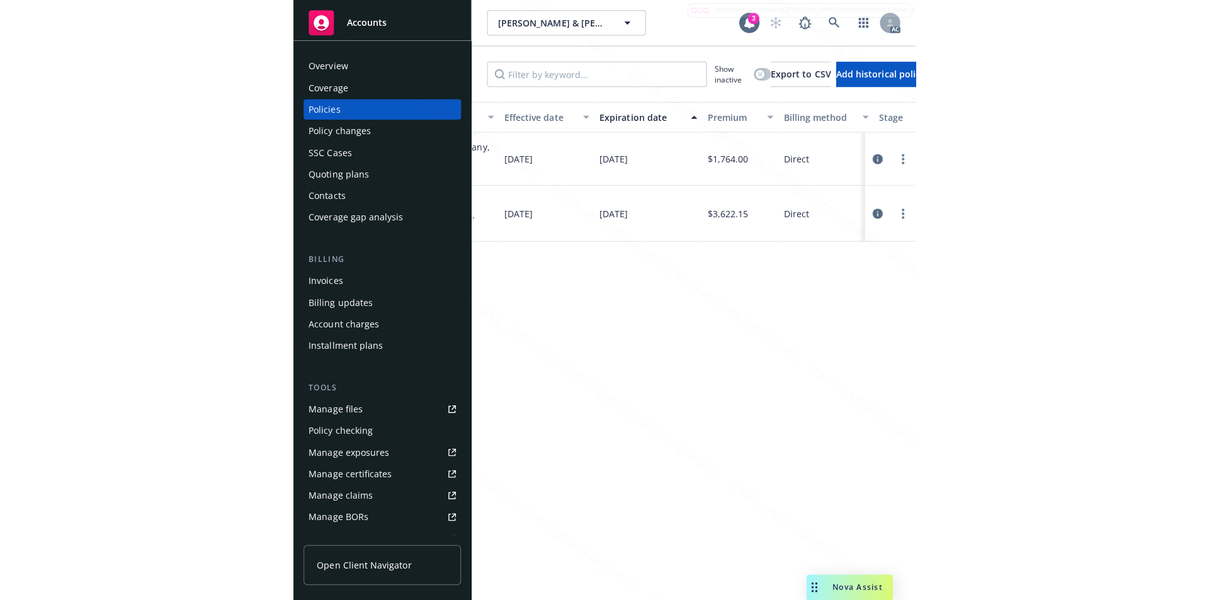
scroll to position [0, 92]
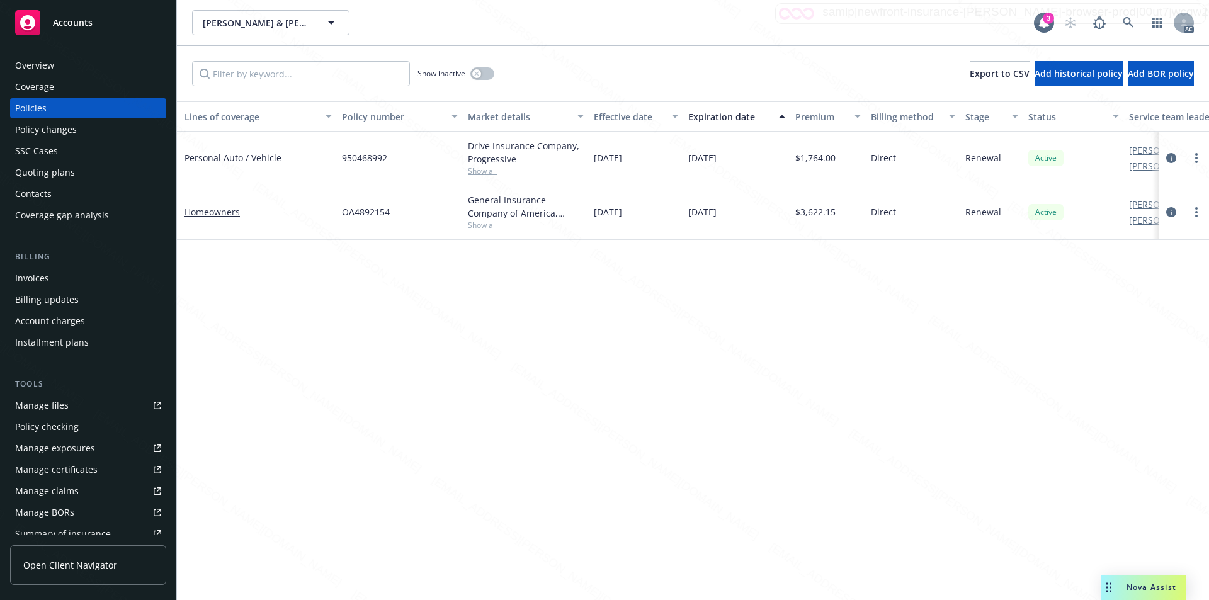
click at [372, 399] on div "Policy details Lines of coverage Policy number Market details Effective date Ex…" at bounding box center [693, 343] width 1032 height 484
click at [243, 162] on link "Personal Auto / Vehicle" at bounding box center [258, 157] width 147 height 13
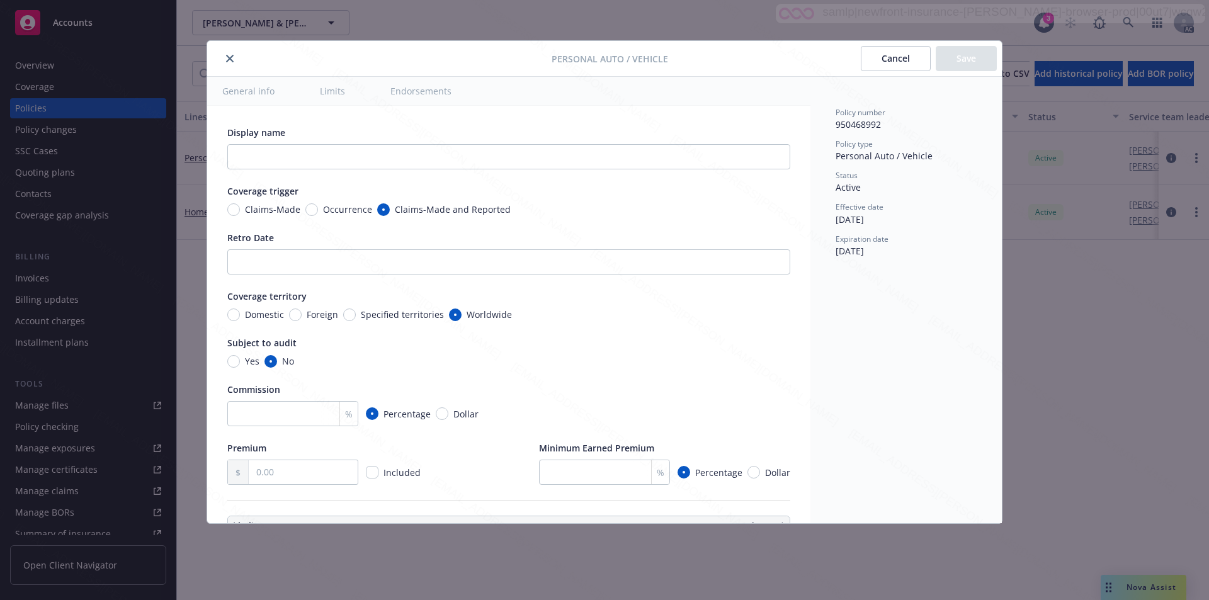
type textarea "x"
click at [247, 157] on input "text" at bounding box center [508, 156] width 563 height 25
click at [616, 210] on div "Claims-Made Occurrence Claims-Made and Reported" at bounding box center [508, 209] width 563 height 13
click at [234, 60] on button "close" at bounding box center [229, 58] width 15 height 15
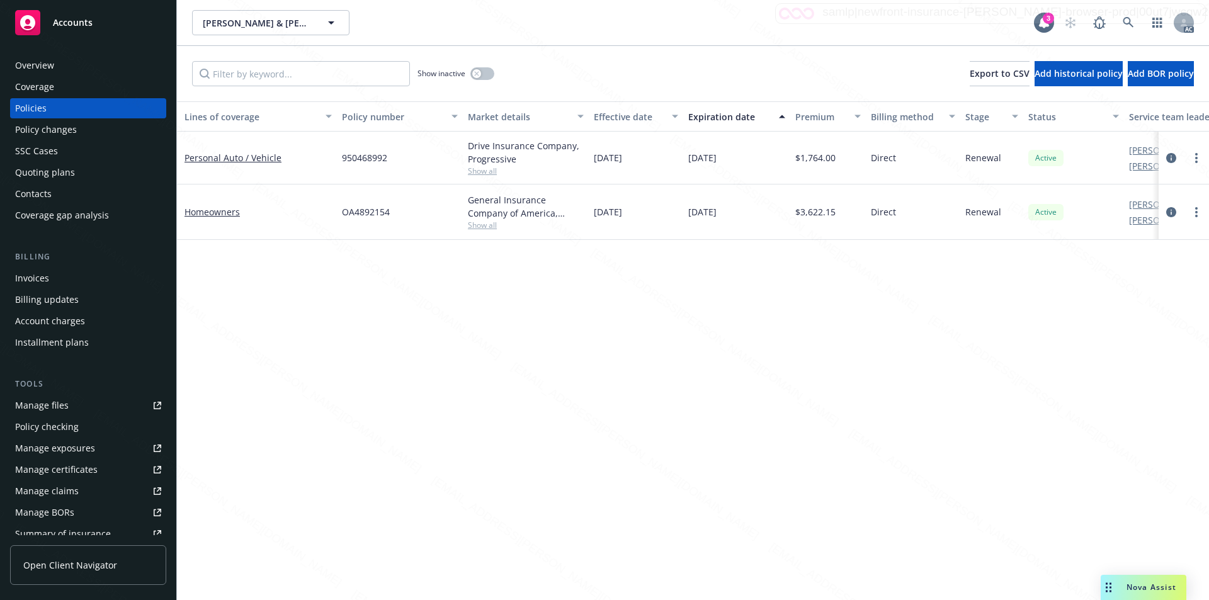
click at [229, 57] on div "Show inactive Export to CSV Add historical policy Add BOR policy" at bounding box center [693, 73] width 1032 height 55
click at [616, 62] on button "Export to CSV" at bounding box center [1000, 73] width 60 height 25
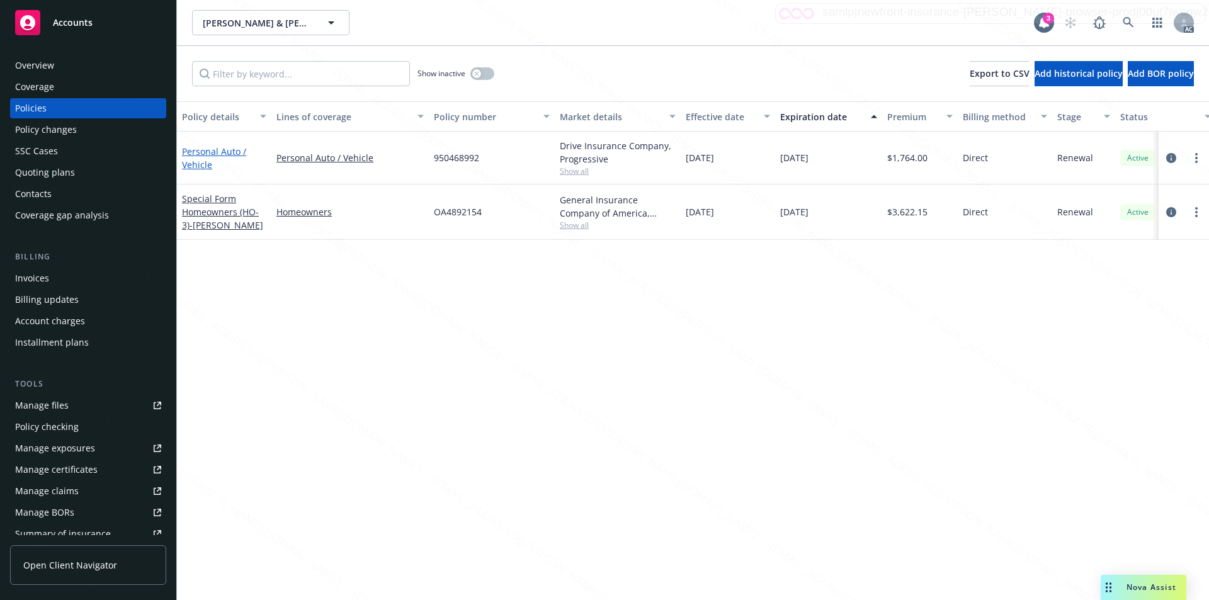
click at [188, 154] on link "Personal Auto / Vehicle" at bounding box center [214, 157] width 64 height 25
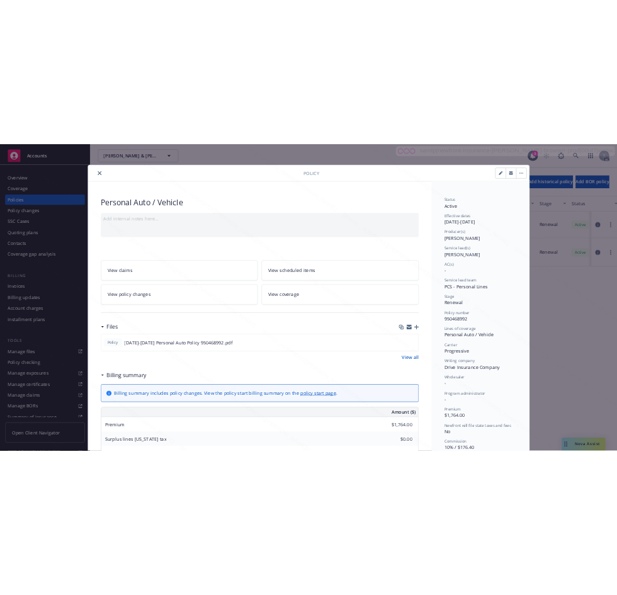
scroll to position [38, 0]
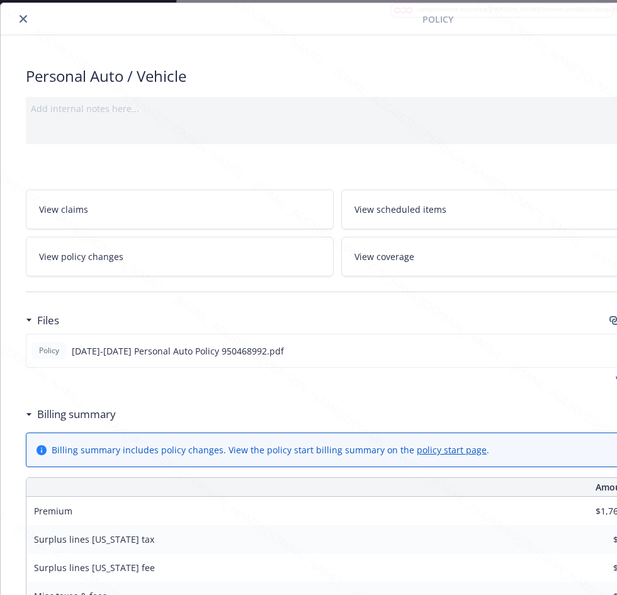
click at [319, 562] on div "Surplus lines [US_STATE] fee $0.00" at bounding box center [337, 568] width 622 height 28
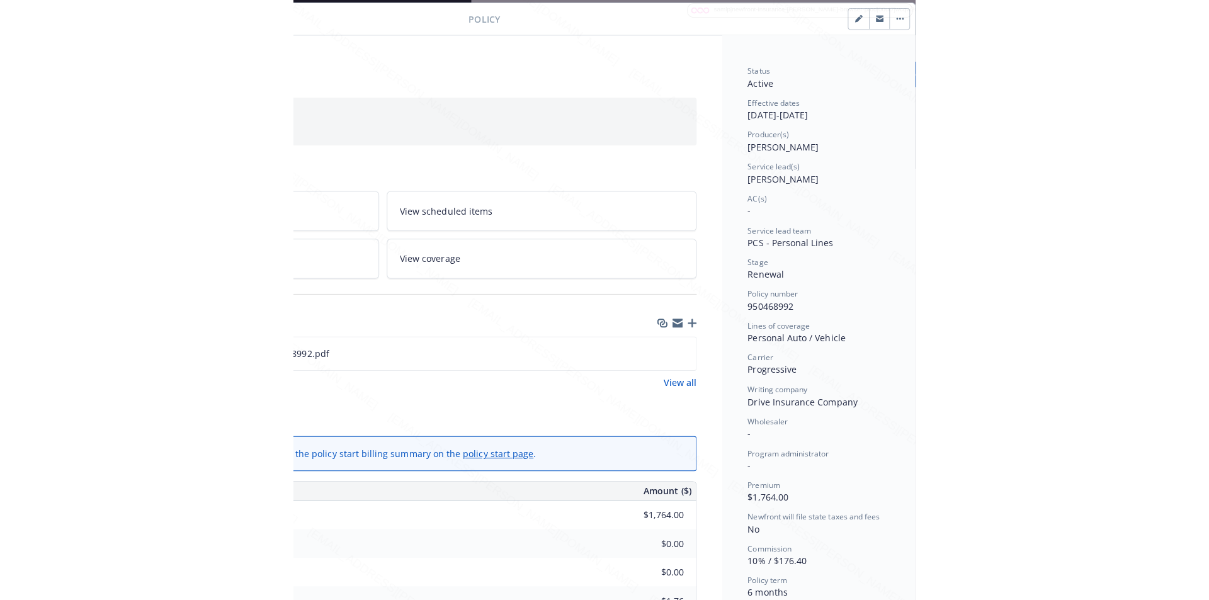
scroll to position [38, 258]
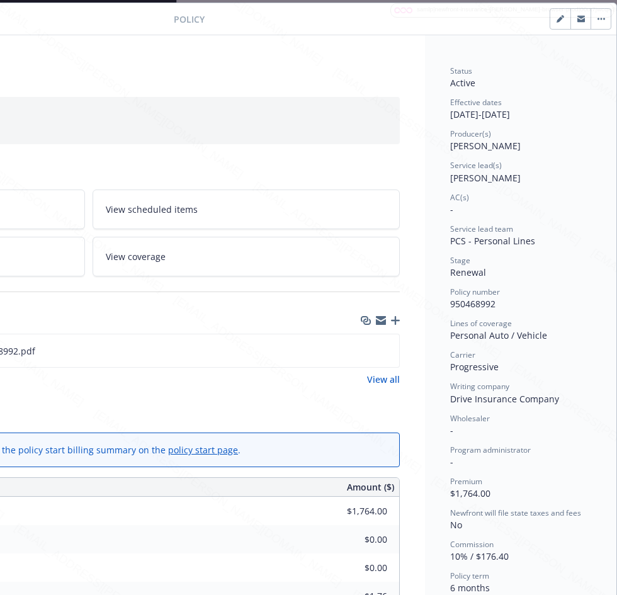
click at [450, 304] on span "950468992" at bounding box center [472, 304] width 45 height 12
click at [450, 302] on span "950468992" at bounding box center [472, 304] width 45 height 12
drag, startPoint x: 441, startPoint y: 302, endPoint x: 487, endPoint y: 300, distance: 46.7
click at [487, 300] on div "Policy number 950468992" at bounding box center [520, 299] width 141 height 24
copy span "950468992"
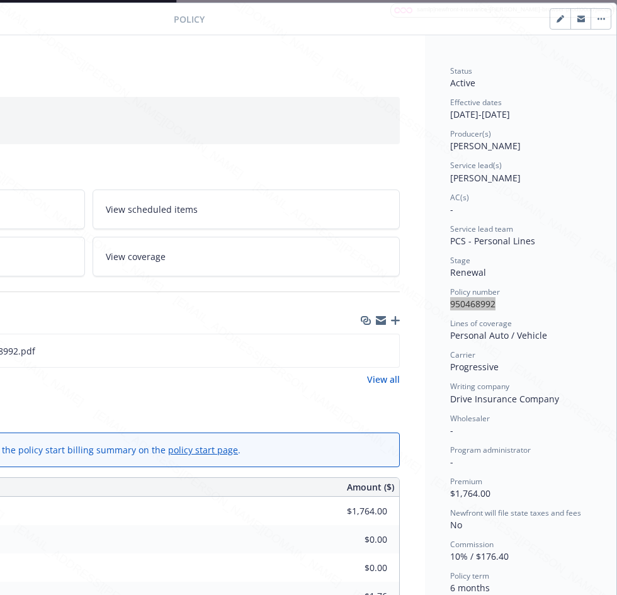
click at [486, 307] on span "950468992" at bounding box center [472, 304] width 45 height 12
click at [440, 300] on div "Status Active Effective dates [DATE] - [DATE] Producer(s) [PERSON_NAME] Service…" at bounding box center [520, 574] width 191 height 1078
drag, startPoint x: 442, startPoint y: 301, endPoint x: 493, endPoint y: 302, distance: 51.0
click at [494, 302] on div "Policy number 950468992" at bounding box center [520, 299] width 141 height 24
copy span "950468992"
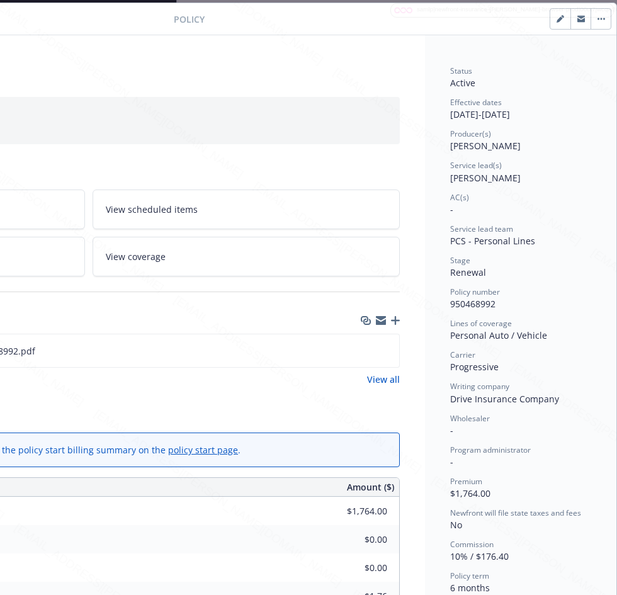
click at [153, 383] on div "View all" at bounding box center [88, 379] width 623 height 13
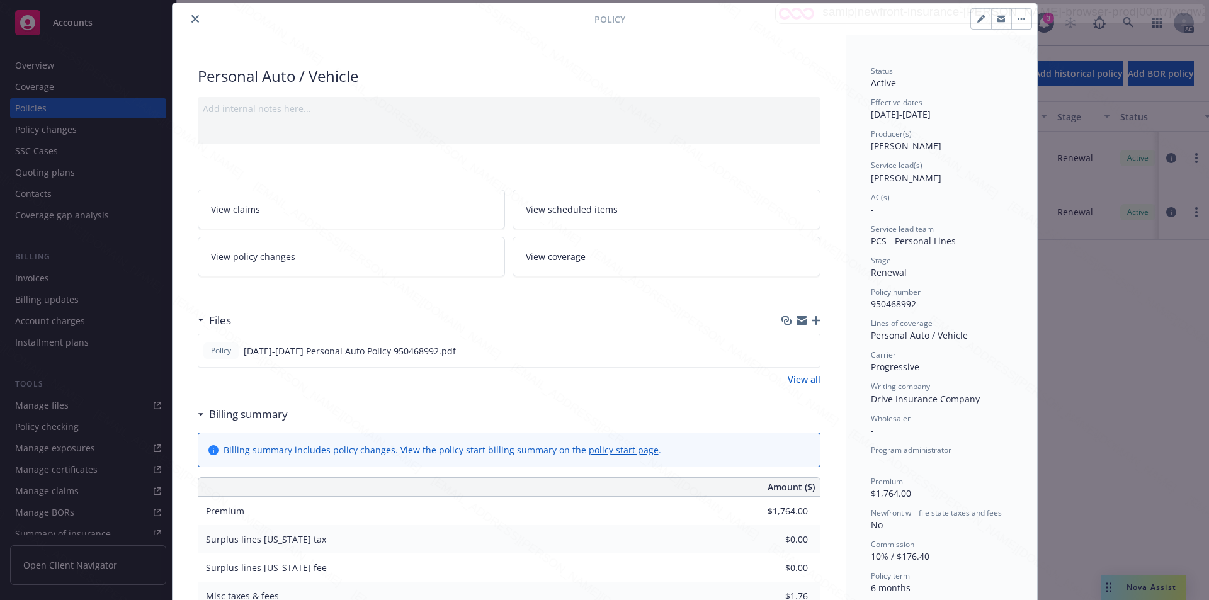
click at [191, 21] on icon "close" at bounding box center [195, 19] width 8 height 8
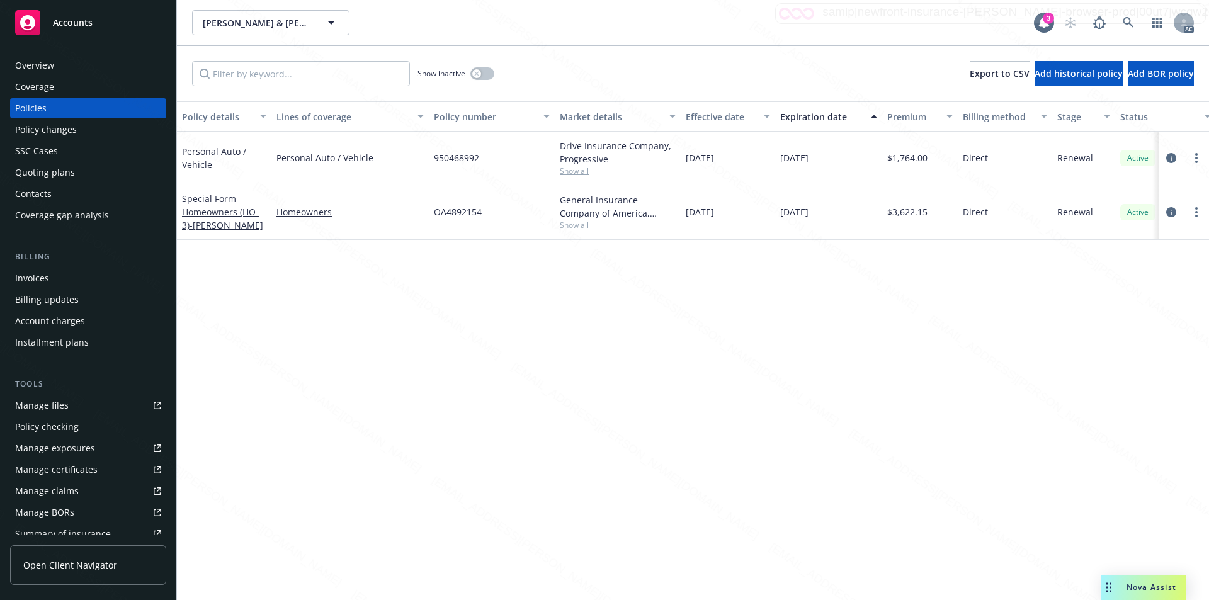
click at [50, 65] on div "Overview" at bounding box center [34, 65] width 39 height 20
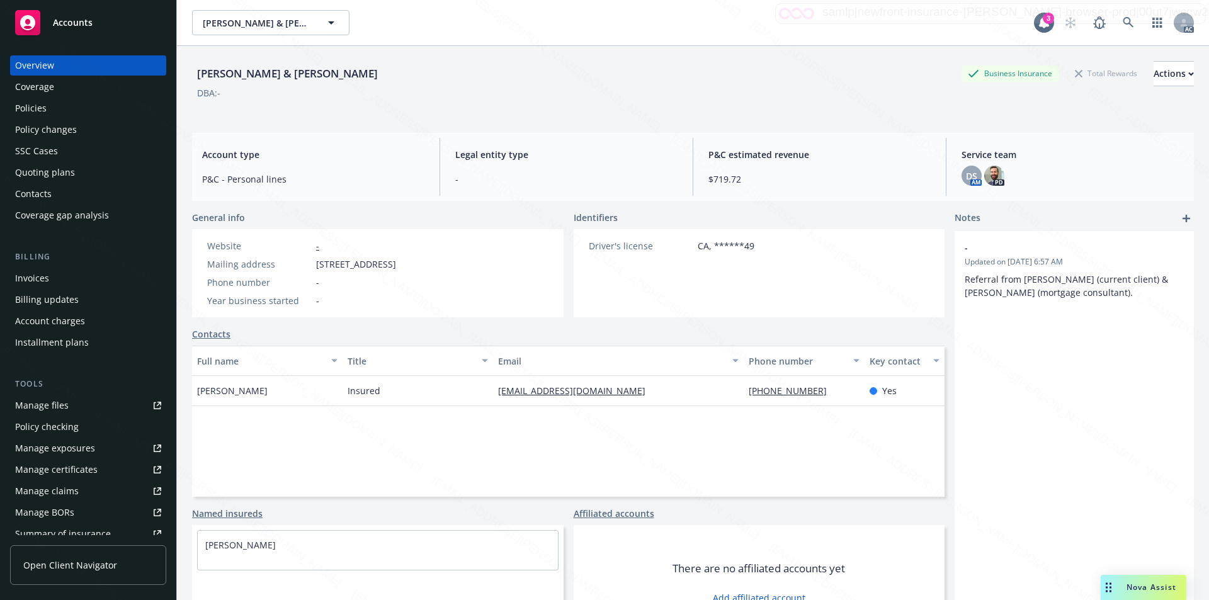
drag, startPoint x: 310, startPoint y: 263, endPoint x: 399, endPoint y: 268, distance: 88.3
click at [399, 268] on div "Mailing address [STREET_ADDRESS]" at bounding box center [301, 264] width 199 height 13
copy div "[STREET_ADDRESS]"
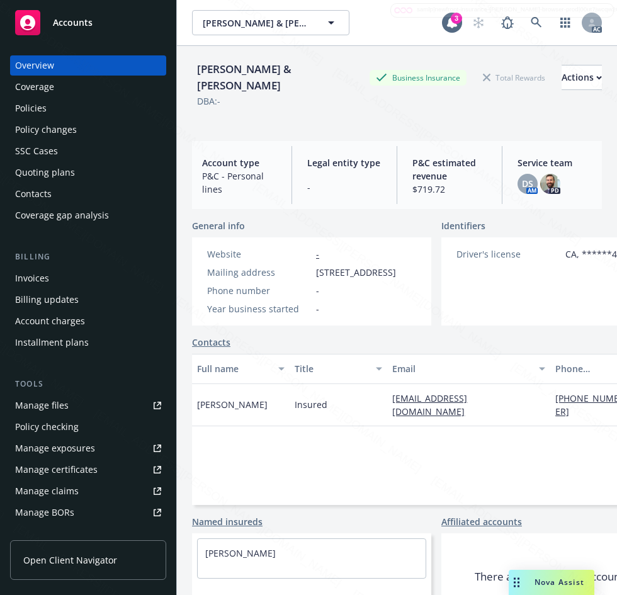
click at [303, 338] on div "General info Website - Mailing address [STREET_ADDRESS] Phone number - Year bus…" at bounding box center [436, 433] width 489 height 429
click at [45, 108] on div "Policies" at bounding box center [30, 108] width 31 height 20
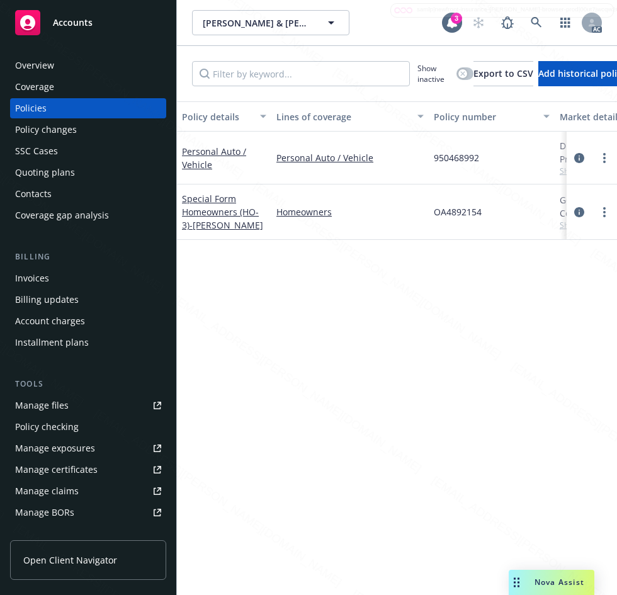
click at [361, 387] on div "Policy details Lines of coverage Policy number Market details Effective date Ex…" at bounding box center [397, 343] width 440 height 484
click at [201, 156] on link "Personal Auto / Vehicle" at bounding box center [214, 157] width 64 height 25
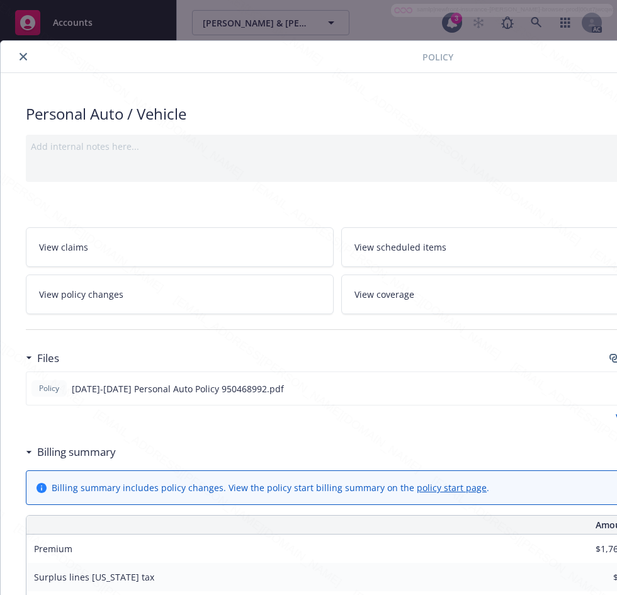
scroll to position [38, 0]
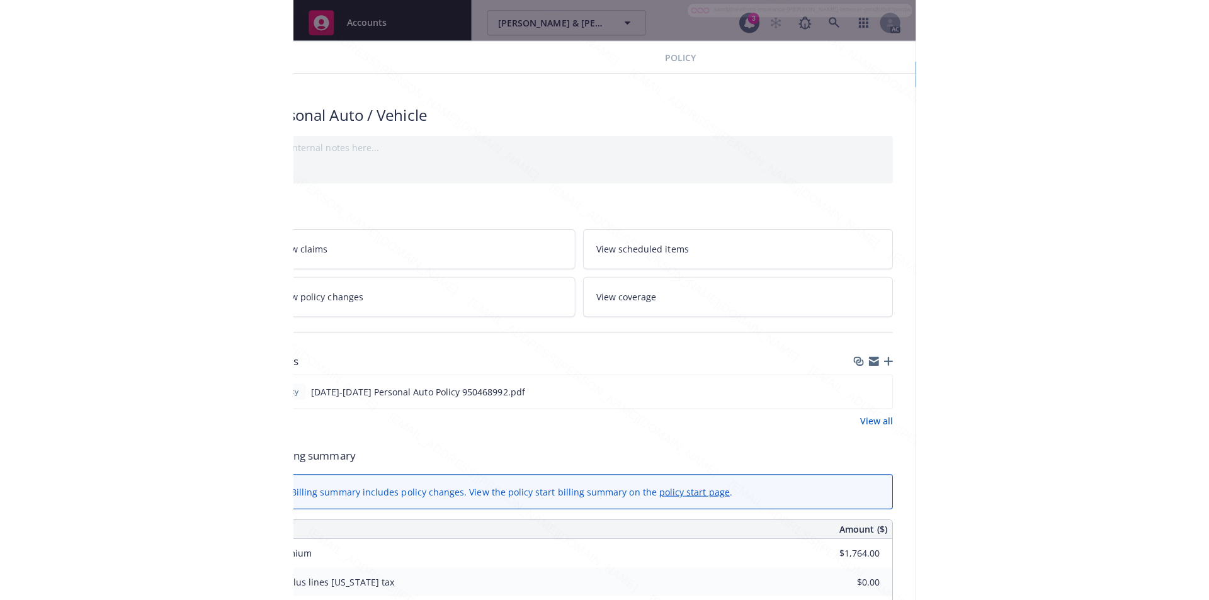
scroll to position [0, 258]
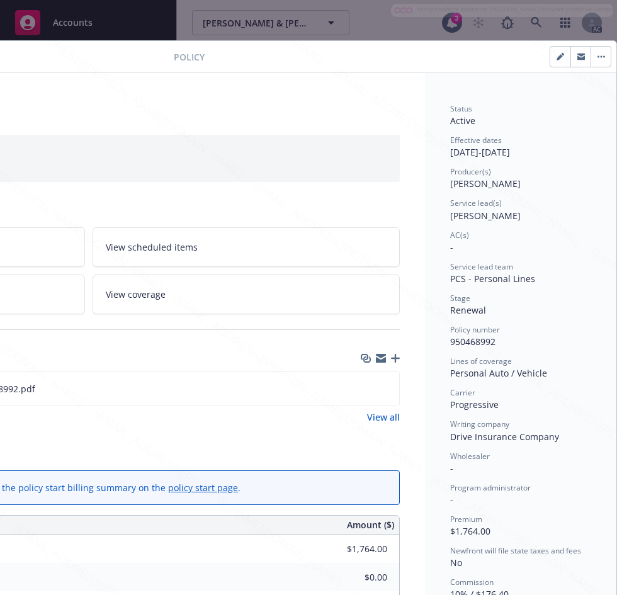
click at [200, 113] on div "Personal Auto / Vehicle" at bounding box center [88, 113] width 623 height 21
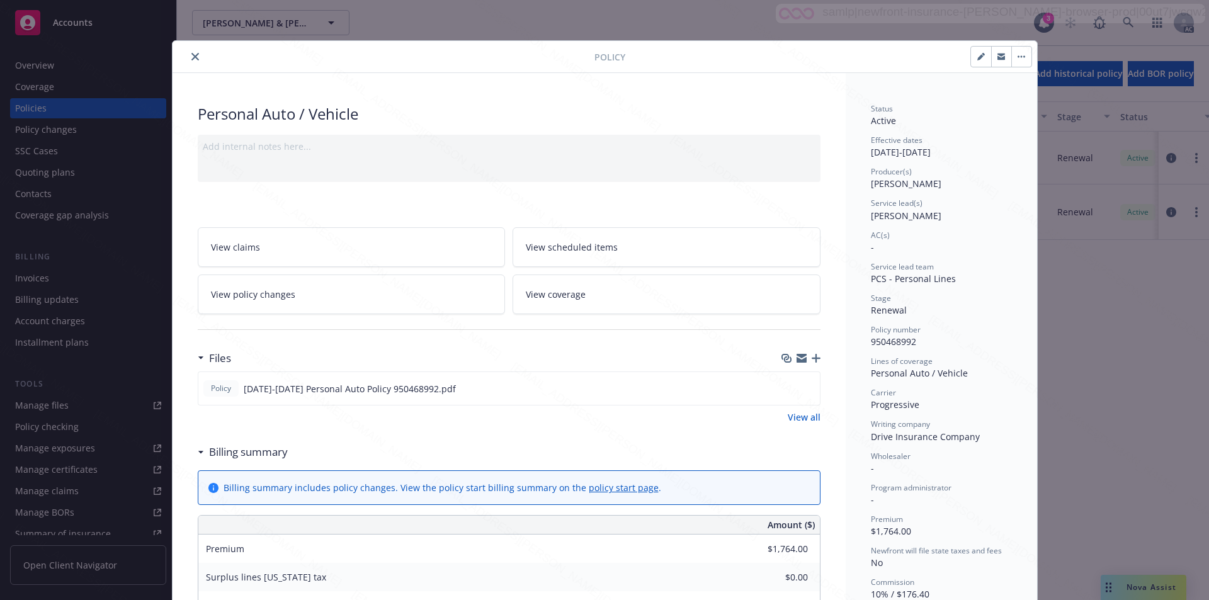
click at [191, 60] on icon "close" at bounding box center [195, 57] width 8 height 8
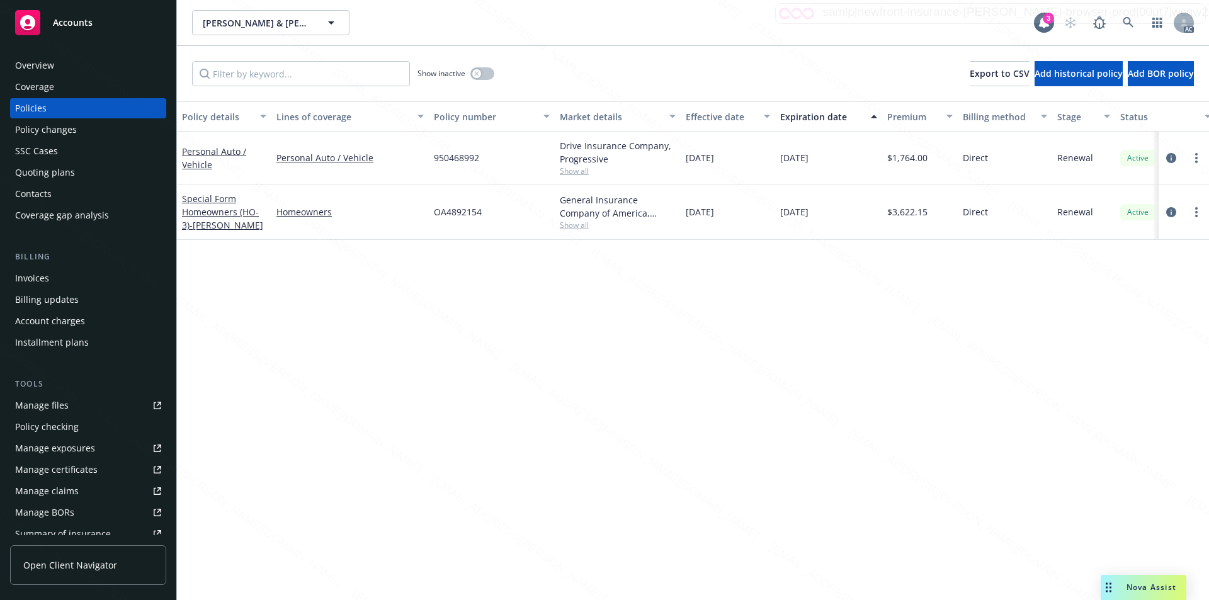
click at [44, 67] on div "Overview" at bounding box center [34, 65] width 39 height 20
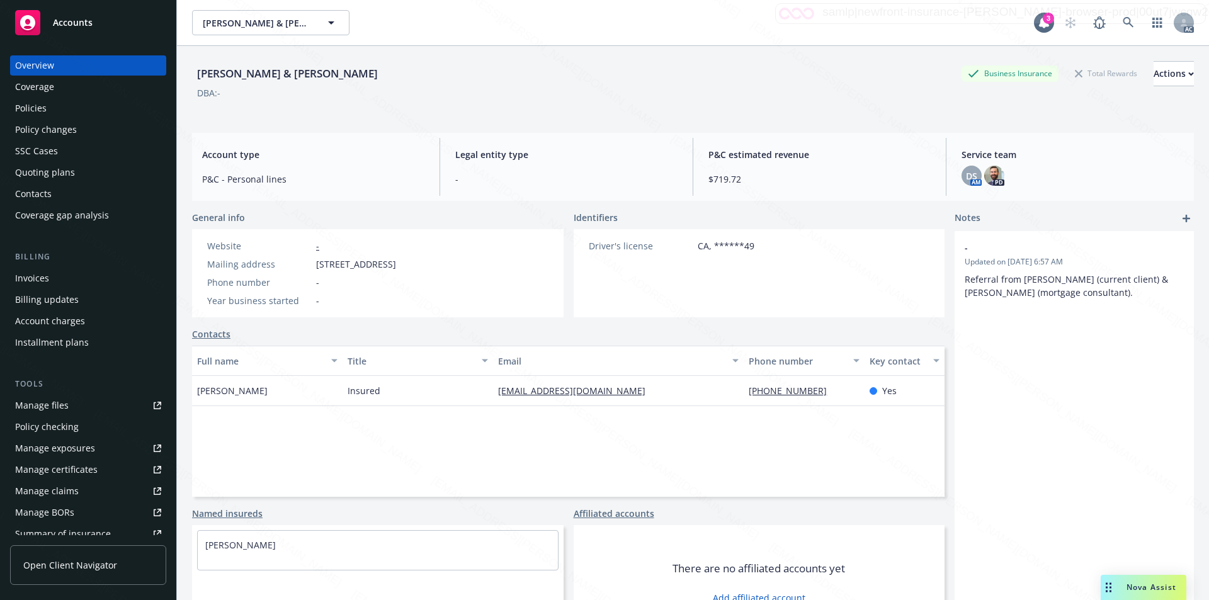
drag, startPoint x: 314, startPoint y: 263, endPoint x: 400, endPoint y: 262, distance: 86.9
click at [400, 262] on div "Mailing address [STREET_ADDRESS]" at bounding box center [301, 264] width 199 height 13
copy span "[STREET_ADDRESS]"
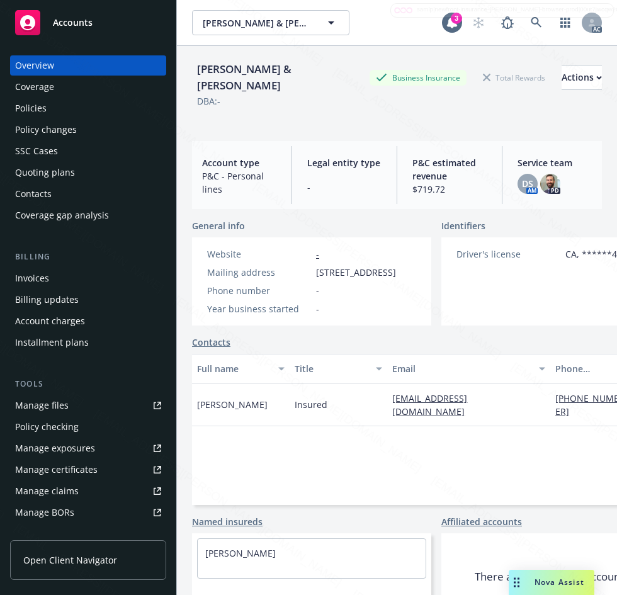
click at [145, 133] on div "Policy changes" at bounding box center [88, 130] width 146 height 20
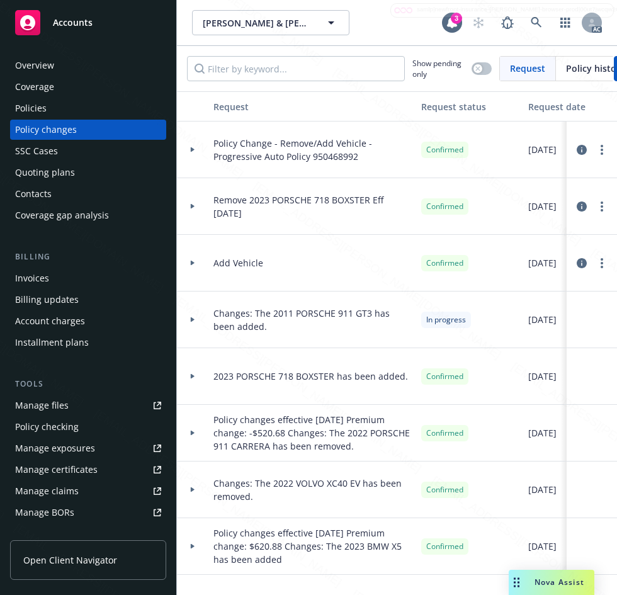
click at [38, 111] on div "Policies" at bounding box center [30, 108] width 31 height 20
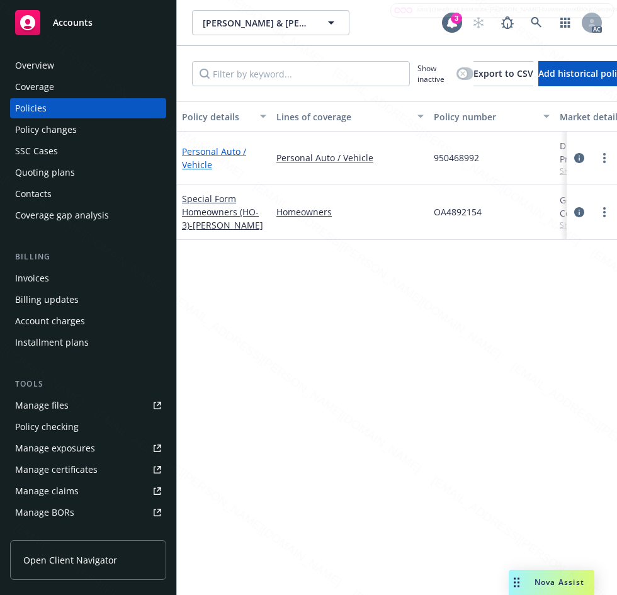
click at [210, 152] on link "Personal Auto / Vehicle" at bounding box center [214, 157] width 64 height 25
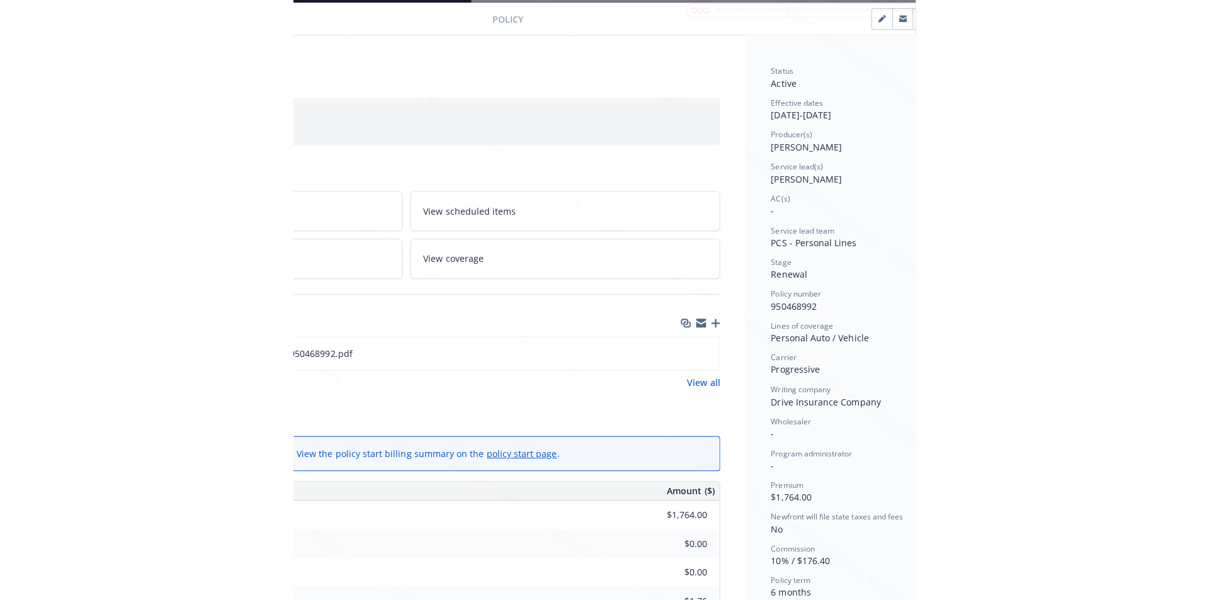
scroll to position [38, 258]
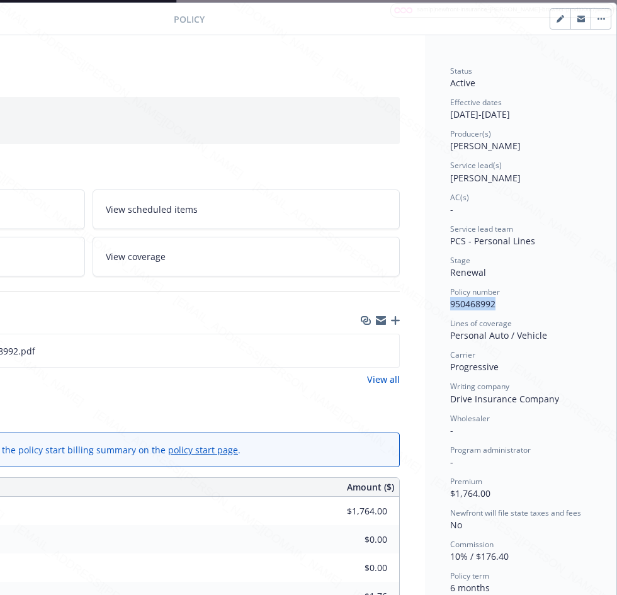
drag, startPoint x: 438, startPoint y: 309, endPoint x: 496, endPoint y: 303, distance: 58.8
click at [496, 303] on div "Status Active Effective dates [DATE] - [DATE] Producer(s) [PERSON_NAME] Service…" at bounding box center [520, 574] width 191 height 1078
copy span "950468992"
drag, startPoint x: 441, startPoint y: 109, endPoint x: 486, endPoint y: 116, distance: 45.2
click at [486, 116] on div "Effective dates 07/23/2025 - 01/23/2026" at bounding box center [520, 109] width 141 height 24
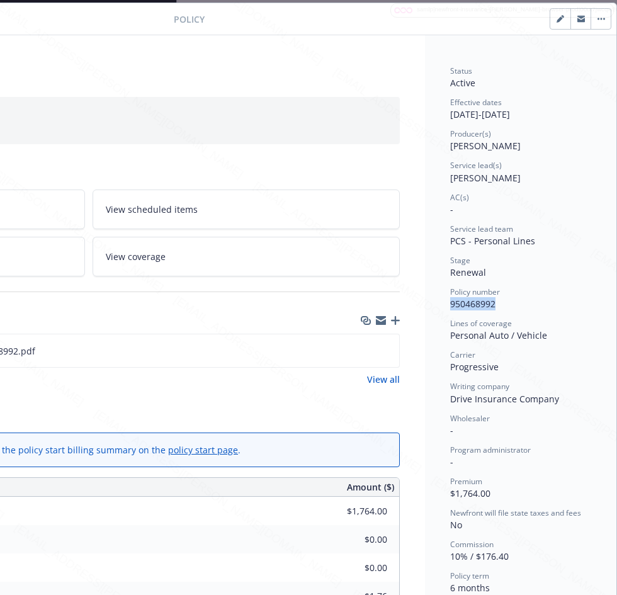
copy div "[DATE]"
drag, startPoint x: 497, startPoint y: 115, endPoint x: 544, endPoint y: 115, distance: 46.6
click at [544, 115] on div "Effective dates 07/23/2025 - 01/23/2026" at bounding box center [520, 109] width 141 height 24
copy div "[DATE]"
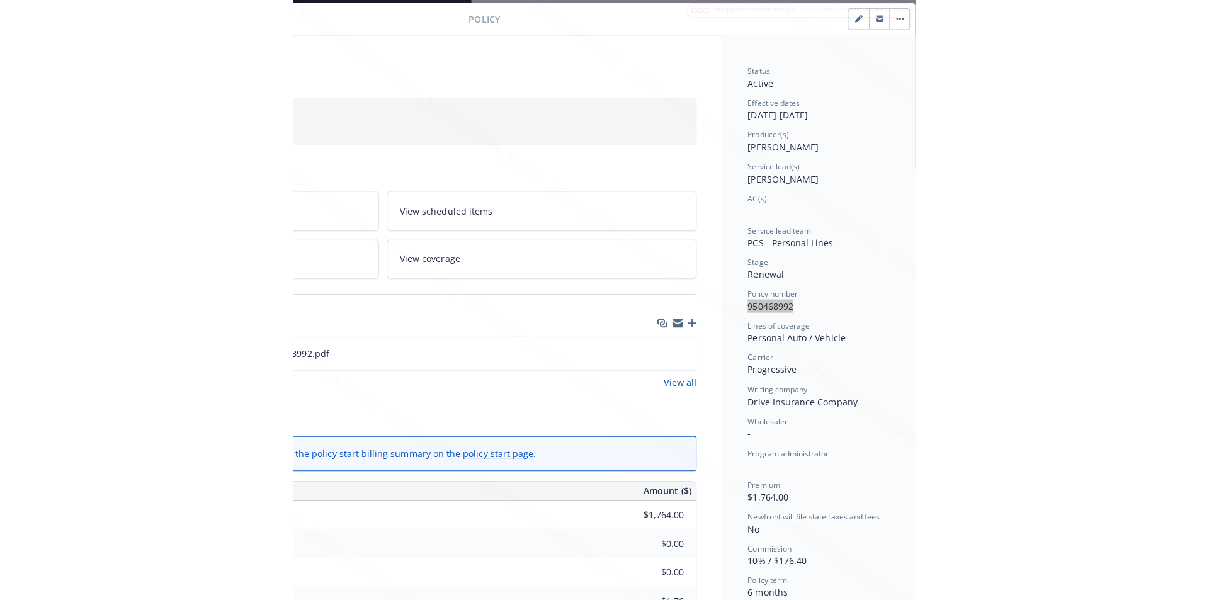
scroll to position [38, 0]
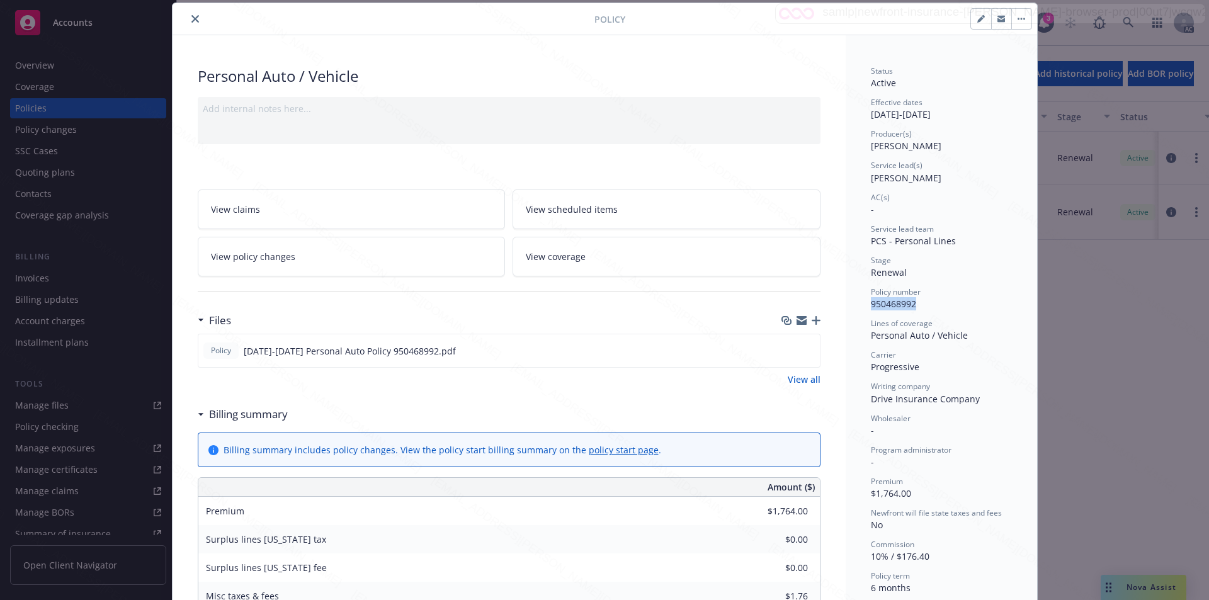
click at [616, 19] on icon "button" at bounding box center [1022, 19] width 2 height 2
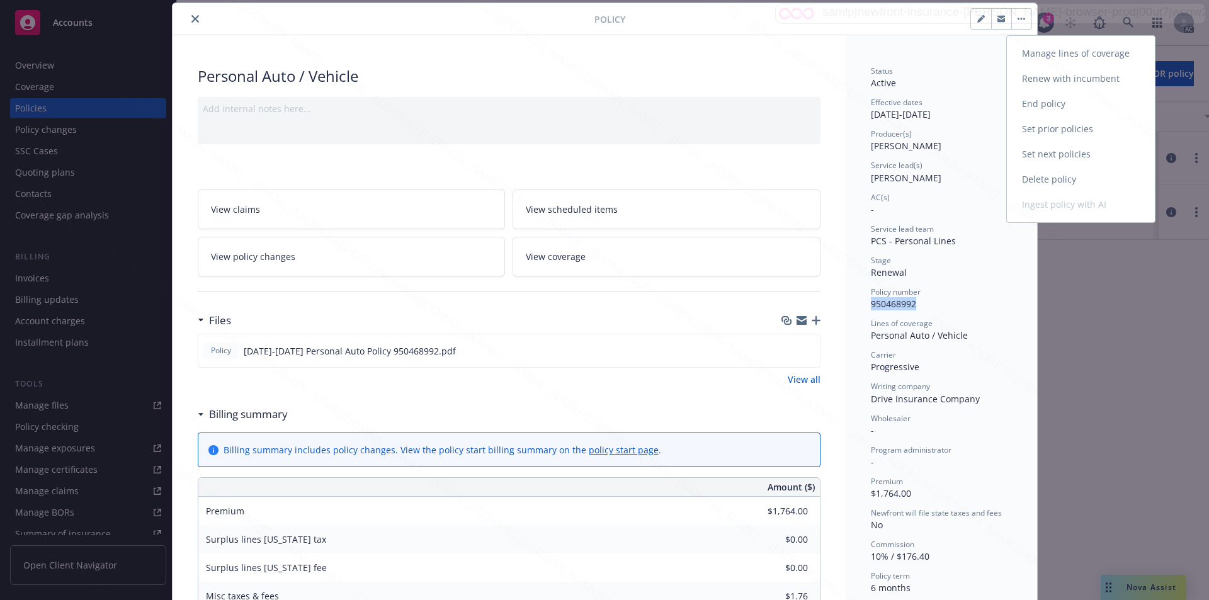
click at [616, 101] on link "End policy" at bounding box center [1081, 103] width 148 height 25
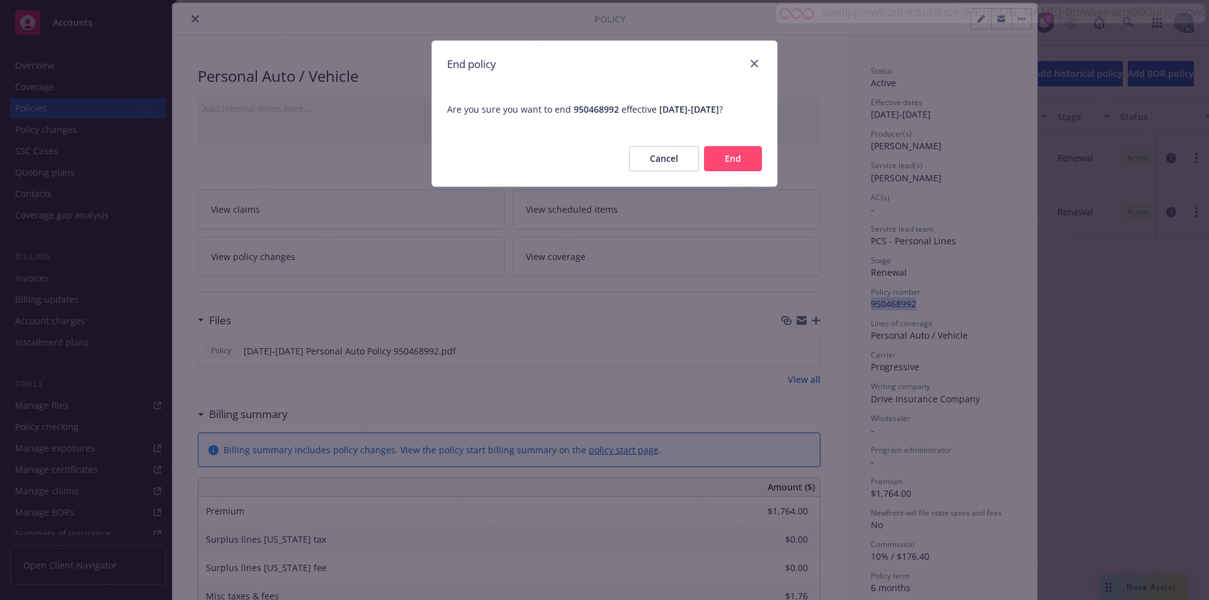
click at [616, 157] on button "End" at bounding box center [733, 158] width 58 height 25
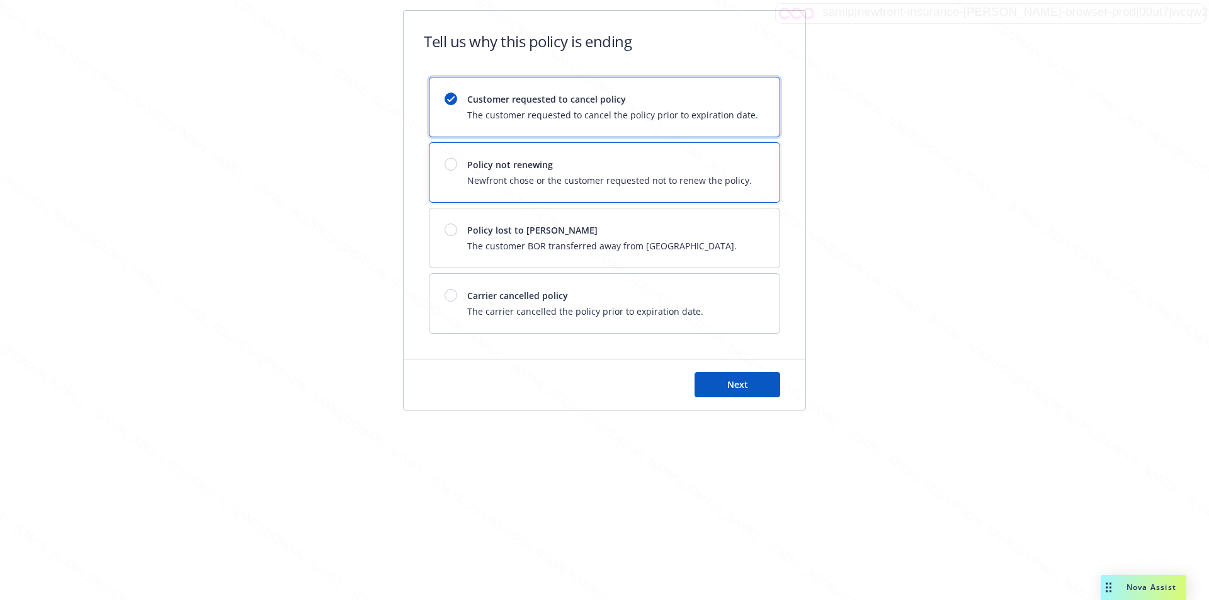
click at [616, 157] on div "Policy not renewing Newfront chose or the customer requested not to renew the p…" at bounding box center [604, 172] width 350 height 59
click at [616, 378] on button "Next" at bounding box center [738, 384] width 86 height 25
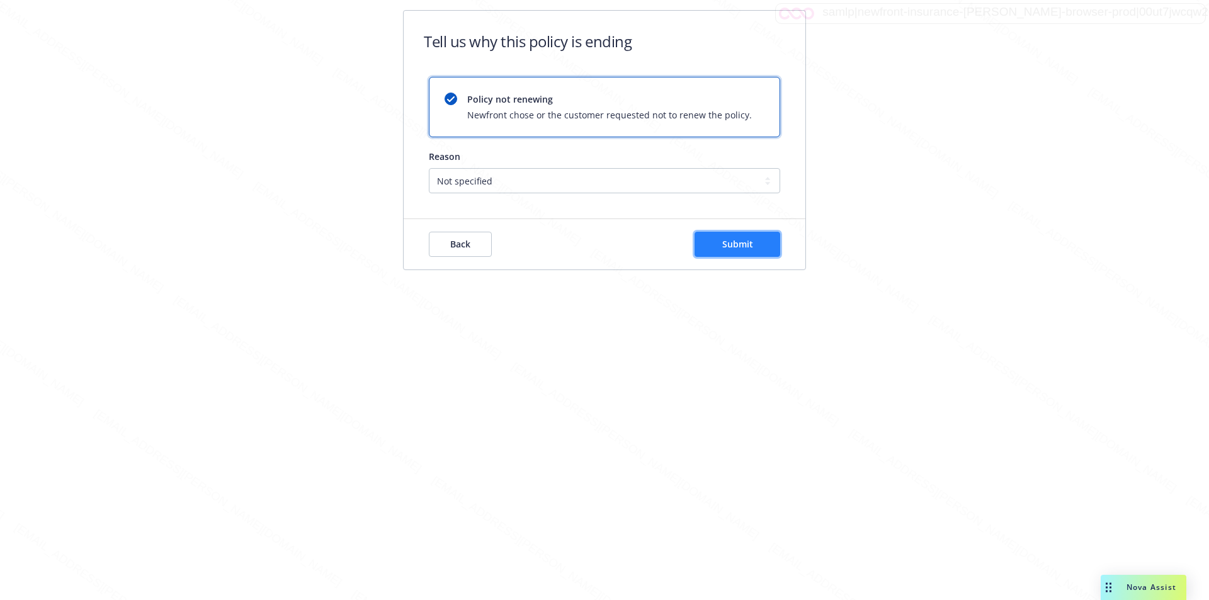
click at [616, 237] on button "Submit" at bounding box center [738, 244] width 86 height 25
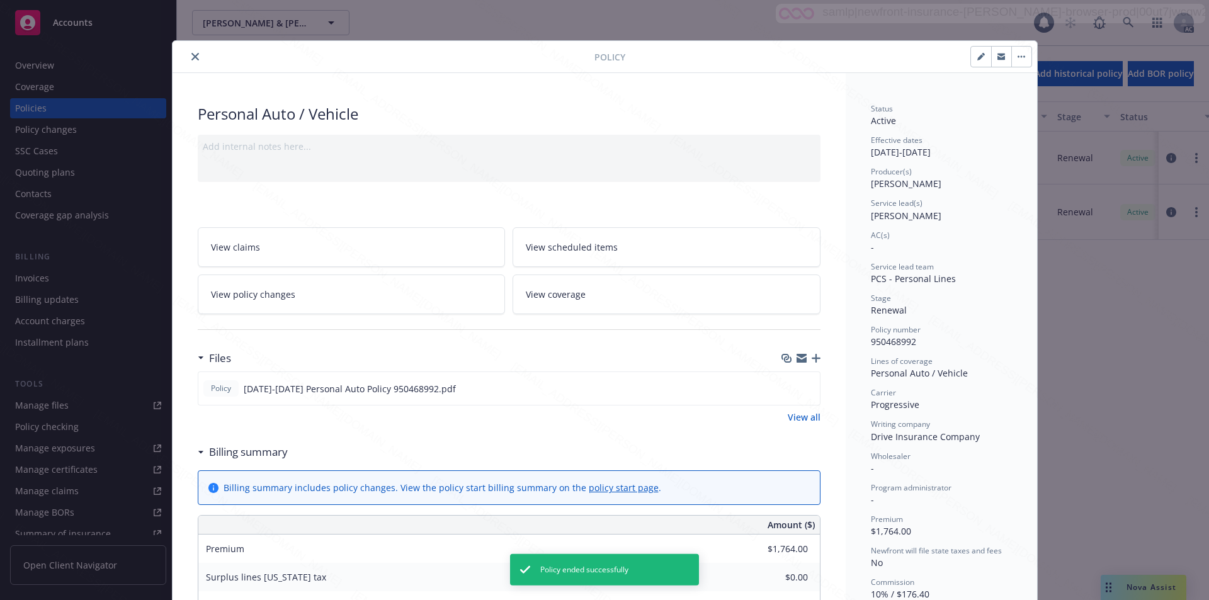
scroll to position [38, 0]
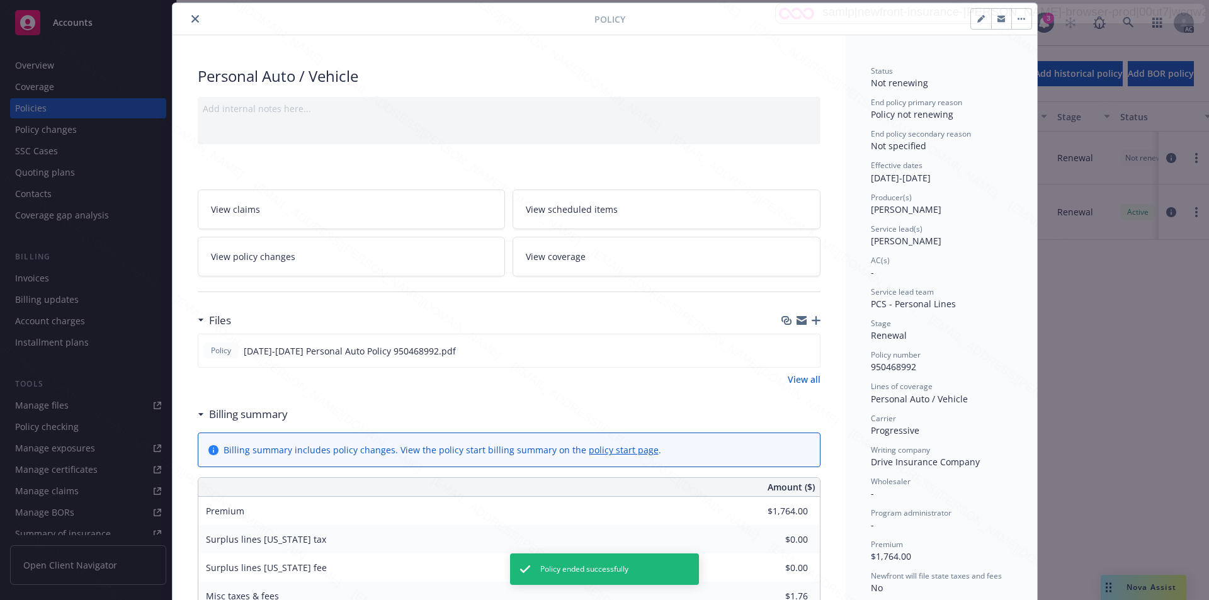
click at [191, 20] on icon "close" at bounding box center [195, 19] width 8 height 8
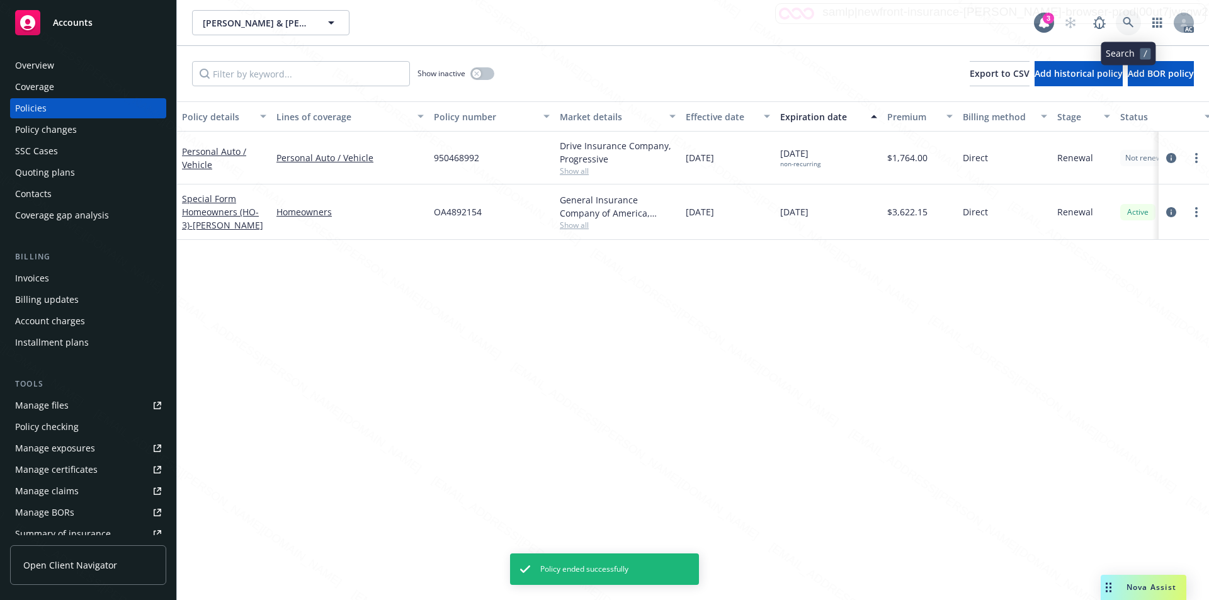
click at [616, 16] on link at bounding box center [1128, 22] width 25 height 25
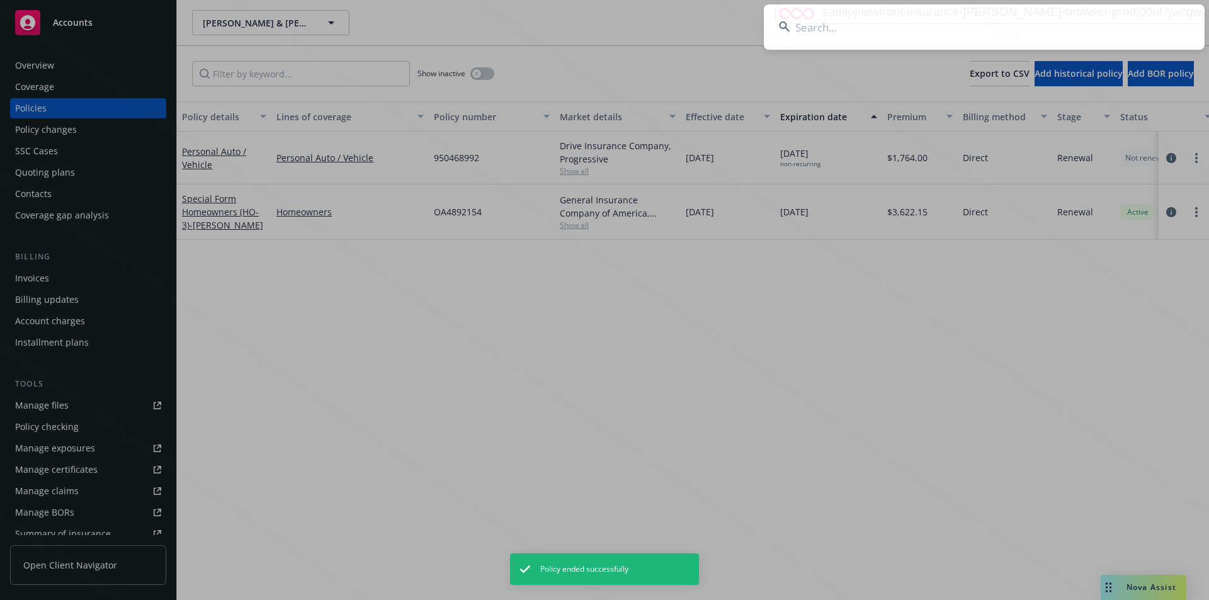
click at [616, 36] on input at bounding box center [984, 26] width 441 height 45
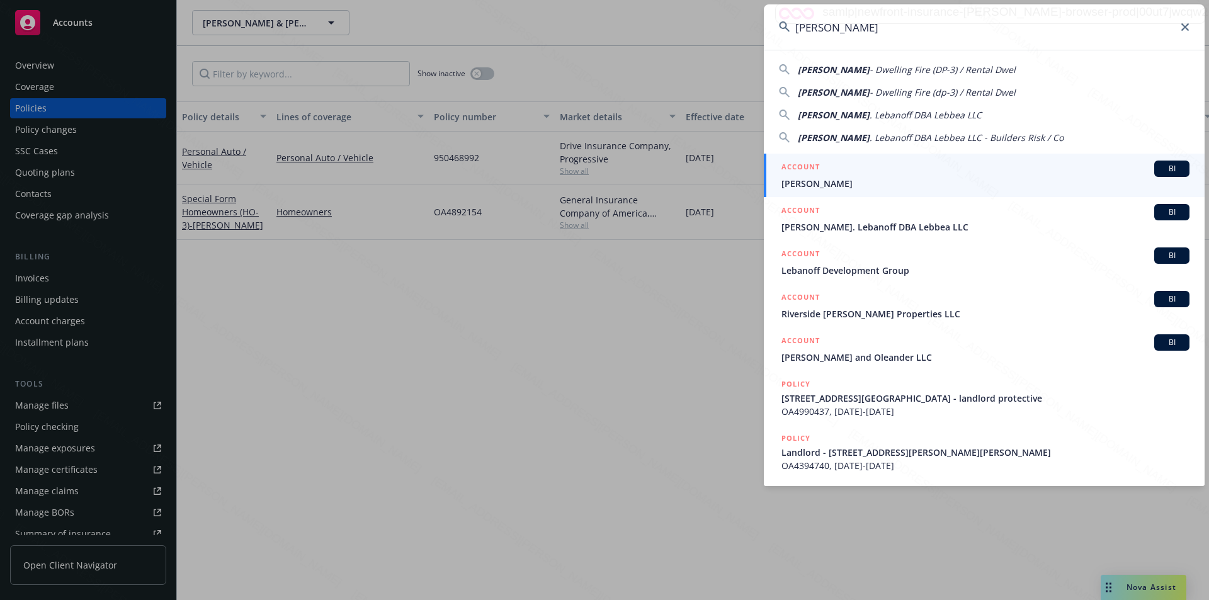
type input "Marc Lebanoff"
click at [616, 179] on span "Marc Lebanoff" at bounding box center [985, 183] width 408 height 13
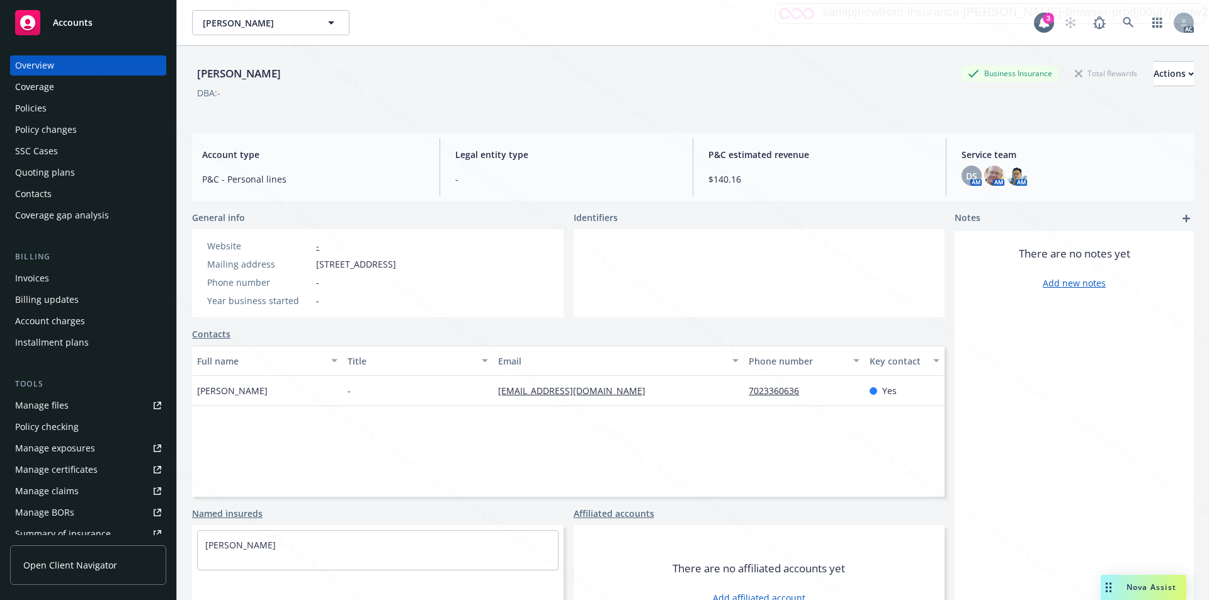
drag, startPoint x: 311, startPoint y: 260, endPoint x: 409, endPoint y: 271, distance: 98.2
click at [401, 271] on div "Website - Mailing address 18031 Irvine Blvd #106, Tustin, CA, 92780 Phone numbe…" at bounding box center [301, 273] width 199 height 68
copy div "18031 Irvine Blvd #106"
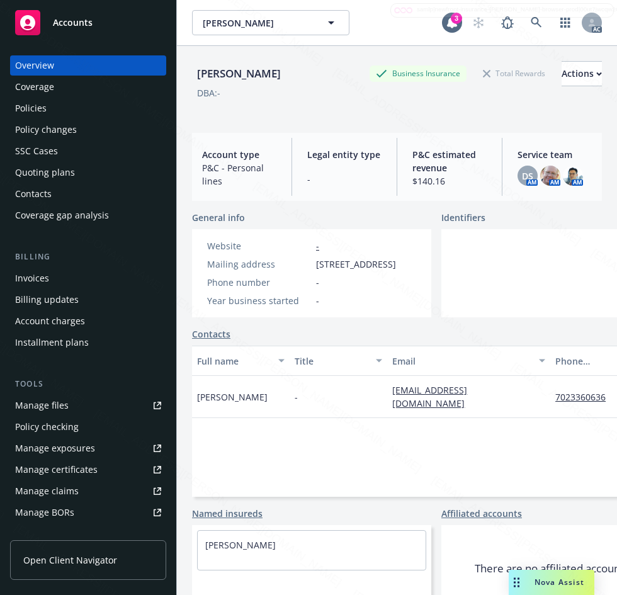
click at [411, 336] on div "General info Website - Mailing address 18031 Irvine Blvd #106, Tustin, CA, 9278…" at bounding box center [436, 425] width 489 height 429
click at [31, 111] on div "Policies" at bounding box center [30, 108] width 31 height 20
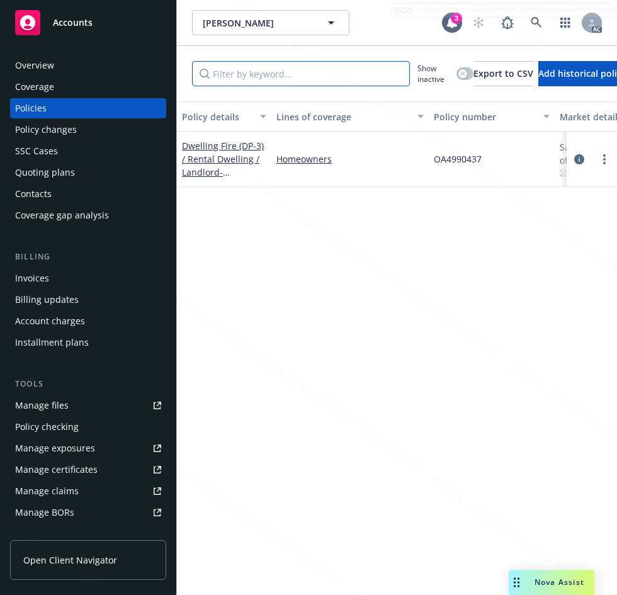
click at [331, 79] on input "Filter by keyword..." at bounding box center [301, 73] width 218 height 25
paste input "OA4990437"
type input "OA4990437"
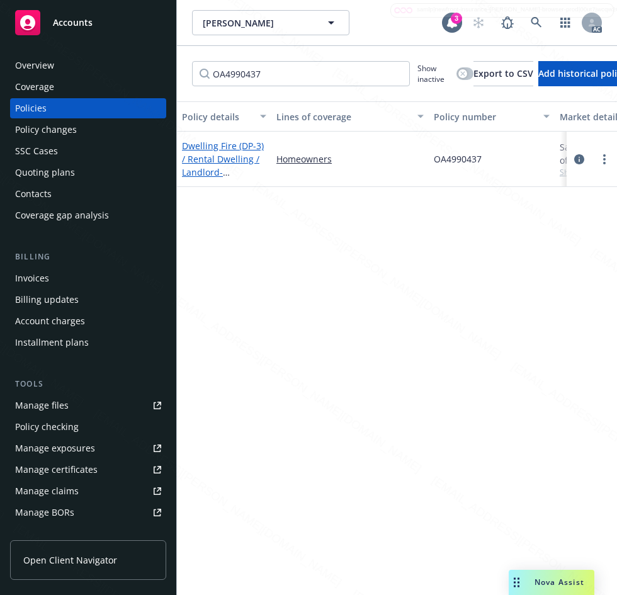
click at [210, 167] on link "Dwelling Fire (DP-3) / Rental Dwelling / Landlord - 7242 Valley View St. Buena …" at bounding box center [223, 185] width 82 height 91
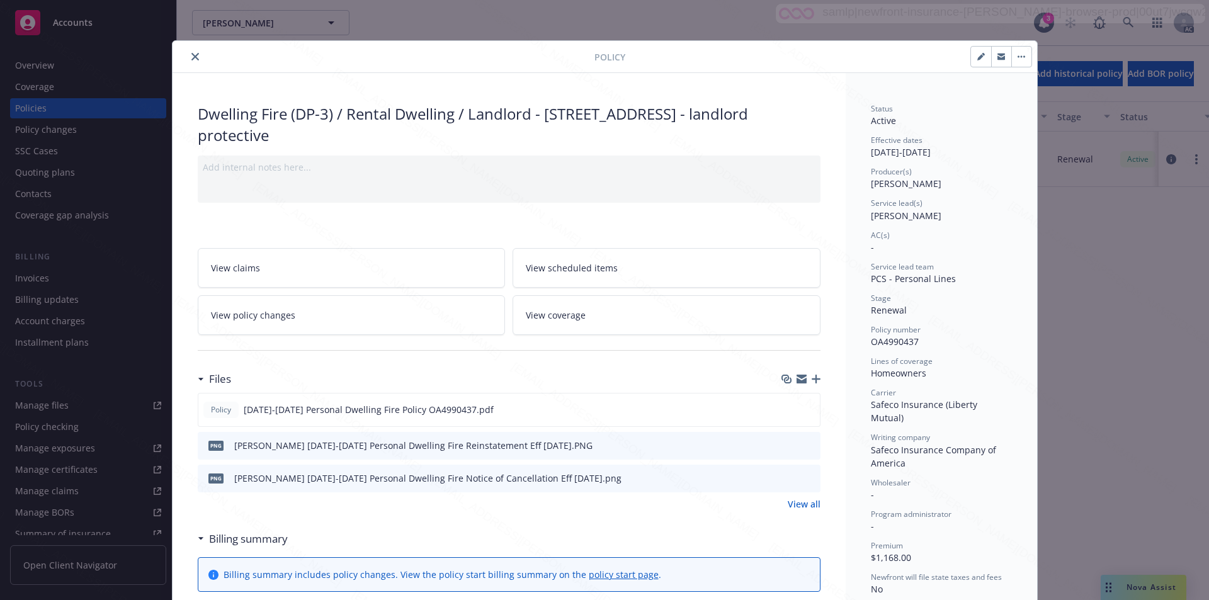
scroll to position [63, 0]
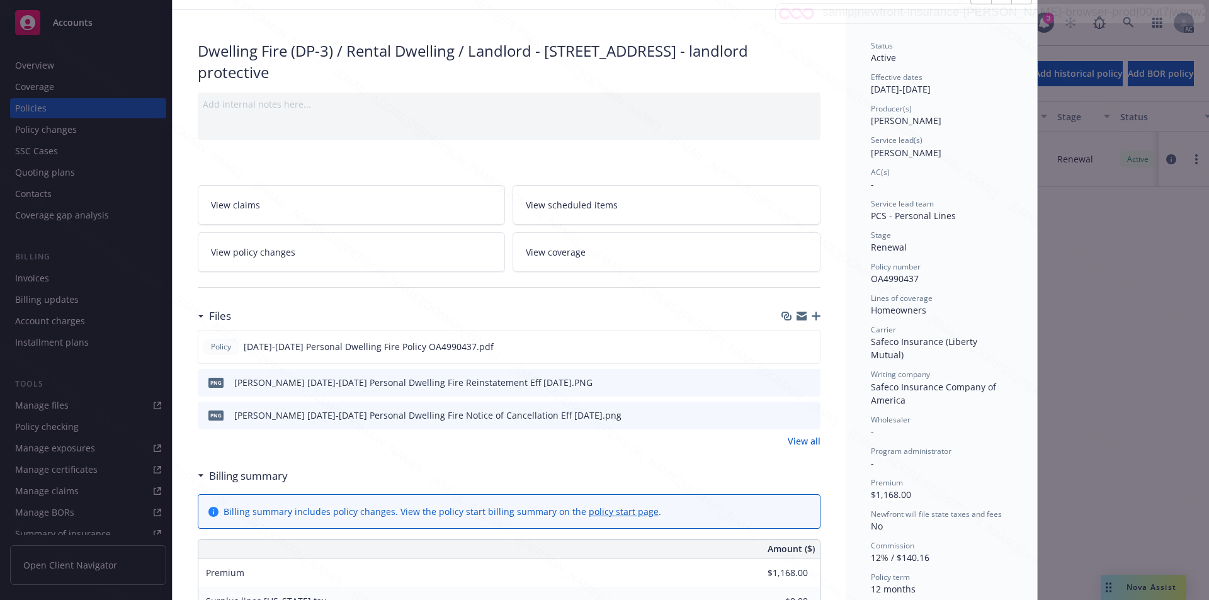
click at [348, 244] on link "View policy changes" at bounding box center [352, 252] width 308 height 40
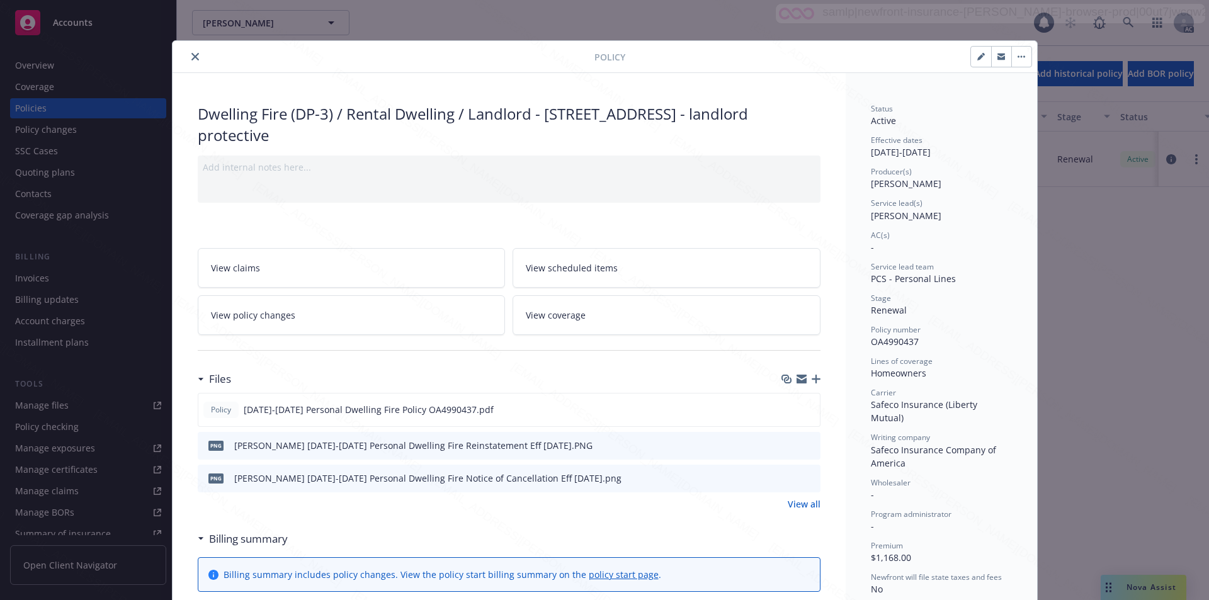
scroll to position [38, 0]
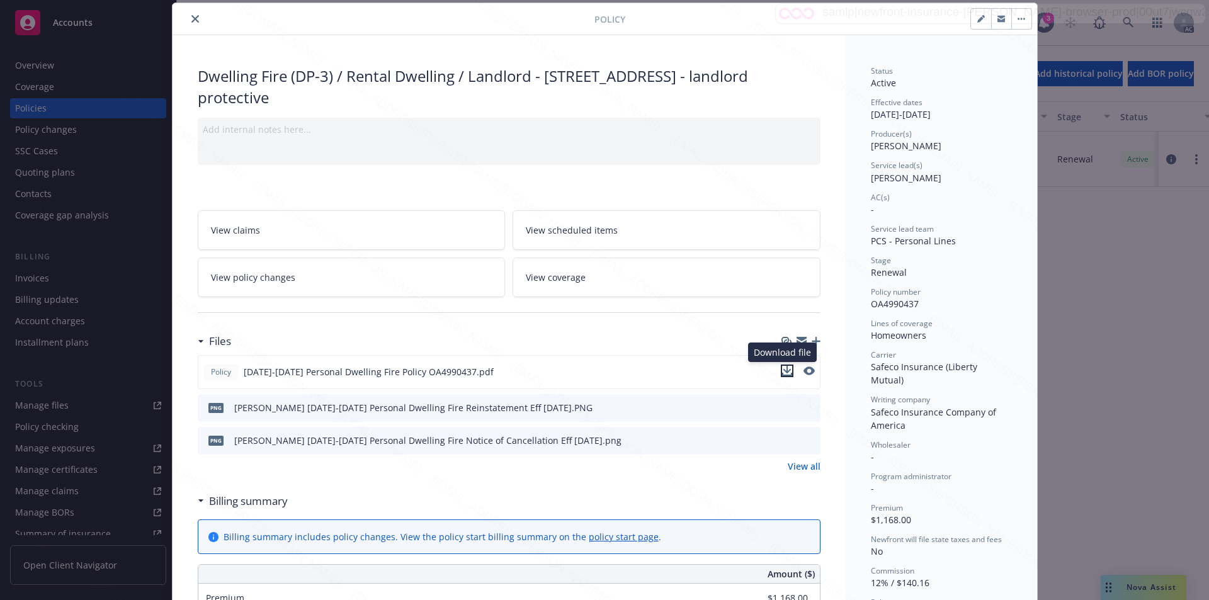
click at [616, 372] on icon "download file" at bounding box center [787, 371] width 10 height 10
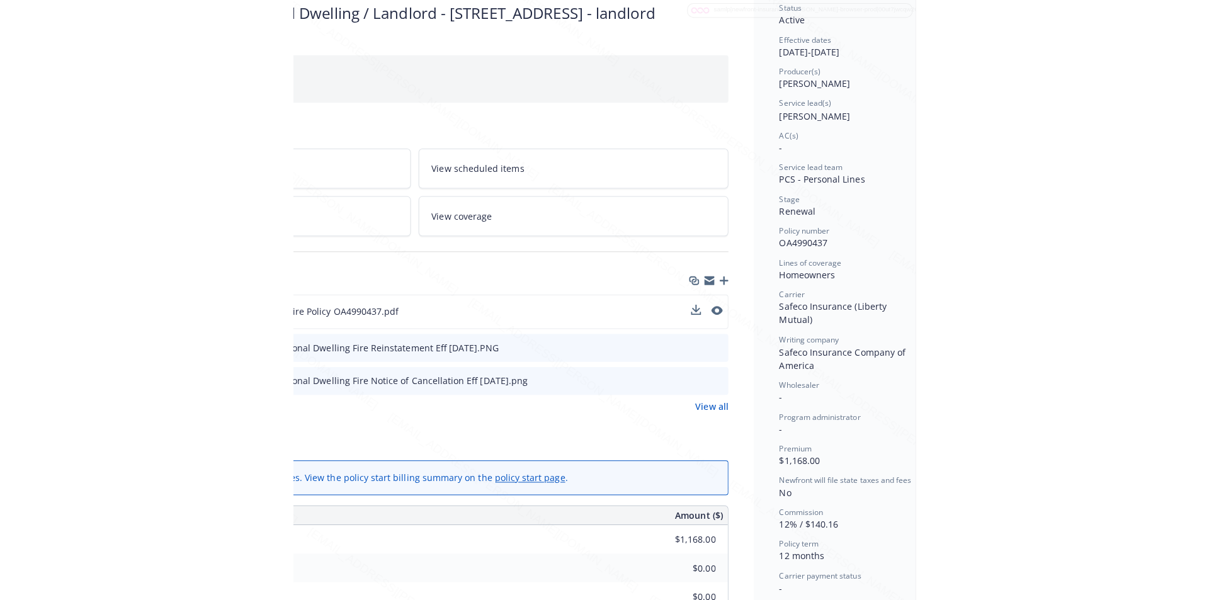
scroll to position [101, 258]
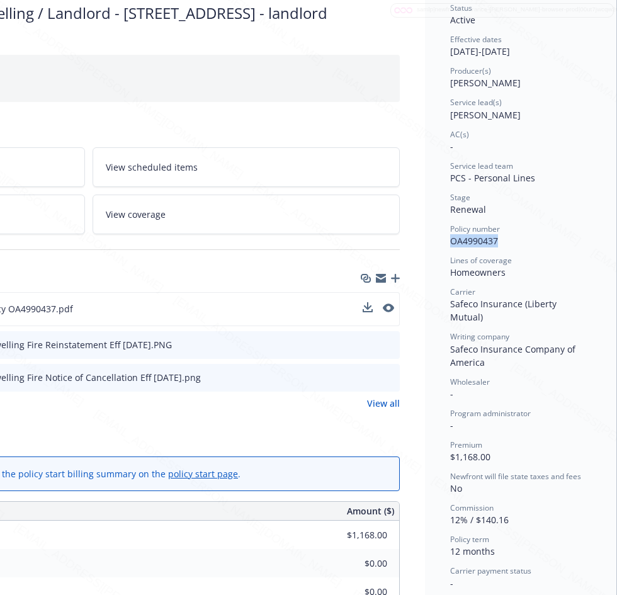
drag, startPoint x: 441, startPoint y: 237, endPoint x: 499, endPoint y: 241, distance: 57.4
click at [499, 241] on div "Policy number OA4990437" at bounding box center [520, 236] width 141 height 24
copy span "OA4990437"
drag, startPoint x: 443, startPoint y: 52, endPoint x: 486, endPoint y: 54, distance: 42.9
click at [486, 54] on div "Effective dates 01/24/2025 - 01/24/2026" at bounding box center [520, 46] width 141 height 24
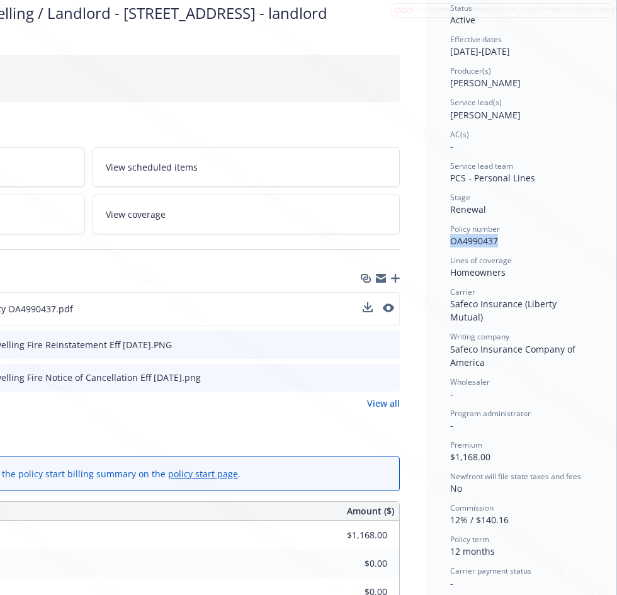
copy div "01/24/2025"
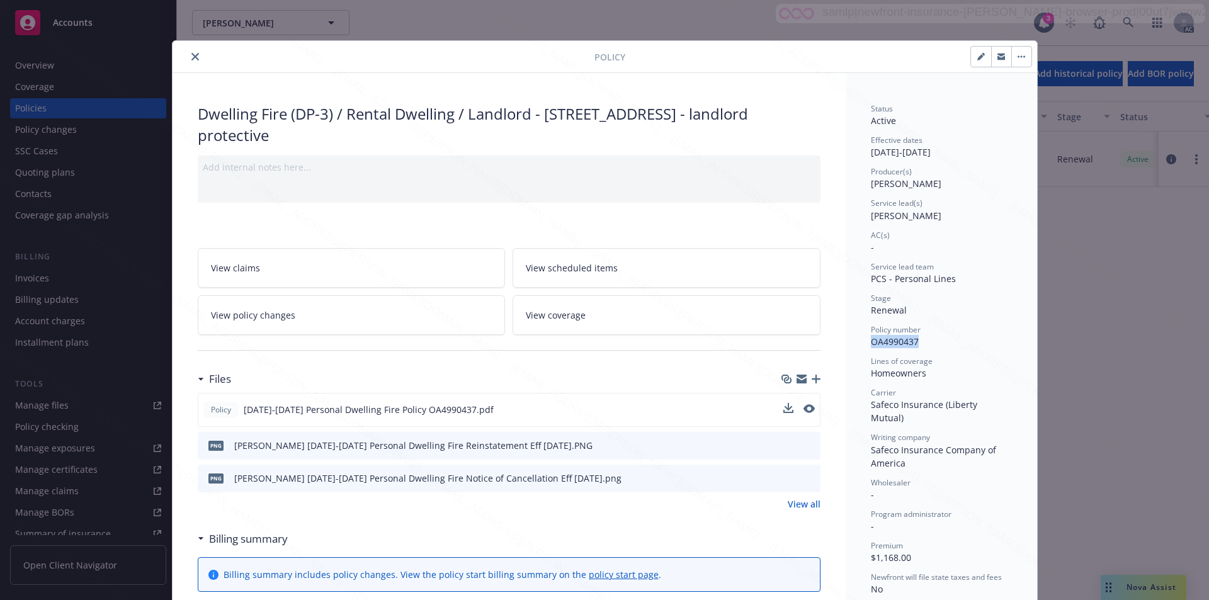
scroll to position [0, 0]
click at [616, 57] on icon "button" at bounding box center [1024, 57] width 2 height 2
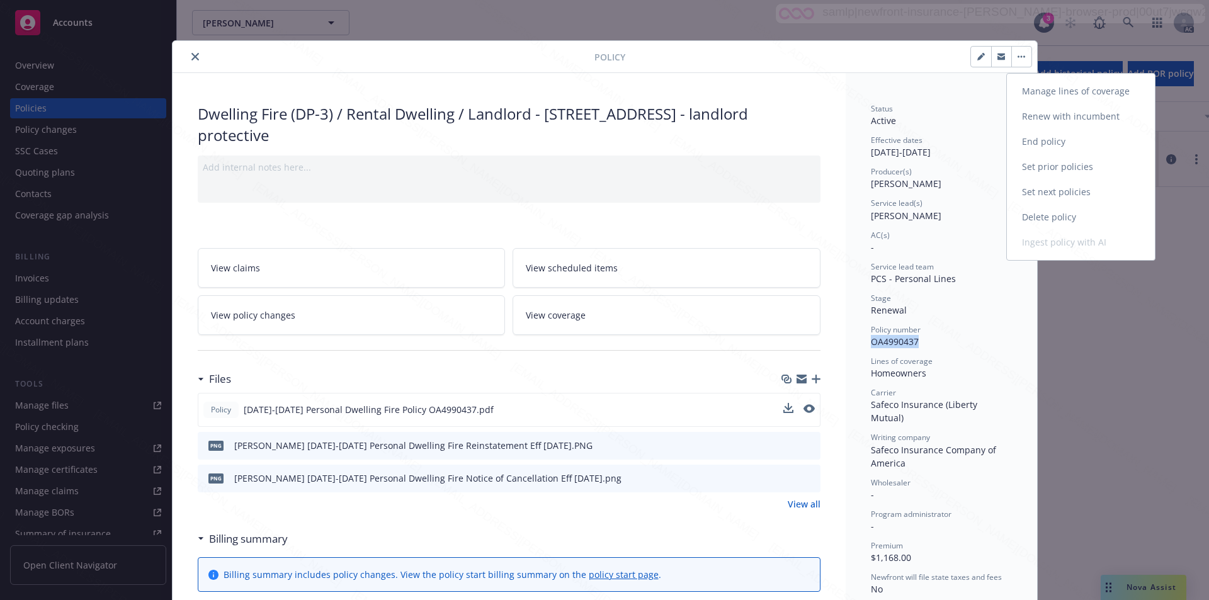
click at [616, 141] on link "End policy" at bounding box center [1081, 141] width 148 height 25
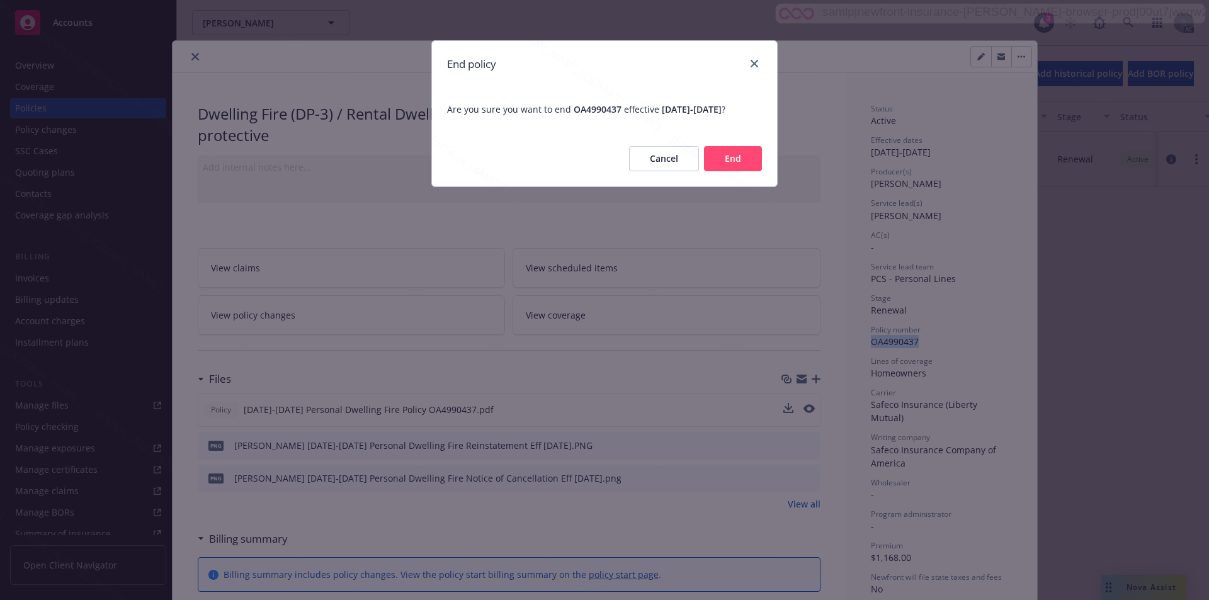
click at [616, 171] on button "End" at bounding box center [733, 158] width 58 height 25
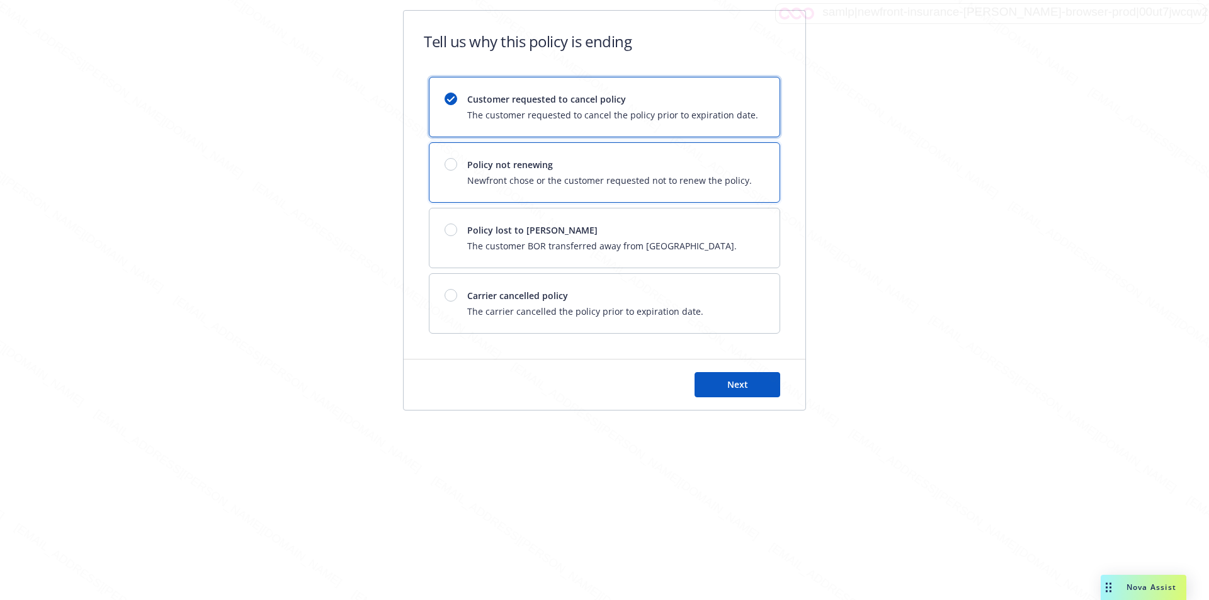
click at [616, 171] on div "Policy not renewing Newfront chose or the customer requested not to renew the p…" at bounding box center [609, 172] width 285 height 29
click at [616, 385] on span "Next" at bounding box center [737, 384] width 21 height 12
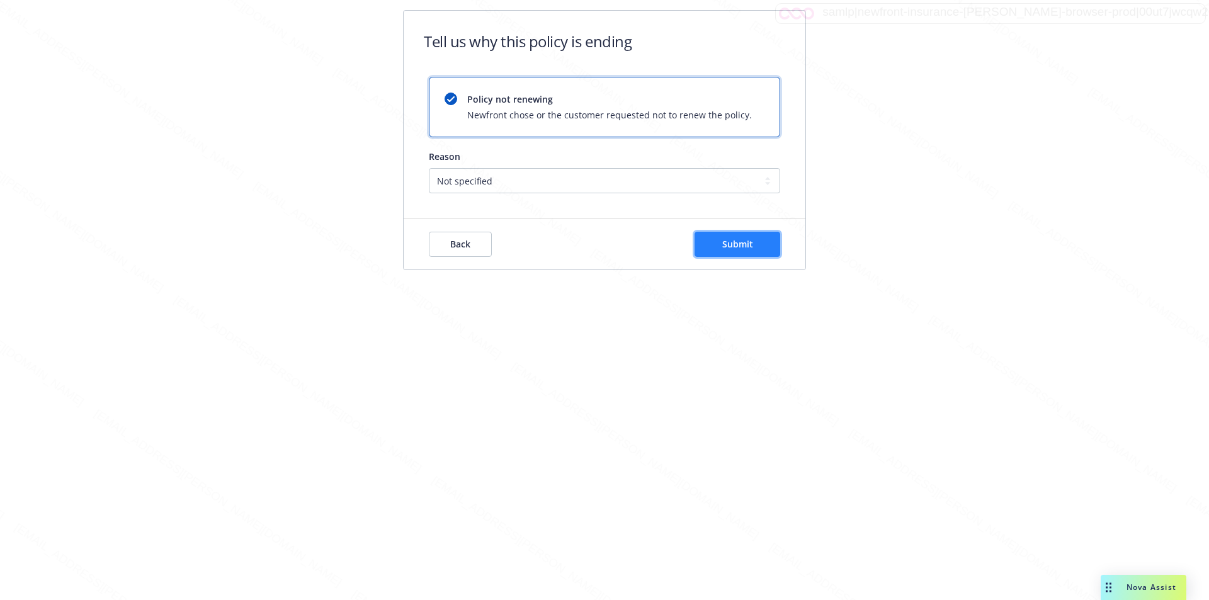
click at [616, 250] on button "Submit" at bounding box center [738, 244] width 86 height 25
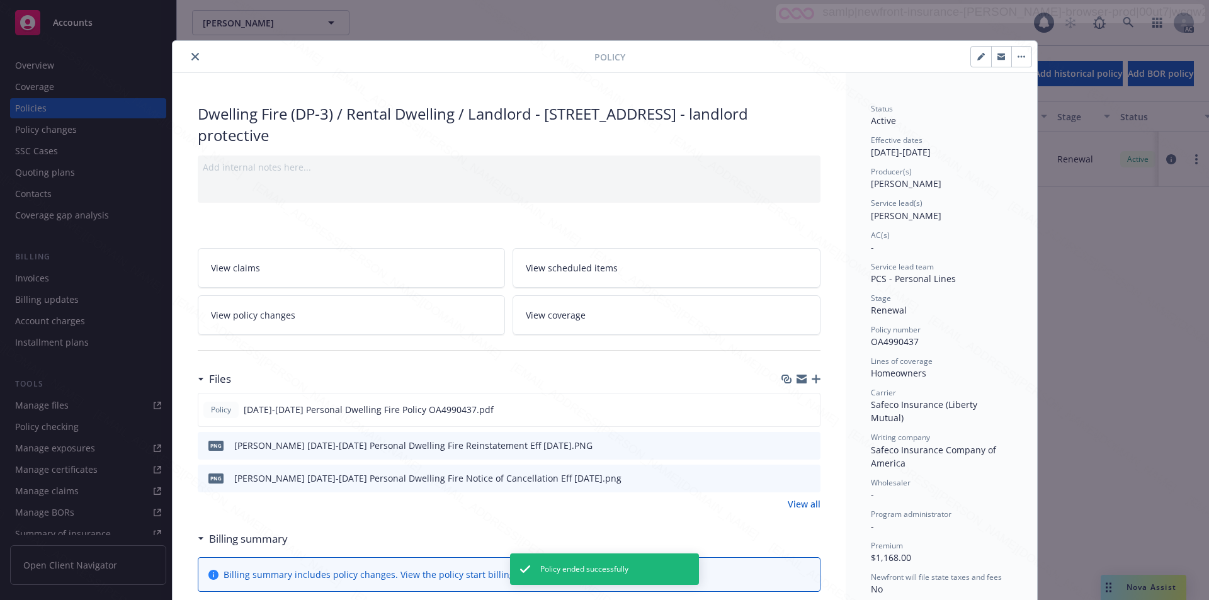
scroll to position [38, 0]
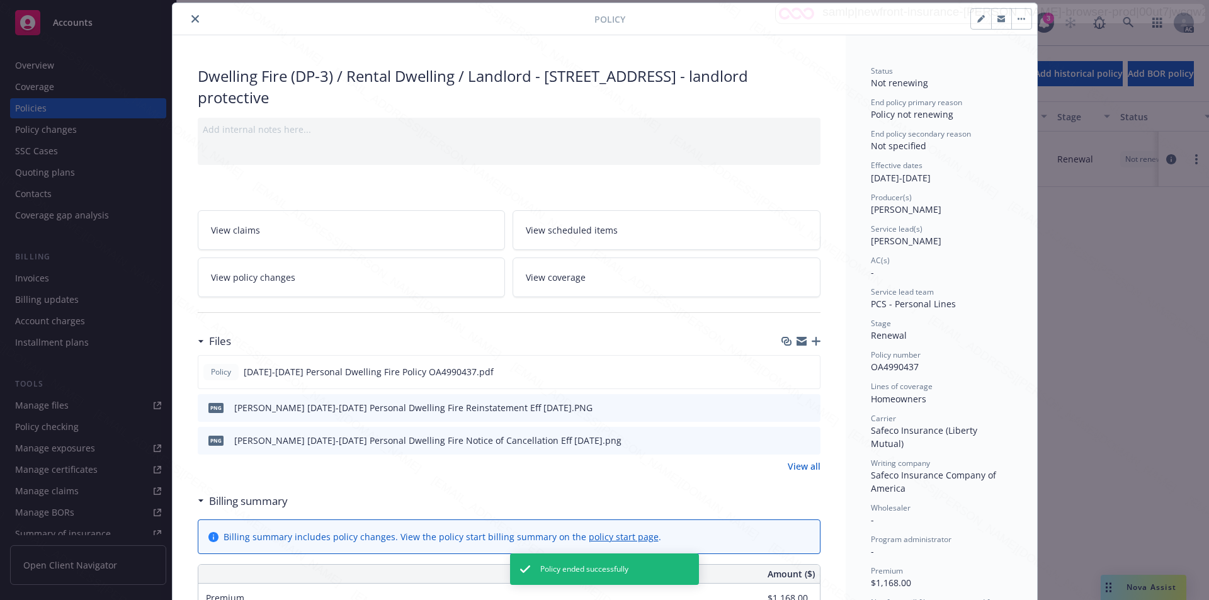
click at [191, 18] on icon "close" at bounding box center [195, 19] width 8 height 8
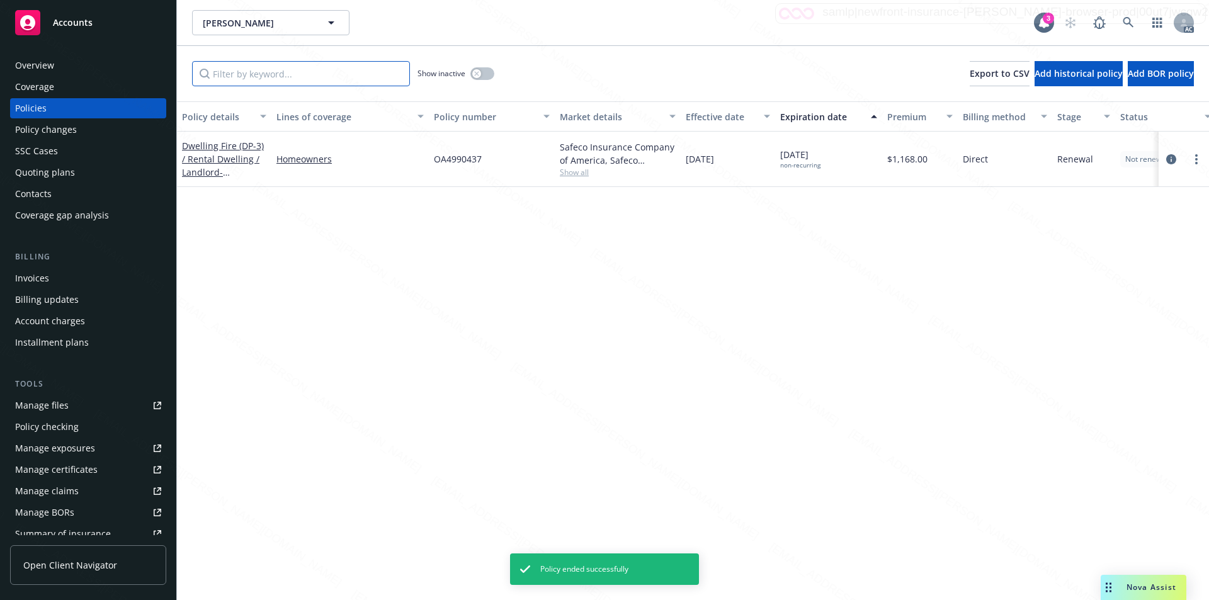
click at [285, 74] on input "Filter by keyword..." at bounding box center [301, 73] width 218 height 25
click at [616, 14] on link at bounding box center [1128, 22] width 25 height 25
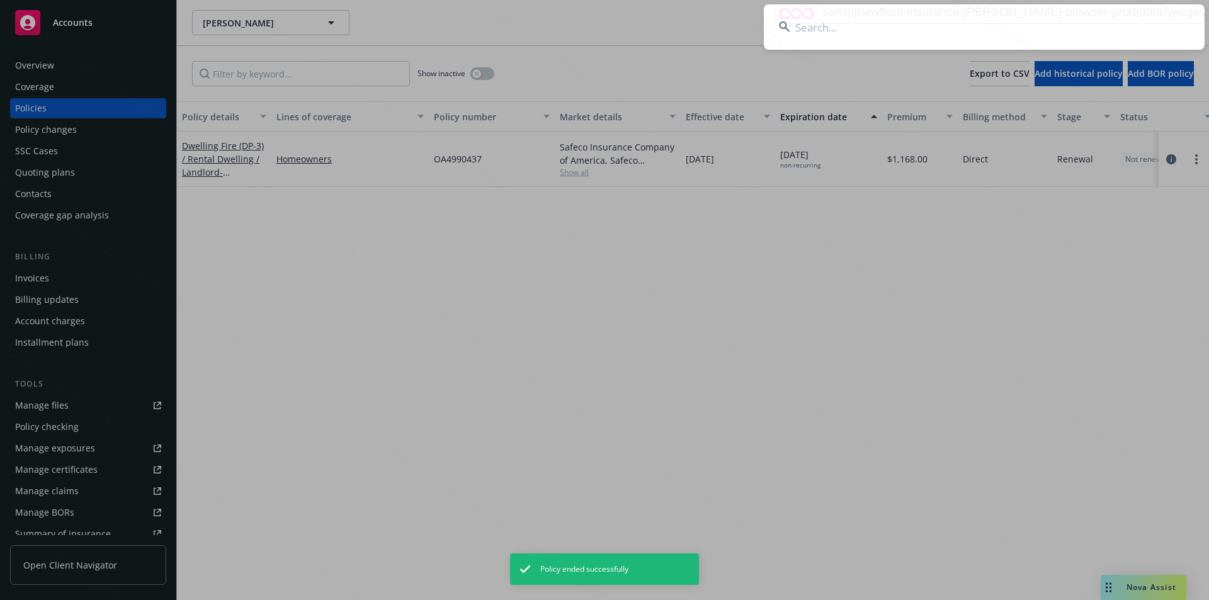
click at [616, 40] on input at bounding box center [984, 26] width 441 height 45
type input "Mer, Seang & Kimberly"
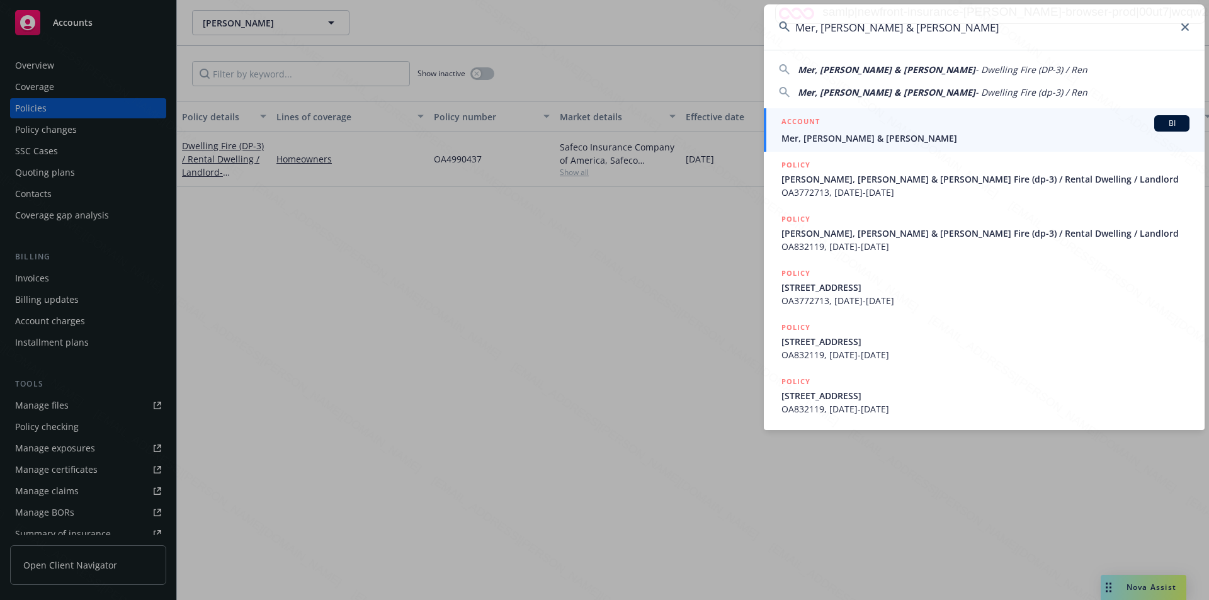
click at [616, 138] on span "Mer, Seang & Kimberly" at bounding box center [985, 138] width 408 height 13
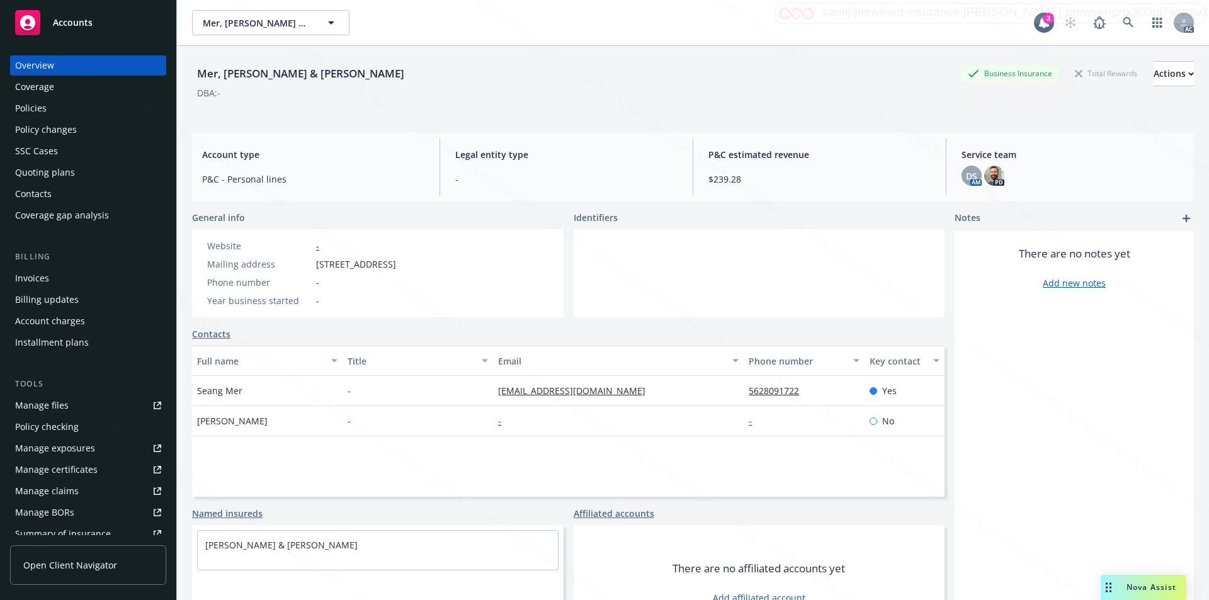
click at [315, 260] on div "Mailing address 13228 Briarwood St, Cerritos, CA, 90703" at bounding box center [301, 264] width 199 height 13
drag, startPoint x: 397, startPoint y: 265, endPoint x: 310, endPoint y: 265, distance: 86.9
click at [310, 265] on div "Mailing address 13228 Briarwood St, Cerritos, CA, 90703" at bounding box center [301, 264] width 199 height 13
copy div "13228 Briarwood St"
click at [616, 284] on div at bounding box center [760, 273] width 372 height 88
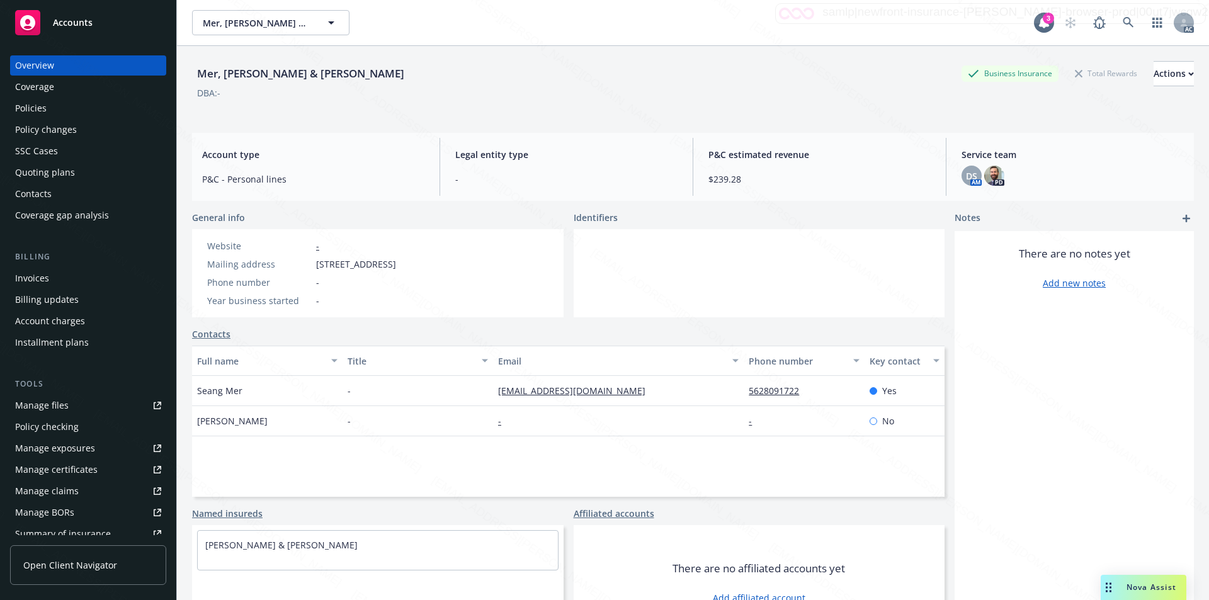
click at [43, 110] on div "Policies" at bounding box center [30, 108] width 31 height 20
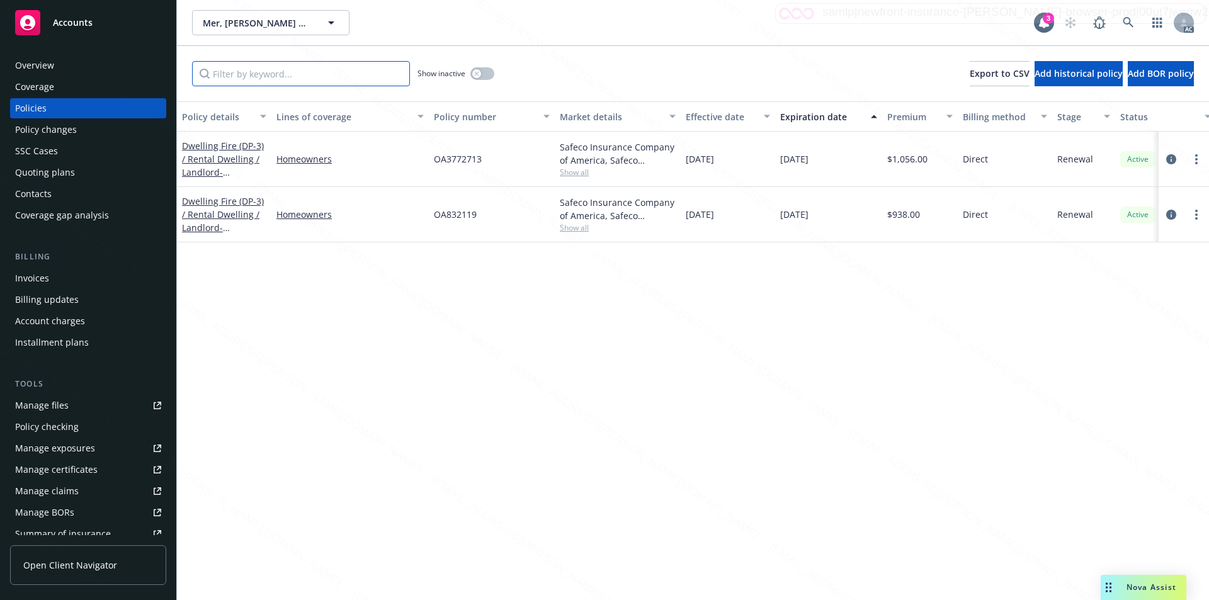
click at [301, 74] on input "Filter by keyword..." at bounding box center [301, 73] width 218 height 25
paste input "OA3772713"
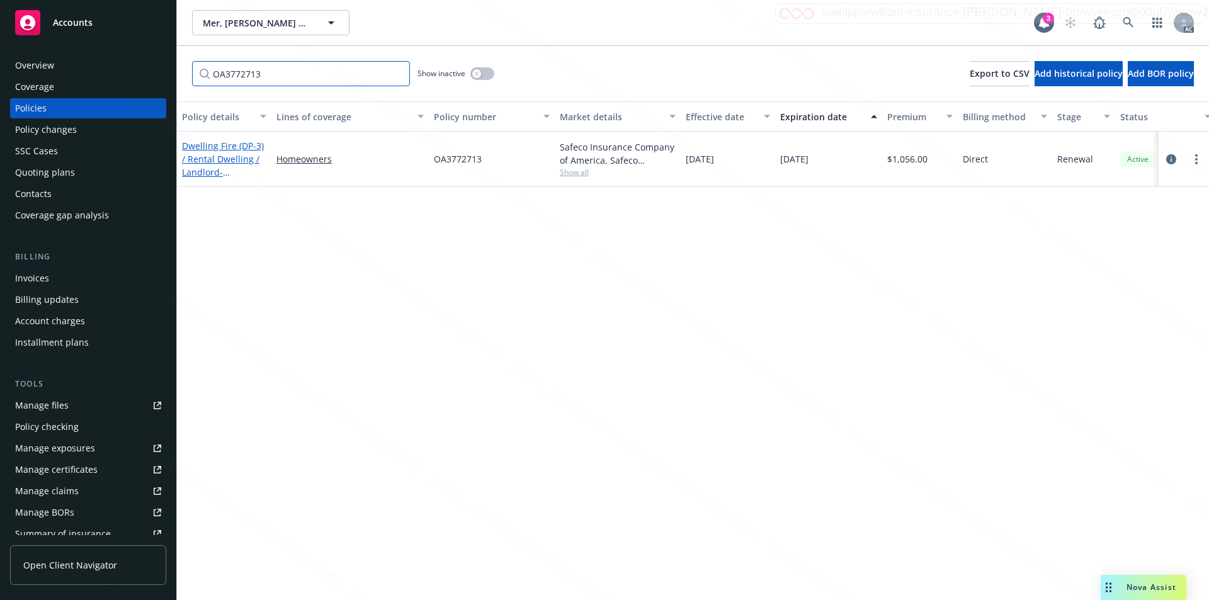
type input "OA3772713"
click at [205, 157] on link "Dwelling Fire (DP-3) / Rental Dwelling / Landlord - 11647 Centralia St. Lakewoo…" at bounding box center [223, 166] width 82 height 52
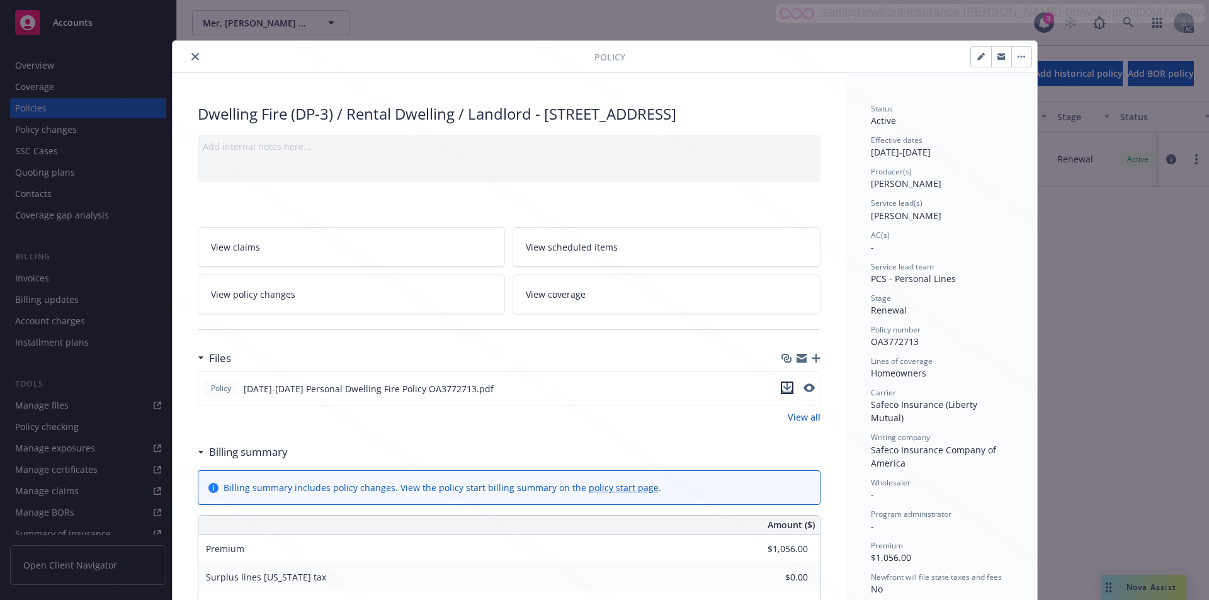
click at [616, 393] on icon "download file" at bounding box center [787, 388] width 10 height 10
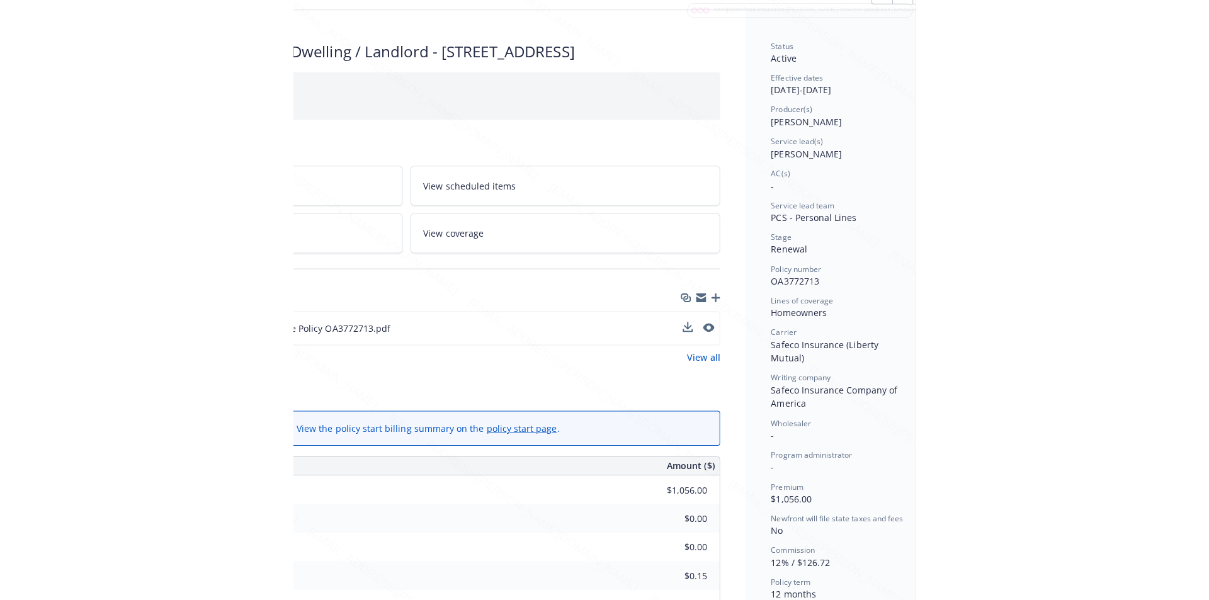
scroll to position [63, 258]
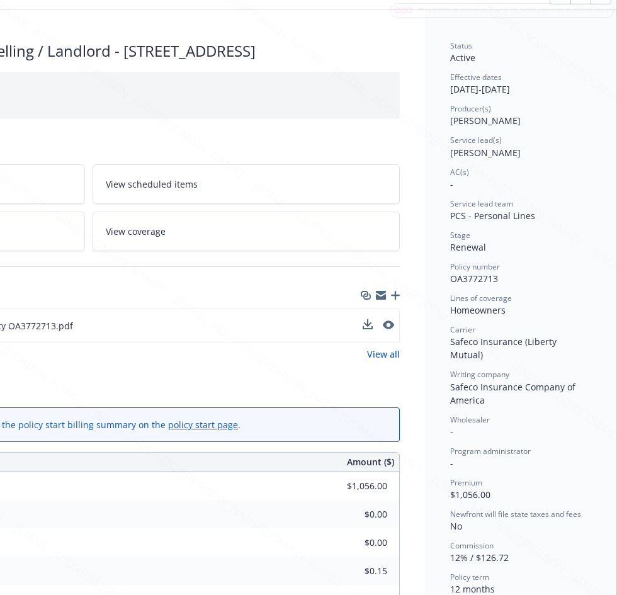
click at [450, 276] on span "OA3772713" at bounding box center [474, 279] width 48 height 12
drag, startPoint x: 441, startPoint y: 276, endPoint x: 487, endPoint y: 276, distance: 46.0
click at [487, 276] on span "OA3772713" at bounding box center [474, 279] width 48 height 12
copy span "OA3772713"
drag, startPoint x: 438, startPoint y: 89, endPoint x: 487, endPoint y: 93, distance: 49.3
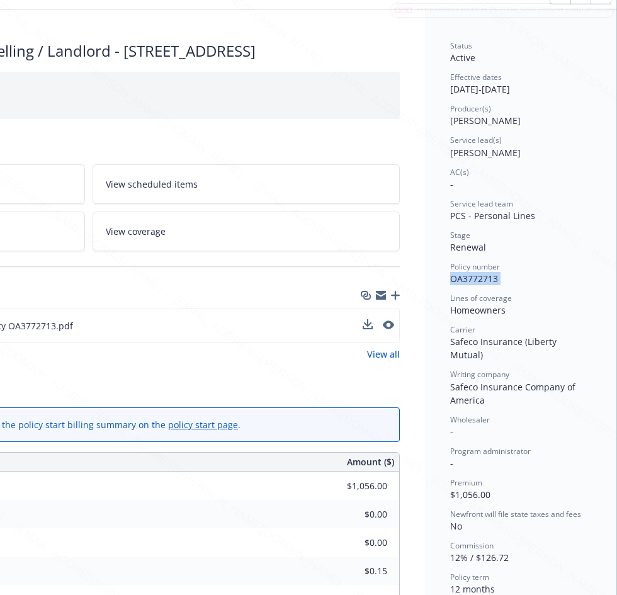
click at [487, 93] on div "Status Active Effective dates 01/24/2025 - 01/24/2026 Producer(s) Kelsey Malone…" at bounding box center [520, 549] width 191 height 1078
copy div "01/24/2025"
click at [484, 319] on div "Status Active Effective dates 01/24/2025 - 01/24/2026 Producer(s) Kelsey Malone…" at bounding box center [520, 349] width 141 height 619
click at [361, 330] on icon "download file" at bounding box center [366, 325] width 10 height 10
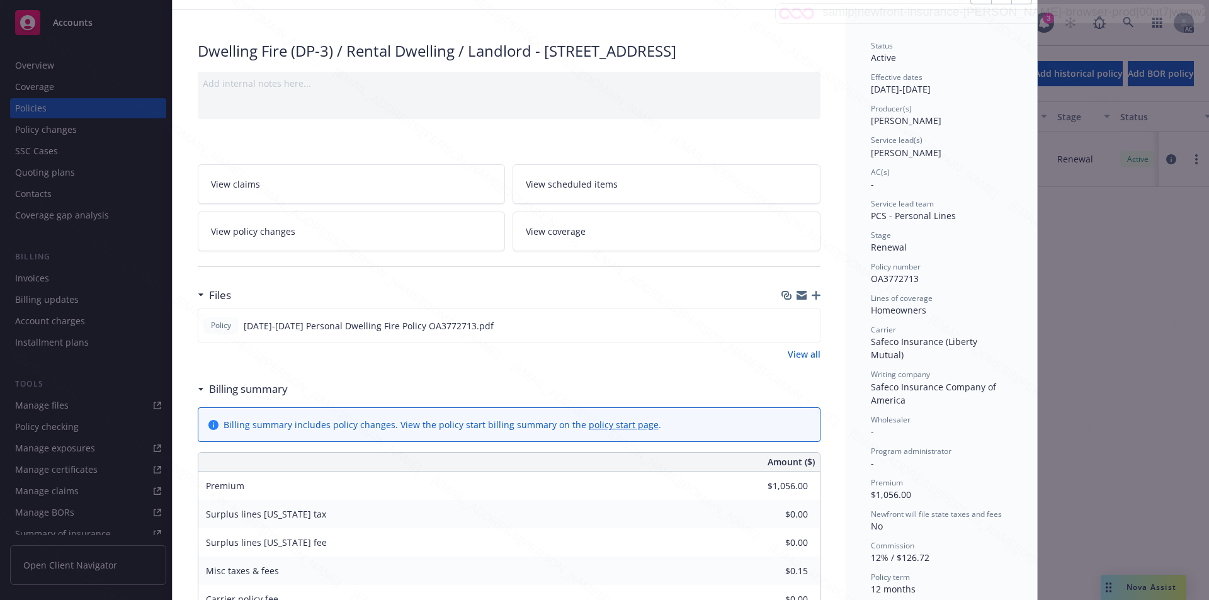
scroll to position [0, 0]
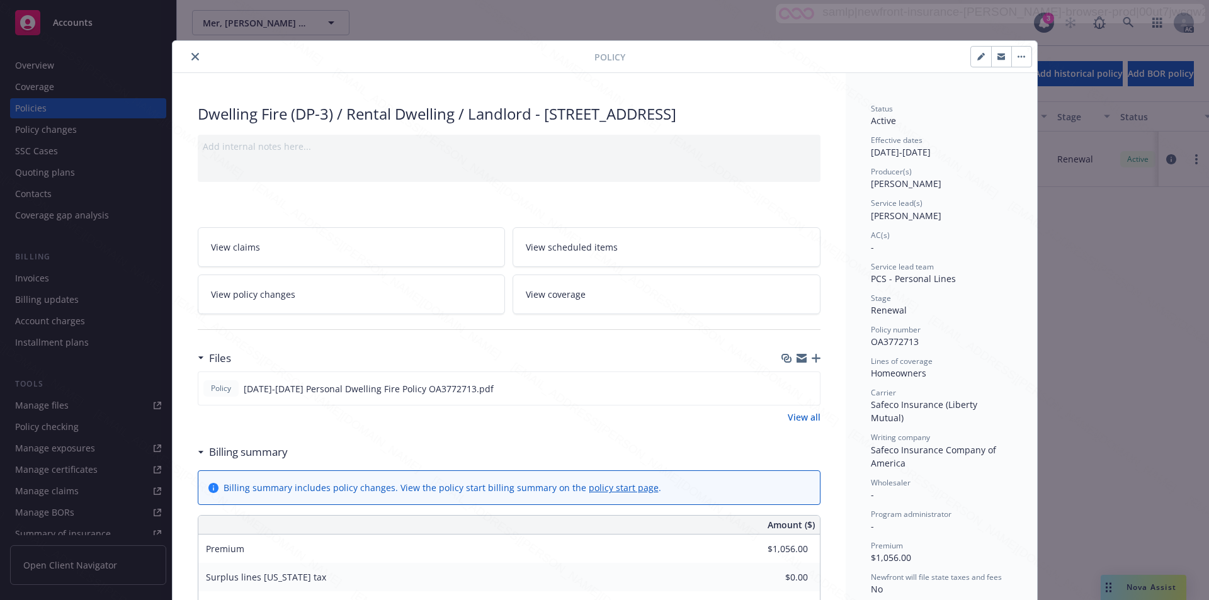
click at [616, 56] on button "button" at bounding box center [1021, 57] width 20 height 20
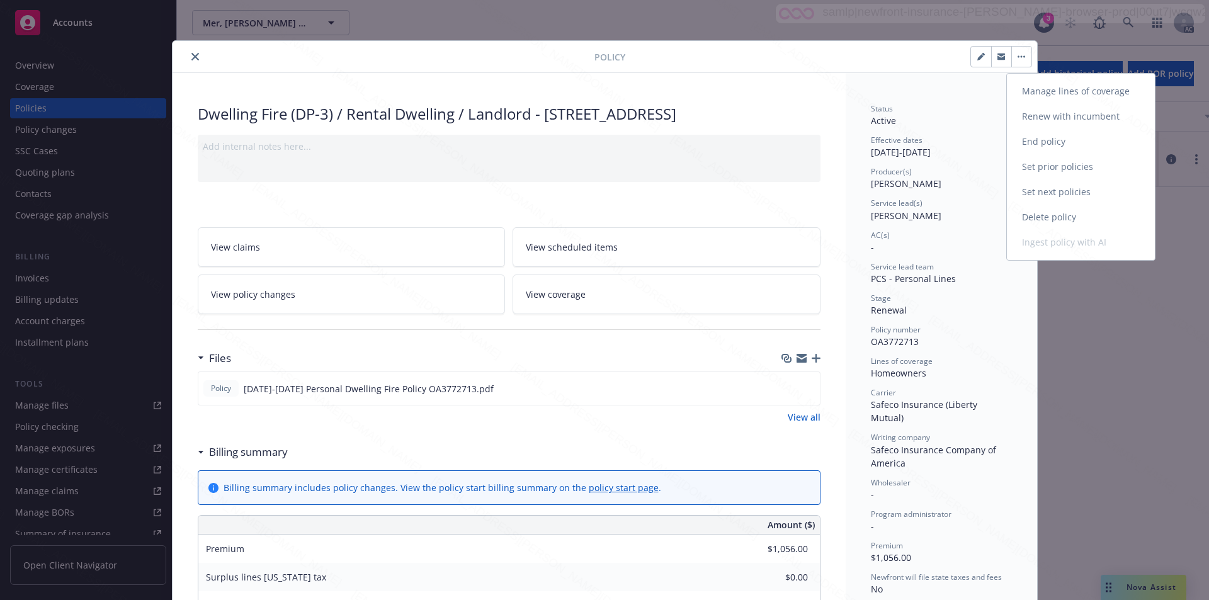
click at [616, 139] on link "End policy" at bounding box center [1081, 141] width 148 height 25
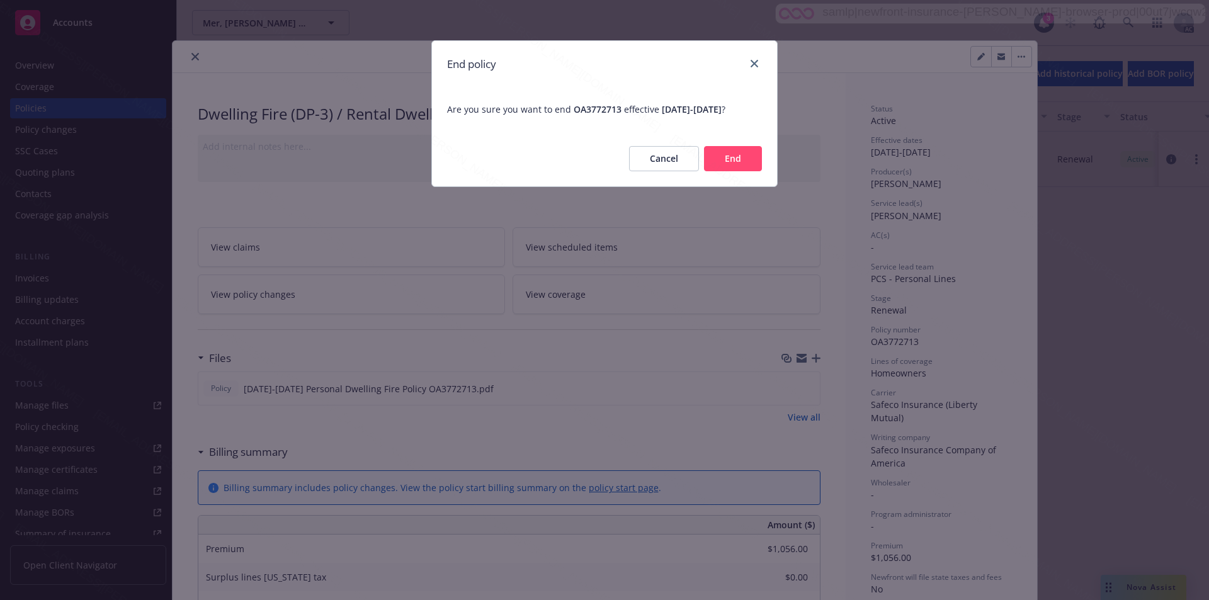
click at [616, 171] on button "End" at bounding box center [733, 158] width 58 height 25
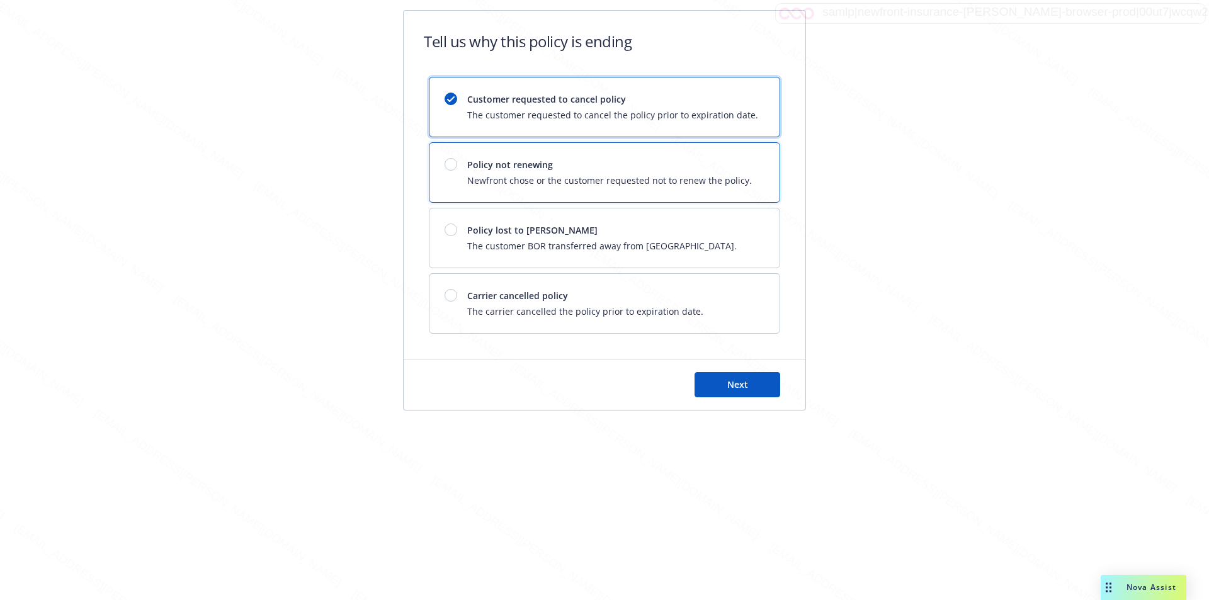
click at [616, 193] on div "Policy not renewing Newfront chose or the customer requested not to renew the p…" at bounding box center [604, 172] width 350 height 59
click at [616, 373] on button "Next" at bounding box center [738, 384] width 86 height 25
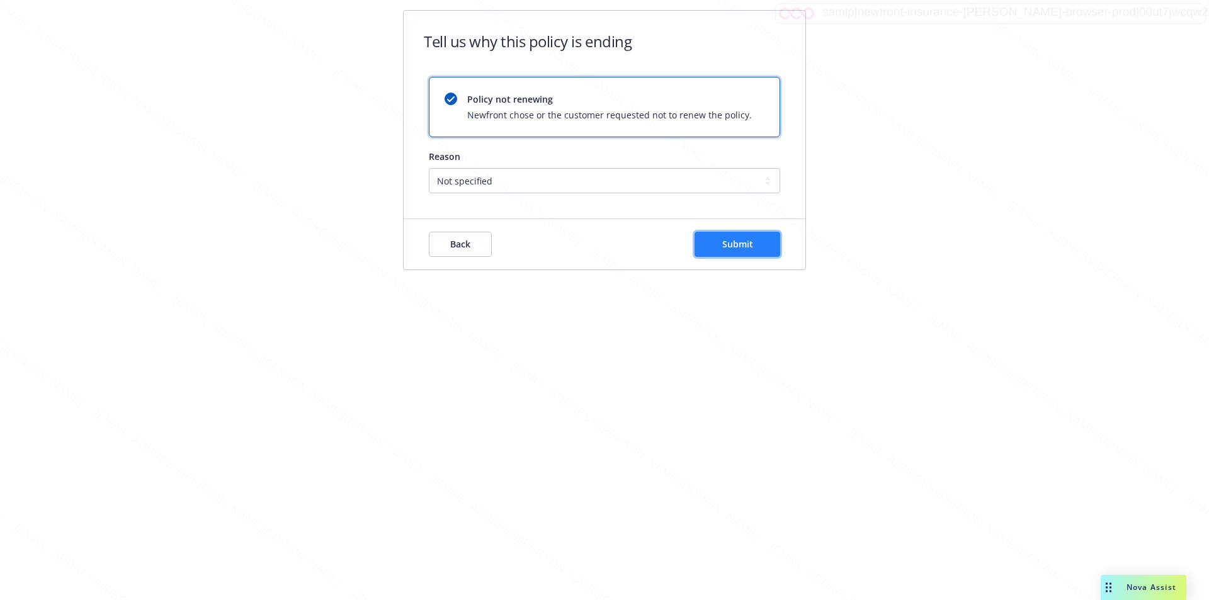
click at [616, 245] on span "Submit" at bounding box center [737, 244] width 31 height 12
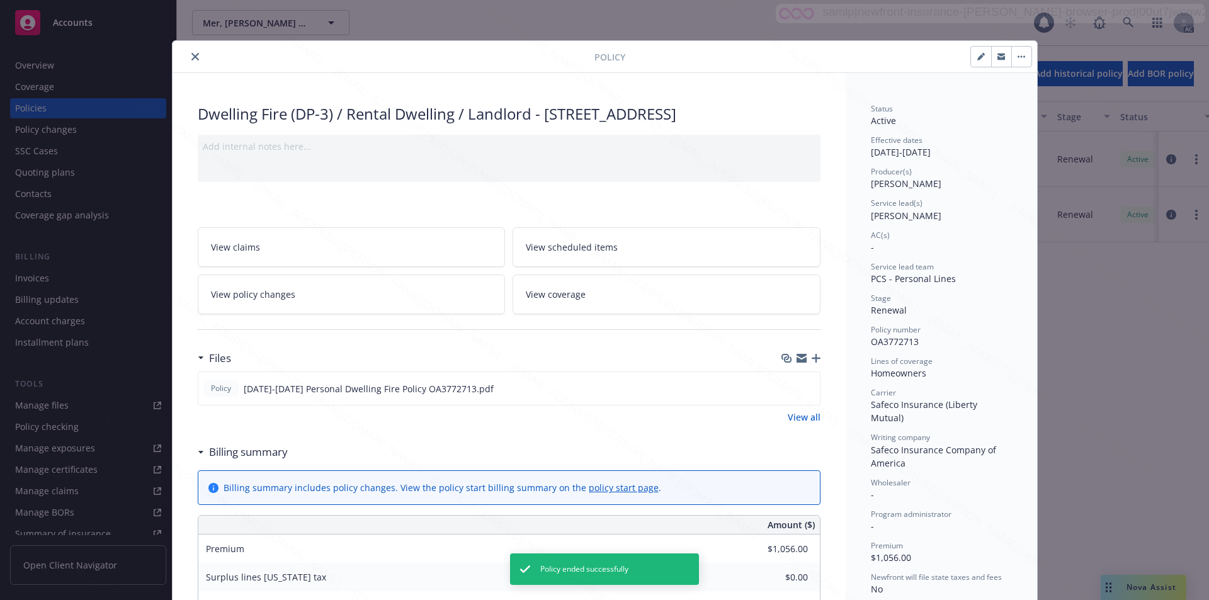
scroll to position [38, 0]
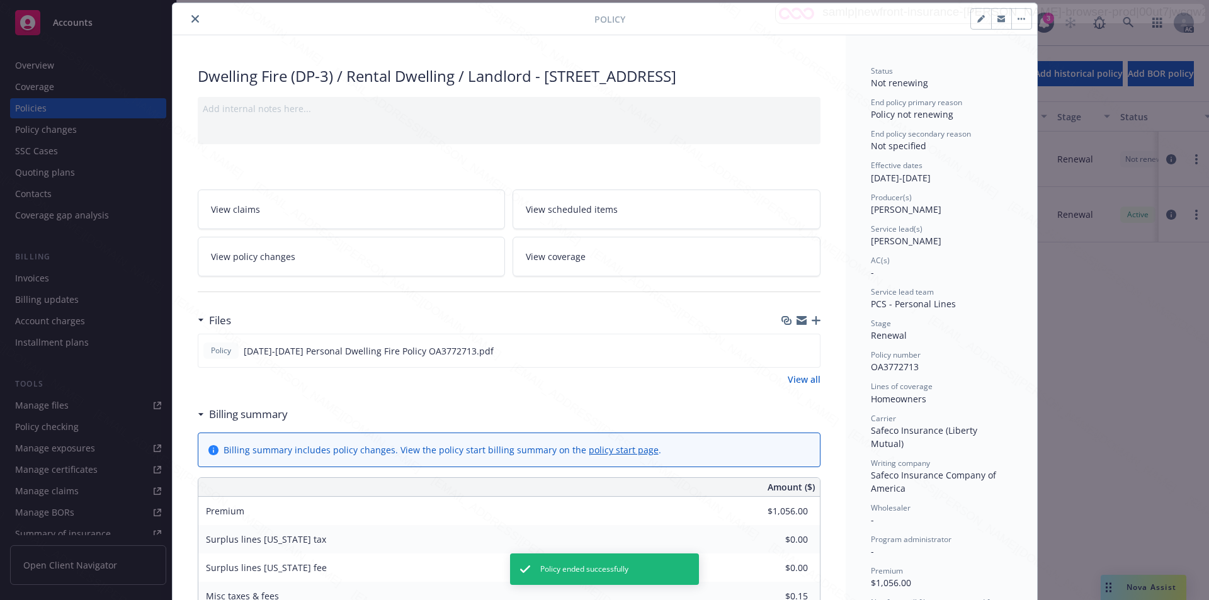
click at [190, 23] on button "close" at bounding box center [195, 18] width 15 height 15
